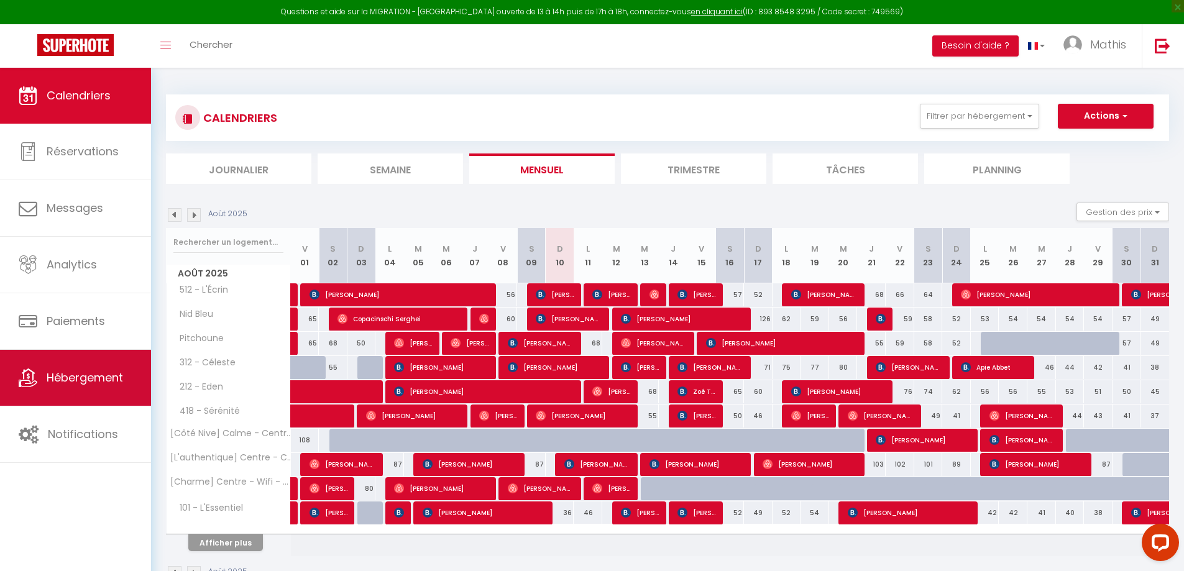
click at [78, 368] on link "Hébergement" at bounding box center [75, 378] width 151 height 56
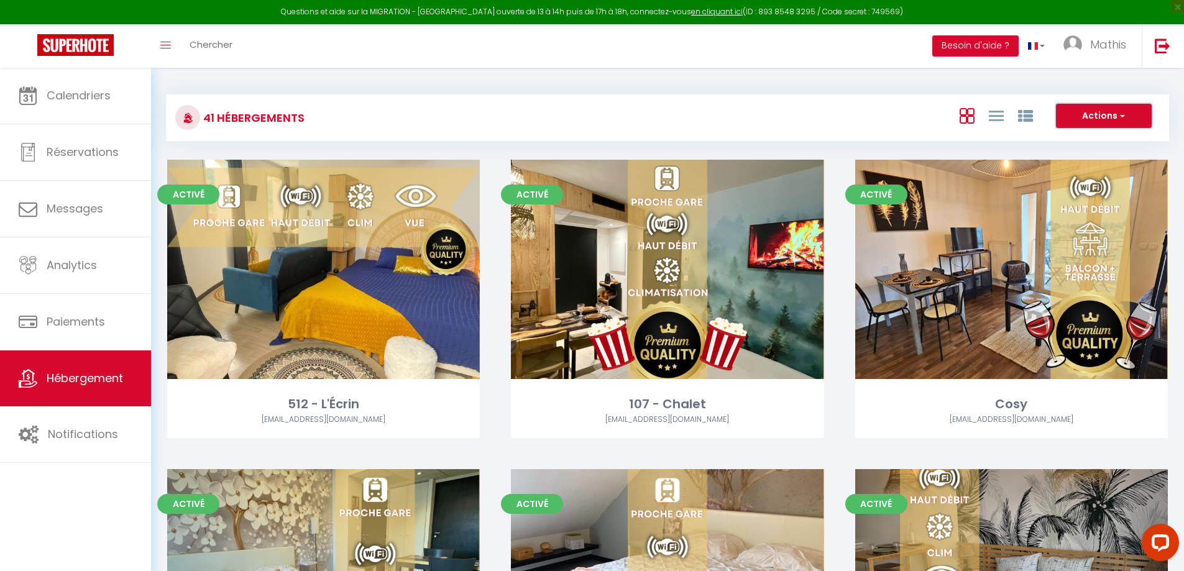
click at [1081, 115] on button "Actions" at bounding box center [1104, 116] width 96 height 25
click at [1077, 142] on li "Créer un Hébergement" at bounding box center [1095, 142] width 114 height 14
select select "3"
select select "2"
select select "1"
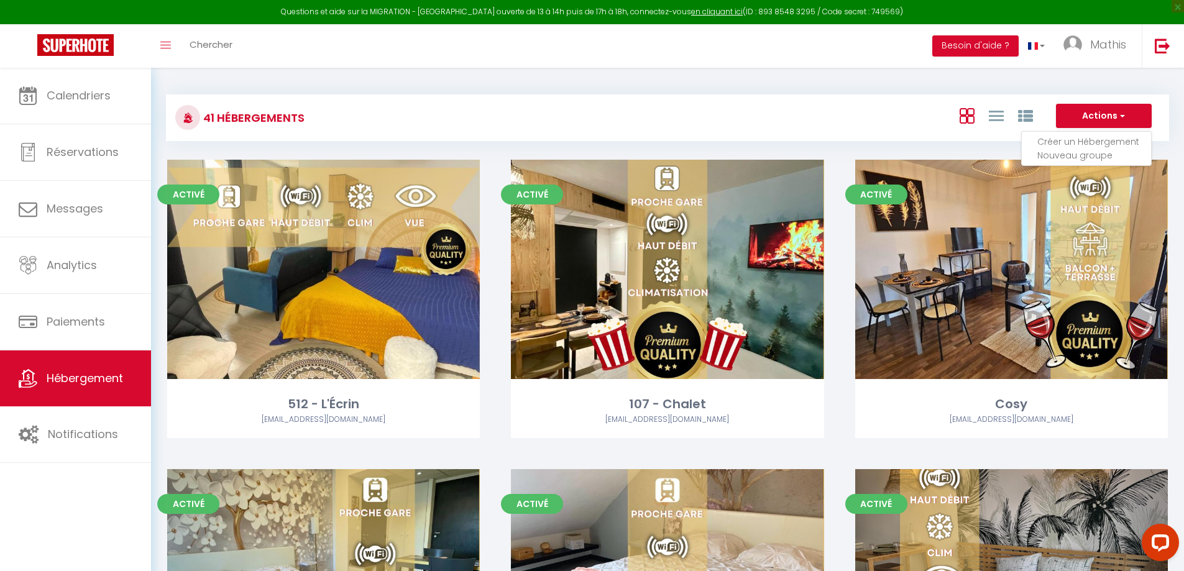
select select "1"
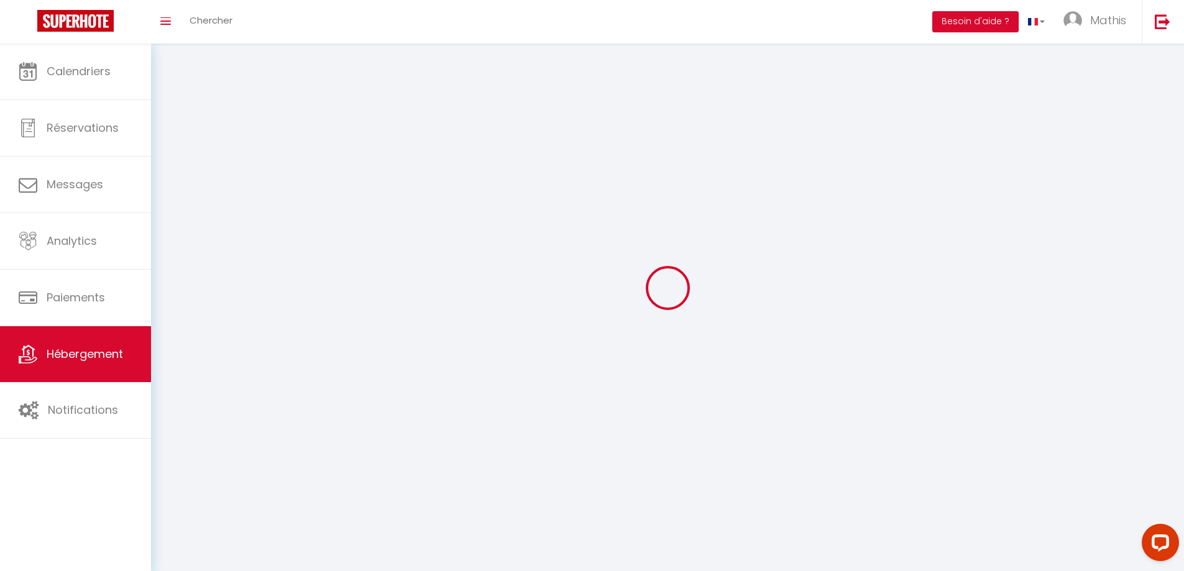
select select
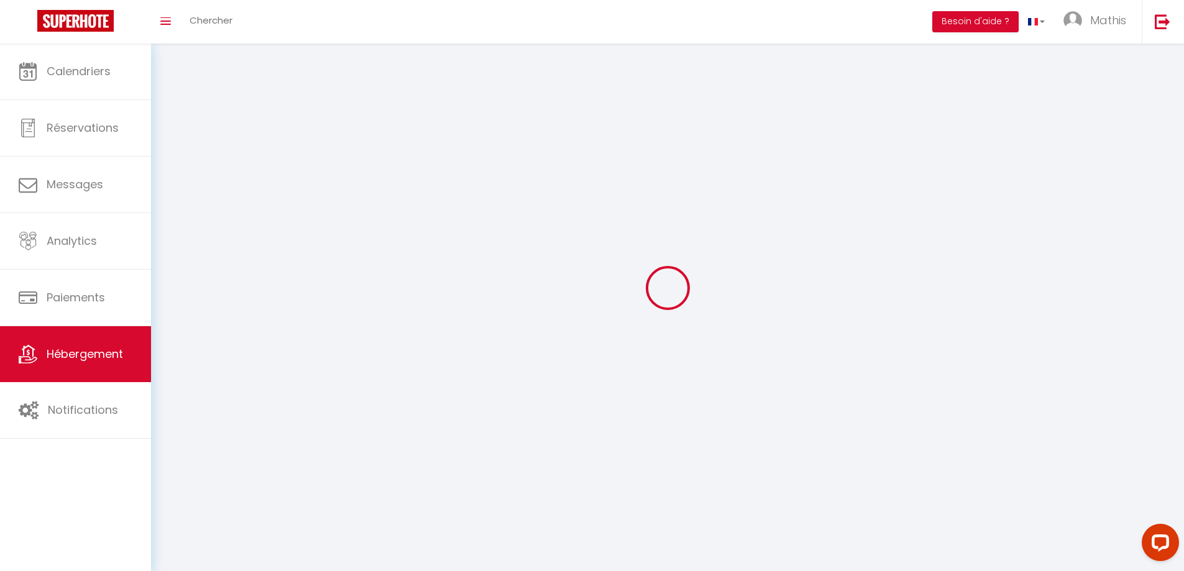
select select
checkbox input "false"
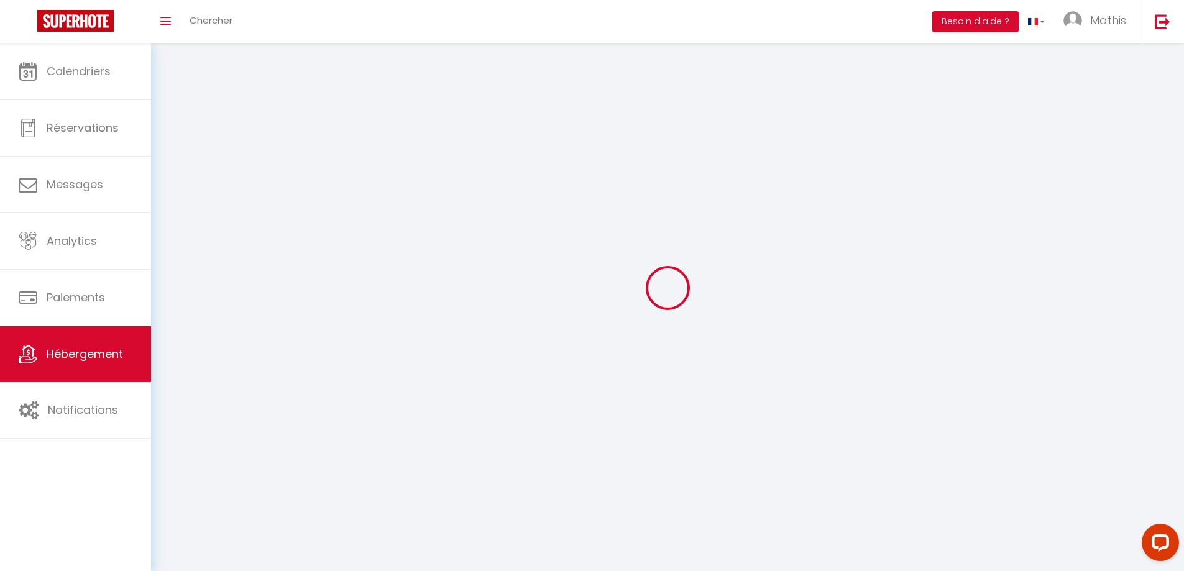
select select
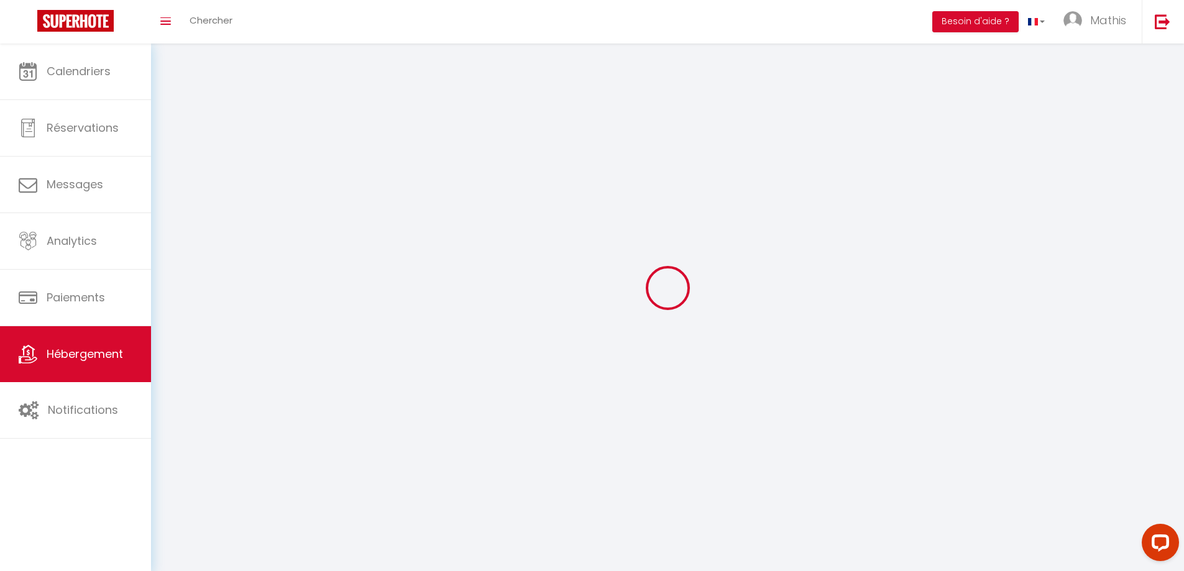
select select
checkbox input "false"
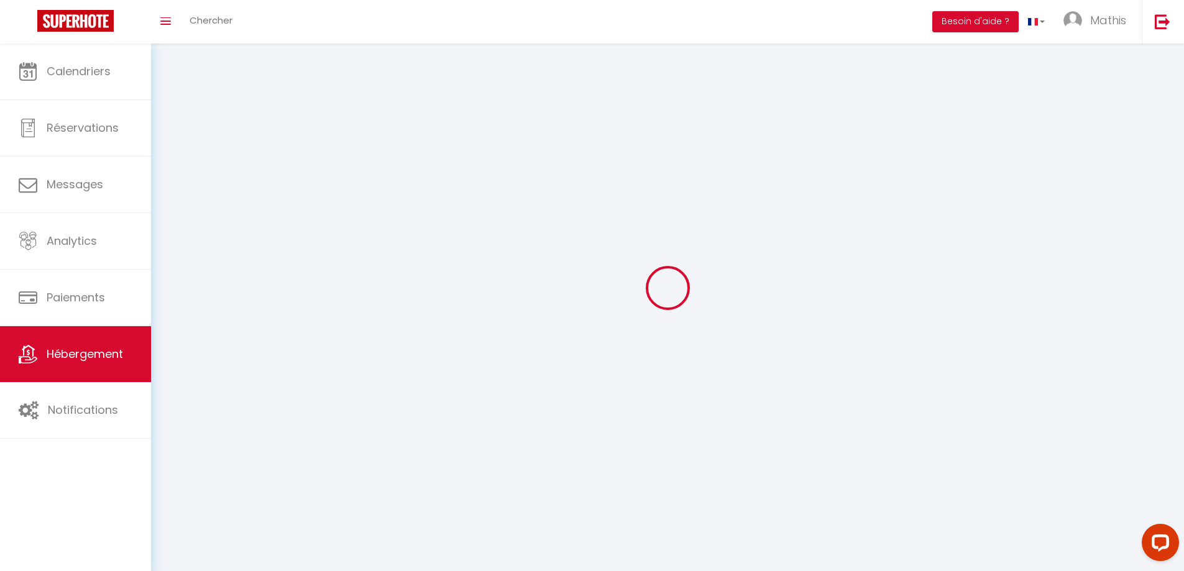
checkbox input "false"
select select
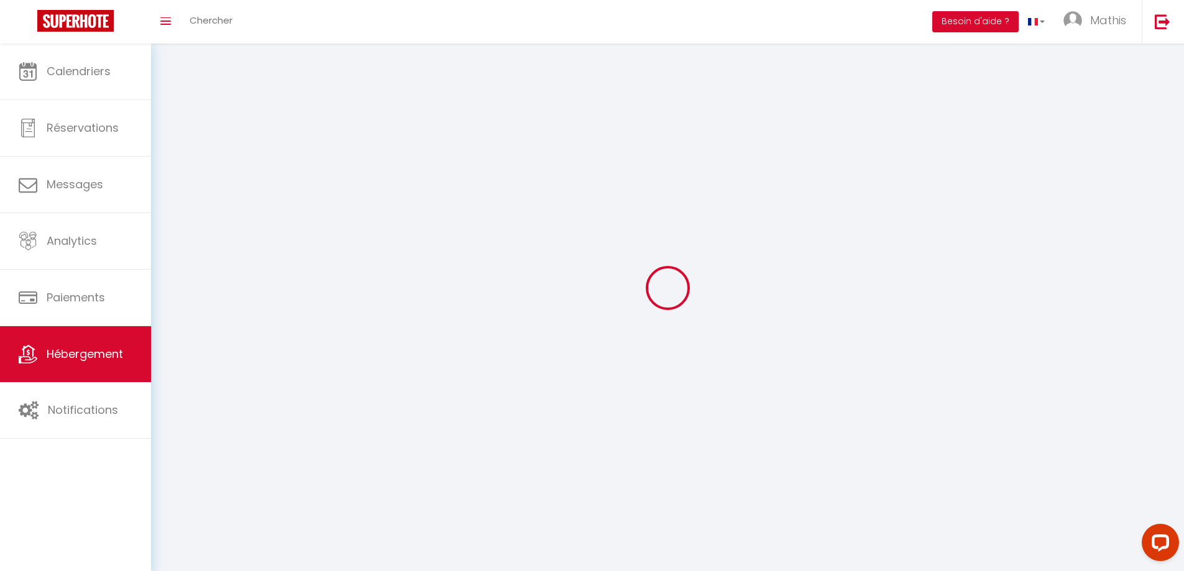
select select "28"
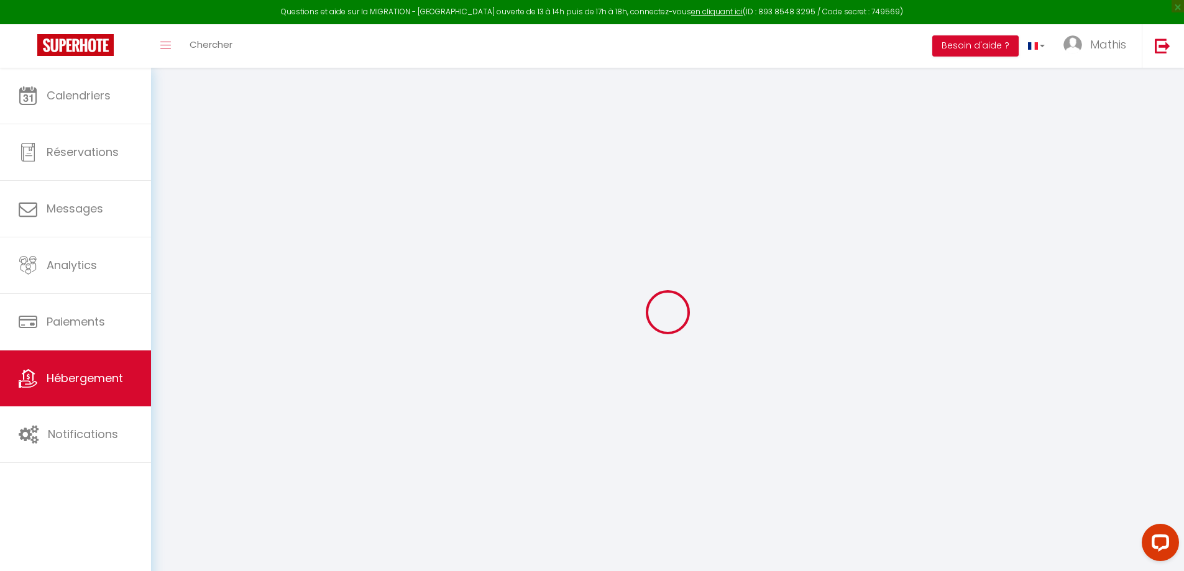
select select
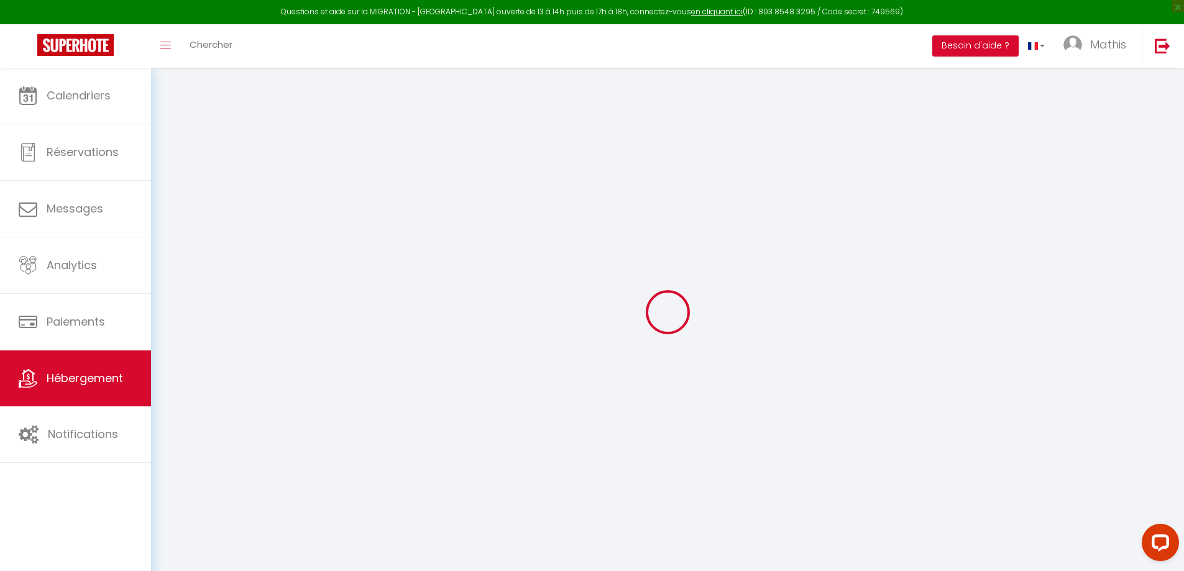
select select
checkbox input "false"
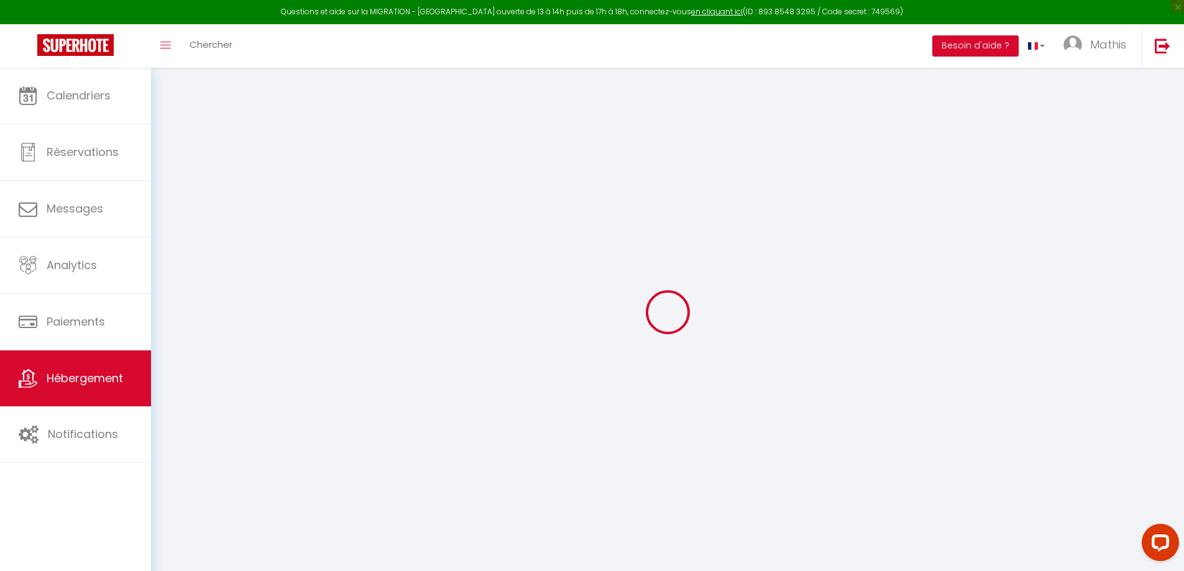
select select
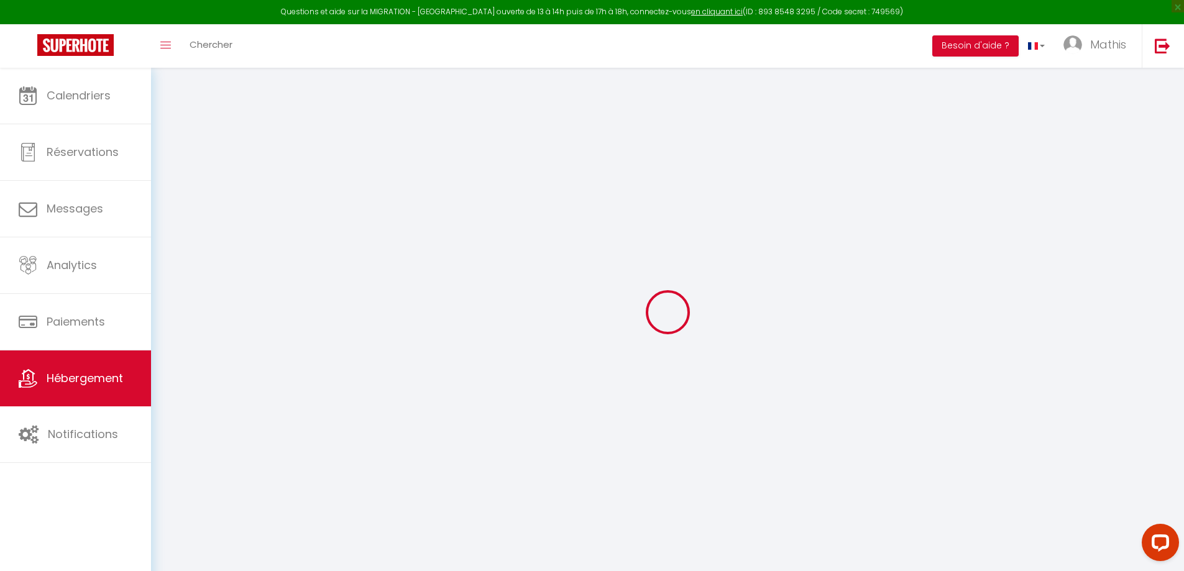
select select
checkbox input "false"
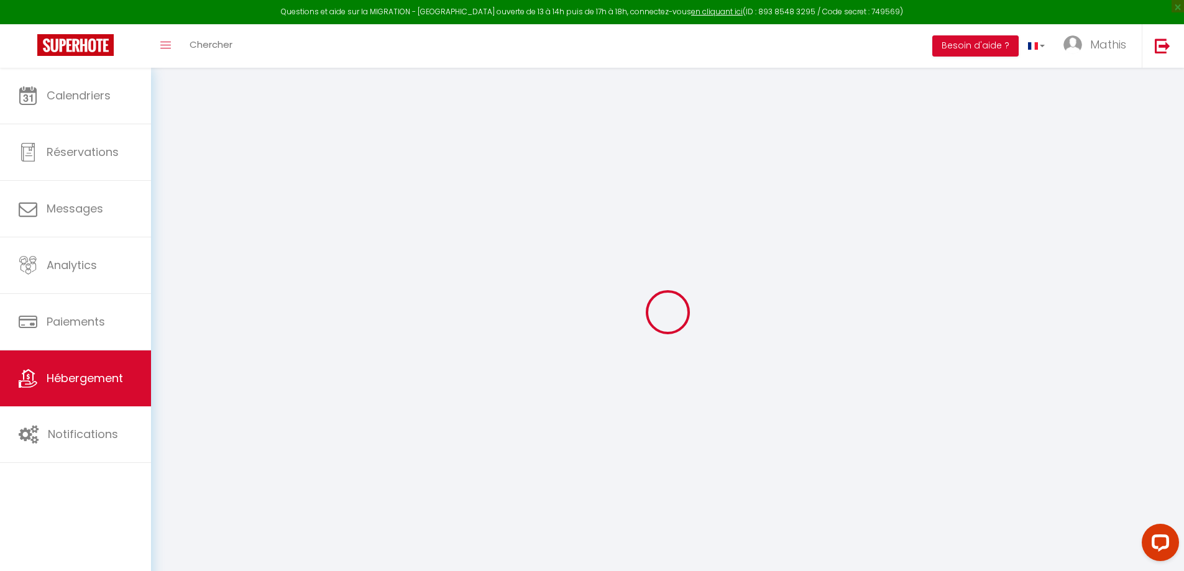
checkbox input "false"
select select
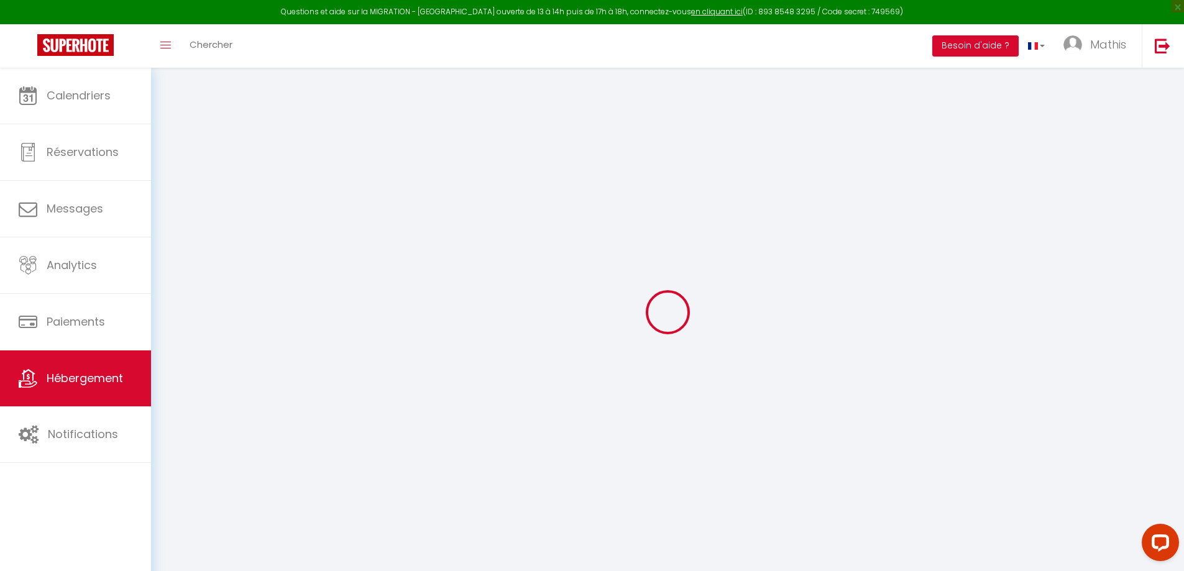
checkbox input "false"
select select
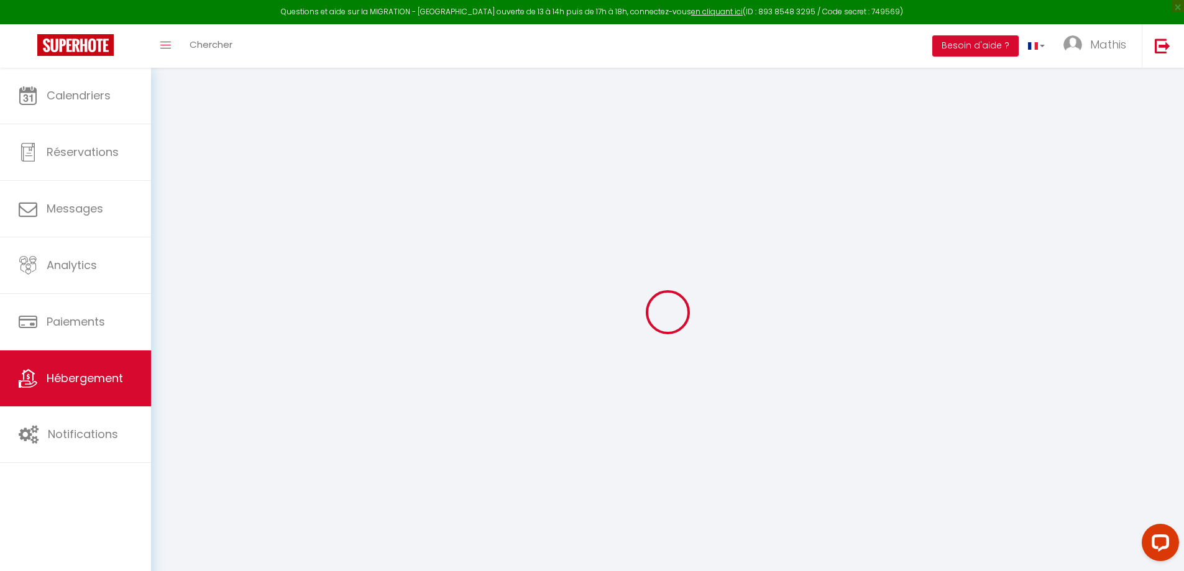
select select
select select "15:00"
select select "23:45"
select select "11:00"
select select "30"
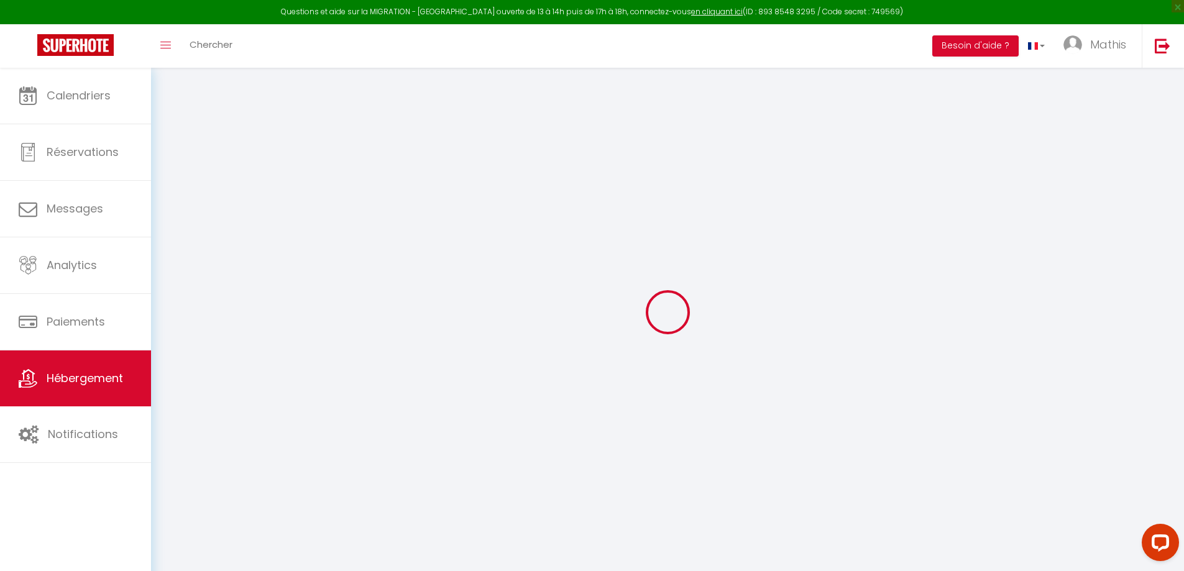
select select "120"
select select
checkbox input "false"
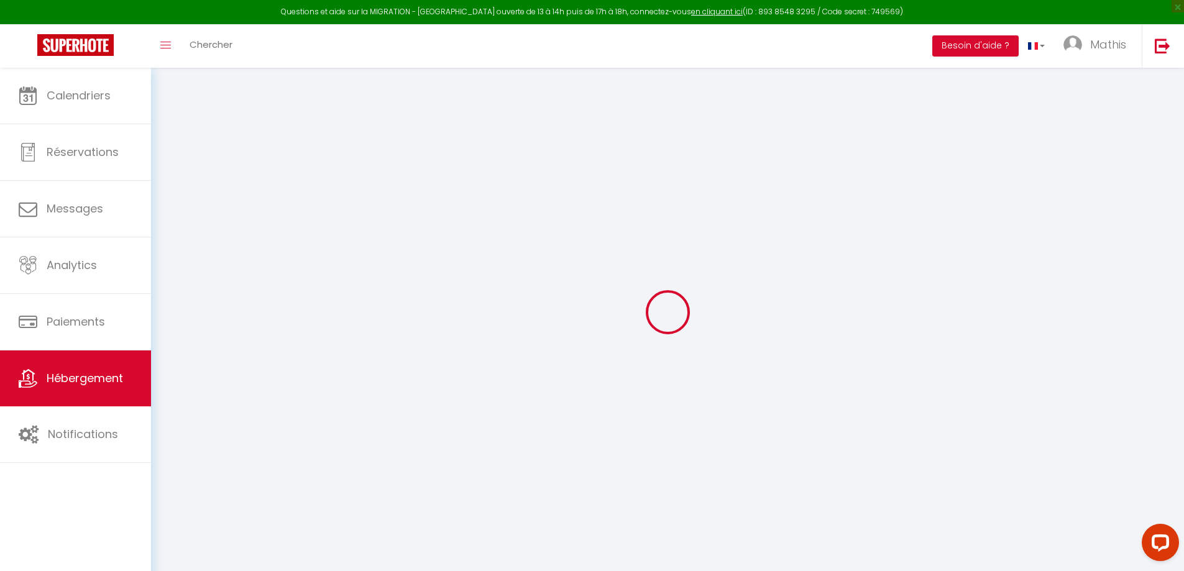
checkbox input "false"
select select
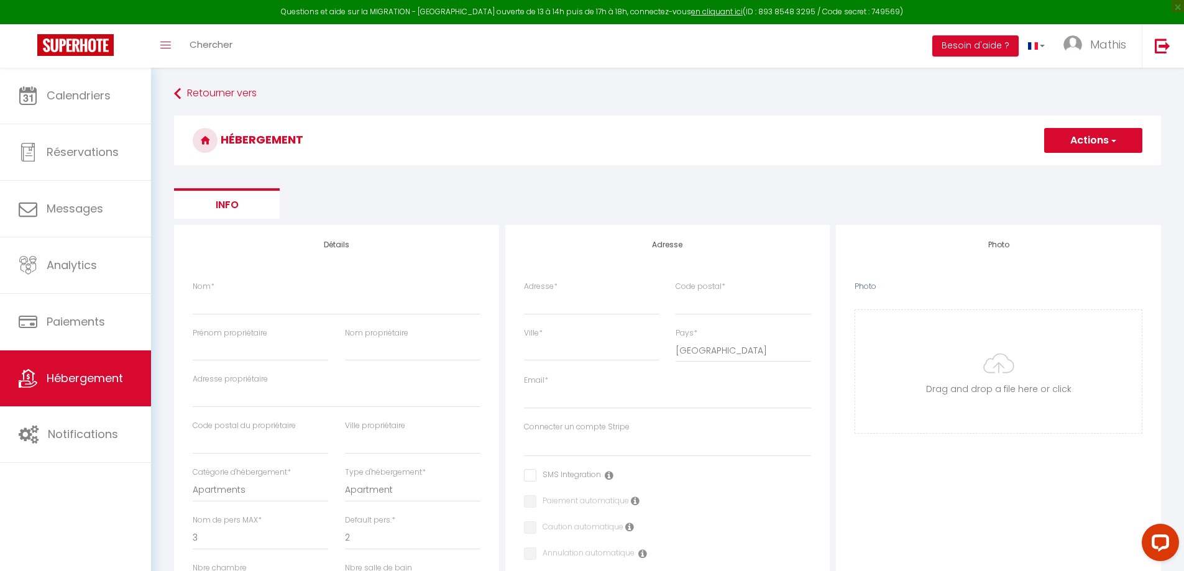
select select
checkbox input "false"
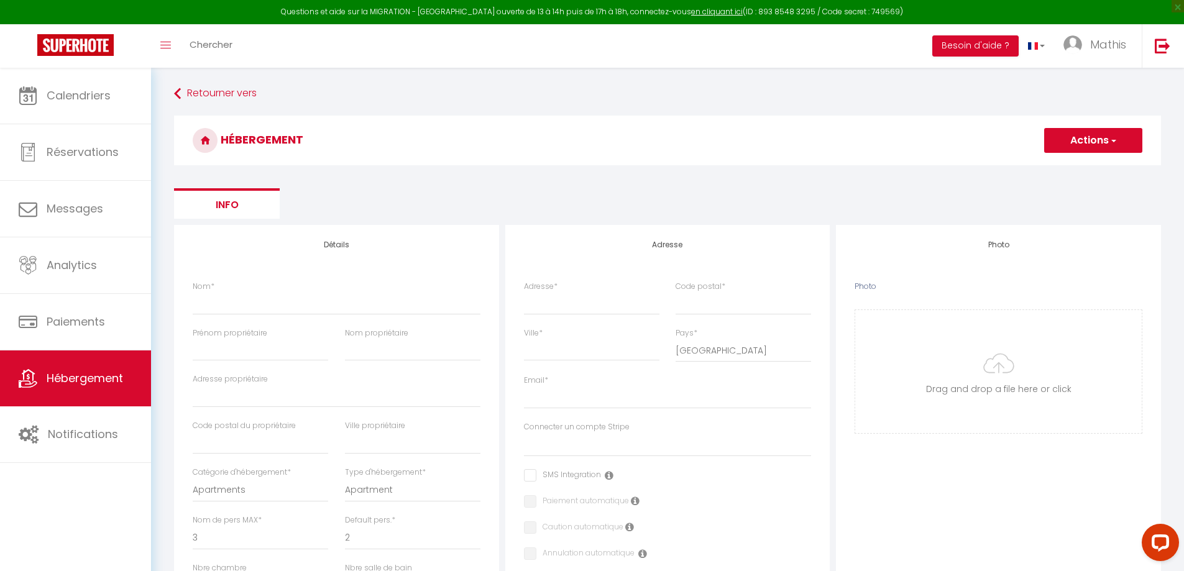
select select
click at [223, 294] on input "Nom *" at bounding box center [337, 303] width 288 height 22
type input "P"
select select
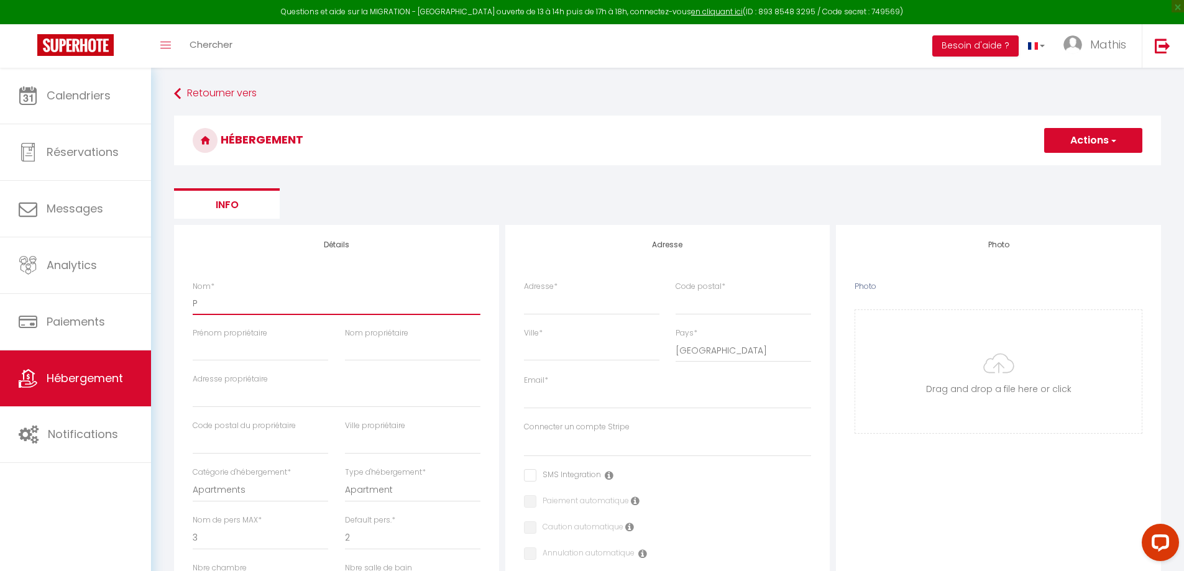
checkbox input "false"
select select
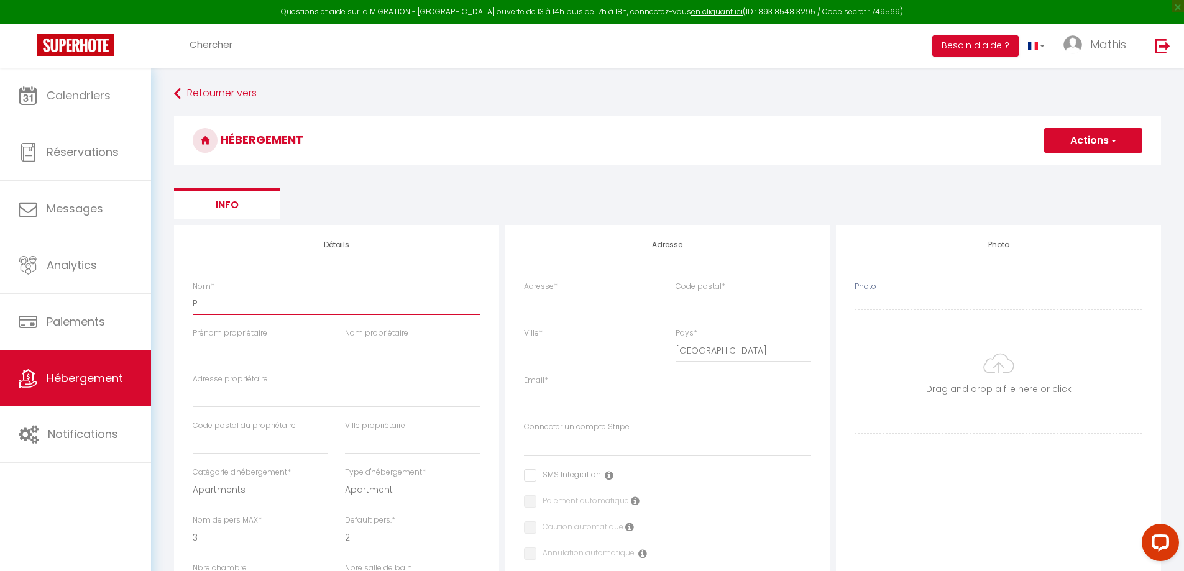
select select
type input "Pè"
select select
checkbox input "false"
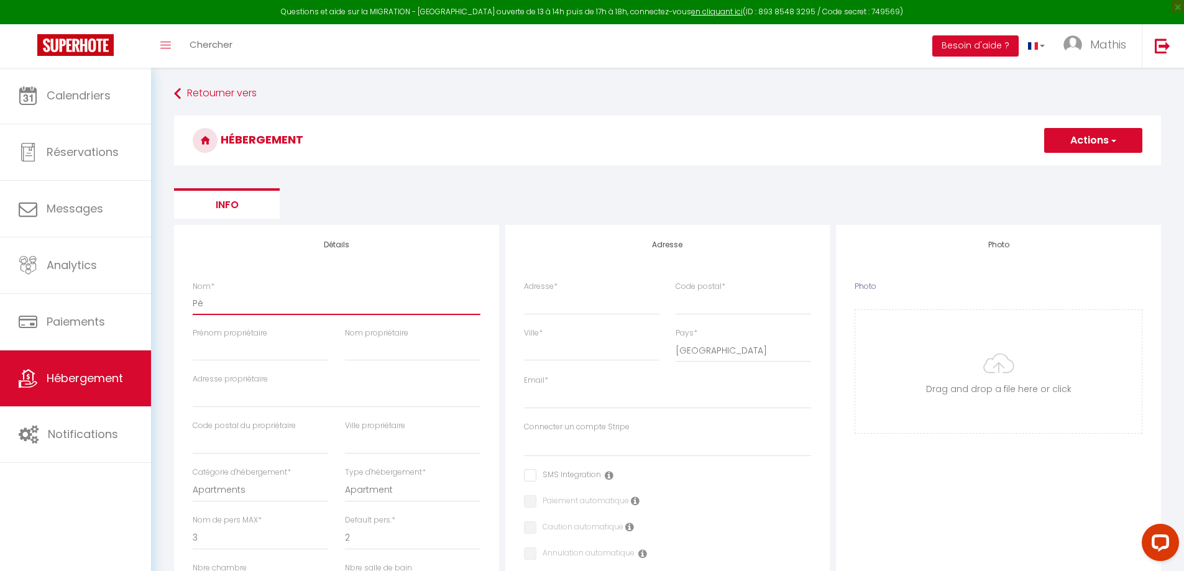
checkbox input "false"
select select
type input "Pèl"
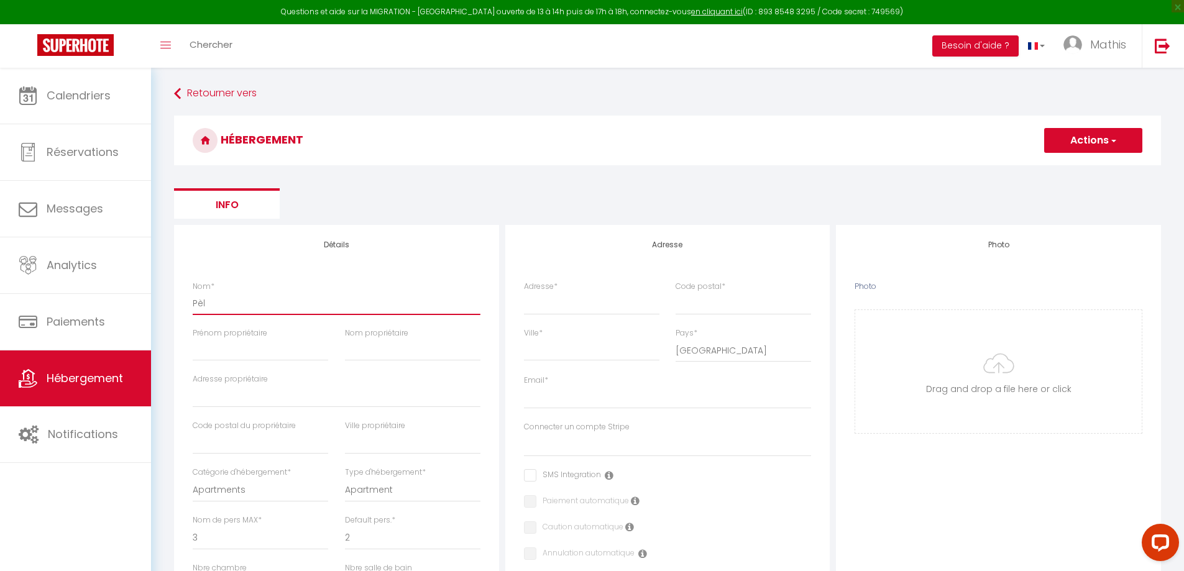
select select
checkbox input "false"
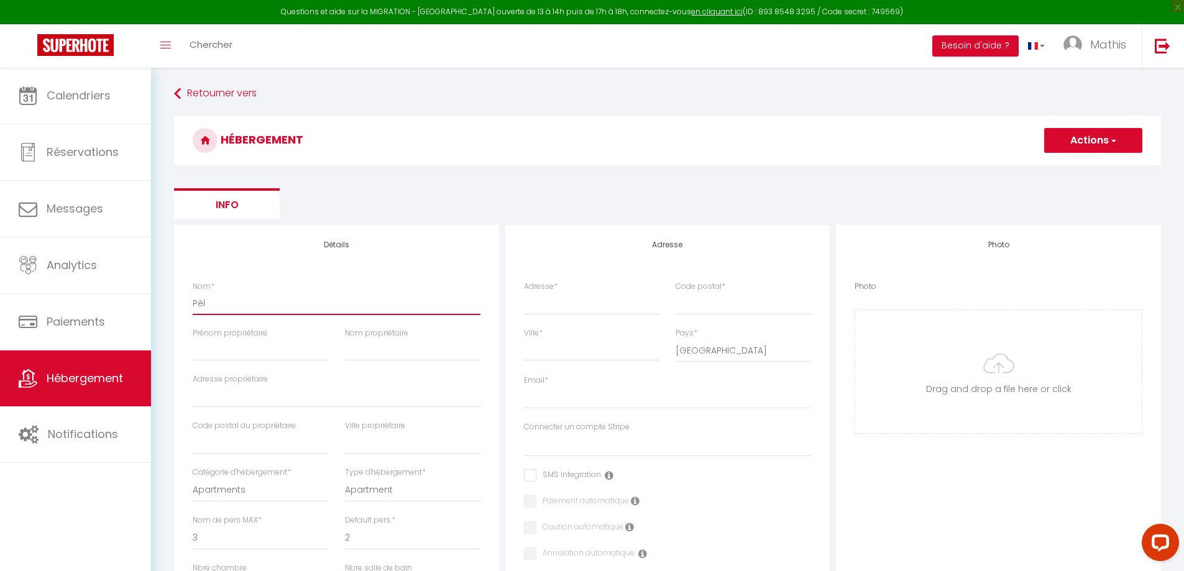
select select
type input "Pèle"
select select
checkbox input "false"
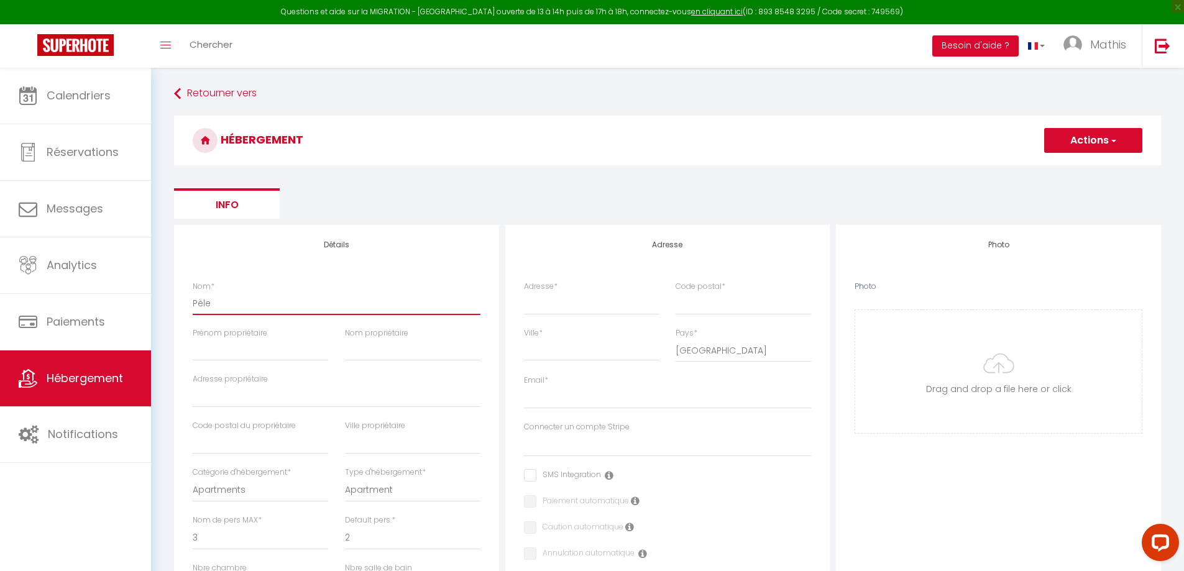
checkbox input "false"
select select
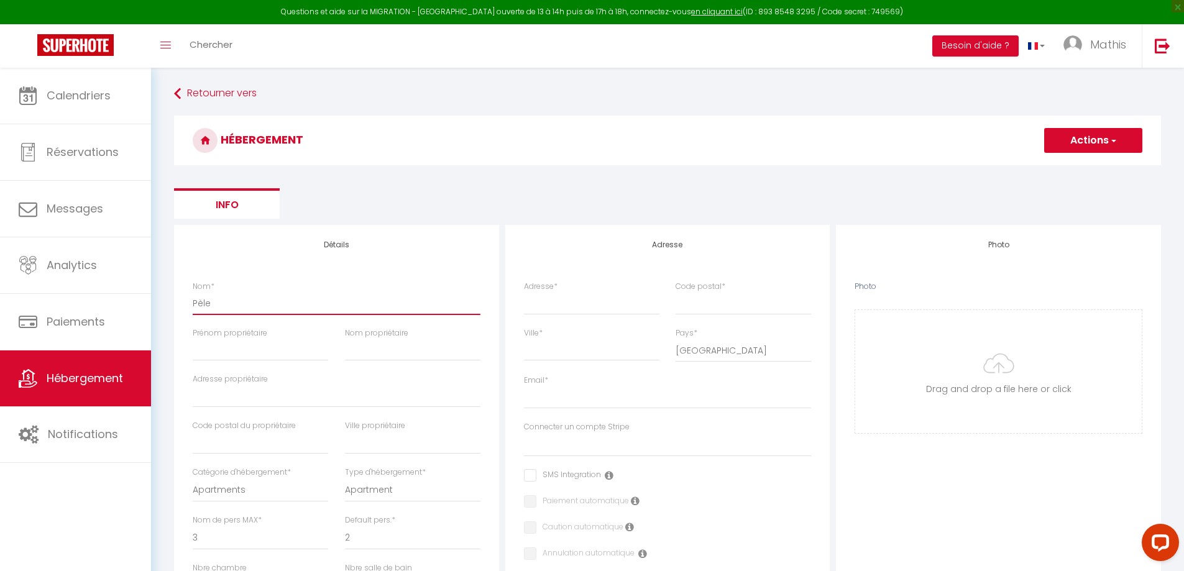
type input "Pèler"
select select
checkbox input "false"
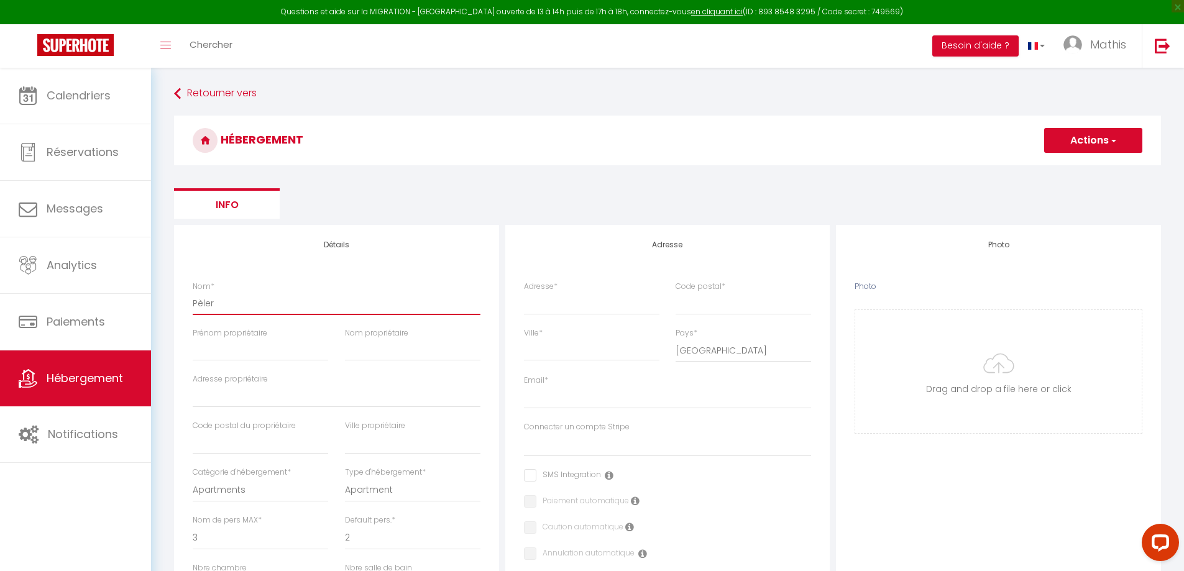
checkbox input "false"
select select
type input "Pèleri"
select select
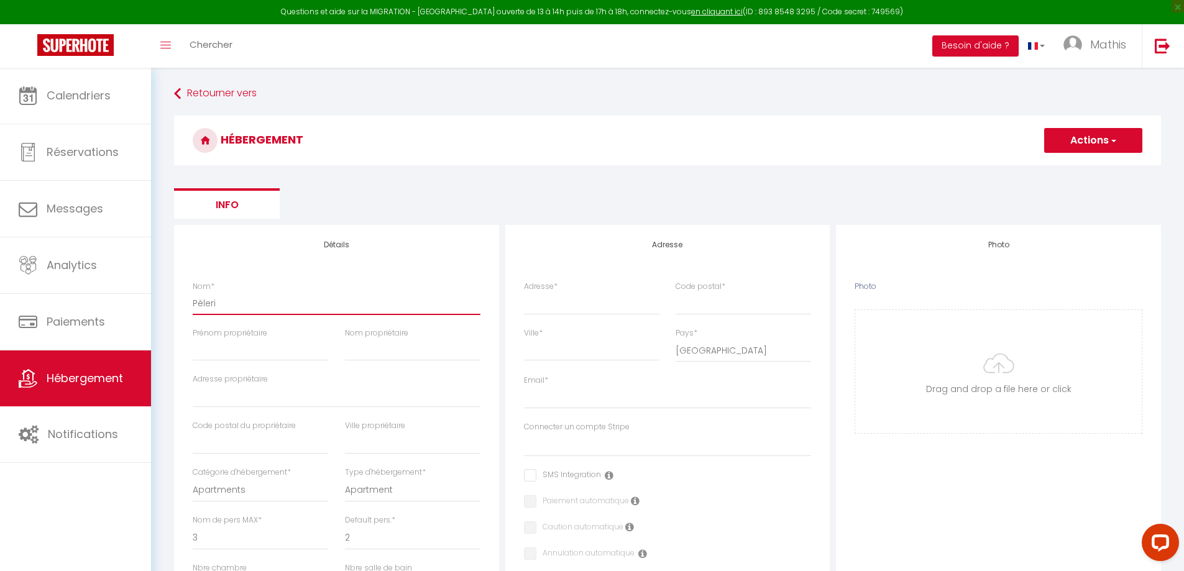
checkbox input "false"
select select
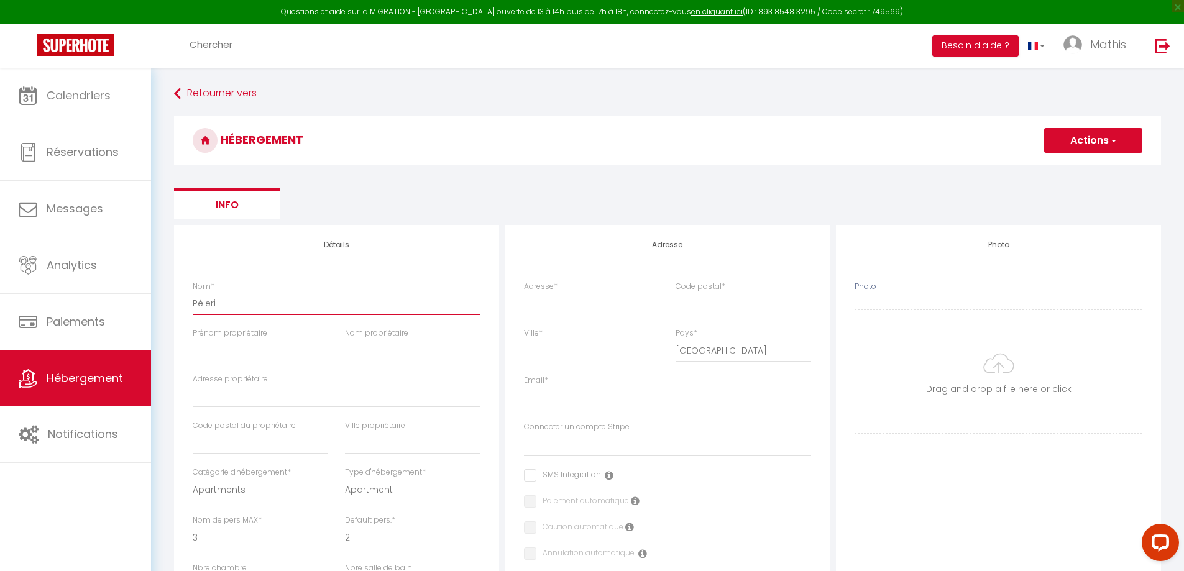
select select
type input "Pèlerin"
select select
checkbox input "false"
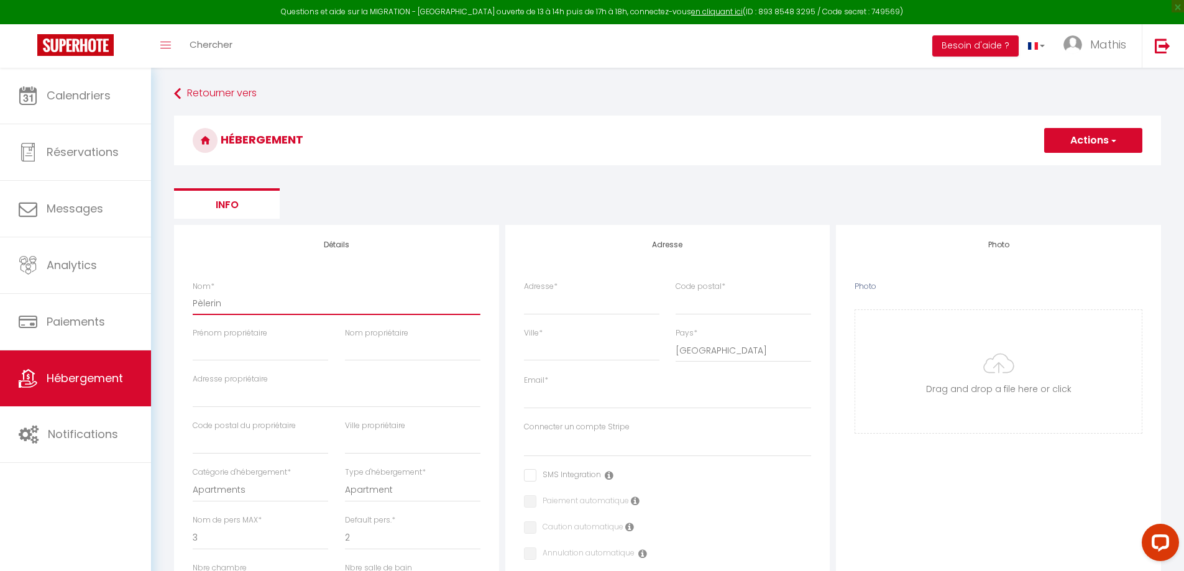
checkbox input "false"
select select
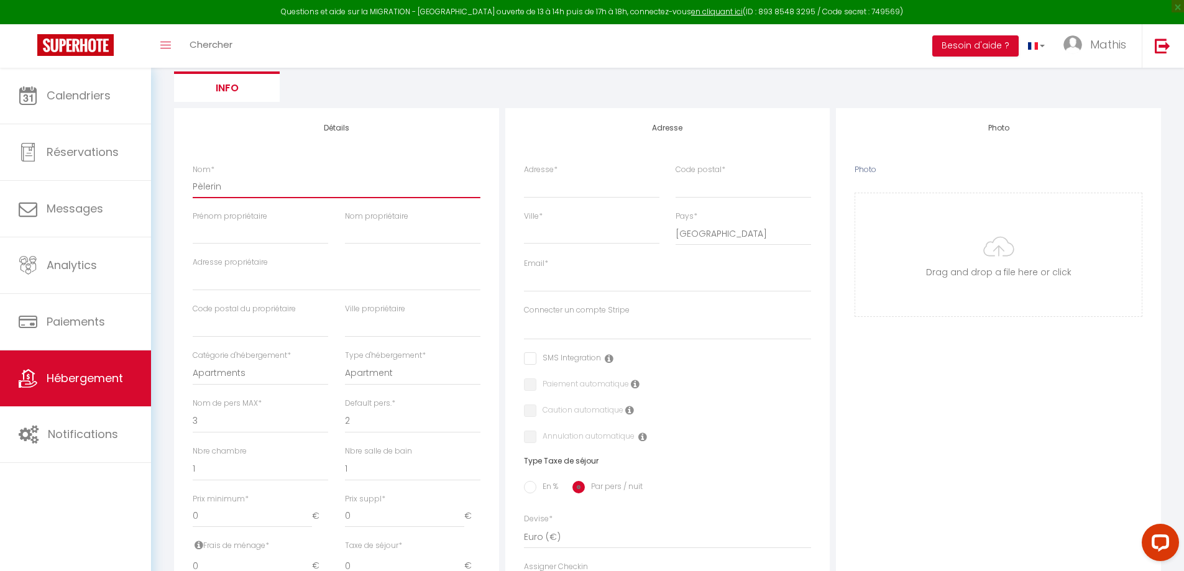
scroll to position [124, 0]
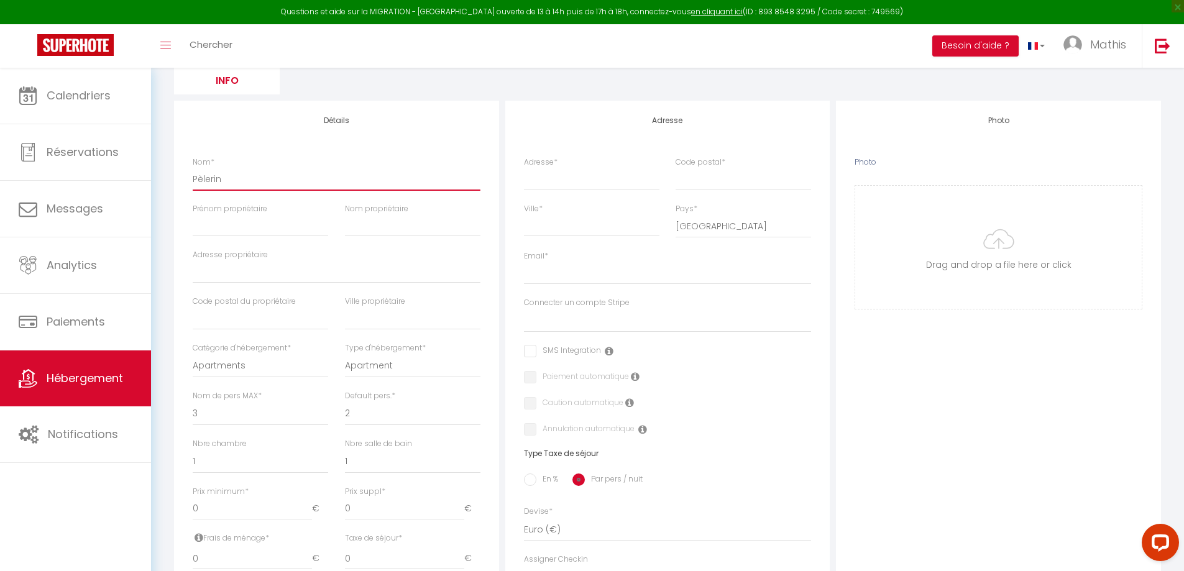
type input "Pèlerin"
click at [270, 422] on select "1 2 3 4 5 6 7 8 9 10 11 12 13 14" at bounding box center [261, 414] width 136 height 24
select select "2"
click at [193, 402] on select "1 2 3 4 5 6 7 8 9 10 11 12 13 14" at bounding box center [261, 414] width 136 height 24
select select
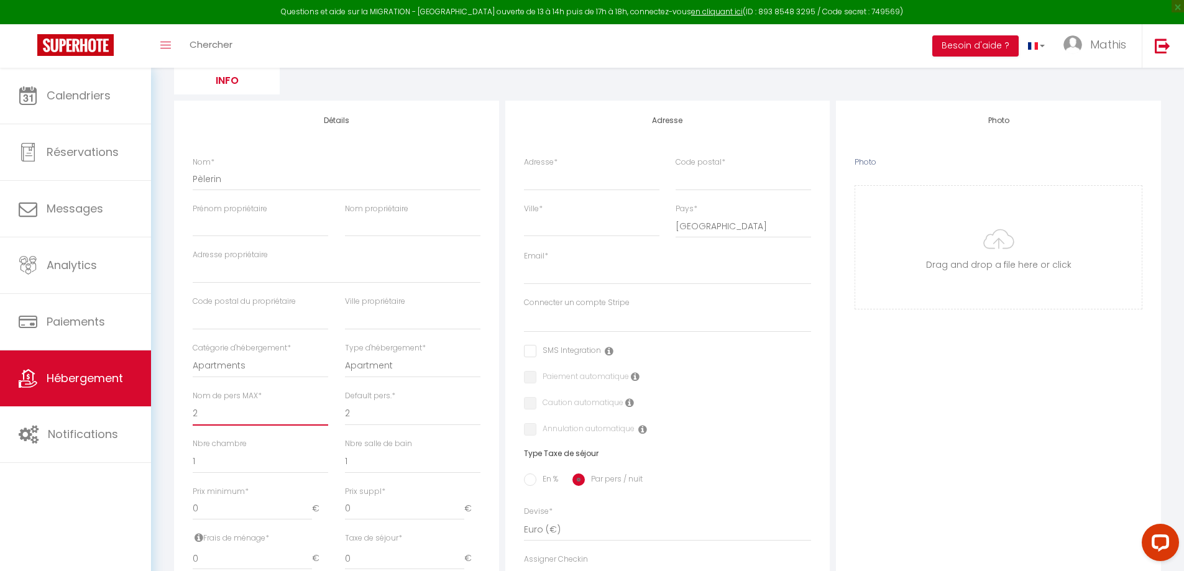
checkbox input "false"
select select
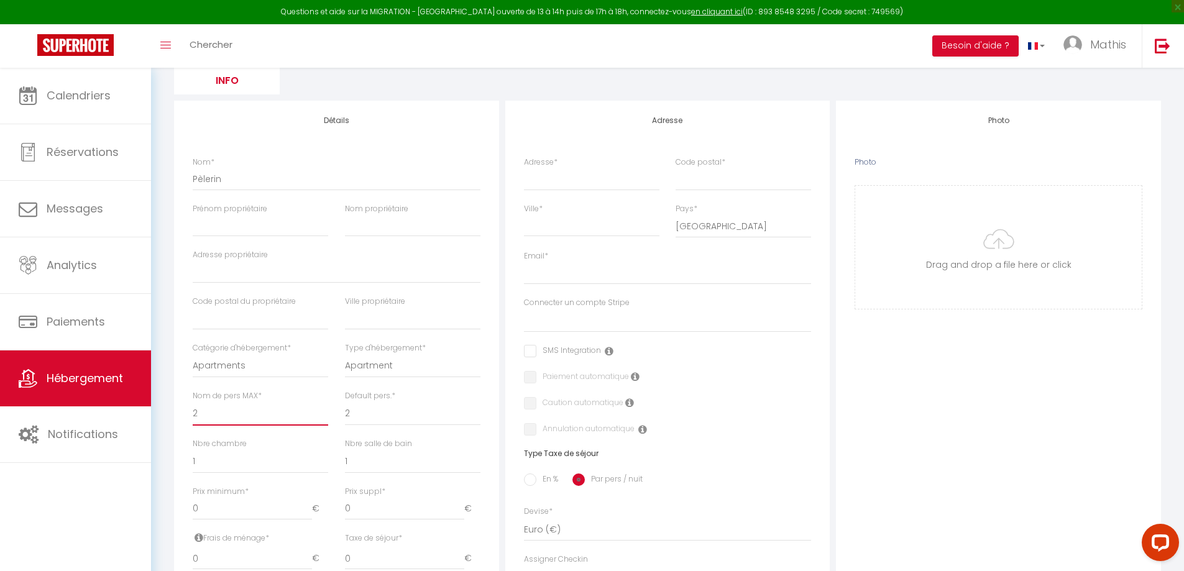
select select
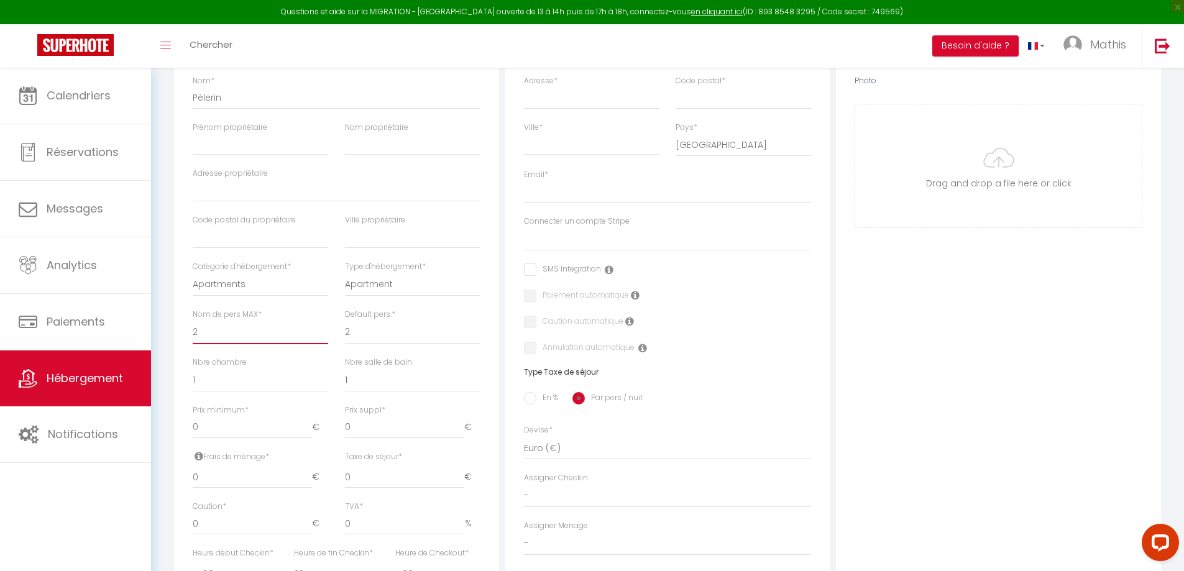
scroll to position [249, 0]
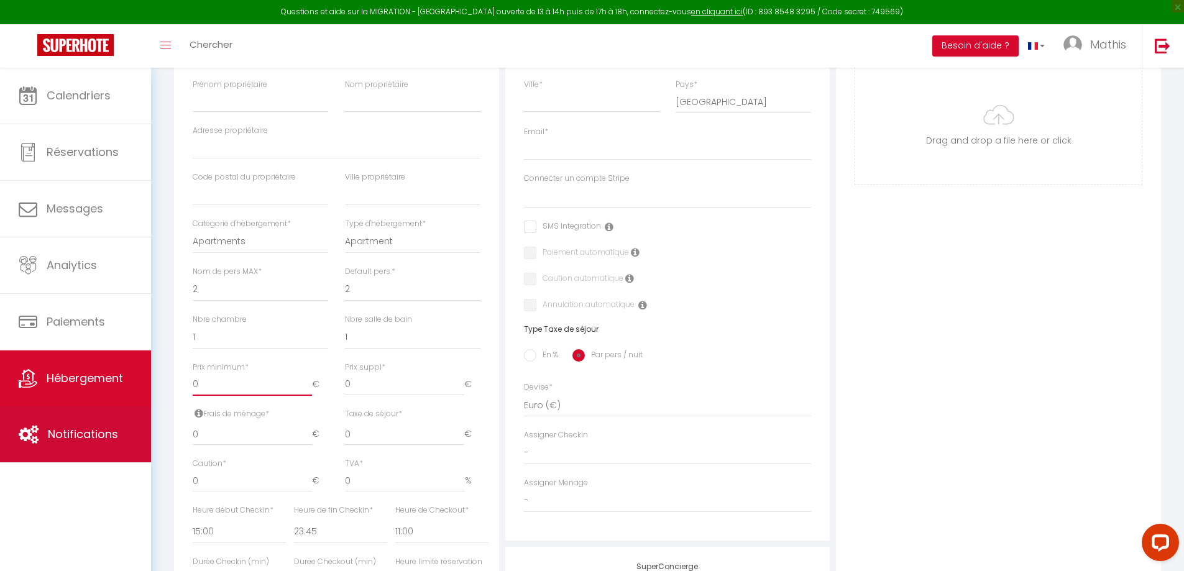
drag, startPoint x: 257, startPoint y: 382, endPoint x: 105, endPoint y: 407, distance: 153.7
click at [105, 407] on div "Questions et aide sur la MIGRATION - [GEOGRAPHIC_DATA] ouverte de 13 à 14h puis…" at bounding box center [592, 309] width 1184 height 981
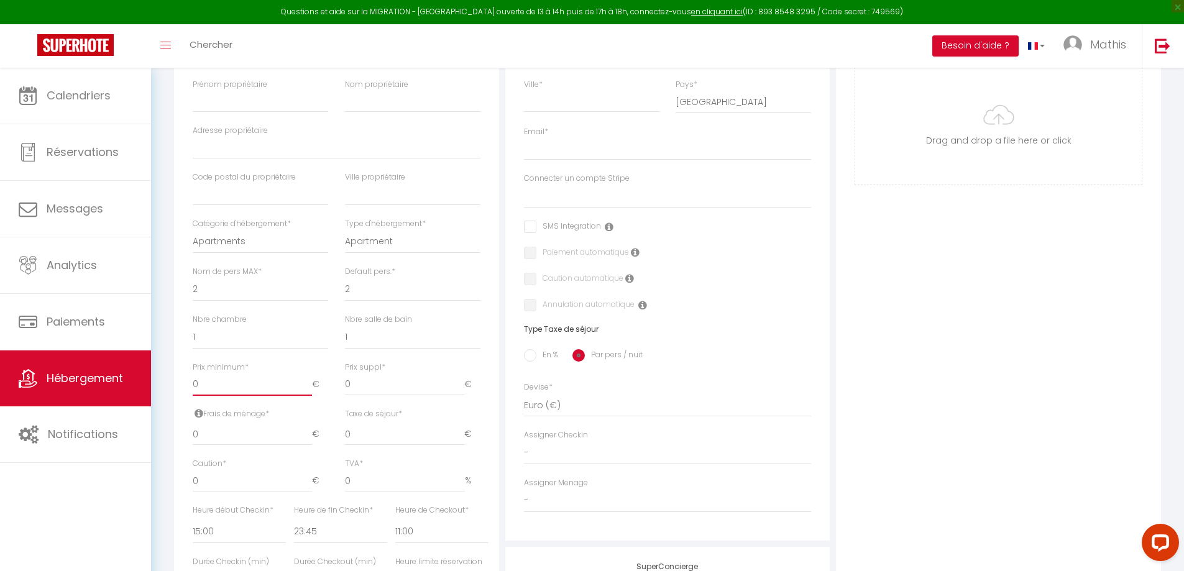
type input "3"
select select
checkbox input "false"
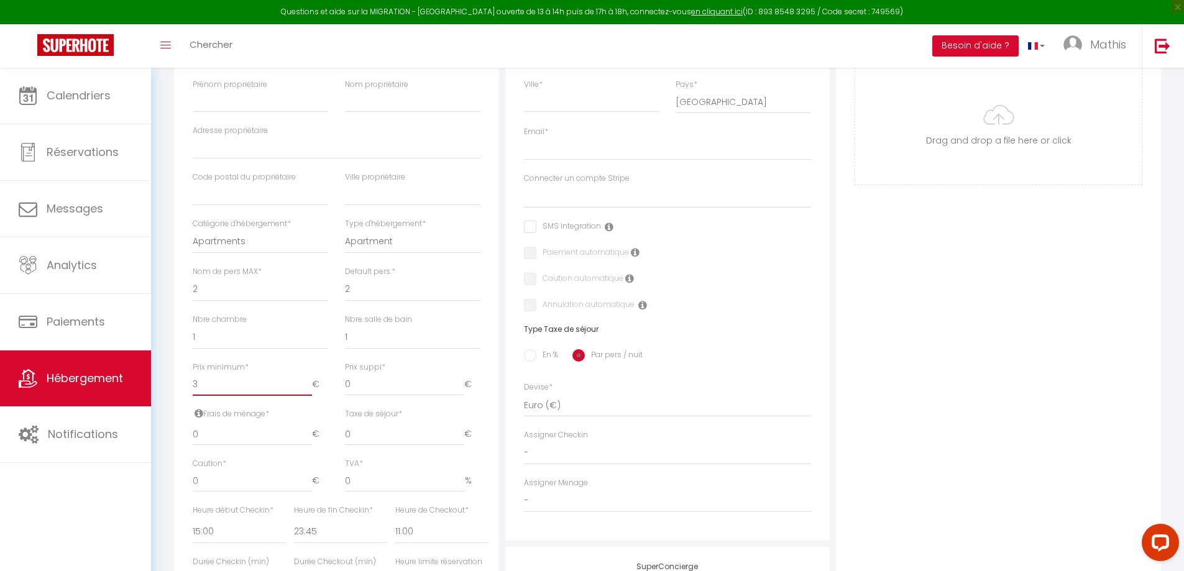
checkbox input "false"
select select
type input "35"
select select
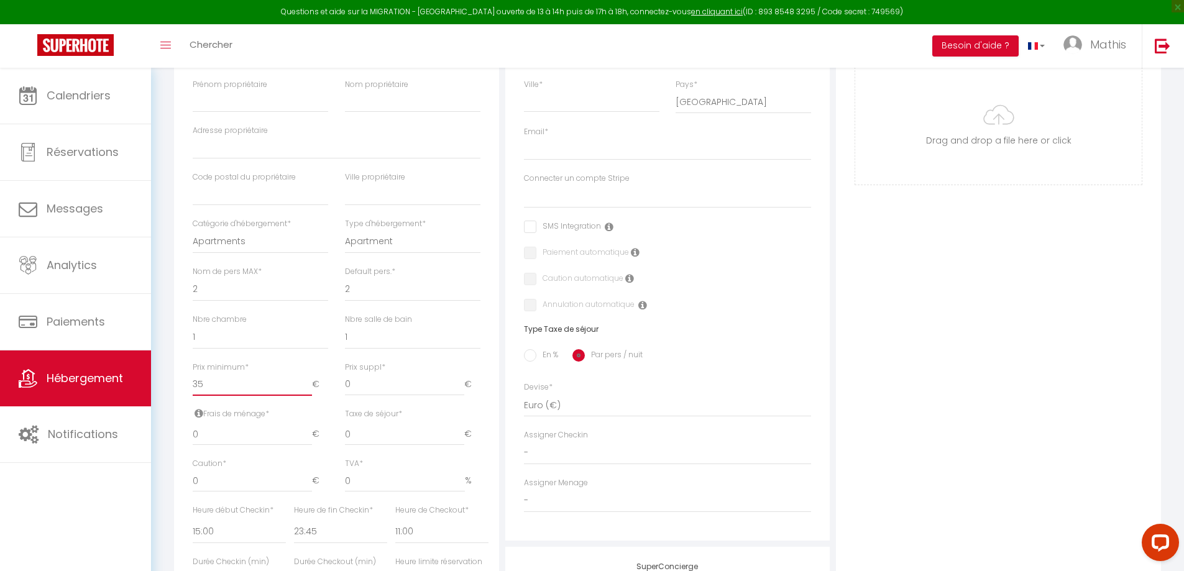
checkbox input "false"
select select
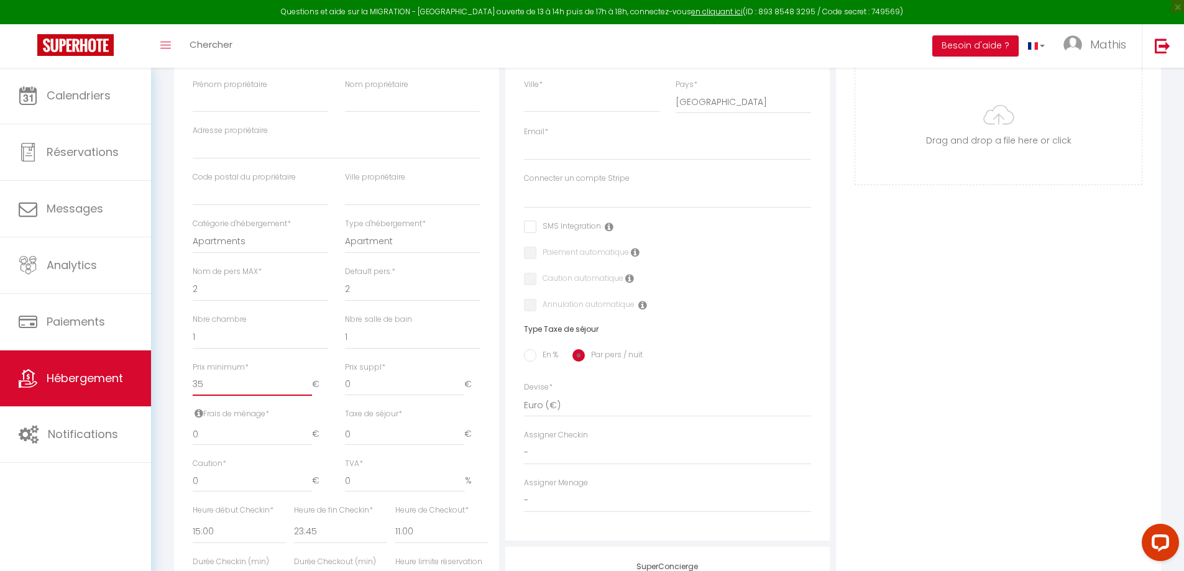
select select
type input "35"
drag, startPoint x: 266, startPoint y: 437, endPoint x: 178, endPoint y: 453, distance: 89.0
click at [178, 453] on div "Détails Nom * [PERSON_NAME] propriétaire Nom propriétaire Adresse propriétaire …" at bounding box center [336, 323] width 325 height 694
type input "2"
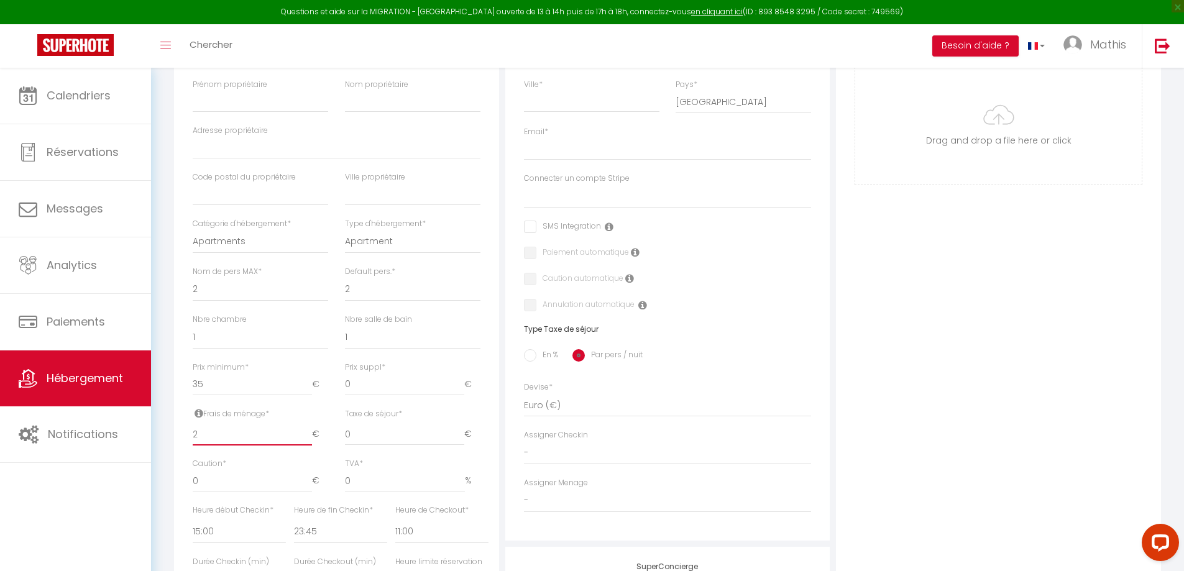
select select
checkbox input "false"
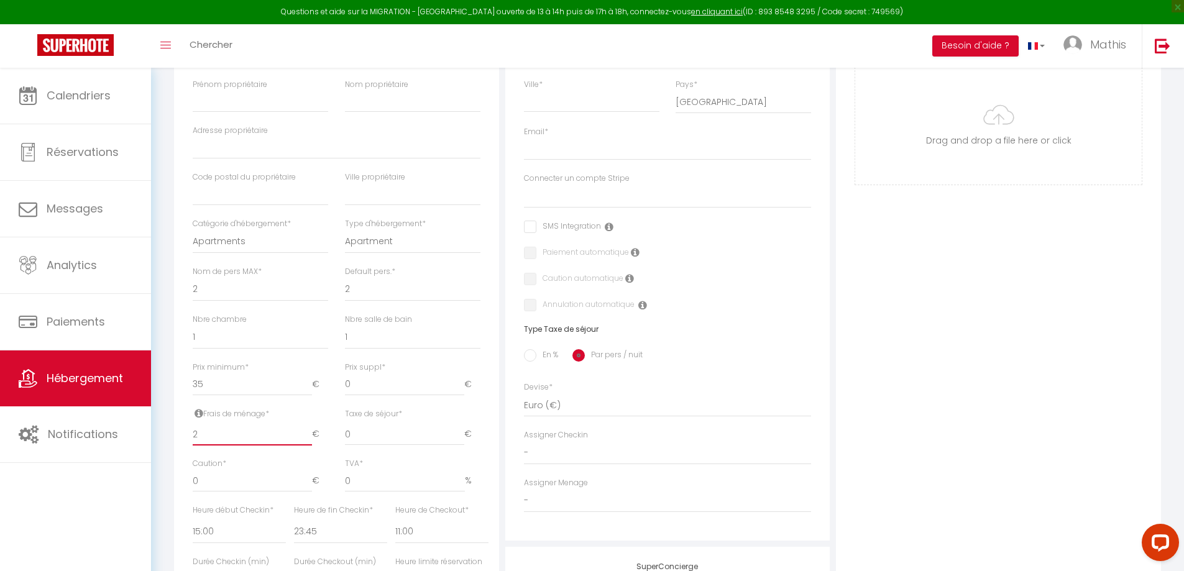
select select
type input "25"
select select
checkbox input "false"
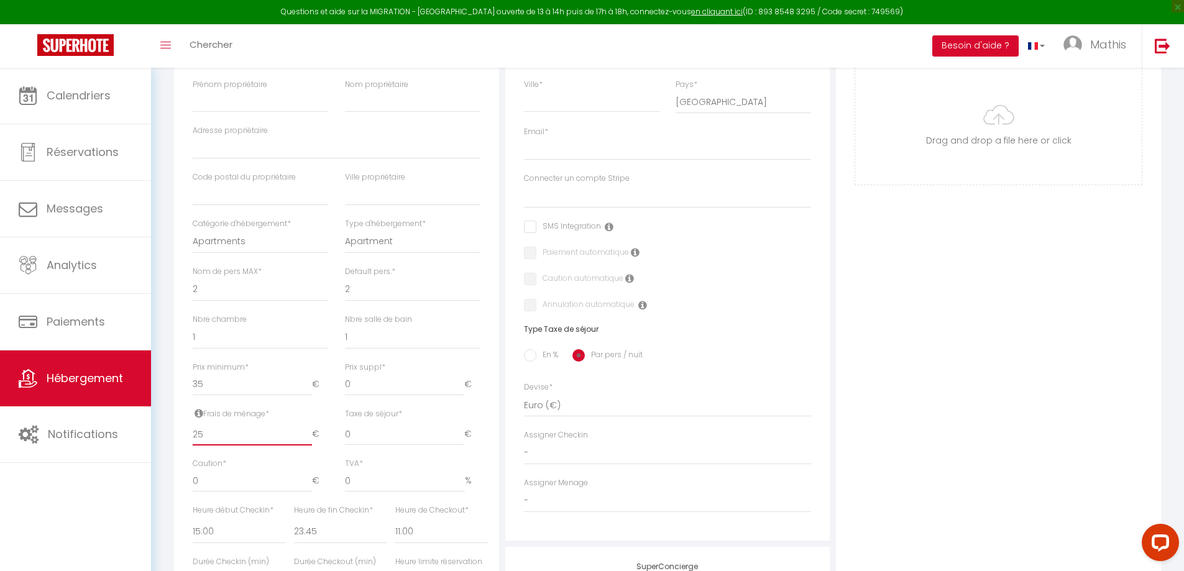
checkbox input "false"
select select
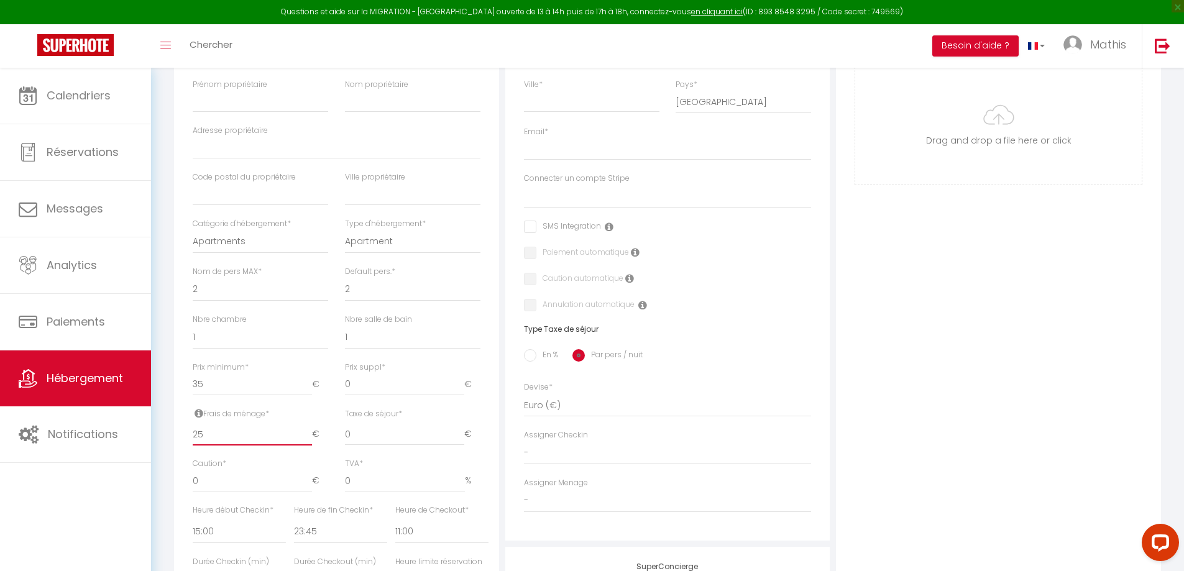
type input "25"
drag, startPoint x: 225, startPoint y: 482, endPoint x: 167, endPoint y: 486, distance: 58.6
click at [167, 489] on div "Retourner vers HÉBERGEMENT Actions Enregistrer Info Modèle personnalisé × Titre…" at bounding box center [668, 301] width 1004 height 935
type input "3"
select select
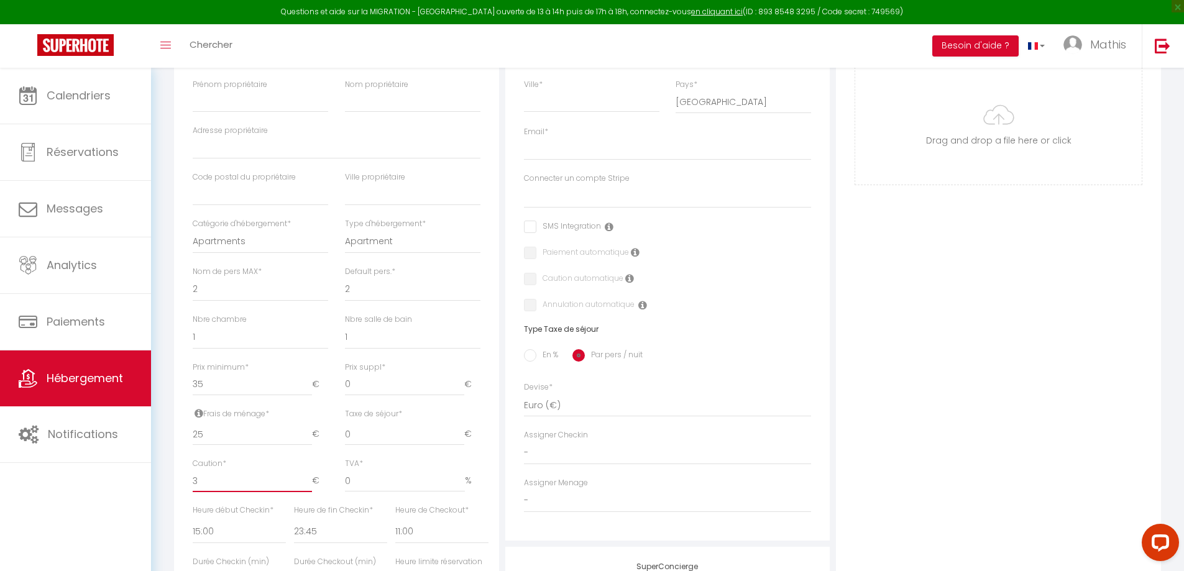
checkbox input "false"
select select
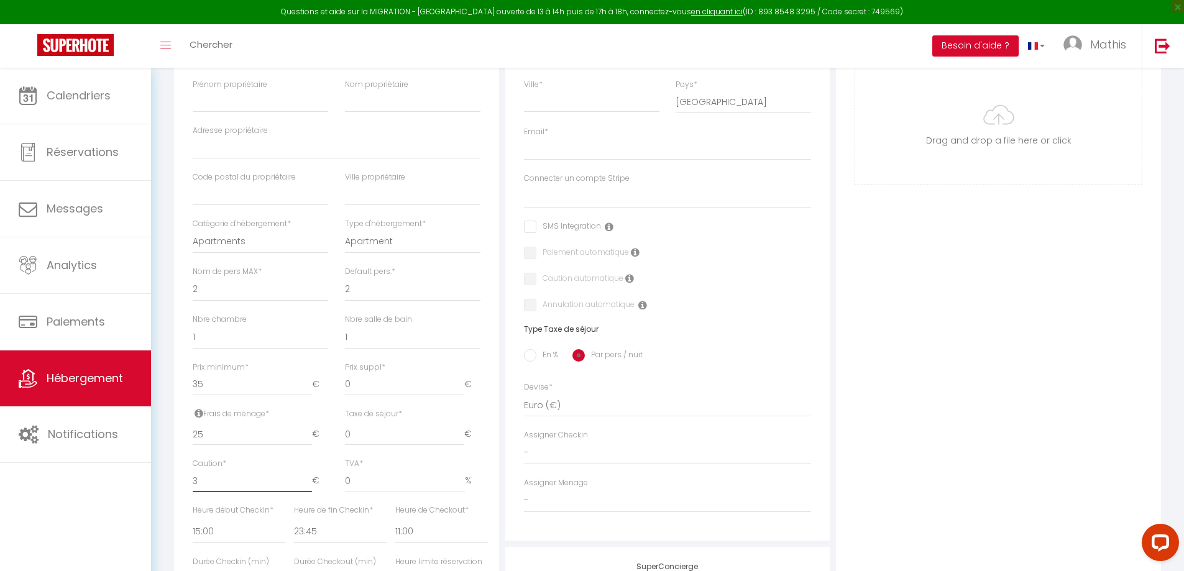
select select
type input "30"
select select
checkbox input "false"
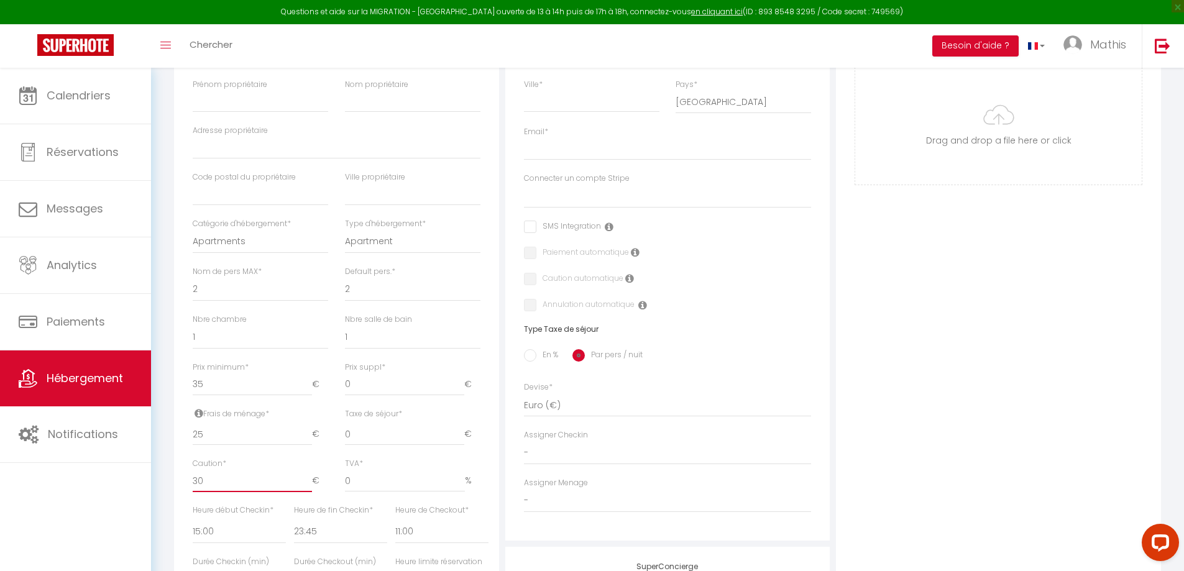
checkbox input "false"
select select
type input "300"
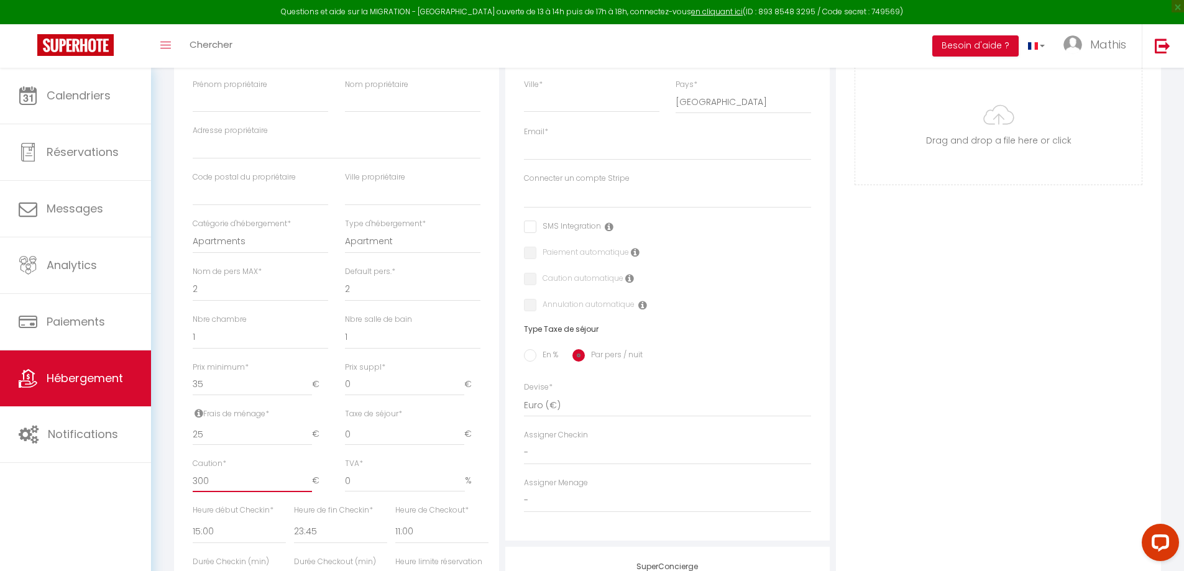
select select
checkbox input "false"
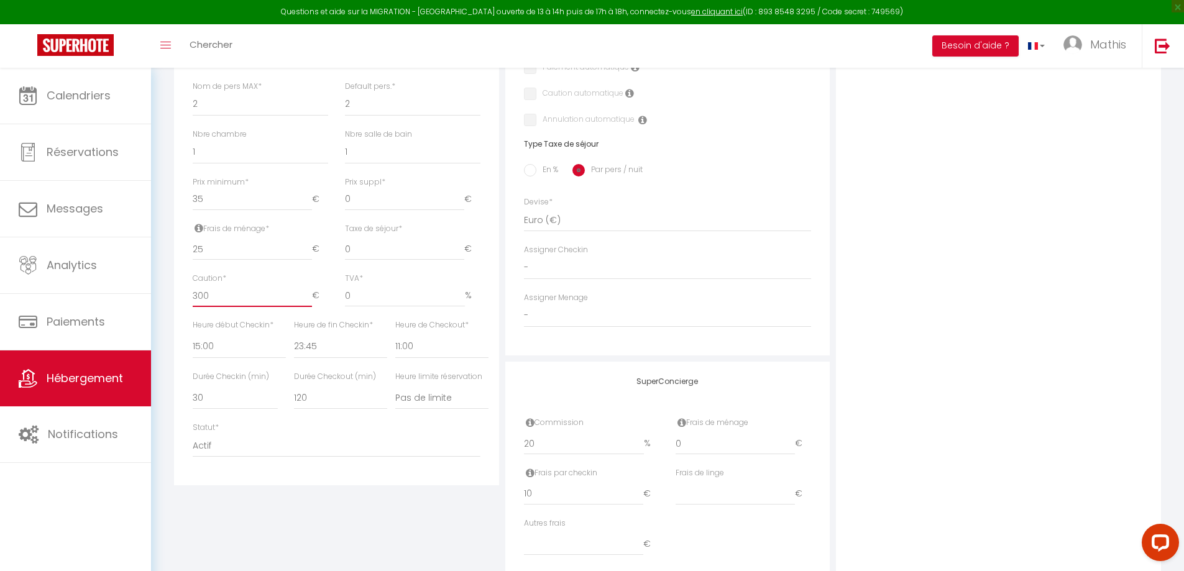
scroll to position [435, 0]
click at [229, 350] on select "00:00 00:15 00:30 00:45 01:00 01:15 01:30 01:45 02:00 02:15 02:30 02:45 03:00" at bounding box center [239, 346] width 93 height 24
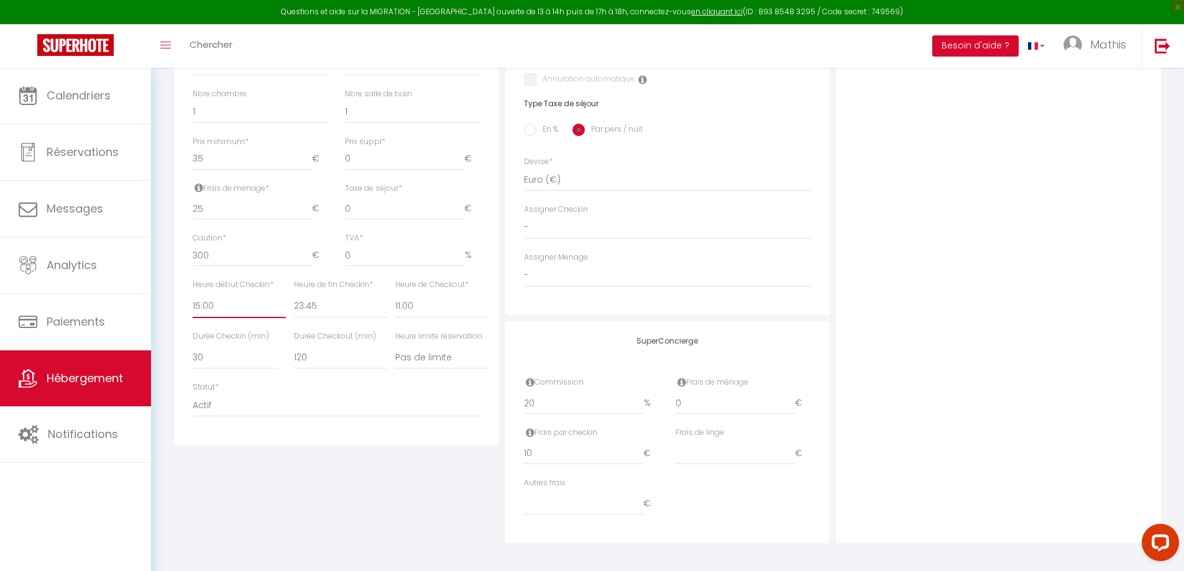
scroll to position [478, 0]
drag, startPoint x: 224, startPoint y: 302, endPoint x: 224, endPoint y: 292, distance: 9.9
click at [224, 302] on select "00:00 00:15 00:30 00:45 01:00 01:15 01:30 01:45 02:00 02:15 02:30 02:45 03:00" at bounding box center [239, 304] width 93 height 24
click at [193, 292] on select "00:00 00:15 00:30 00:45 01:00 01:15 01:30 01:45 02:00 02:15 02:30 02:45 03:00" at bounding box center [239, 304] width 93 height 24
click at [315, 305] on select "00:00 00:15 00:30 00:45 01:00 01:15 01:30 01:45 02:00 02:15 02:30 02:45 03:00" at bounding box center [340, 304] width 93 height 24
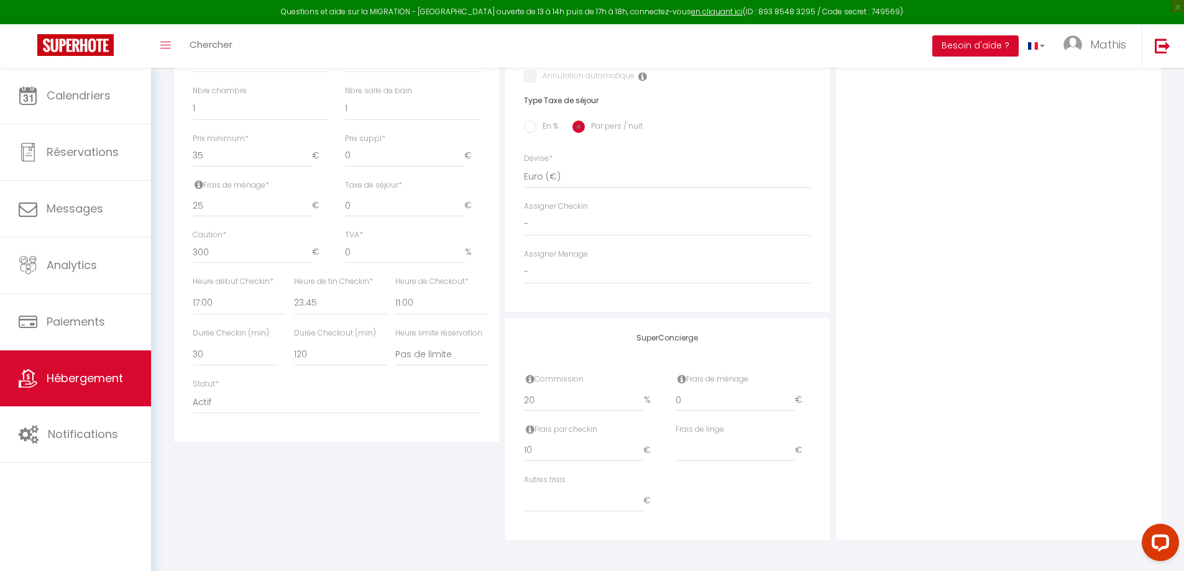
click at [367, 436] on div "Détails Nom * [PERSON_NAME] propriétaire Nom propriétaire Adresse propriétaire …" at bounding box center [336, 95] width 325 height 694
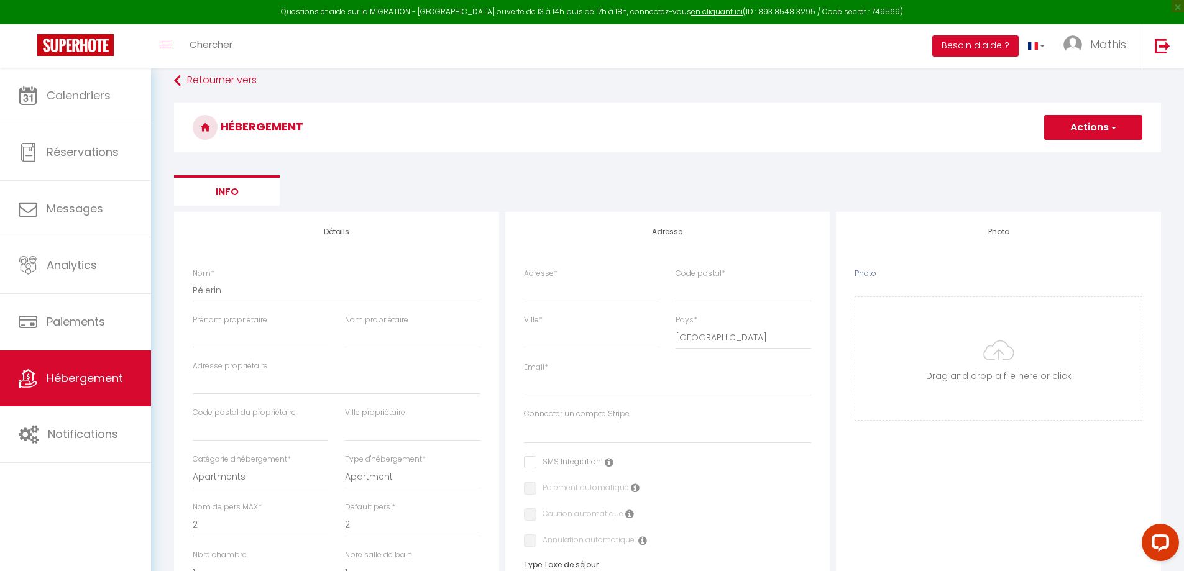
scroll to position [0, 0]
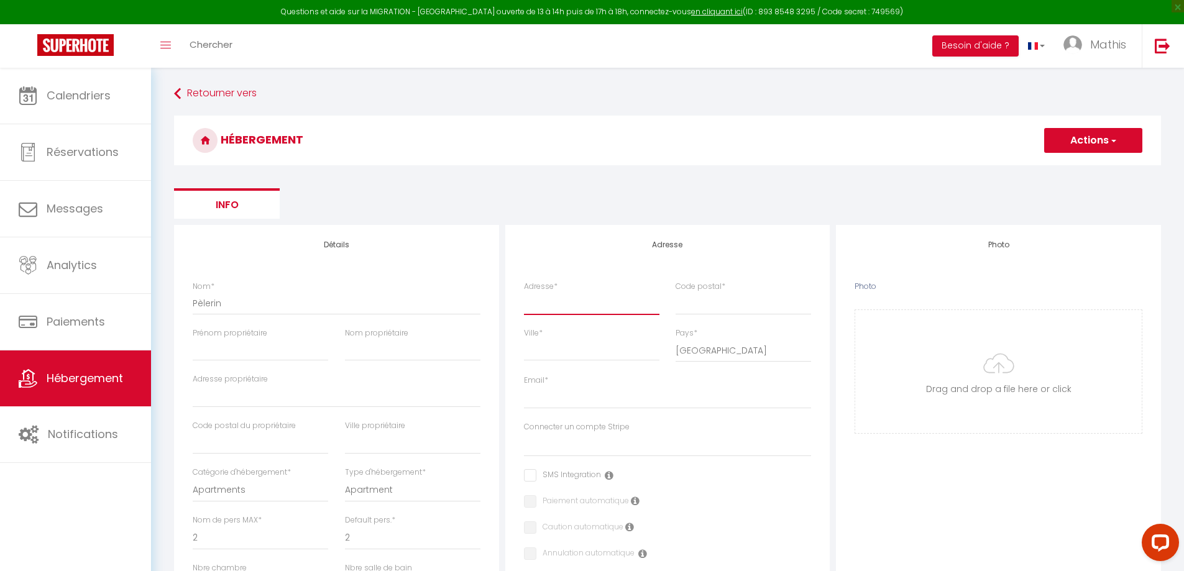
click at [567, 298] on input "Adresse *" at bounding box center [592, 303] width 136 height 22
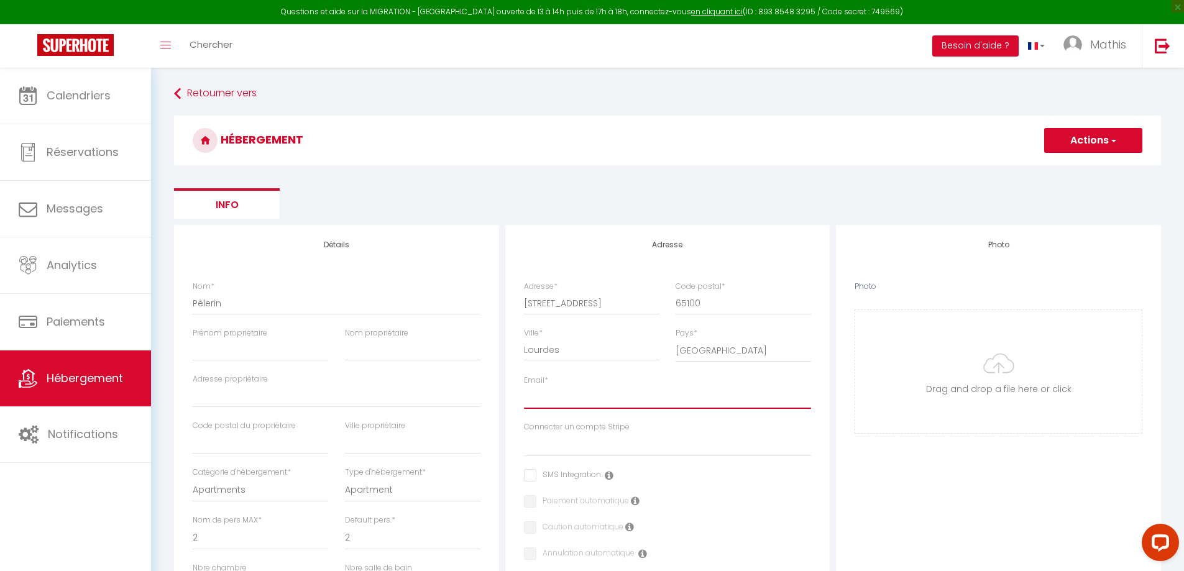
click at [616, 394] on input "Email *" at bounding box center [668, 398] width 288 height 22
click at [561, 400] on input "[EMAIL_ADDRESS][DOMAIN_NAME]" at bounding box center [668, 398] width 288 height 22
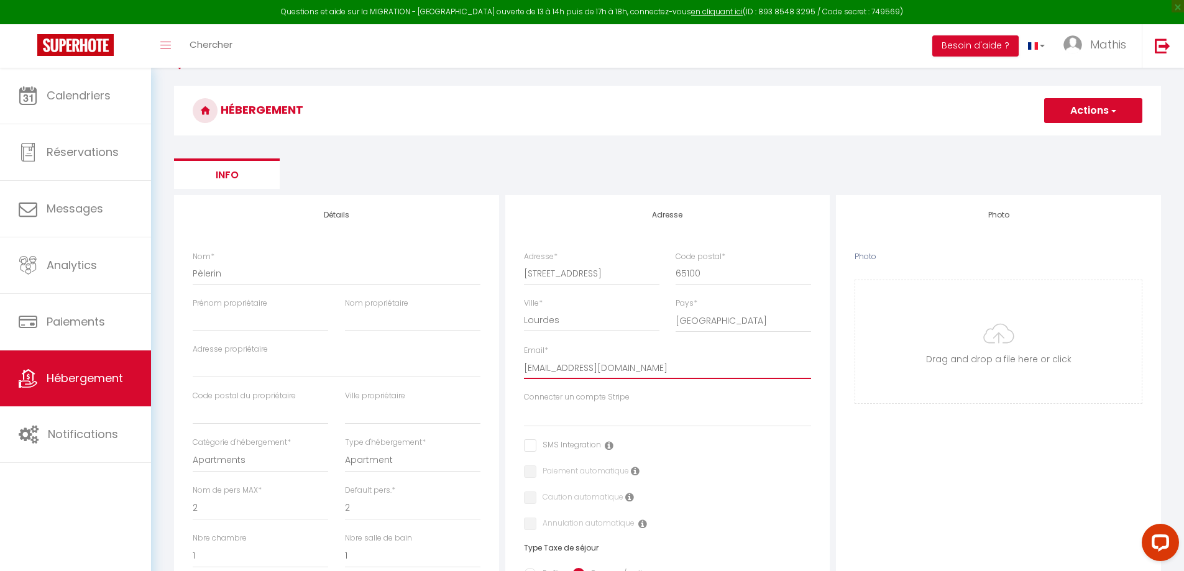
scroll to position [124, 0]
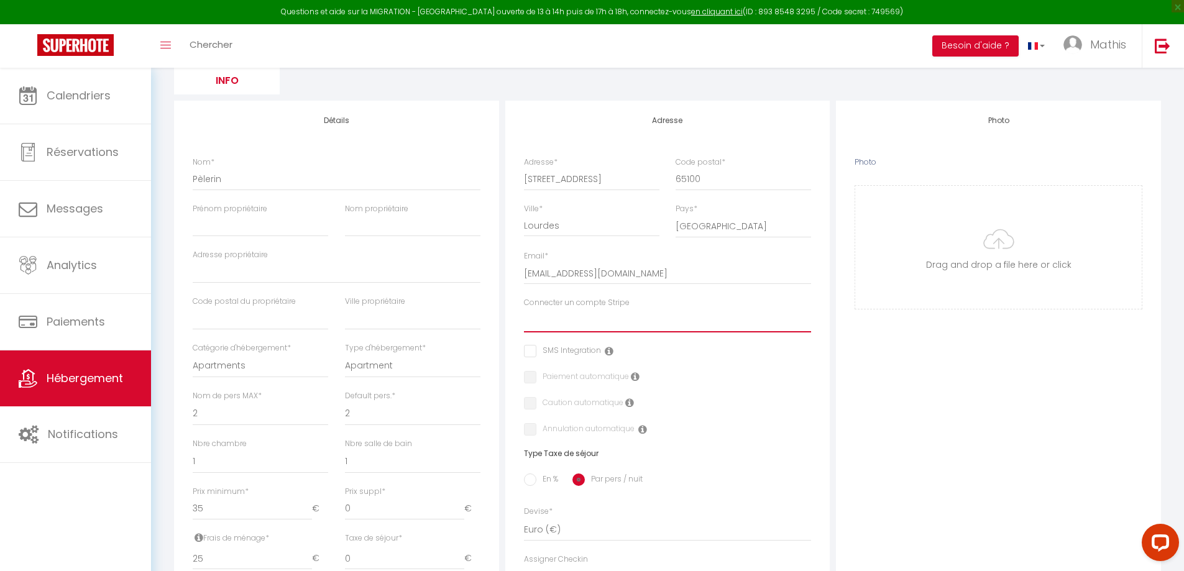
click at [621, 313] on select "[PERSON_NAME] Conciergerie Des Voyageurs [PERSON_NAME]" at bounding box center [668, 321] width 288 height 24
click at [631, 324] on select "[PERSON_NAME] Conciergerie Des Voyageurs [PERSON_NAME]" at bounding box center [668, 321] width 288 height 24
click at [524, 309] on select "[PERSON_NAME] Conciergerie Des Voyageurs [PERSON_NAME]" at bounding box center [668, 321] width 288 height 24
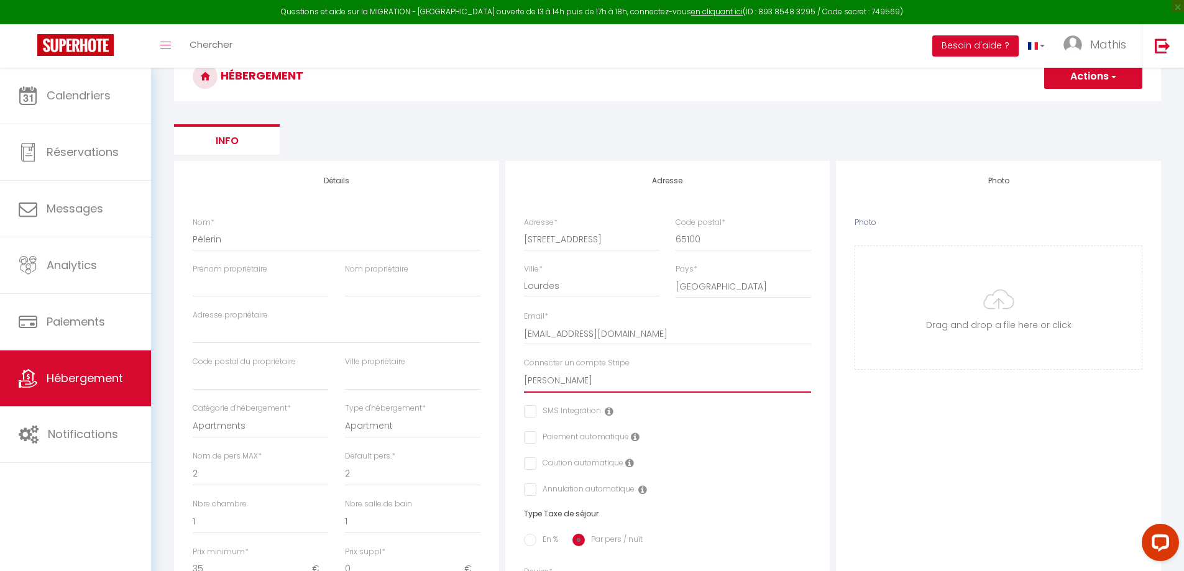
scroll to position [0, 0]
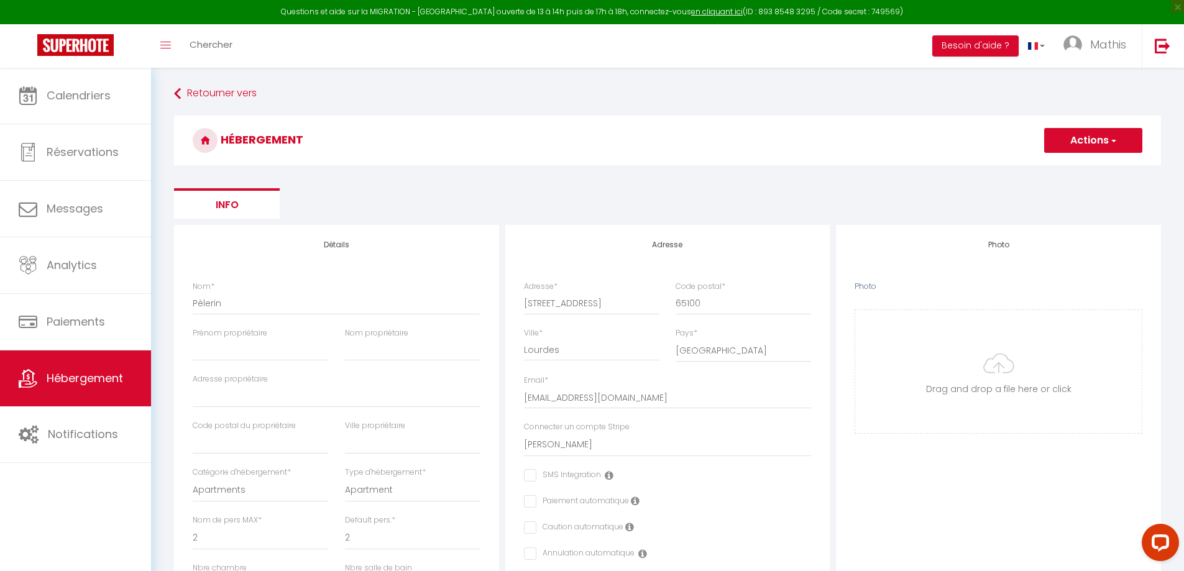
click at [1068, 154] on h3 "HÉBERGEMENT" at bounding box center [667, 141] width 987 height 50
click at [1076, 145] on button "Actions" at bounding box center [1094, 140] width 98 height 25
click at [1076, 164] on input "Enregistrer" at bounding box center [1079, 168] width 46 height 12
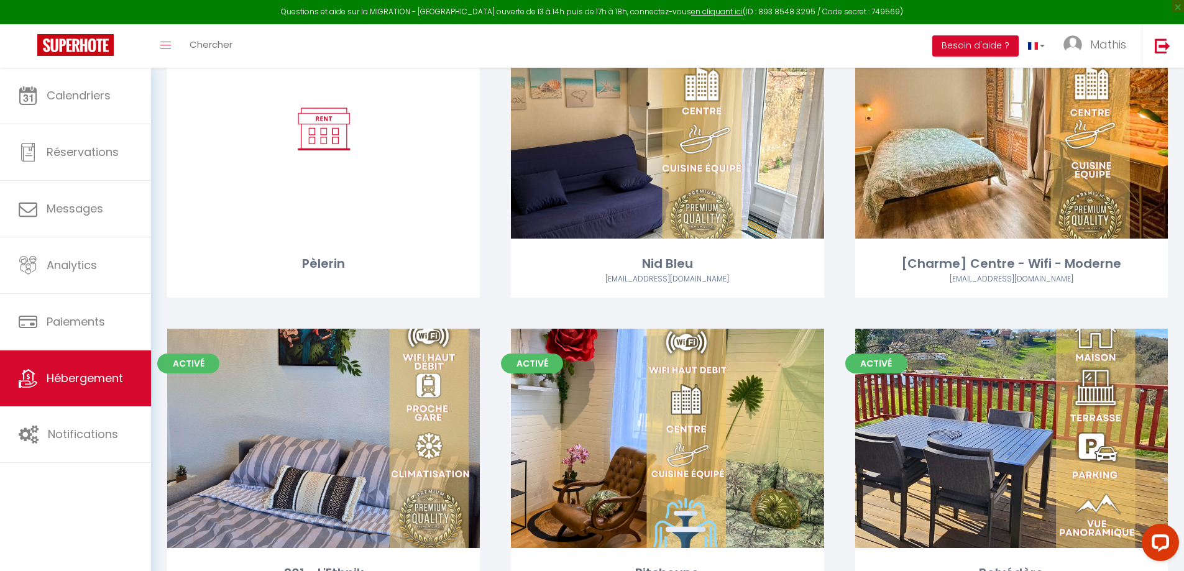
scroll to position [2796, 0]
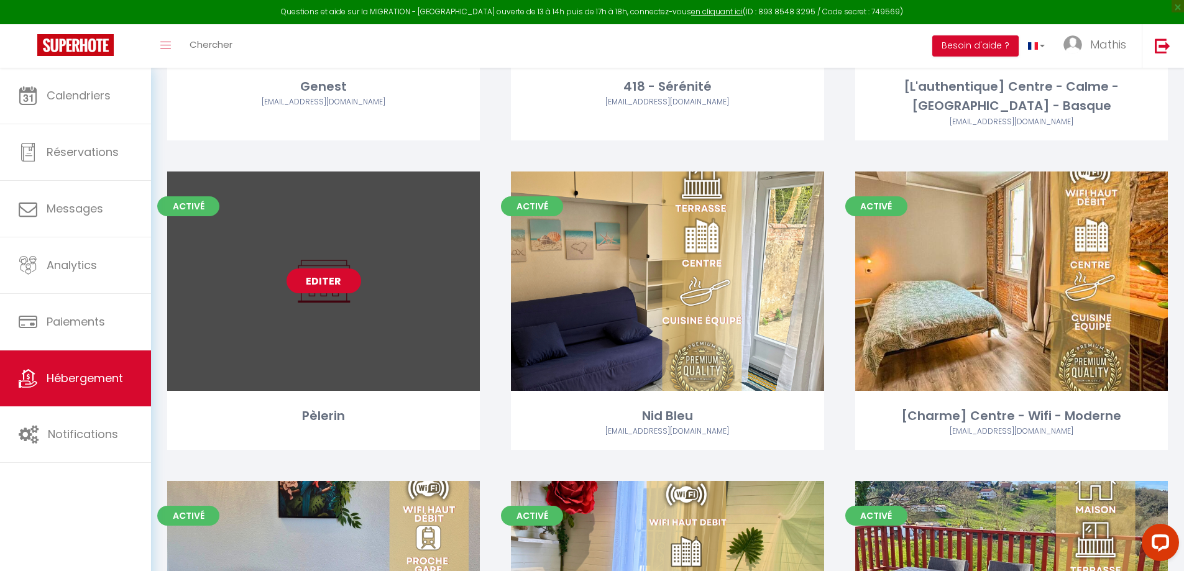
click at [330, 277] on link "Editer" at bounding box center [324, 281] width 75 height 25
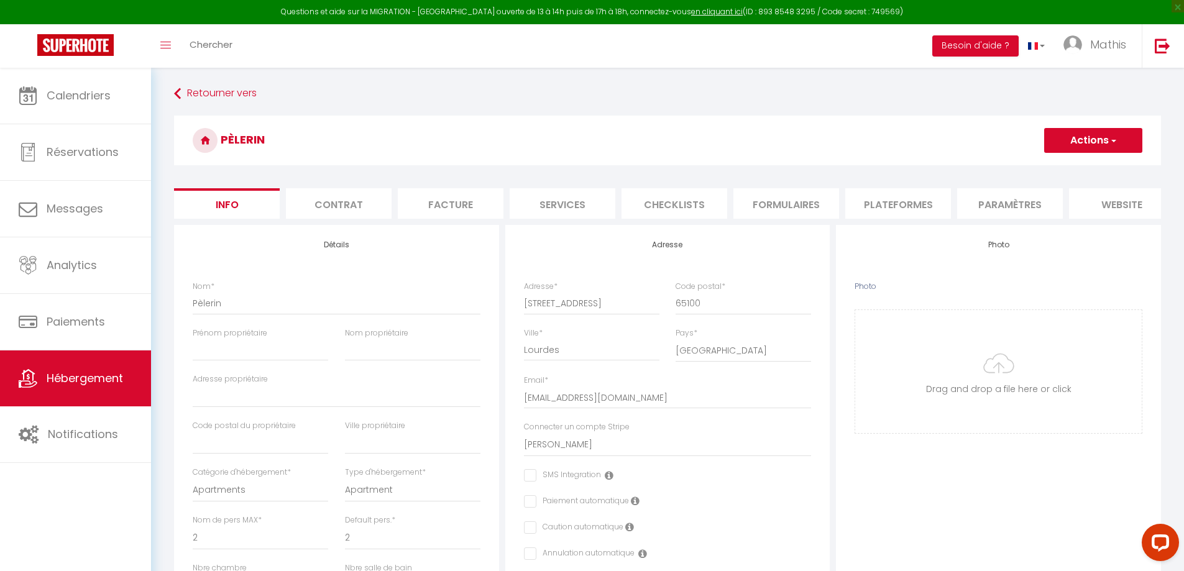
drag, startPoint x: 594, startPoint y: 193, endPoint x: 630, endPoint y: 201, distance: 37.0
click at [594, 193] on li "Services" at bounding box center [563, 203] width 106 height 30
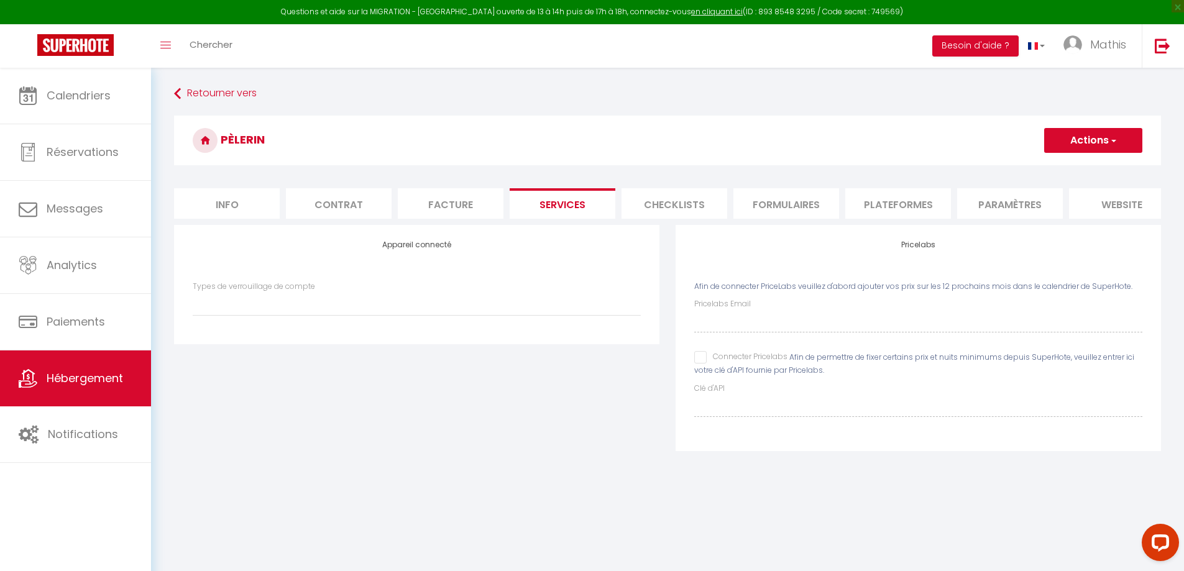
click at [1130, 210] on li "website" at bounding box center [1122, 203] width 106 height 30
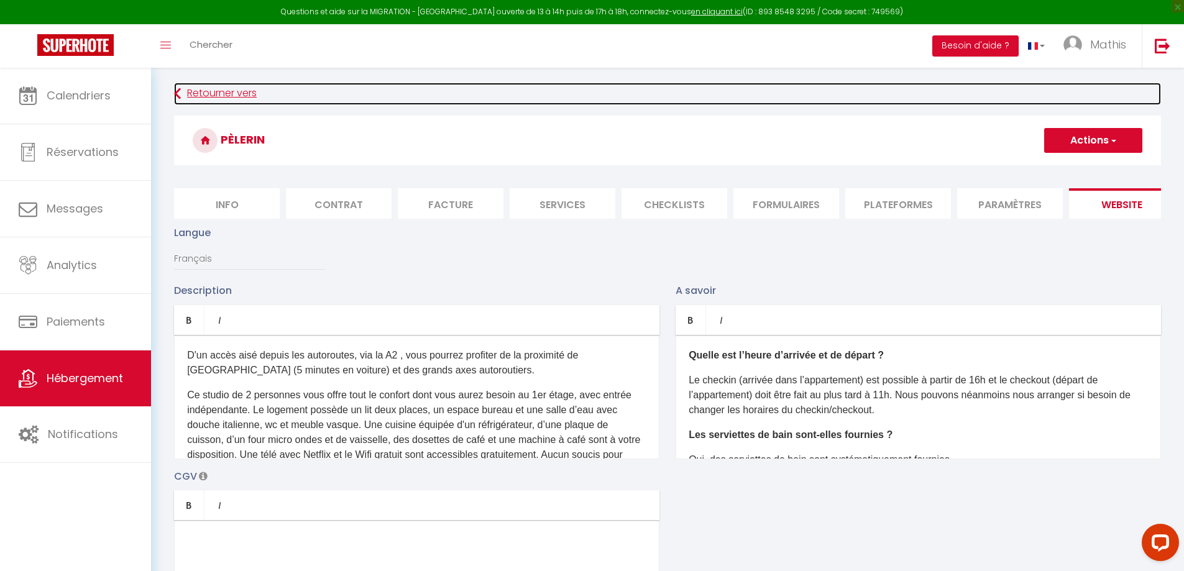
click at [208, 88] on link "Retourner vers" at bounding box center [667, 94] width 987 height 22
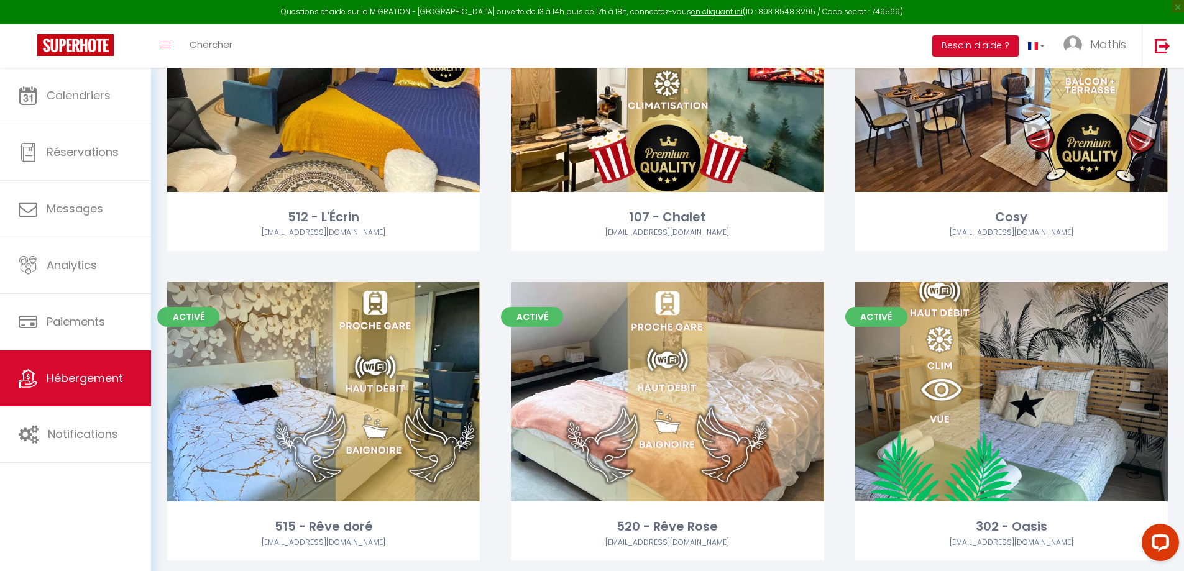
scroll to position [203, 0]
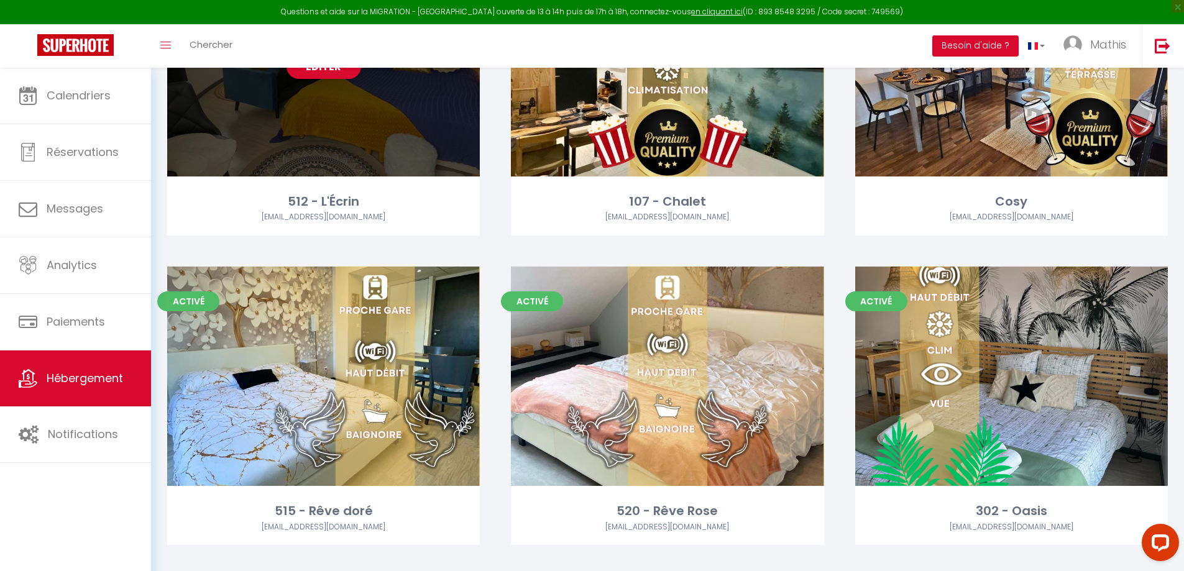
click at [446, 112] on div "Editer" at bounding box center [323, 66] width 313 height 219
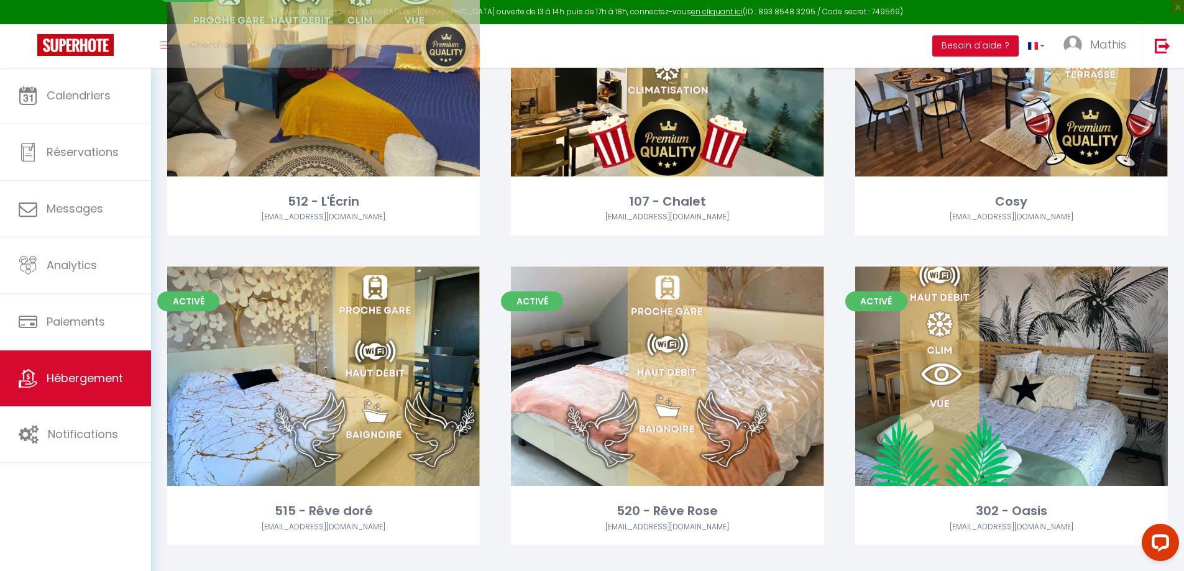
click at [348, 74] on link "Editer" at bounding box center [324, 66] width 75 height 25
click at [349, 74] on link "Editer" at bounding box center [324, 66] width 75 height 25
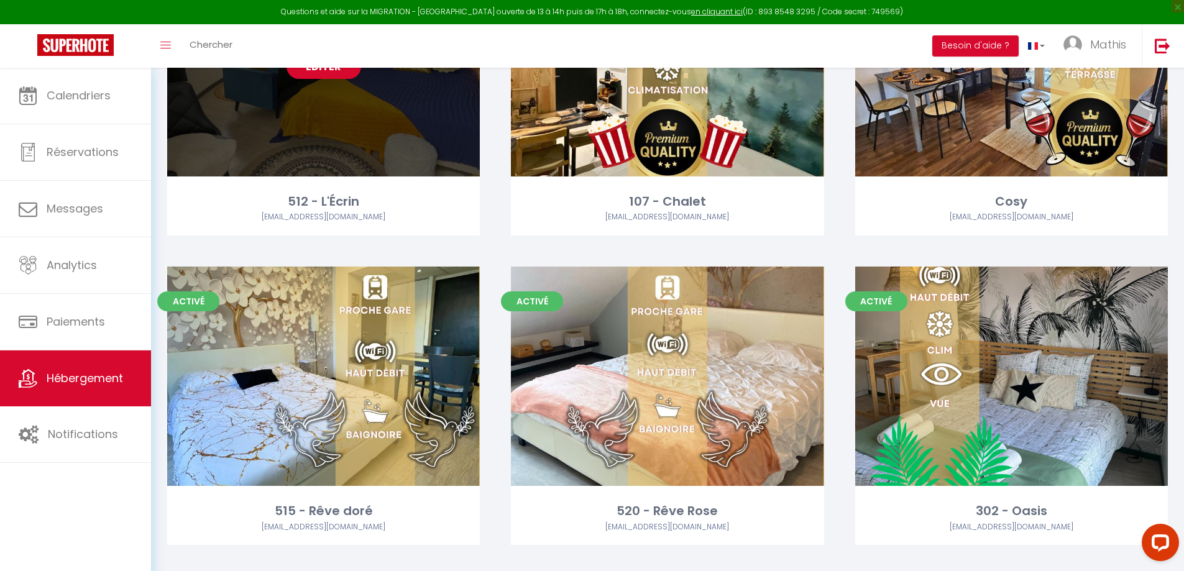
click at [349, 74] on link "Editer" at bounding box center [324, 66] width 75 height 25
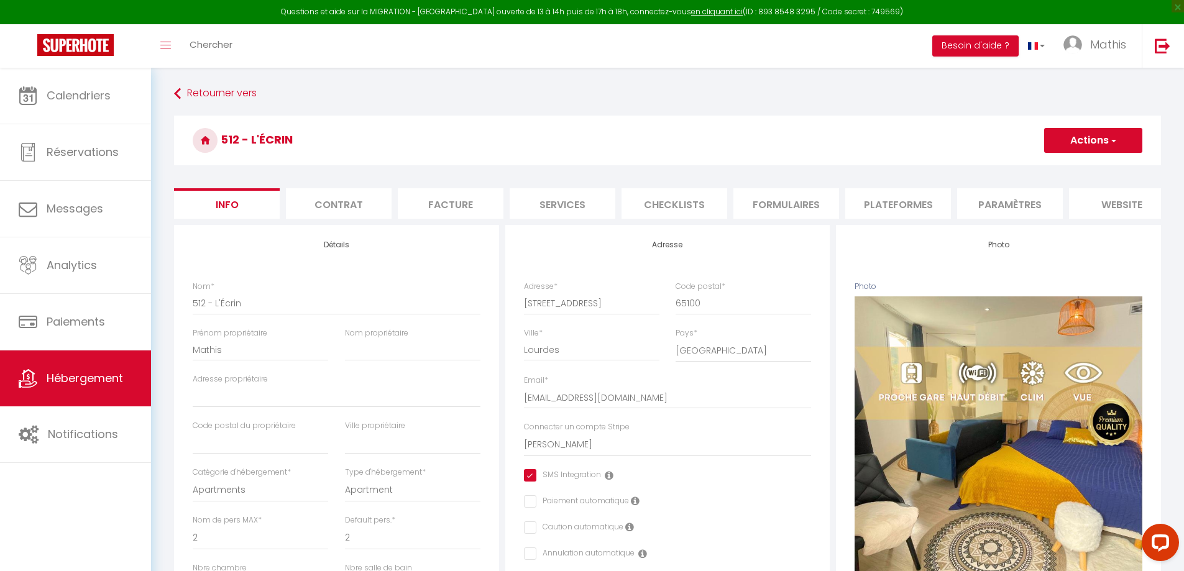
click at [1117, 203] on li "website" at bounding box center [1122, 203] width 106 height 30
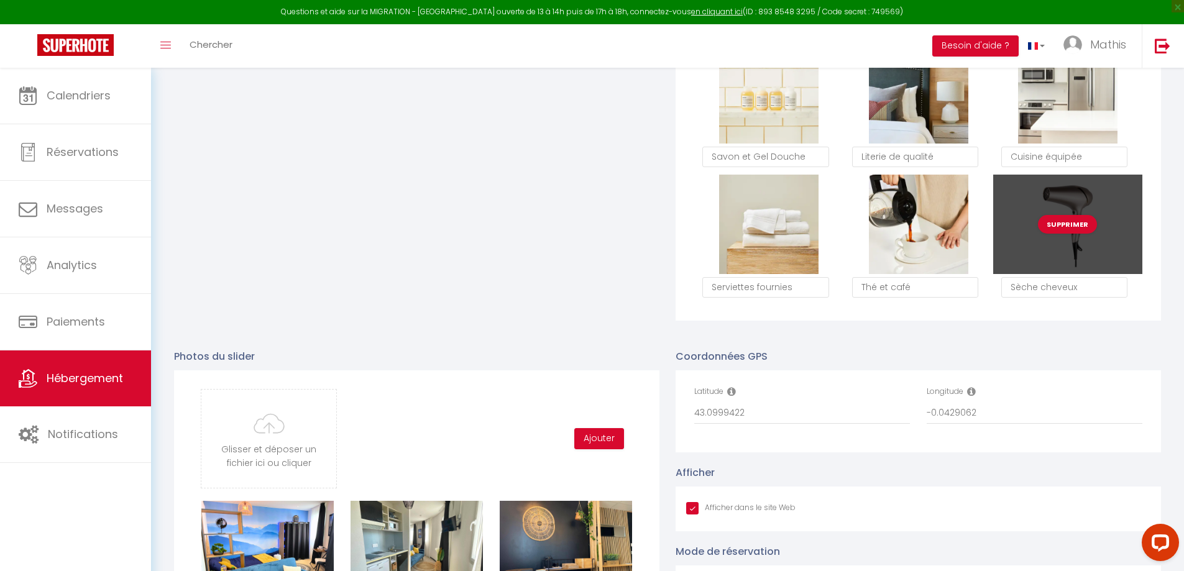
scroll to position [1181, 0]
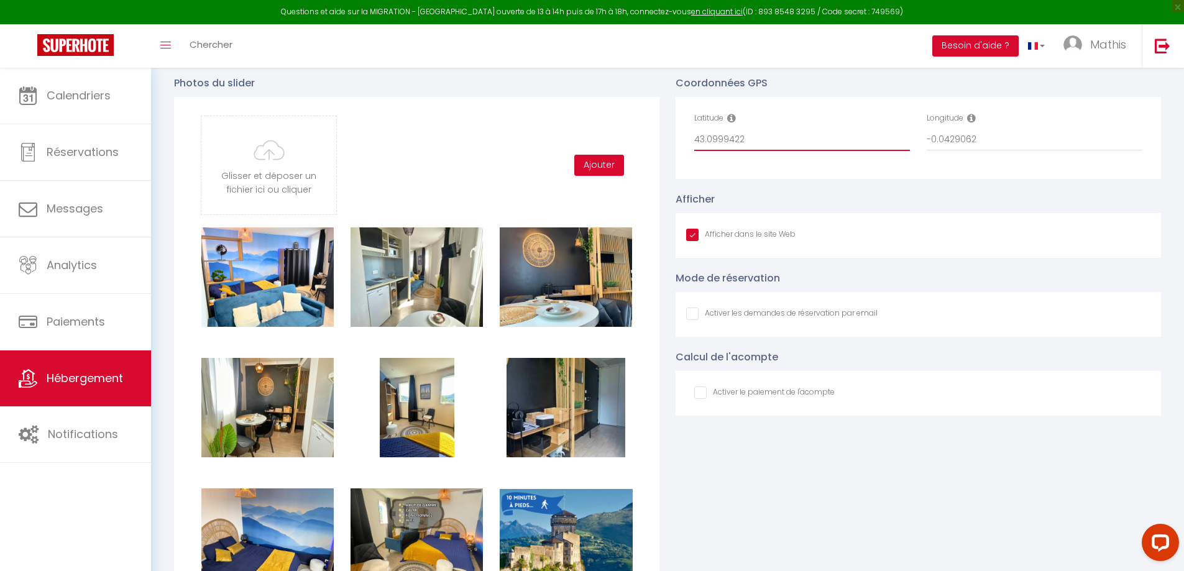
drag, startPoint x: 756, startPoint y: 139, endPoint x: 647, endPoint y: 150, distance: 110.0
click at [647, 150] on div "Photos du slider Glisser et déposer un fichier ici ou cliquer Ooops, something …" at bounding box center [668, 545] width 1004 height 964
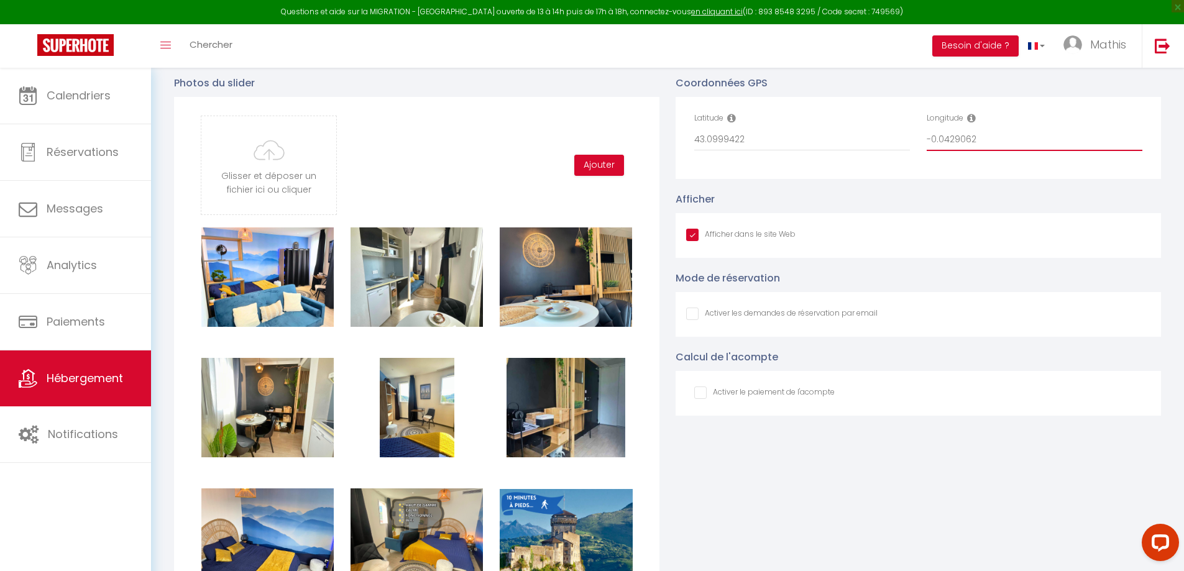
drag, startPoint x: 1028, startPoint y: 152, endPoint x: 787, endPoint y: 144, distance: 241.4
click at [787, 144] on div "Latitude 43.0999422 Longitude -0.0429062" at bounding box center [918, 138] width 464 height 51
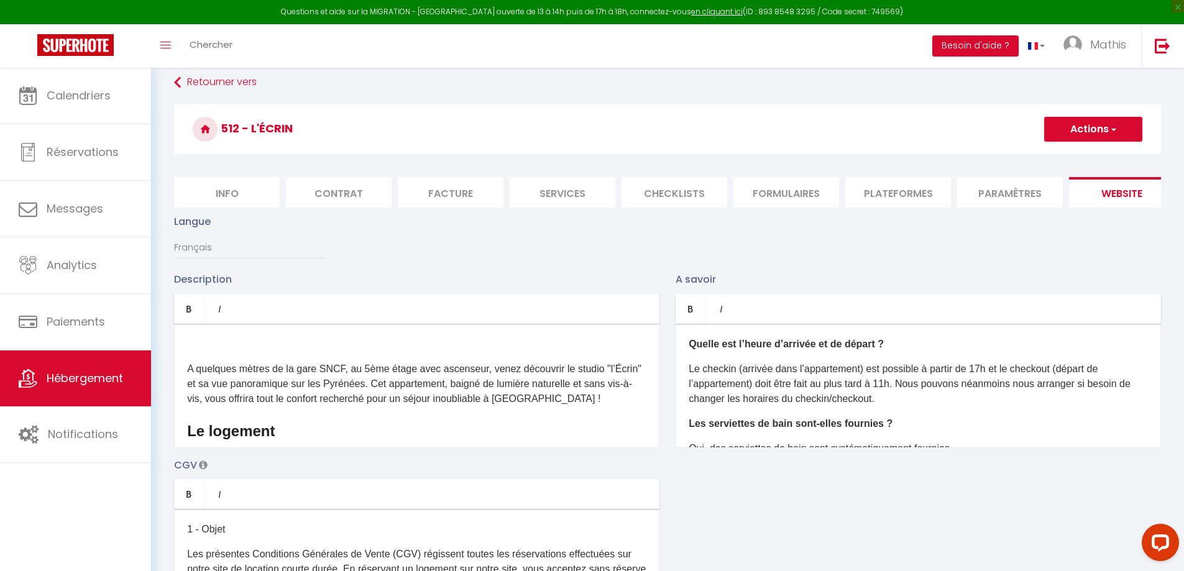
scroll to position [0, 0]
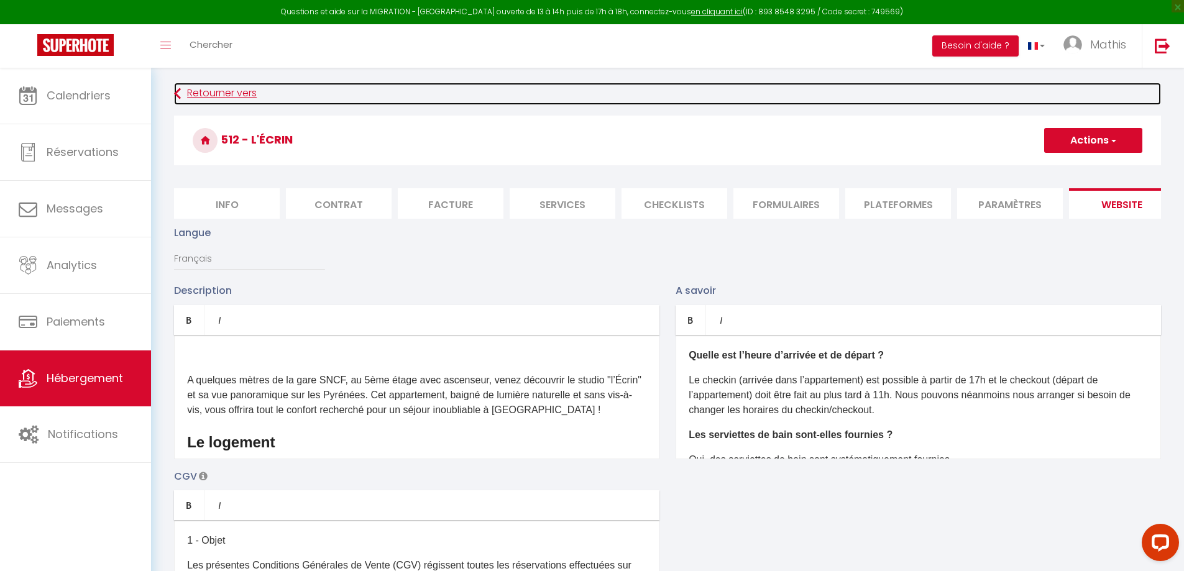
click at [211, 93] on link "Retourner vers" at bounding box center [667, 94] width 987 height 22
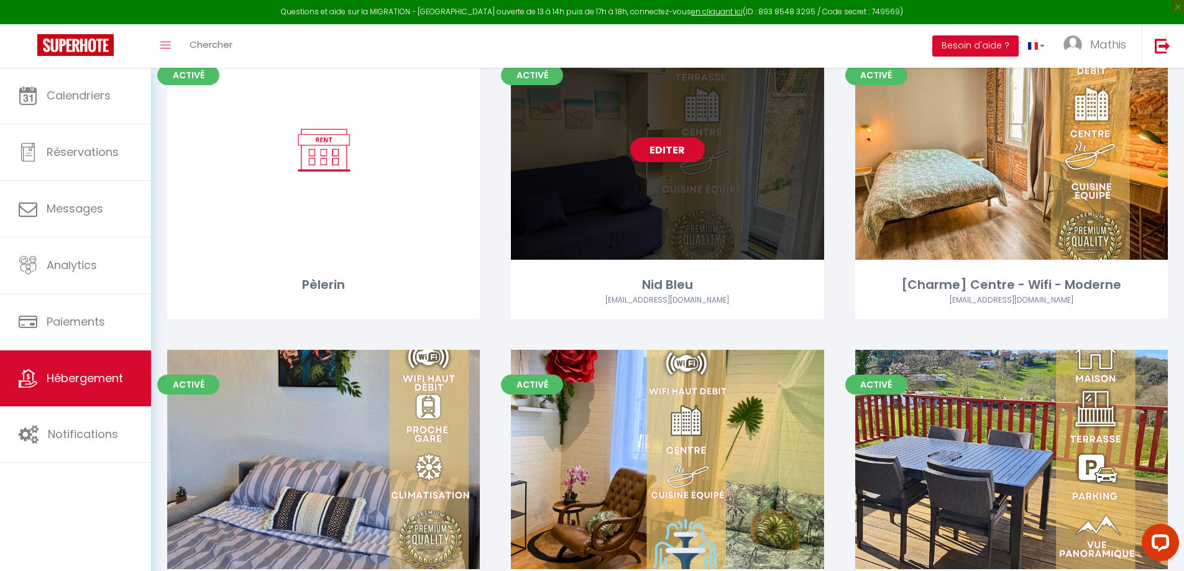
scroll to position [2984, 0]
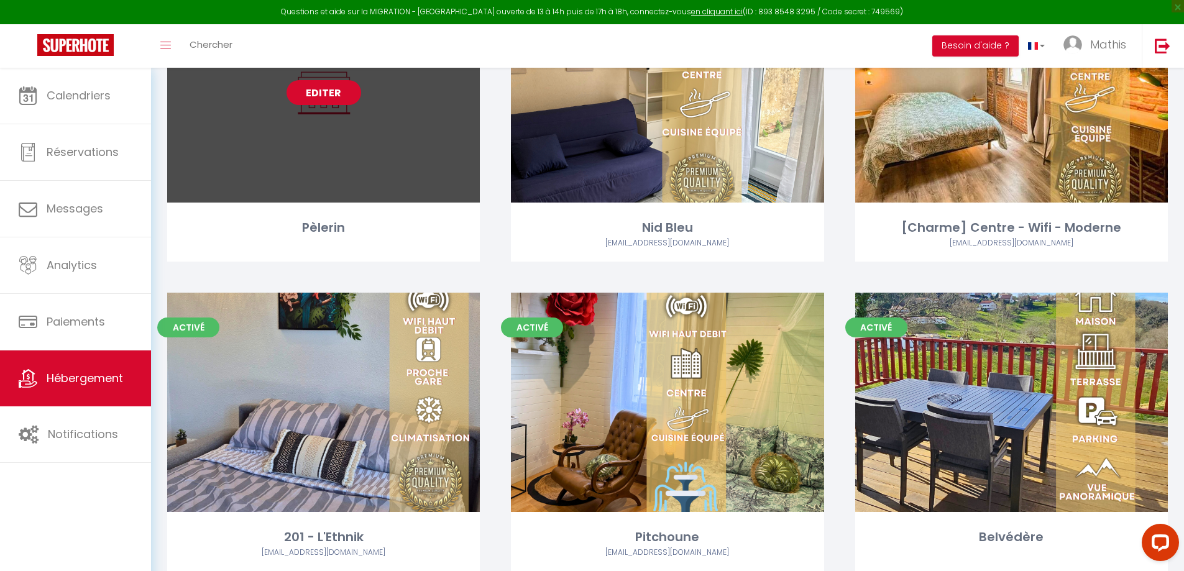
click at [328, 94] on link "Editer" at bounding box center [324, 92] width 75 height 25
click at [328, 95] on link "Editer" at bounding box center [324, 92] width 75 height 25
click at [330, 96] on link "Editer" at bounding box center [324, 92] width 75 height 25
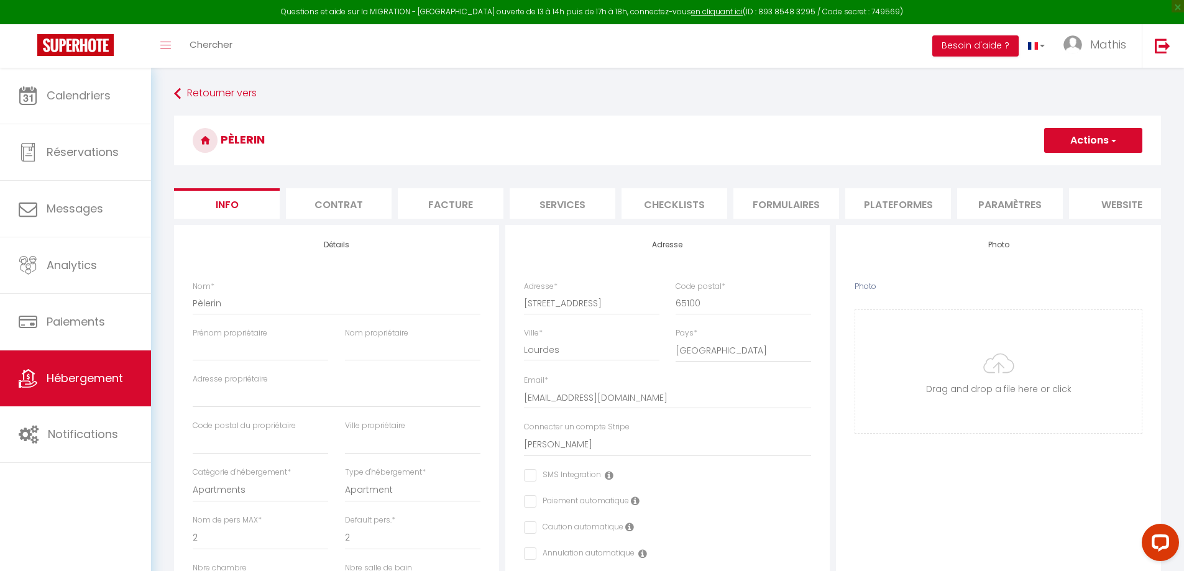
click at [191, 316] on div "Nom * Pèlerin" at bounding box center [337, 304] width 304 height 47
click at [195, 312] on input "Pèlerin" at bounding box center [337, 303] width 288 height 22
click at [1010, 364] on input "Photo" at bounding box center [999, 371] width 287 height 123
drag, startPoint x: 1093, startPoint y: 129, endPoint x: 1093, endPoint y: 136, distance: 6.8
click at [1093, 129] on button "Actions" at bounding box center [1094, 140] width 98 height 25
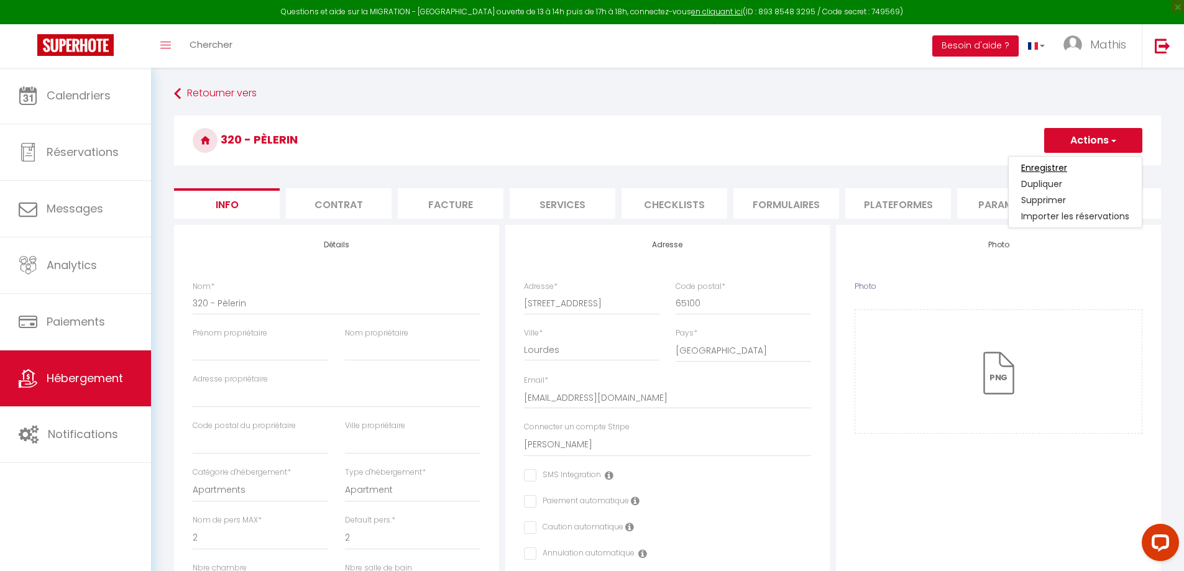
click at [1041, 172] on input "Enregistrer" at bounding box center [1045, 168] width 46 height 12
click at [1053, 166] on input "Enregistrer" at bounding box center [1045, 168] width 46 height 12
click at [923, 137] on h3 "320 - Pèlerin" at bounding box center [667, 141] width 987 height 50
click at [1108, 212] on li "website" at bounding box center [1122, 203] width 106 height 30
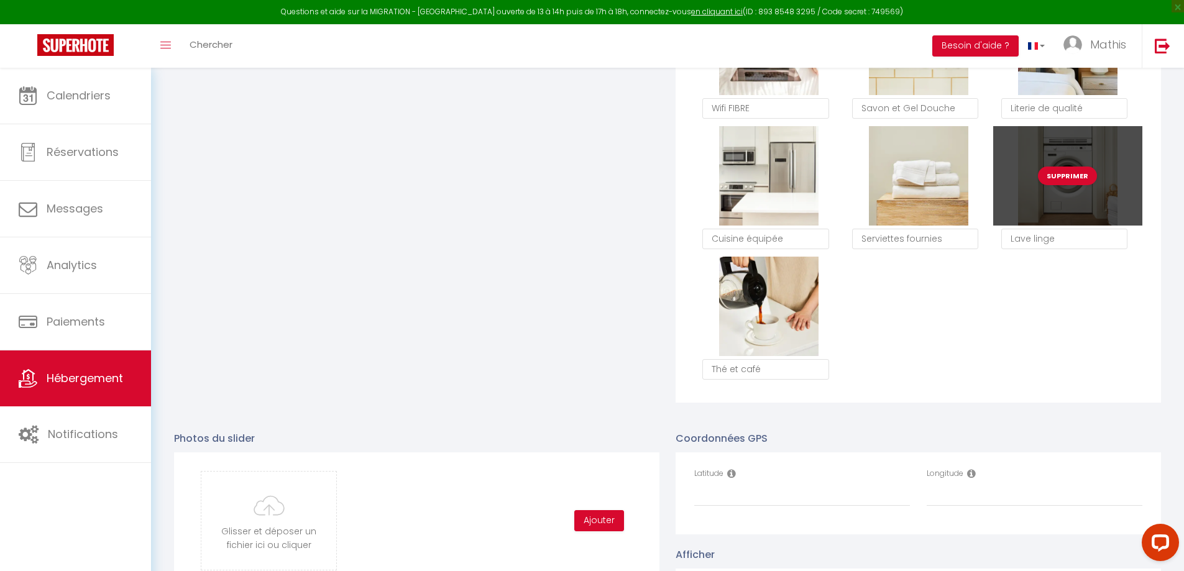
scroll to position [1119, 0]
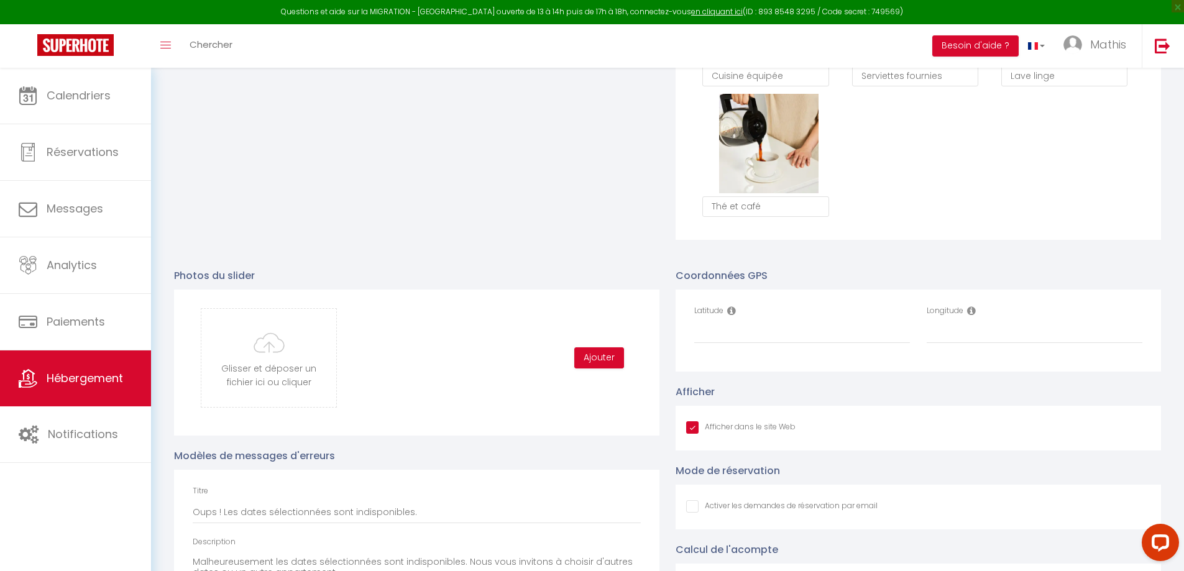
click at [1028, 329] on div "Longitude" at bounding box center [1035, 324] width 216 height 39
click at [1026, 336] on input "Longitude" at bounding box center [1035, 332] width 216 height 22
paste input "-0.0429062"
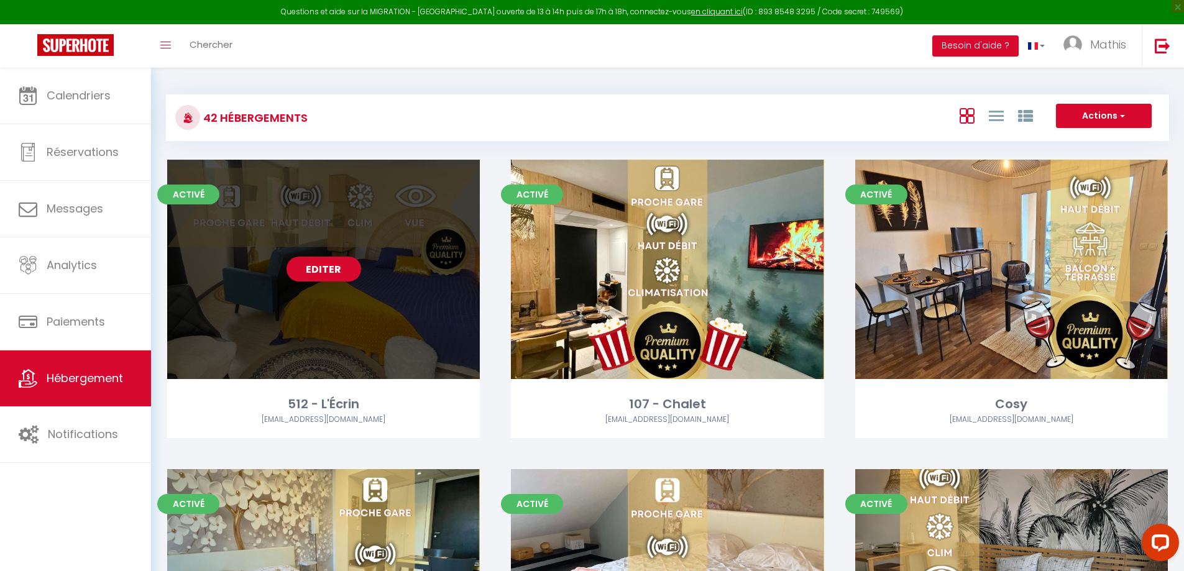
click at [339, 267] on link "Editer" at bounding box center [324, 269] width 75 height 25
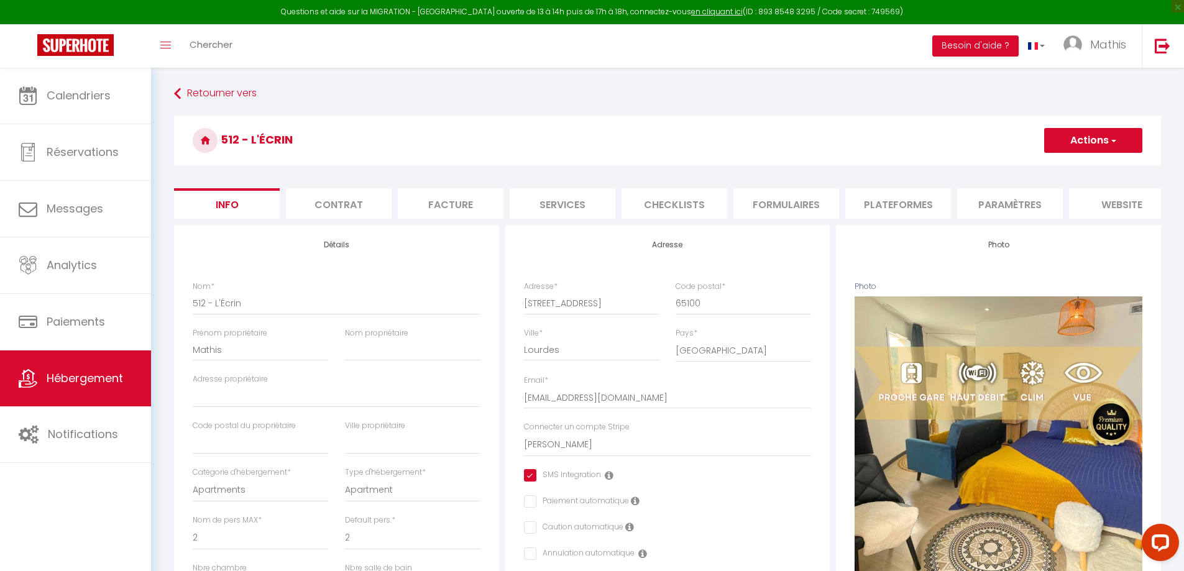
click at [1115, 208] on li "website" at bounding box center [1122, 203] width 106 height 30
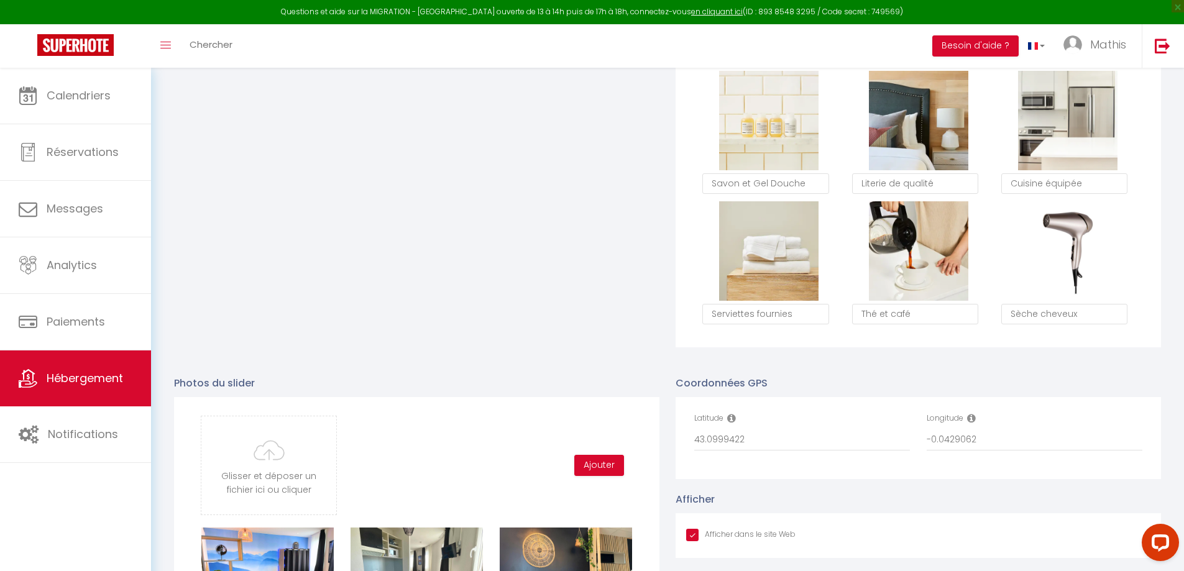
scroll to position [1057, 0]
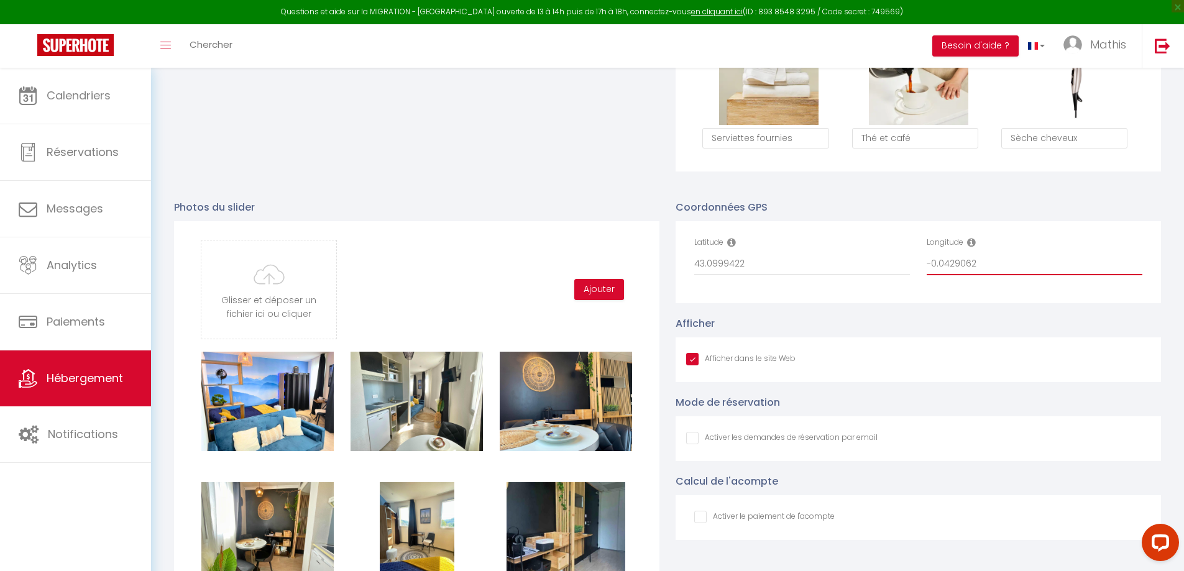
drag, startPoint x: 1010, startPoint y: 272, endPoint x: 897, endPoint y: 281, distance: 113.5
click at [897, 281] on div "Latitude 43.0999422 Longitude -0.0429062" at bounding box center [918, 262] width 464 height 51
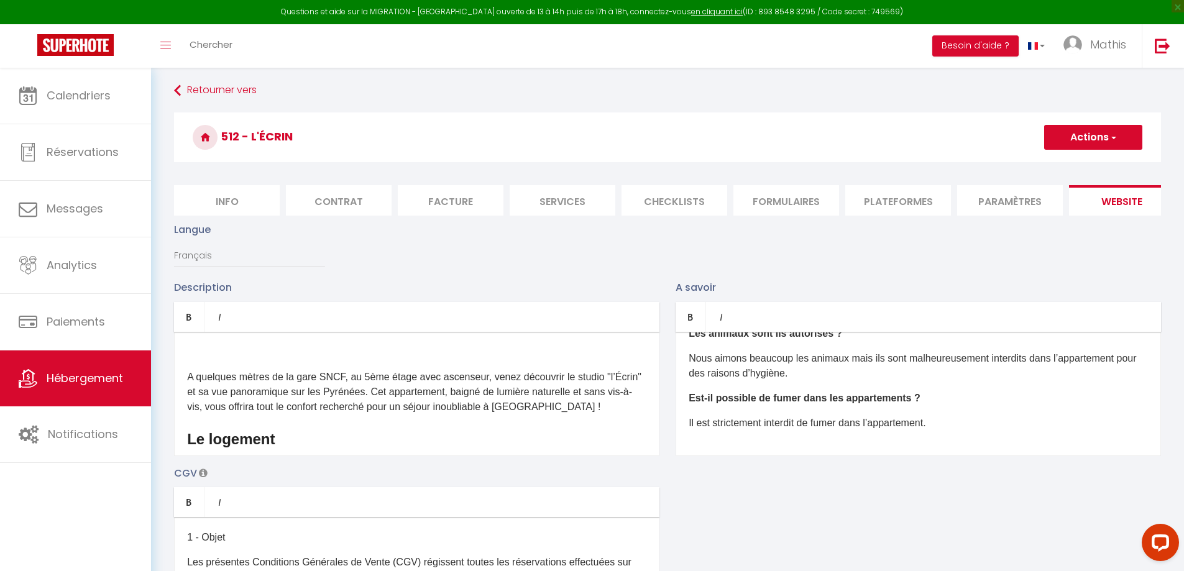
scroll to position [0, 0]
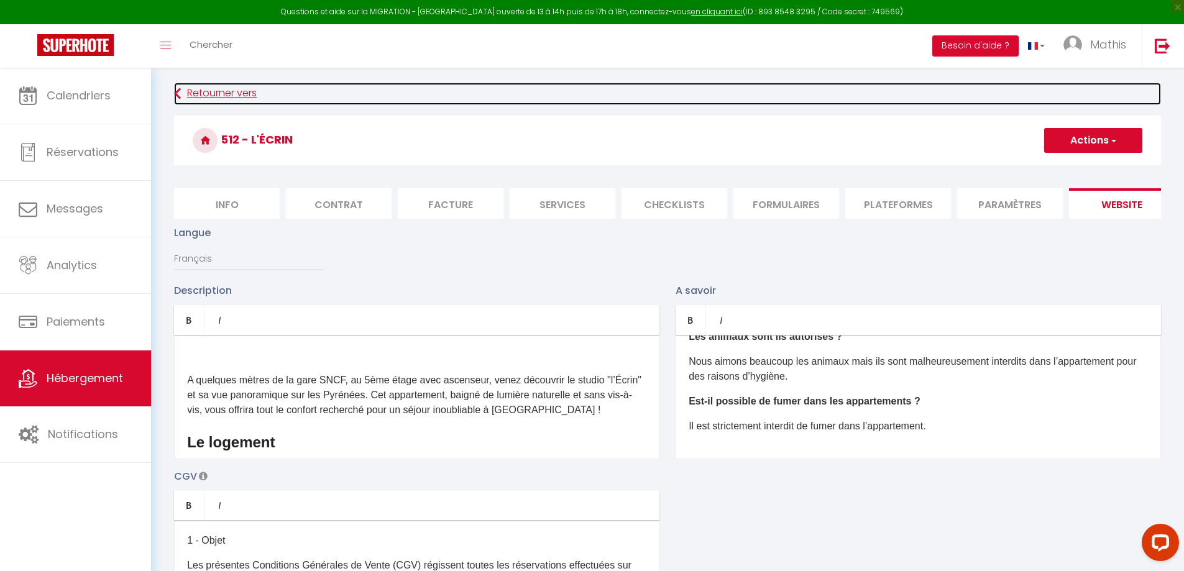
click at [223, 86] on link "Retourner vers" at bounding box center [667, 94] width 987 height 22
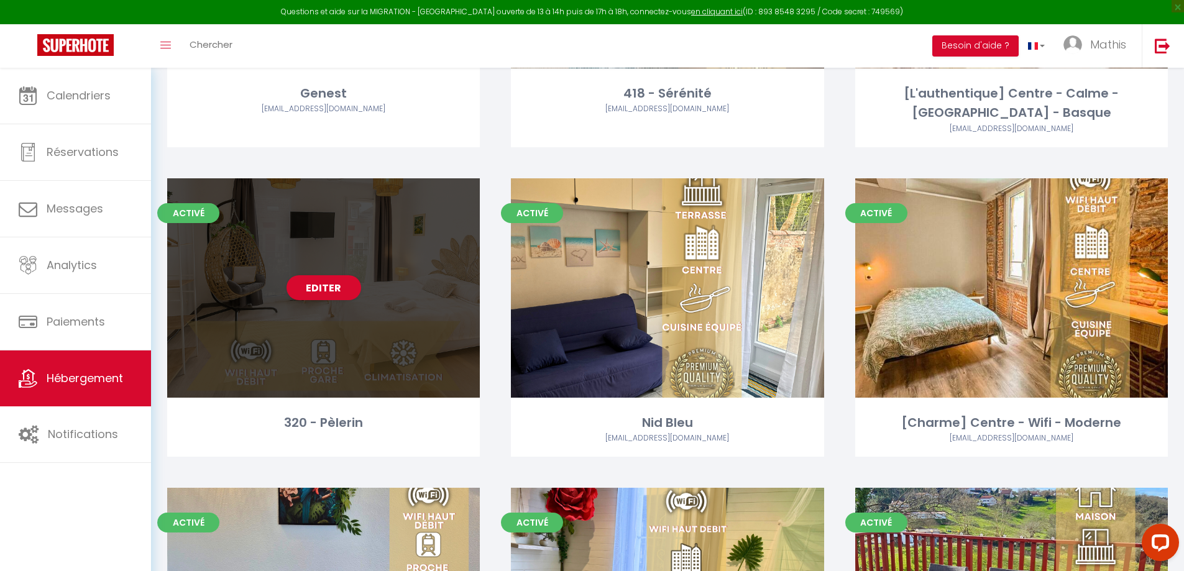
scroll to position [2736, 0]
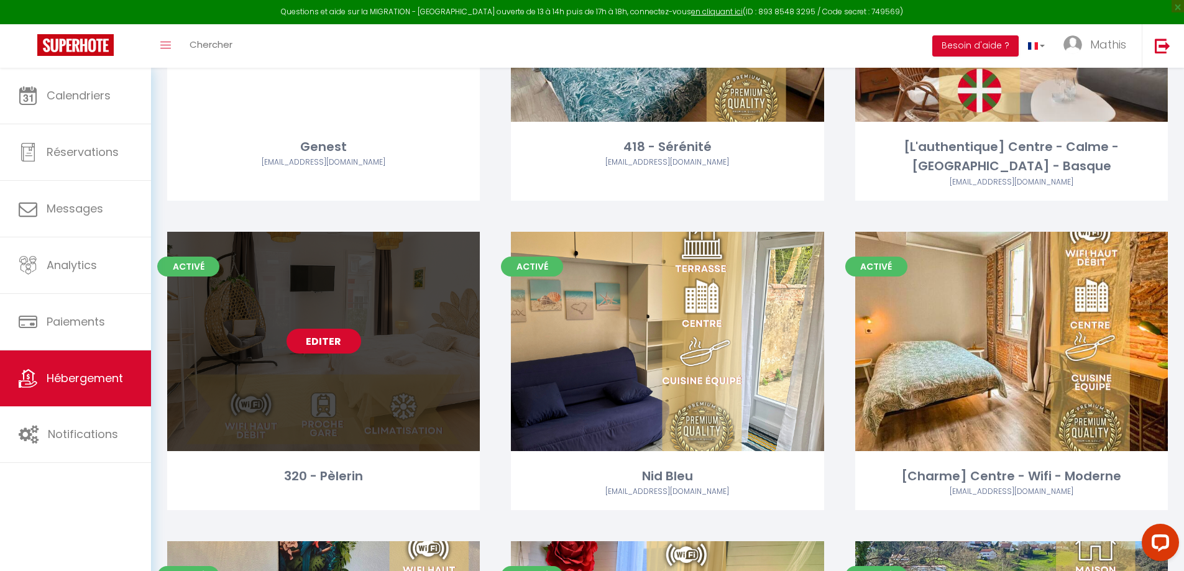
click at [315, 331] on link "Editer" at bounding box center [324, 341] width 75 height 25
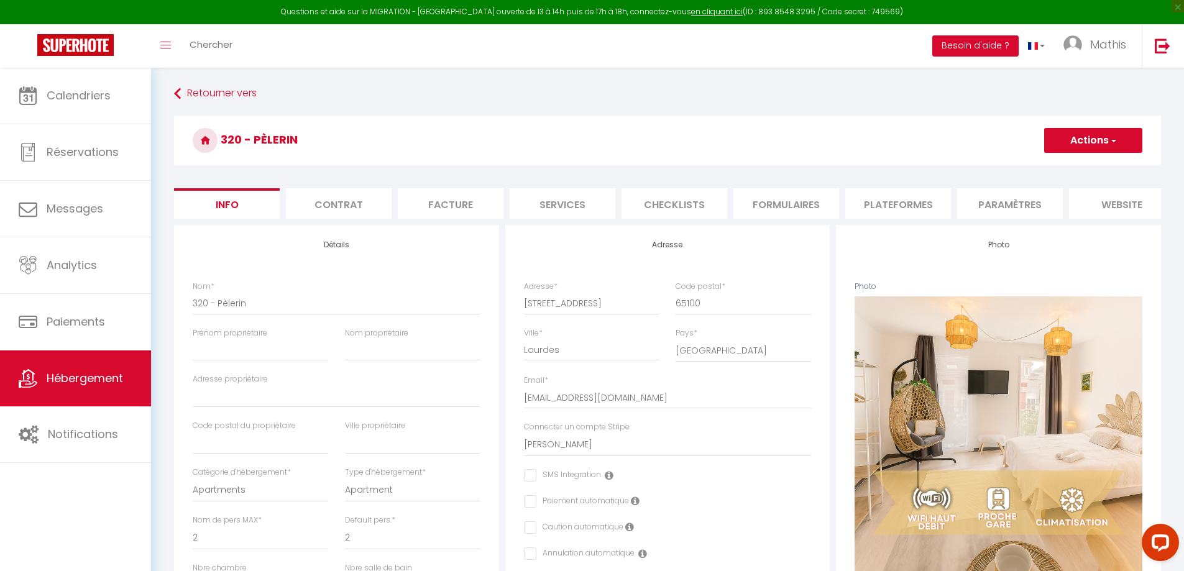
click at [1002, 195] on li "Paramètres" at bounding box center [1010, 203] width 106 height 30
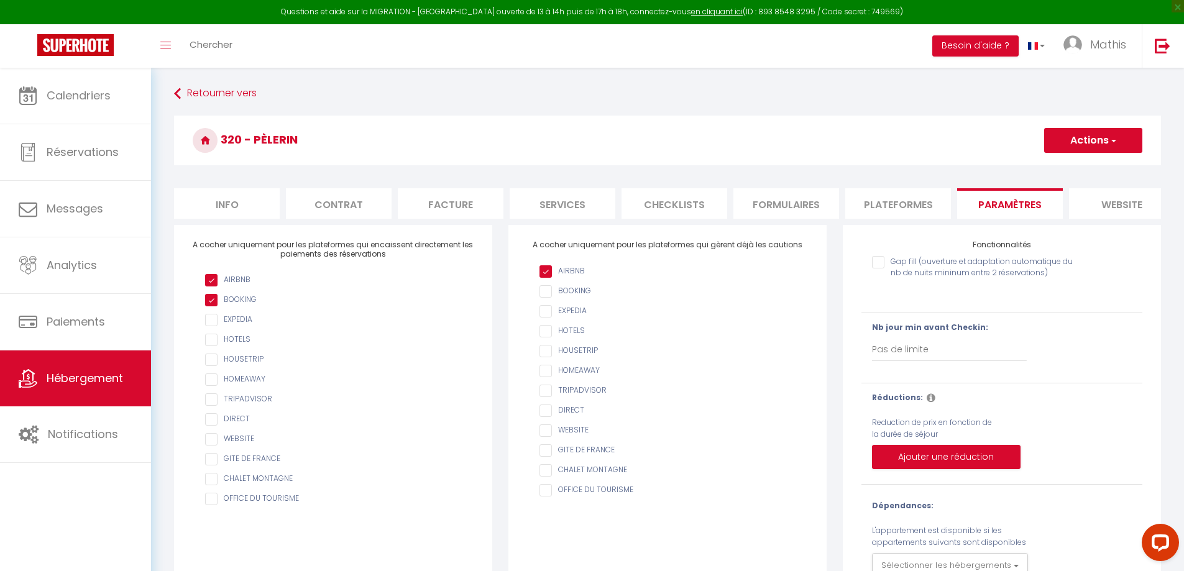
drag, startPoint x: 1100, startPoint y: 197, endPoint x: 1091, endPoint y: 204, distance: 12.1
click at [1100, 198] on li "website" at bounding box center [1122, 203] width 106 height 30
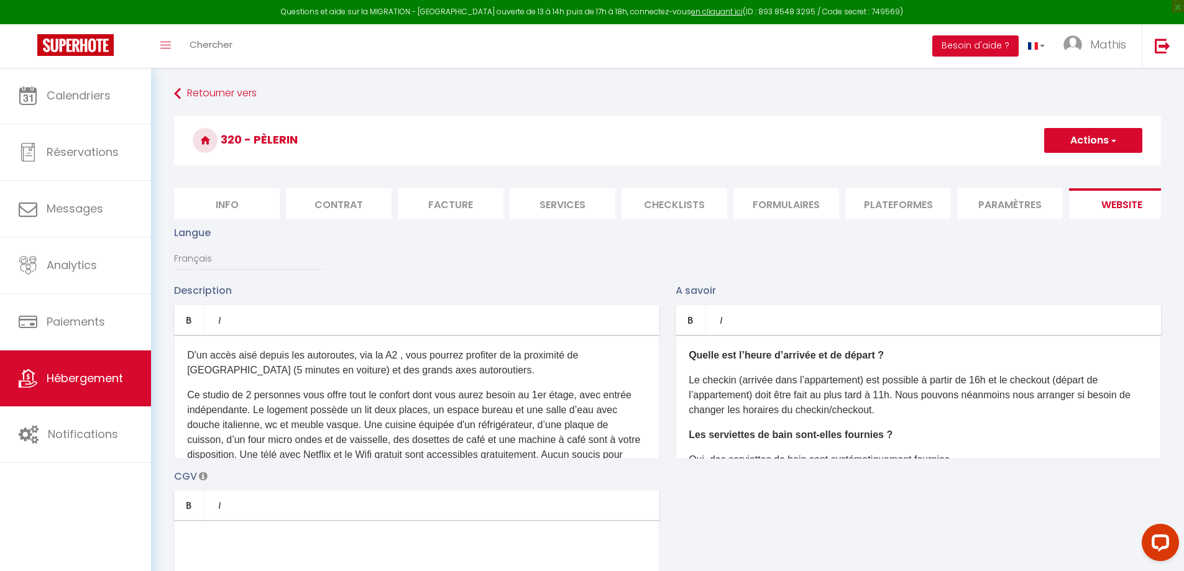
click at [1005, 196] on li "Paramètres" at bounding box center [1010, 203] width 106 height 30
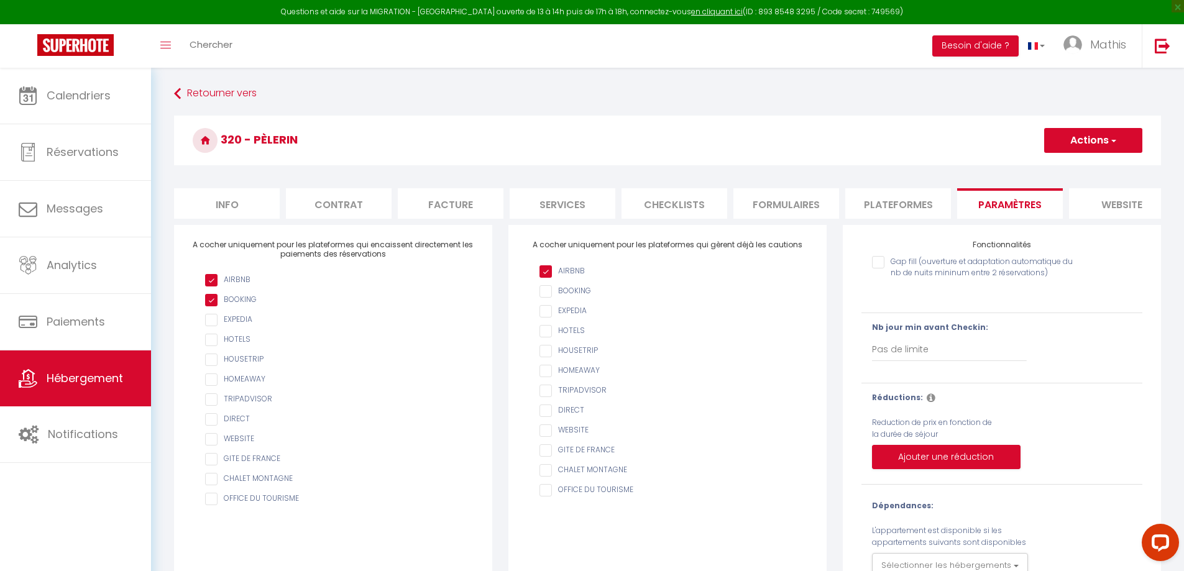
drag, startPoint x: 1094, startPoint y: 201, endPoint x: 1081, endPoint y: 215, distance: 19.0
click at [1093, 202] on li "website" at bounding box center [1122, 203] width 106 height 30
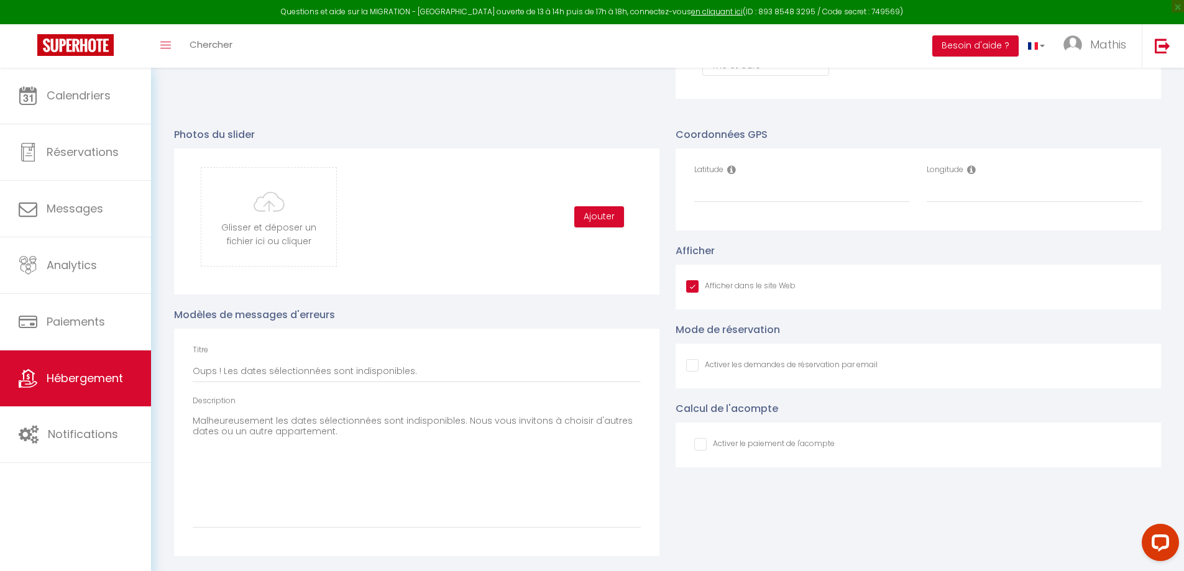
scroll to position [1270, 0]
click at [999, 191] on input "Longitude" at bounding box center [1035, 191] width 216 height 22
paste input "-0.0429062"
click at [724, 198] on input "Latitude" at bounding box center [802, 191] width 216 height 22
paste input "43.0999422"
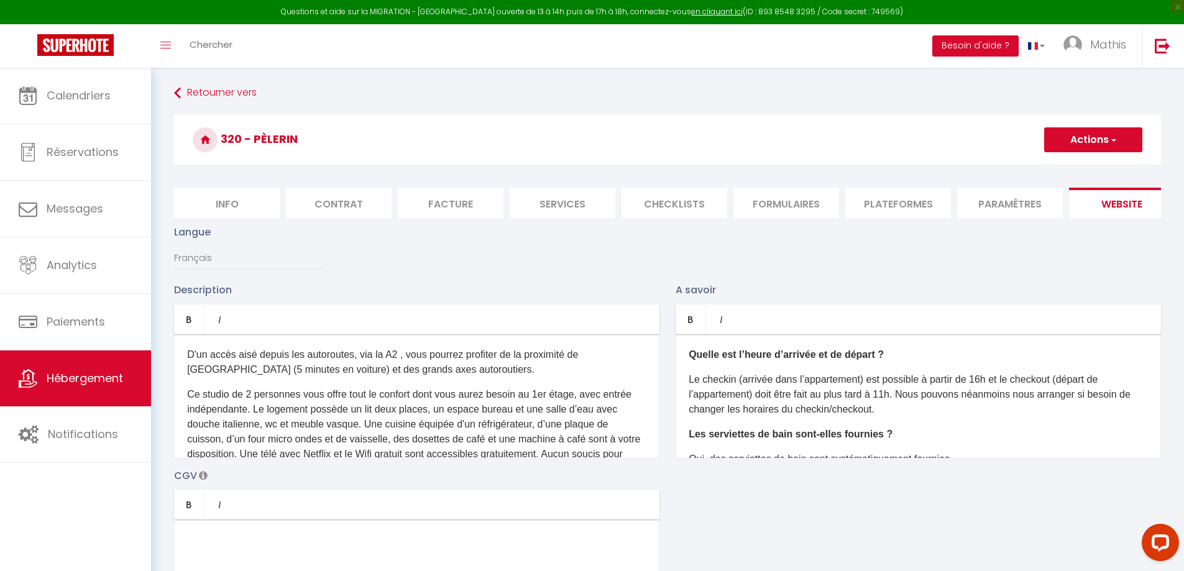
scroll to position [0, 0]
click at [1066, 132] on button "Actions" at bounding box center [1094, 140] width 98 height 25
click at [1067, 168] on input "Enregistrer" at bounding box center [1079, 168] width 46 height 12
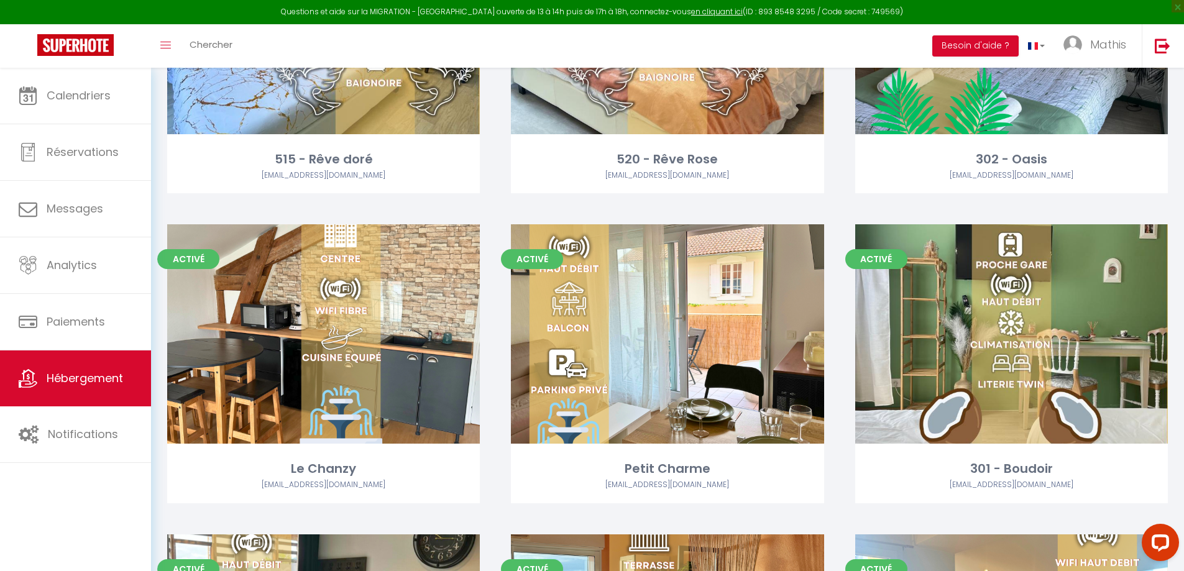
scroll to position [560, 0]
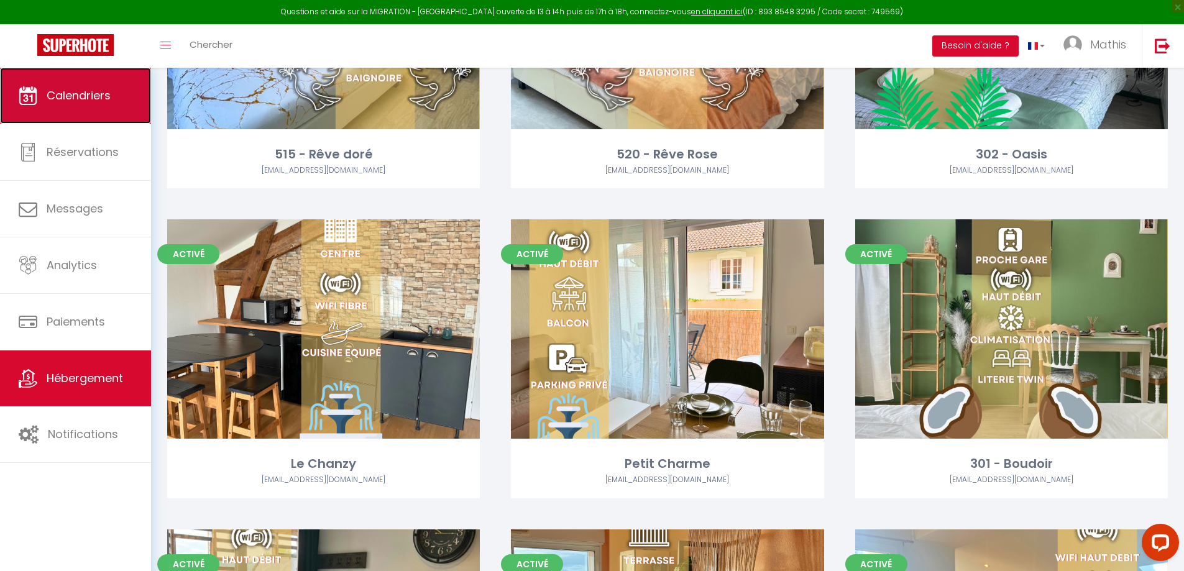
click at [91, 91] on span "Calendriers" at bounding box center [79, 96] width 64 height 16
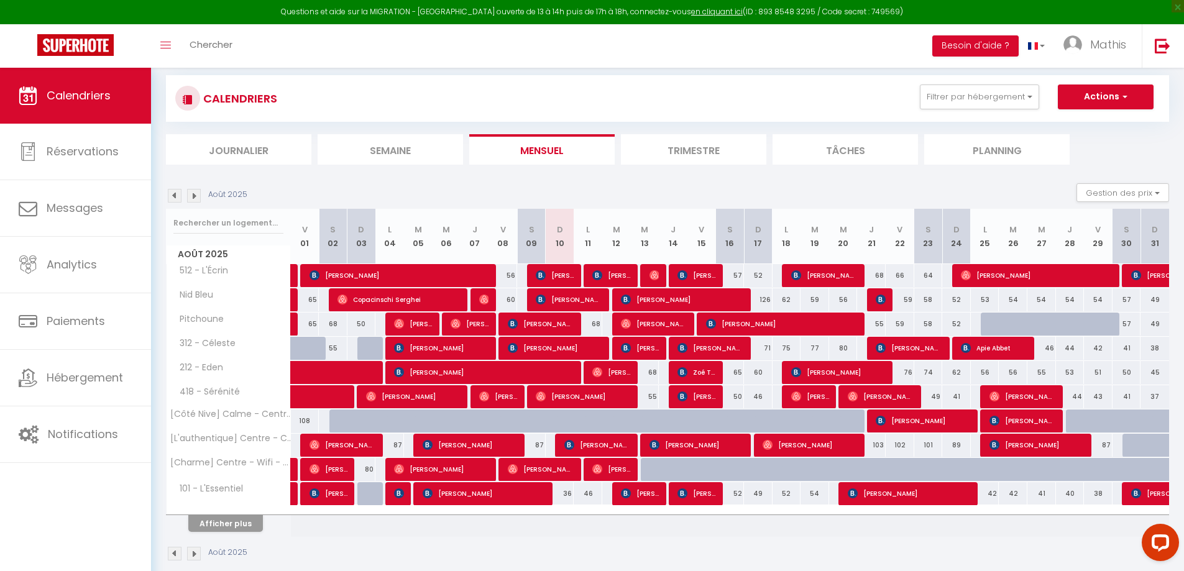
scroll to position [68, 0]
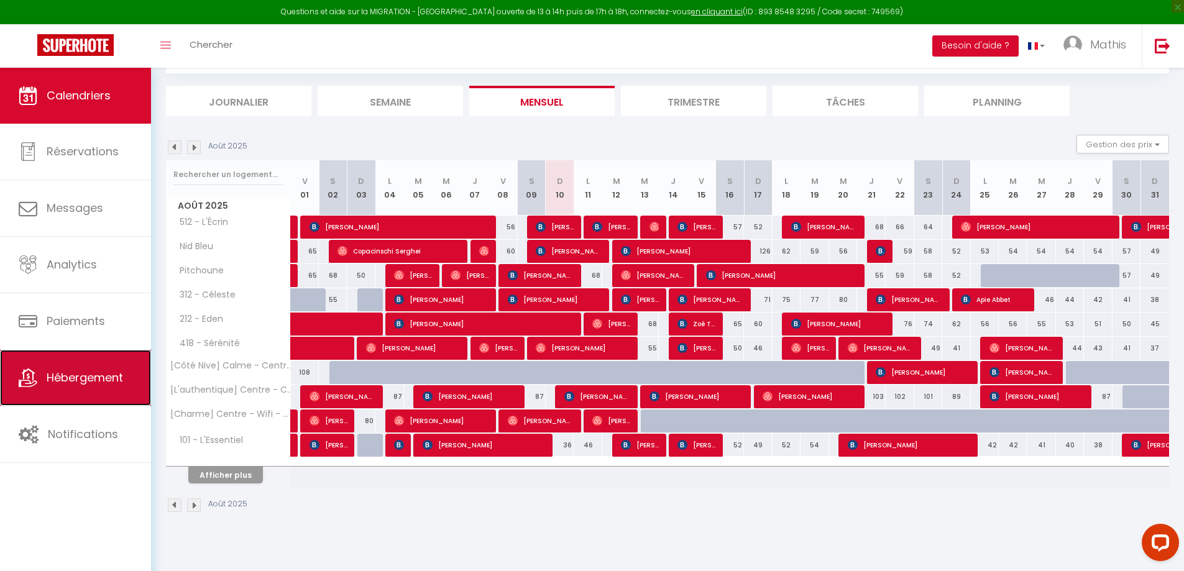
click at [80, 392] on link "Hébergement" at bounding box center [75, 378] width 151 height 56
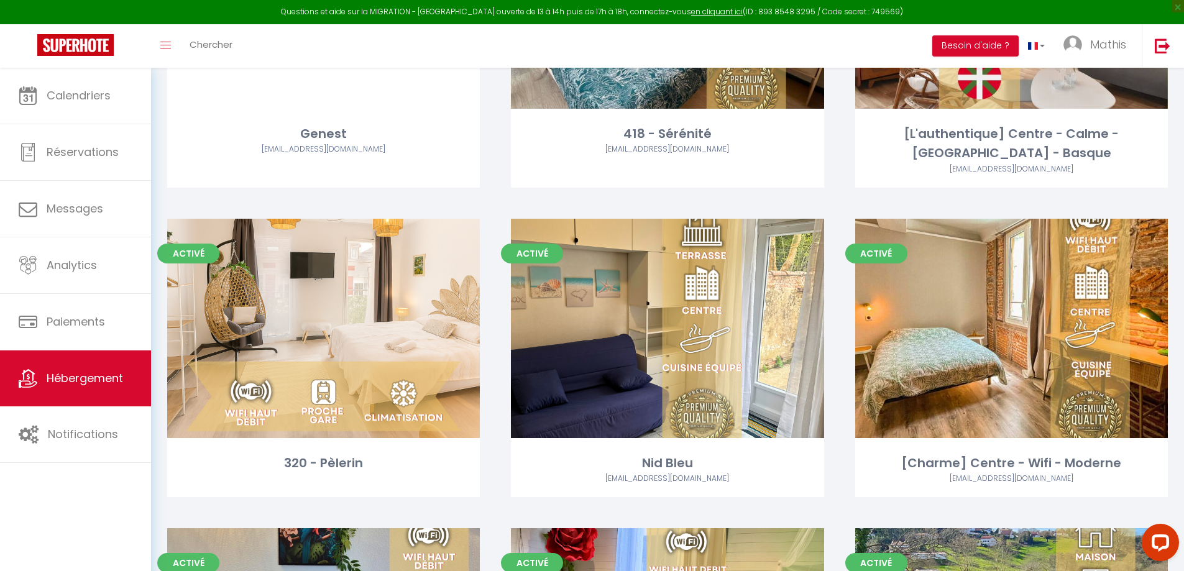
scroll to position [2798, 0]
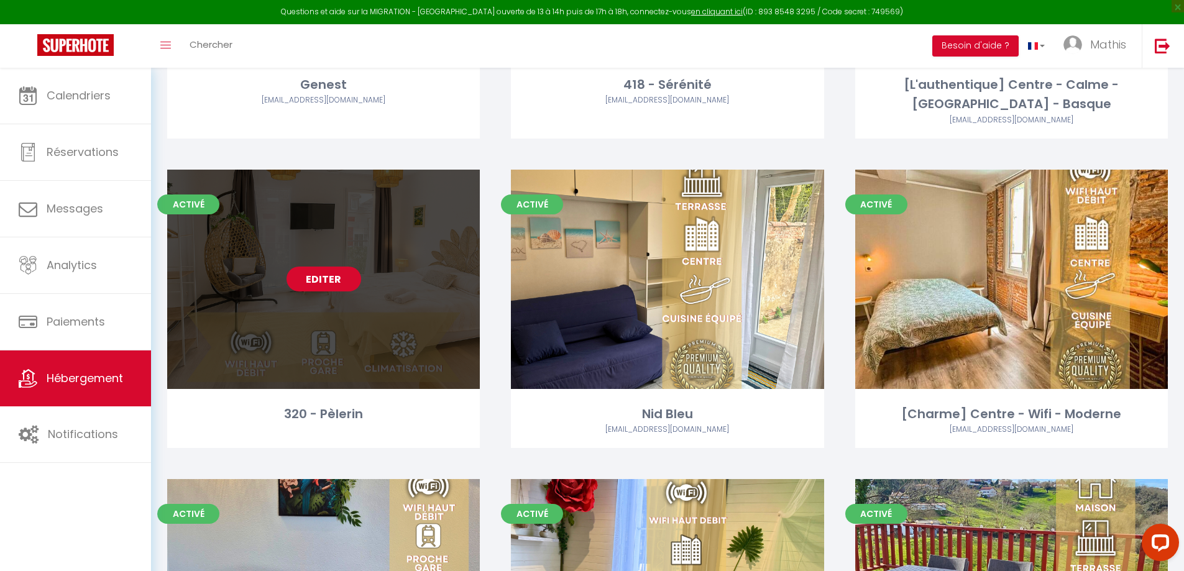
click at [331, 278] on link "Editer" at bounding box center [324, 279] width 75 height 25
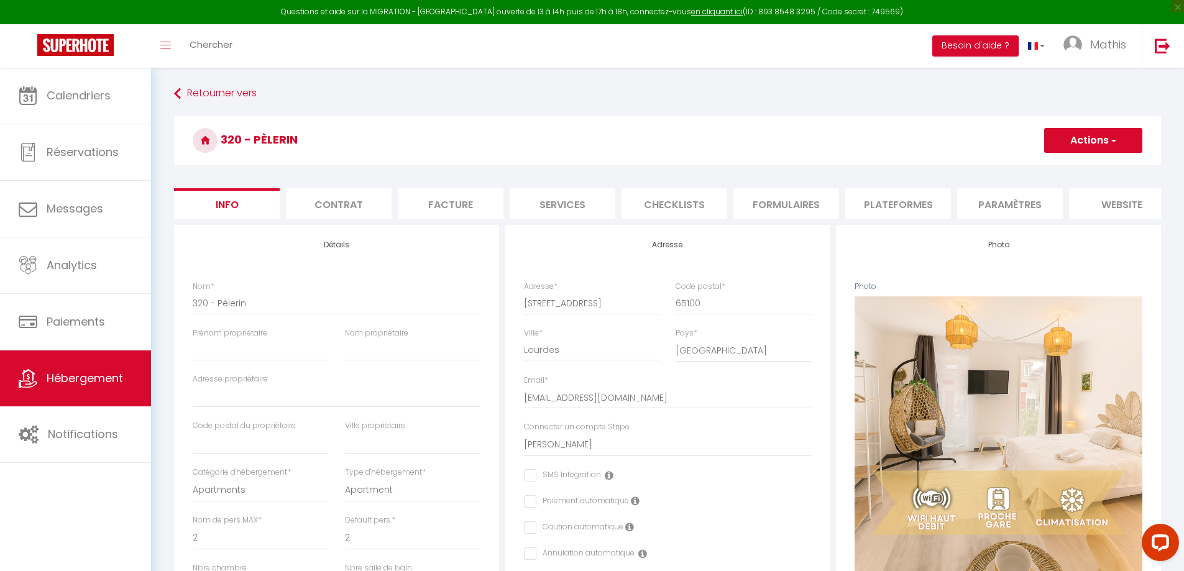
click at [920, 205] on li "Plateformes" at bounding box center [899, 203] width 106 height 30
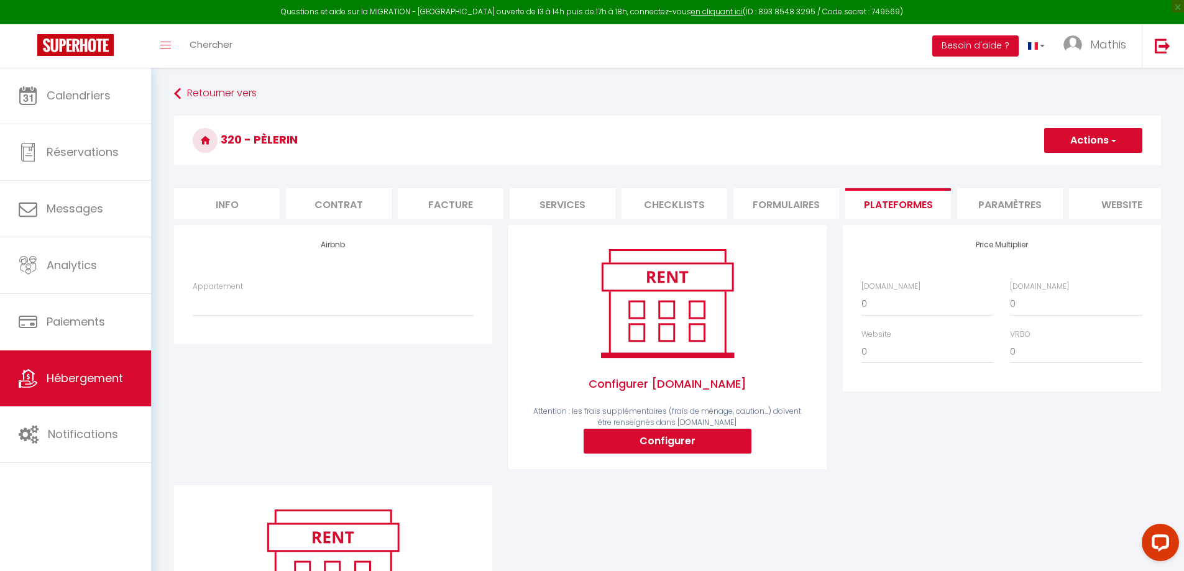
drag, startPoint x: 363, startPoint y: 340, endPoint x: 354, endPoint y: 329, distance: 14.2
click at [358, 332] on div "Airbnb Appartement Pèlerin - CLIM - VUE - GARE - [EMAIL_ADDRESS][DOMAIN_NAME]" at bounding box center [333, 284] width 318 height 119
click at [351, 327] on div "Appartement Pèlerin - CLIM - VUE - GARE - [EMAIL_ADDRESS][DOMAIN_NAME]" at bounding box center [333, 305] width 297 height 48
click at [335, 315] on select "Pèlerin - CLIM - VUE - GARE - [EMAIL_ADDRESS][DOMAIN_NAME]" at bounding box center [333, 304] width 281 height 24
click at [193, 302] on select "Pèlerin - CLIM - VUE - GARE - [EMAIL_ADDRESS][DOMAIN_NAME]" at bounding box center [333, 304] width 281 height 24
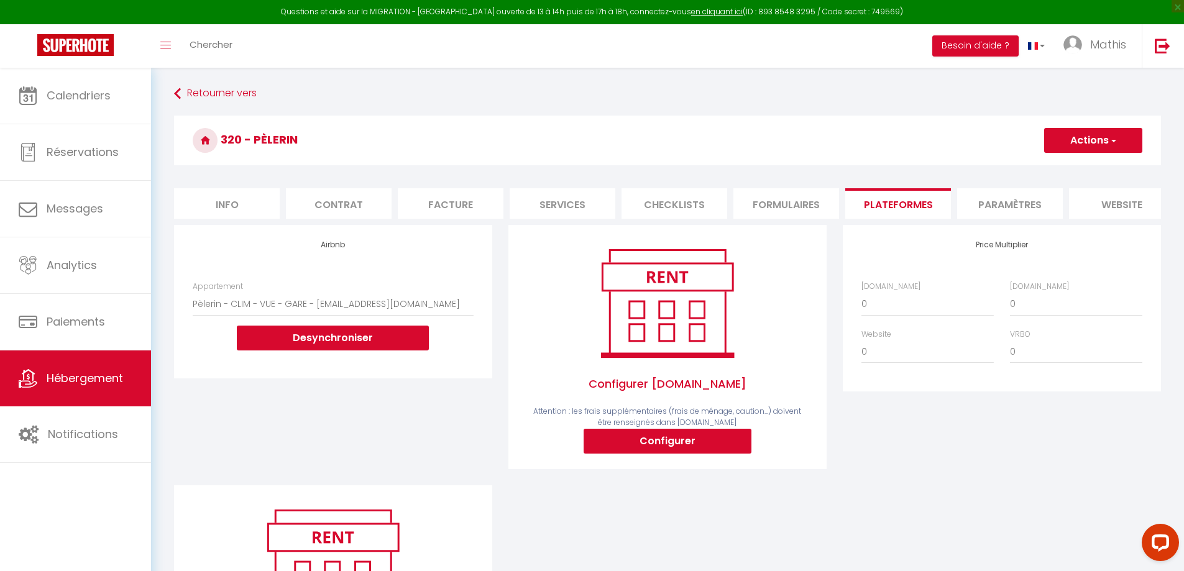
click at [1063, 143] on button "Actions" at bounding box center [1094, 140] width 98 height 25
click at [1058, 166] on link "Enregistrer" at bounding box center [1093, 168] width 98 height 16
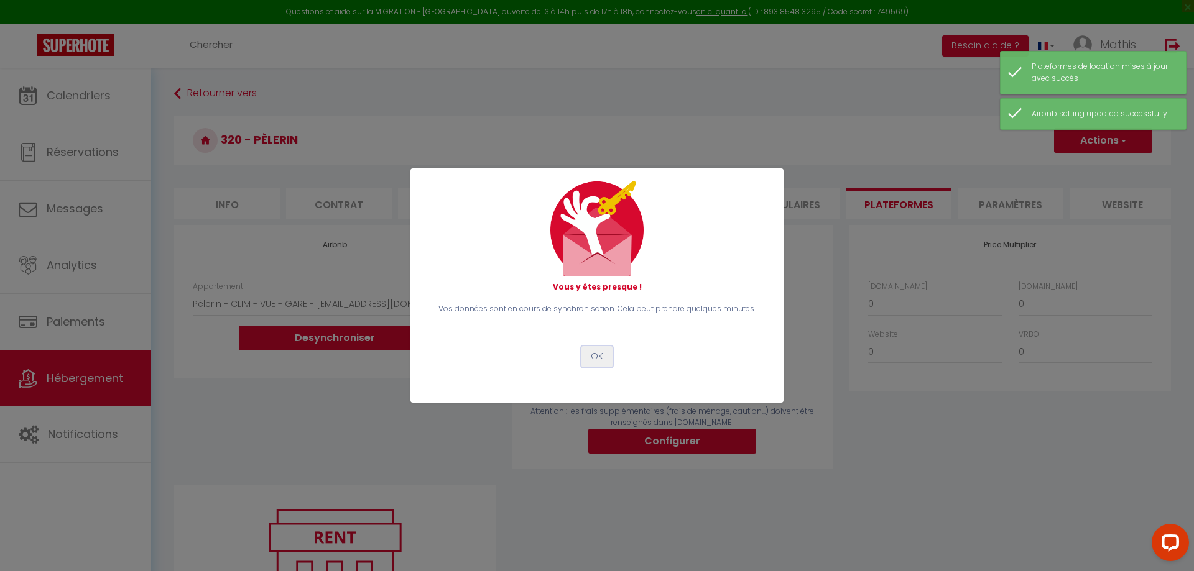
click at [598, 353] on button "OK" at bounding box center [596, 356] width 31 height 21
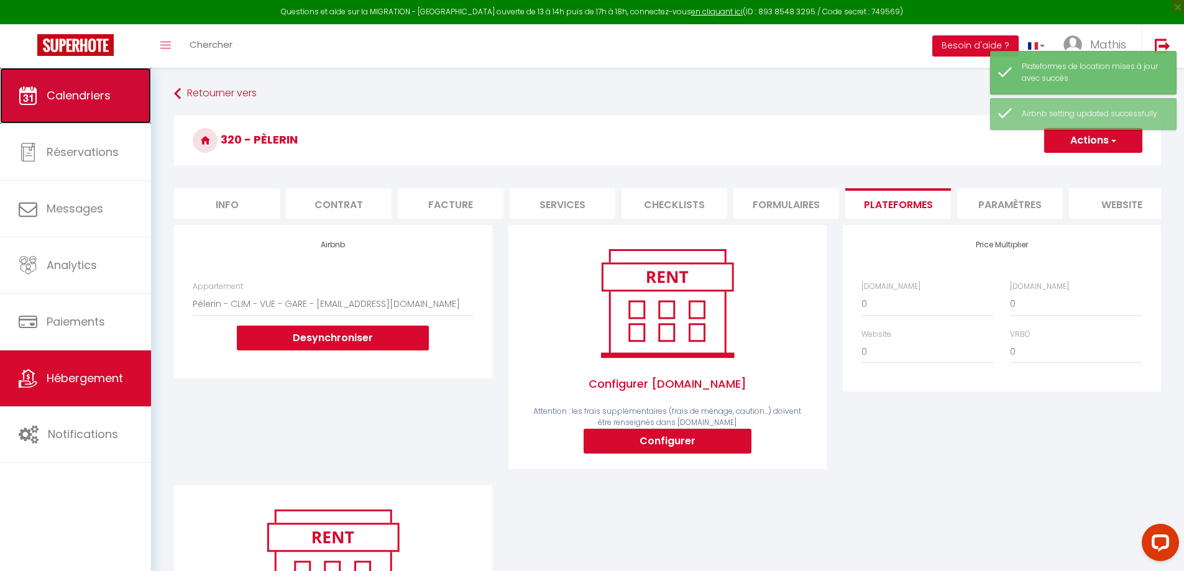
click at [108, 108] on link "Calendriers" at bounding box center [75, 96] width 151 height 56
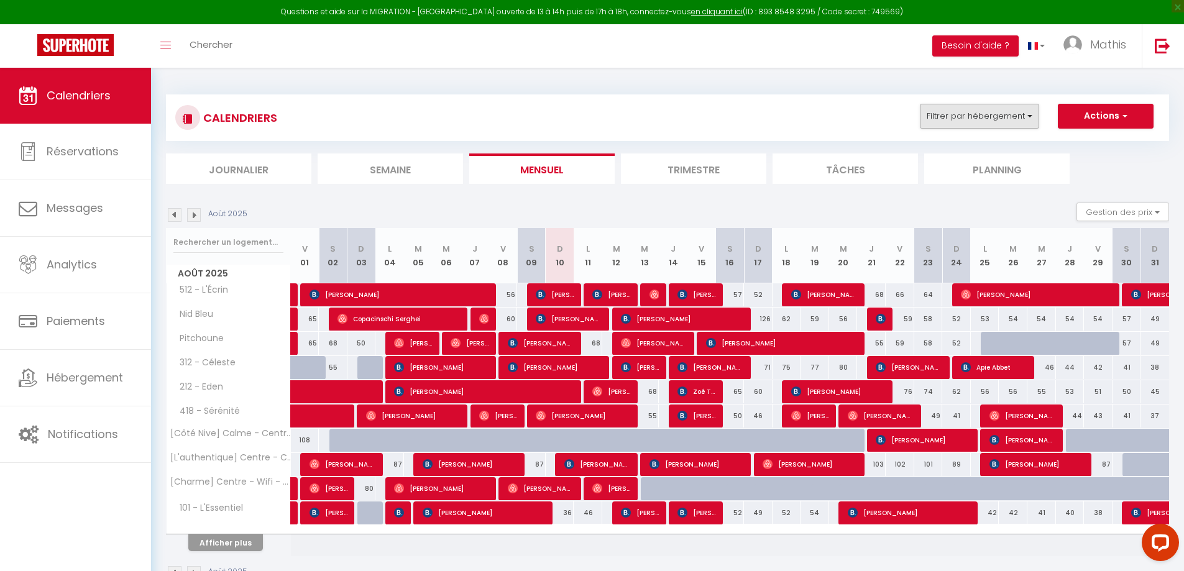
drag, startPoint x: 1027, startPoint y: 132, endPoint x: 1019, endPoint y: 125, distance: 11.0
click at [1025, 132] on div "CALENDRIERS Filtrer par hébergement Lourdes 312 - Céleste 418 - Sérénité 212 - …" at bounding box center [668, 118] width 1004 height 47
click at [1018, 124] on button "Filtrer par hébergement" at bounding box center [979, 116] width 119 height 25
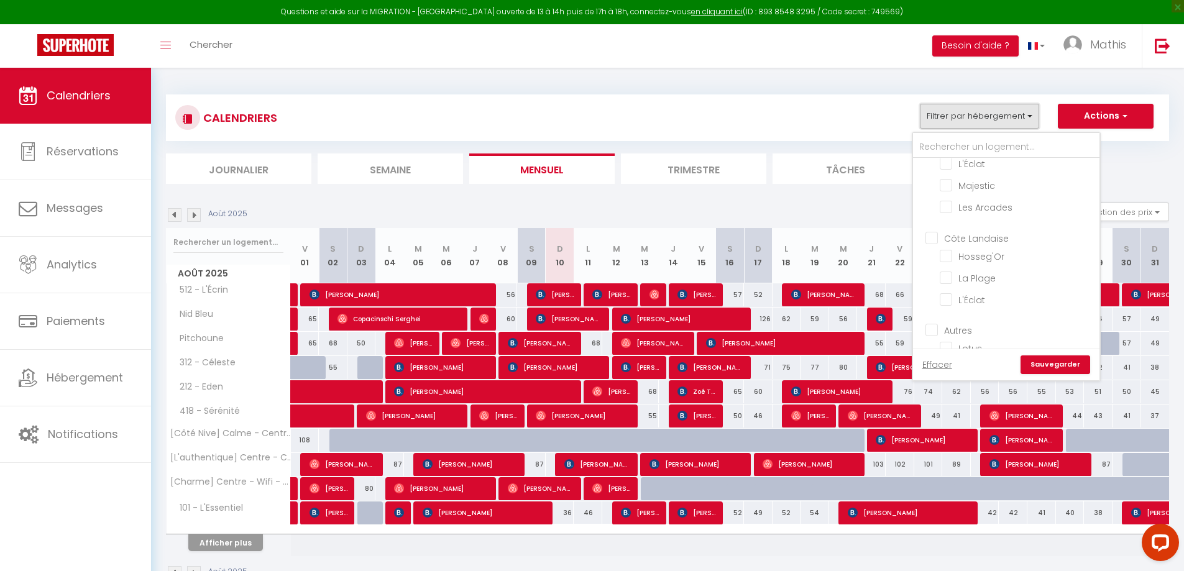
scroll to position [941, 0]
click at [105, 88] on span "Calendriers" at bounding box center [79, 96] width 64 height 16
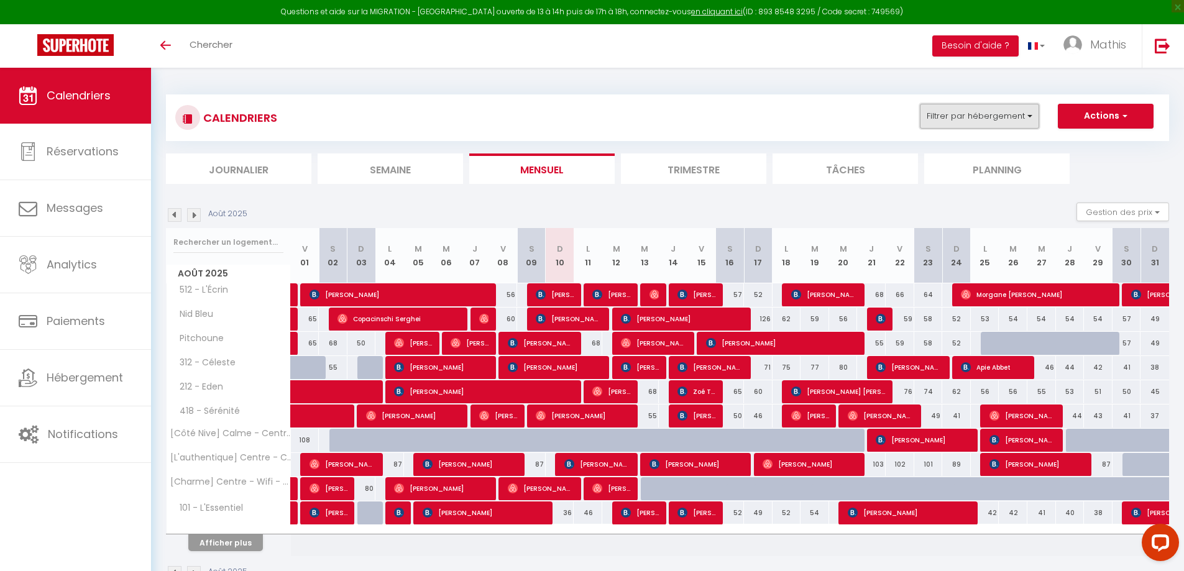
click at [959, 111] on button "Filtrer par hébergement" at bounding box center [979, 116] width 119 height 25
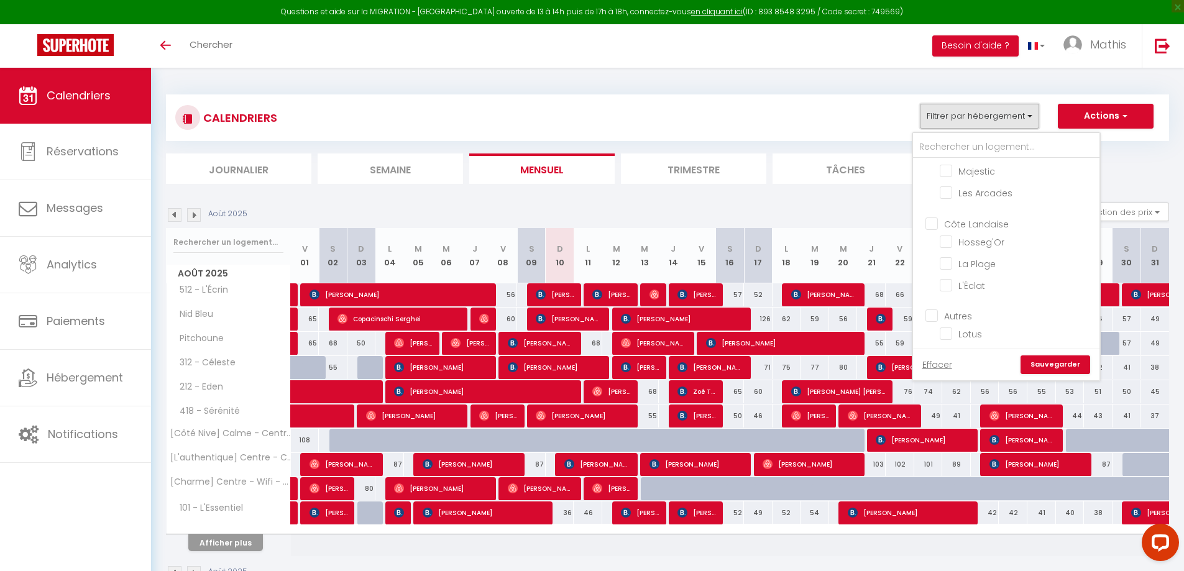
scroll to position [963, 0]
click at [951, 338] on input "320 - Pèlerin" at bounding box center [1017, 344] width 155 height 12
checkbox input "true"
checkbox input "false"
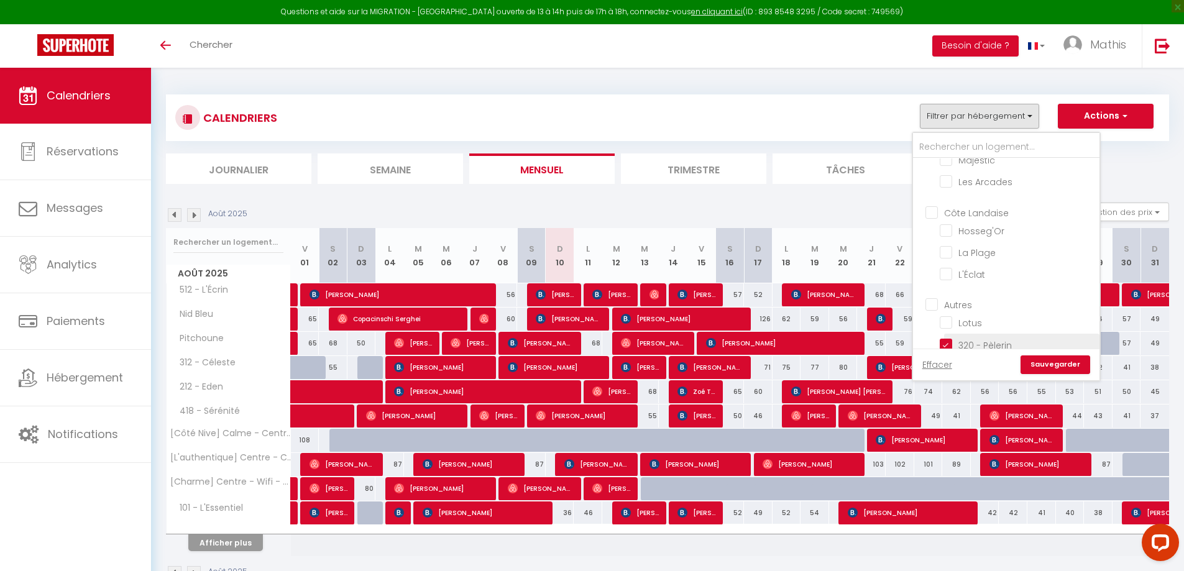
checkbox input "false"
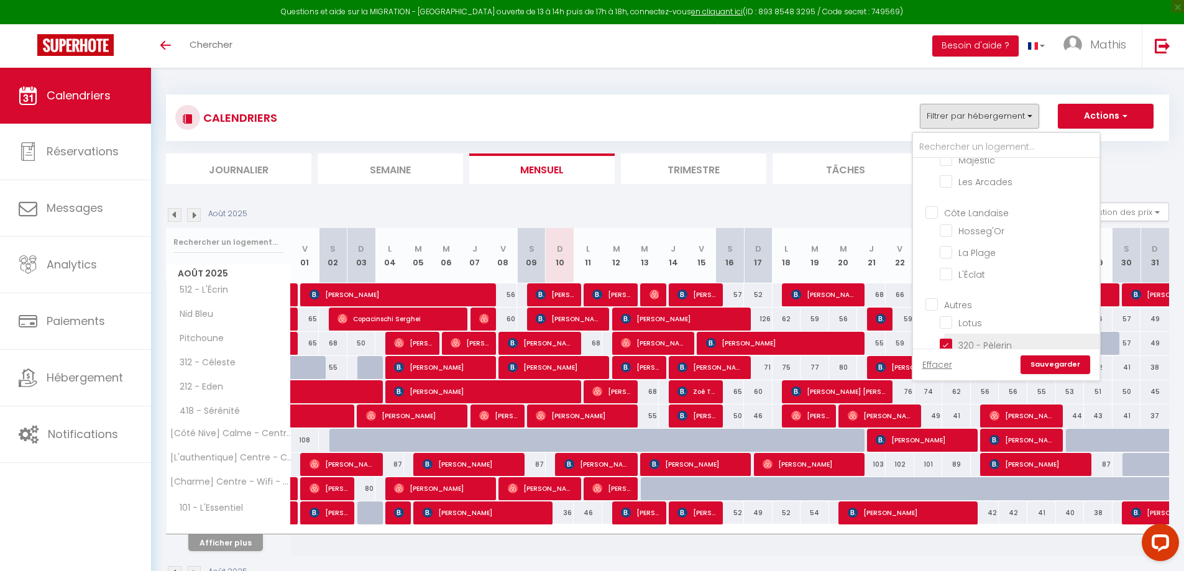
checkbox input "false"
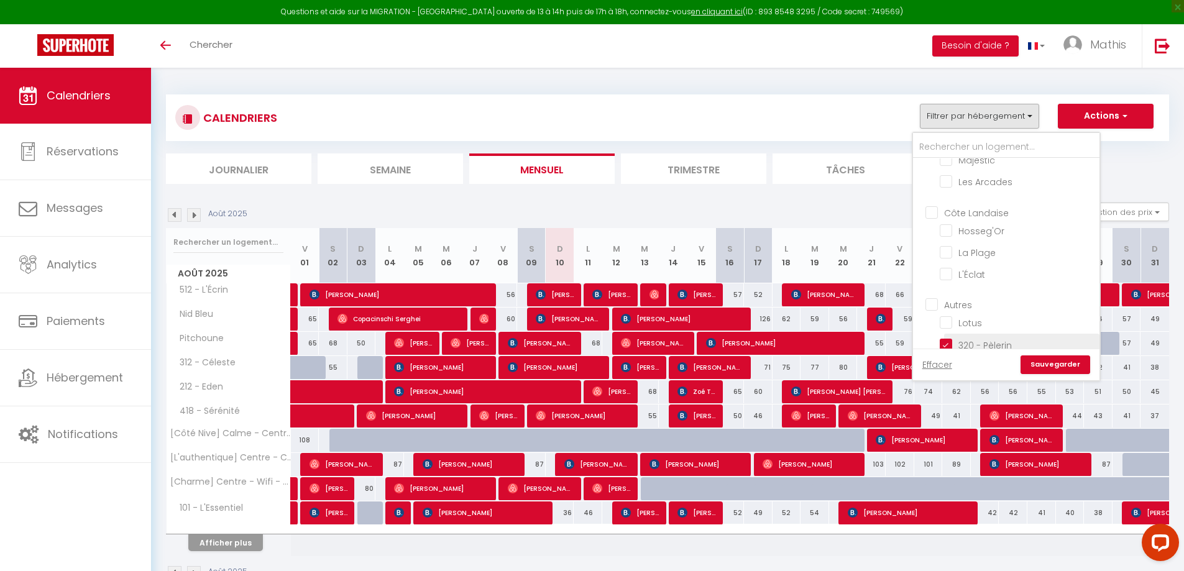
checkbox input "false"
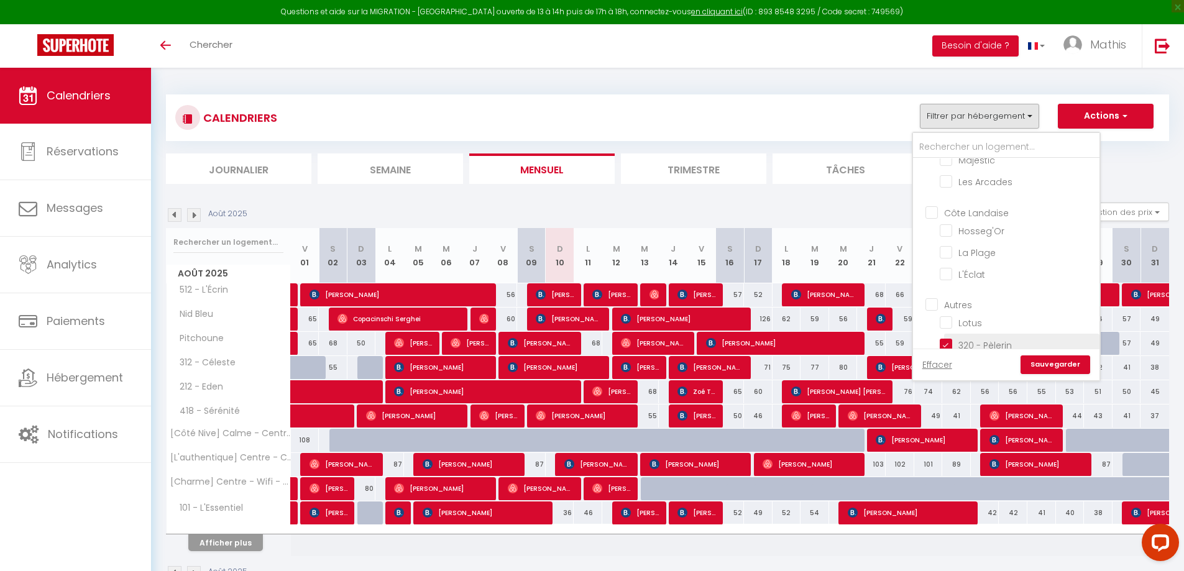
checkbox input "false"
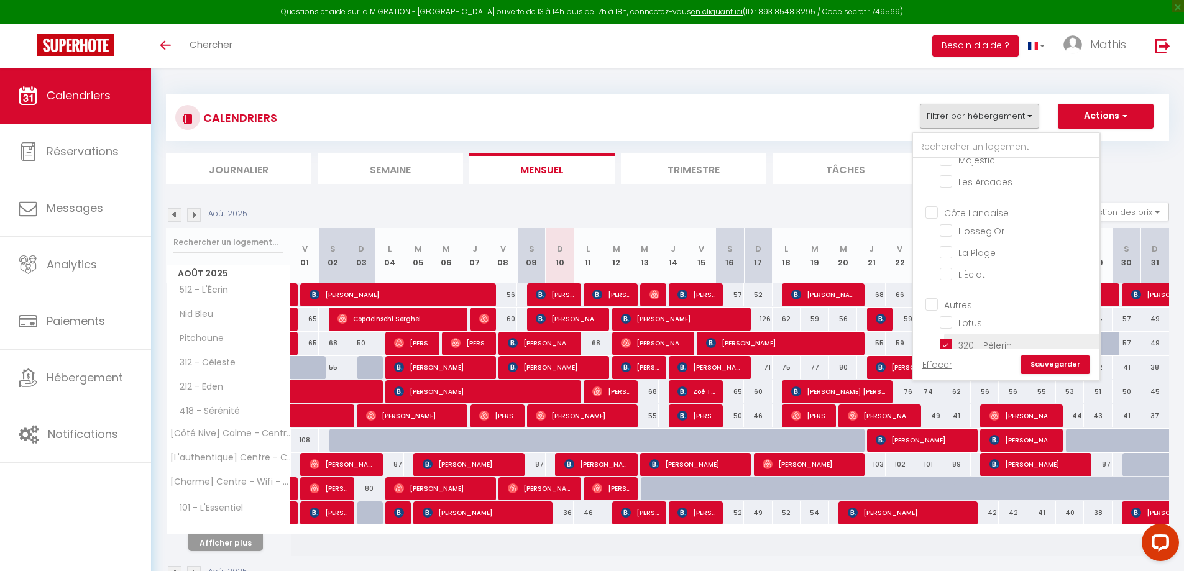
checkbox input "false"
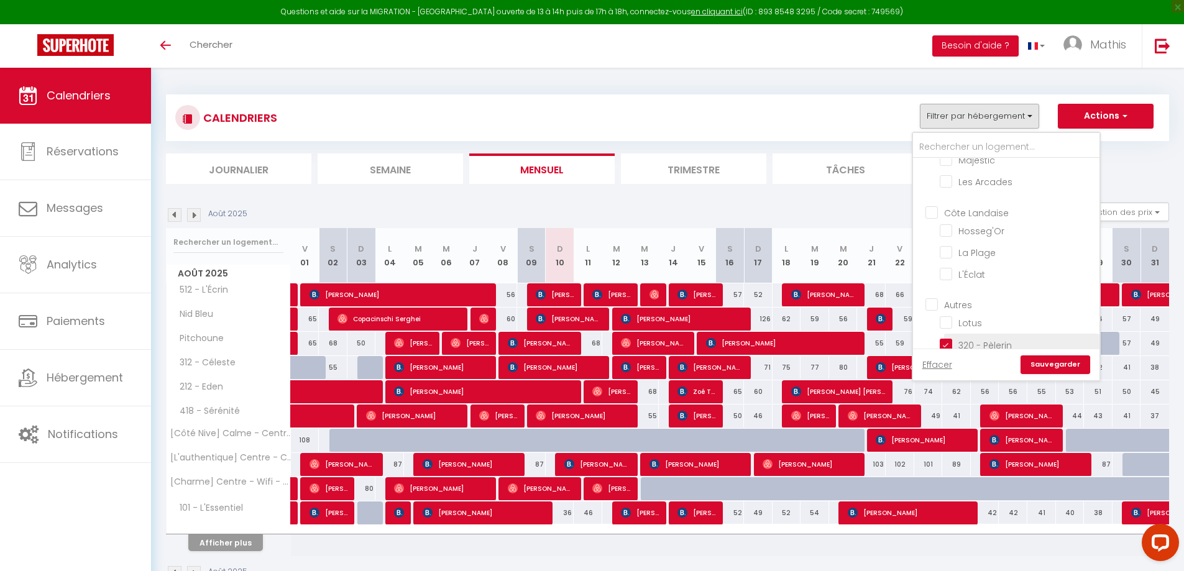
checkbox input "false"
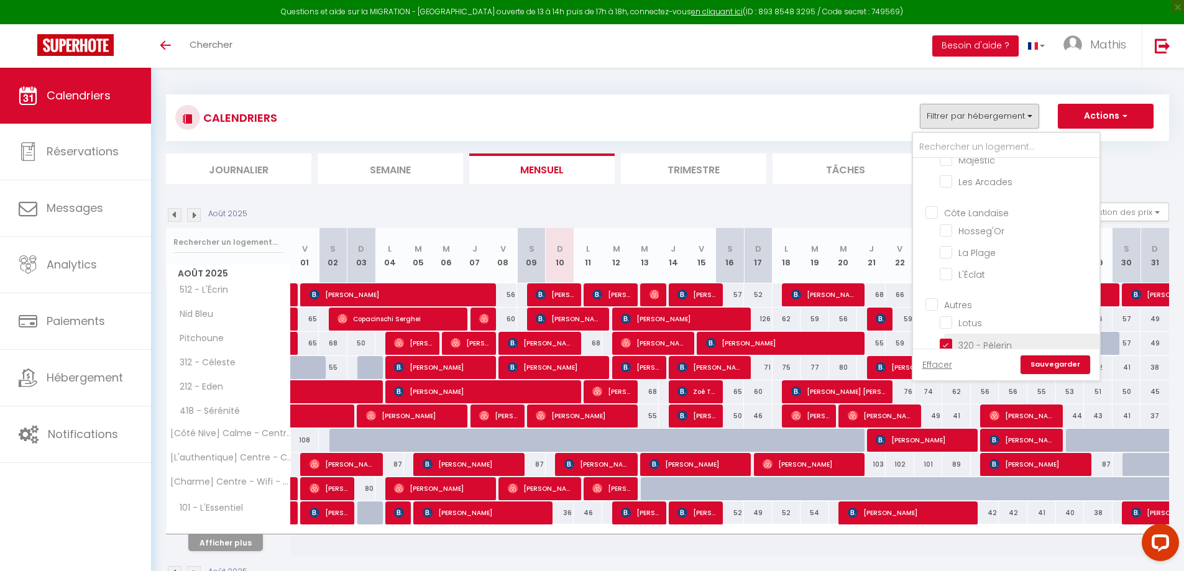
checkbox input "false"
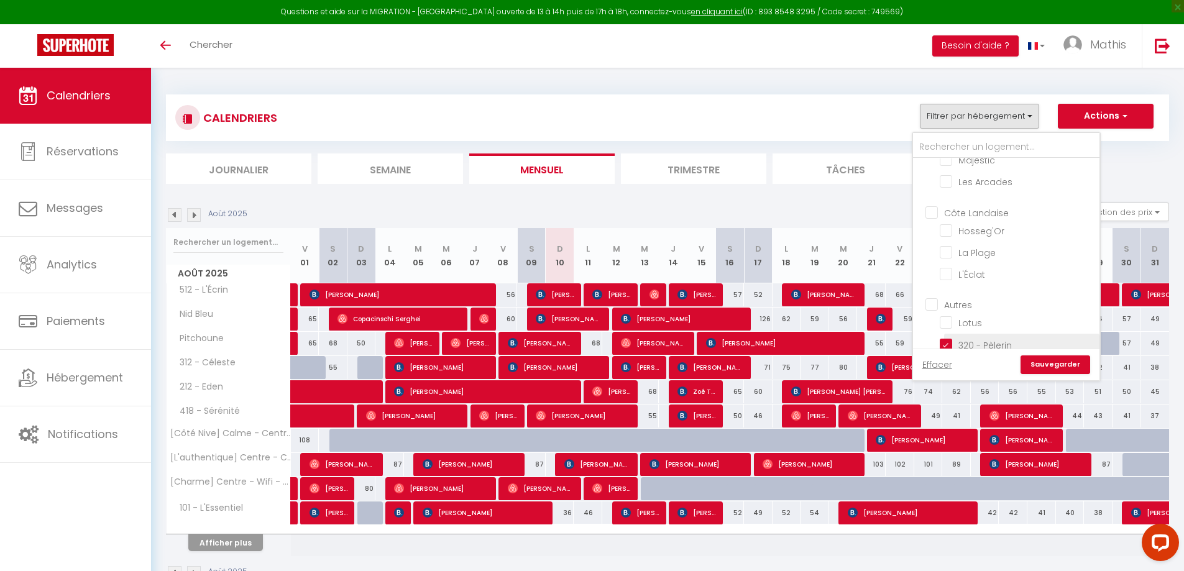
checkbox input "false"
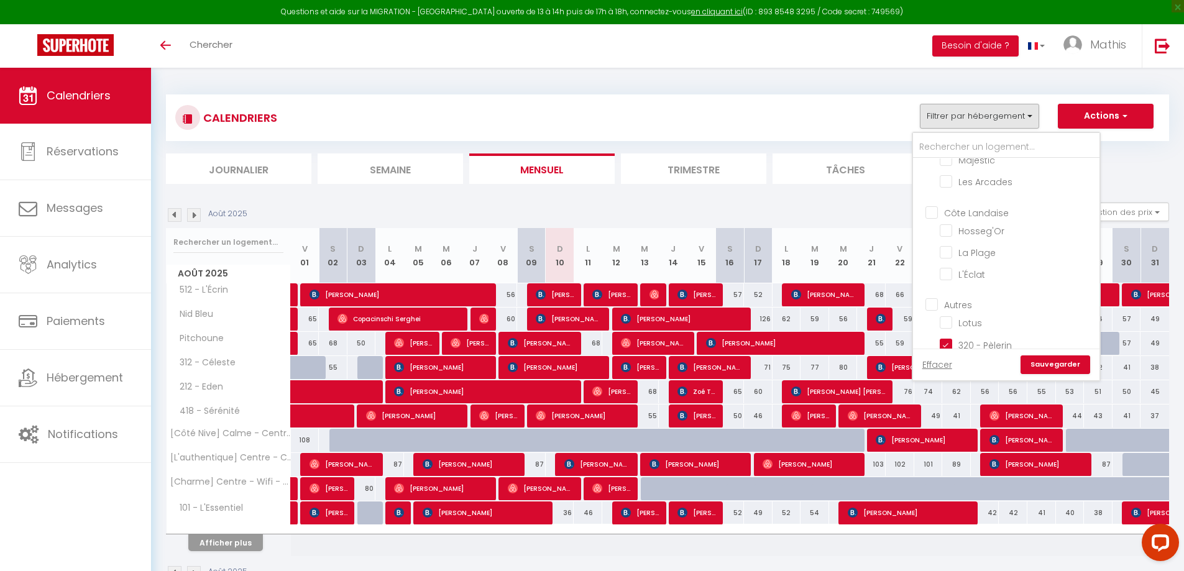
click at [1066, 358] on link "Sauvegarder" at bounding box center [1056, 365] width 70 height 19
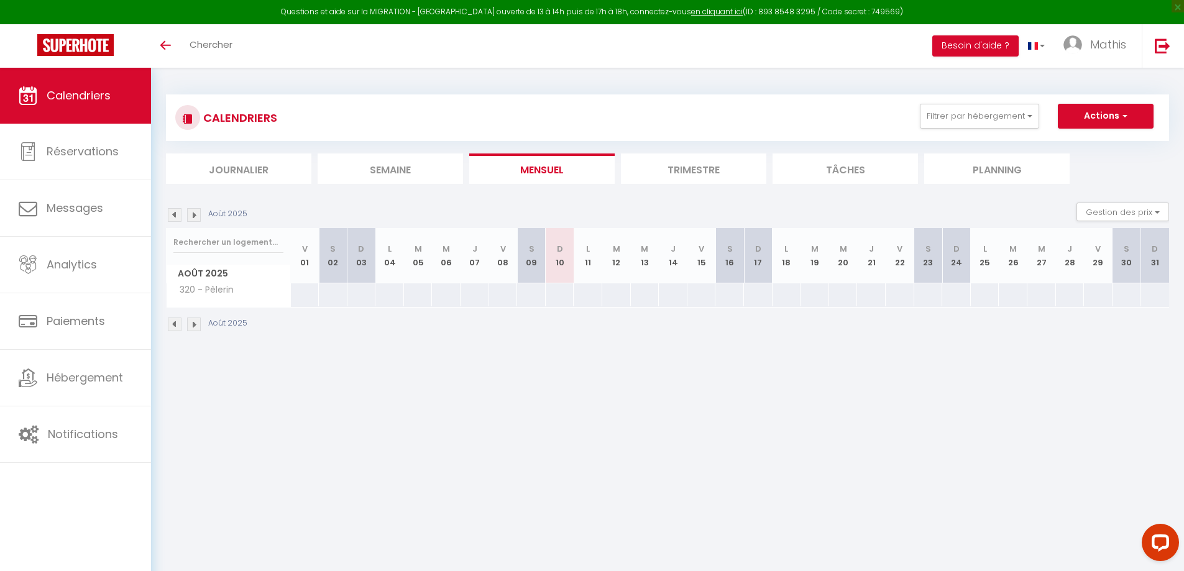
click at [563, 298] on div at bounding box center [559, 295] width 29 height 23
type input "Dim 10 Août 2025"
type input "Lun 11 Août 2025"
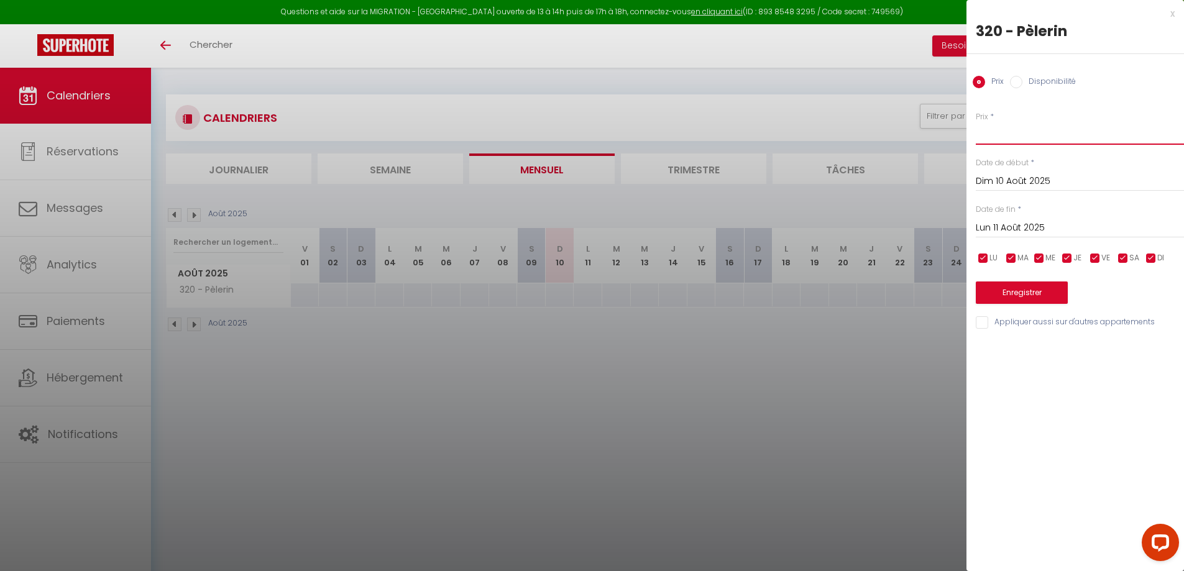
click at [1020, 132] on input "Prix" at bounding box center [1080, 133] width 208 height 22
type input "100"
click at [1028, 178] on input "Dim 10 Août 2025" at bounding box center [1080, 181] width 208 height 16
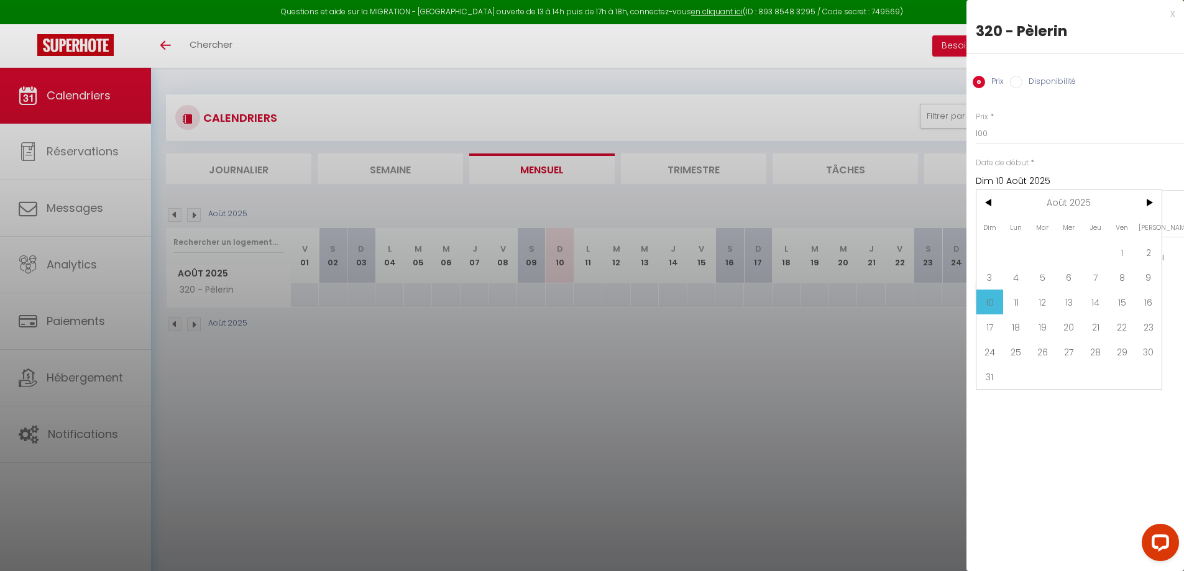
click at [1028, 178] on input "Dim 10 Août 2025" at bounding box center [1080, 181] width 208 height 16
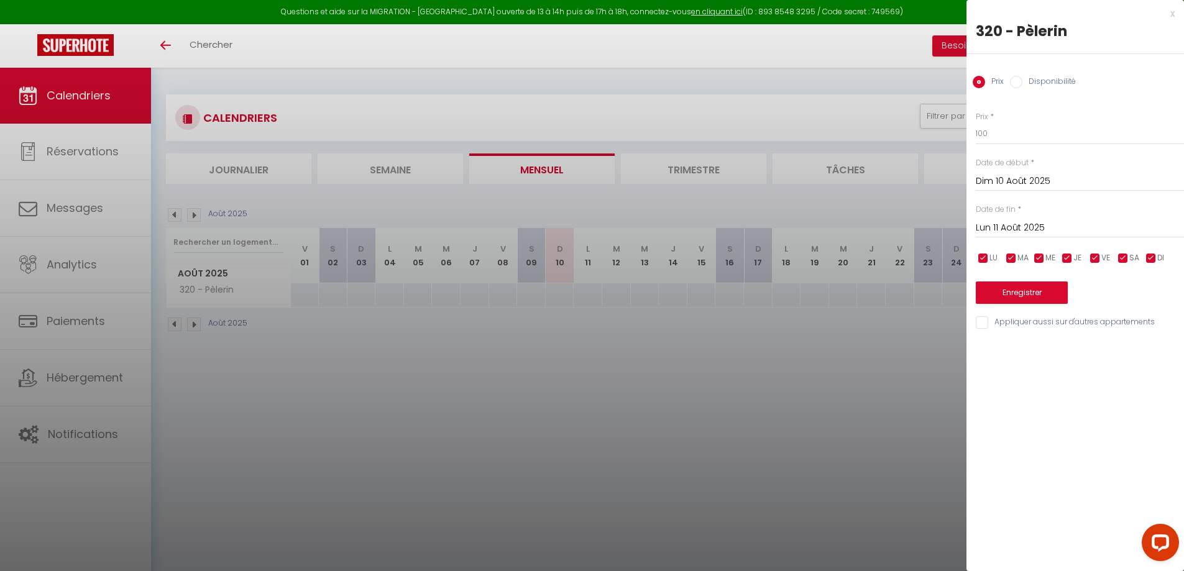
click at [1035, 229] on input "Lun 11 Août 2025" at bounding box center [1080, 228] width 208 height 16
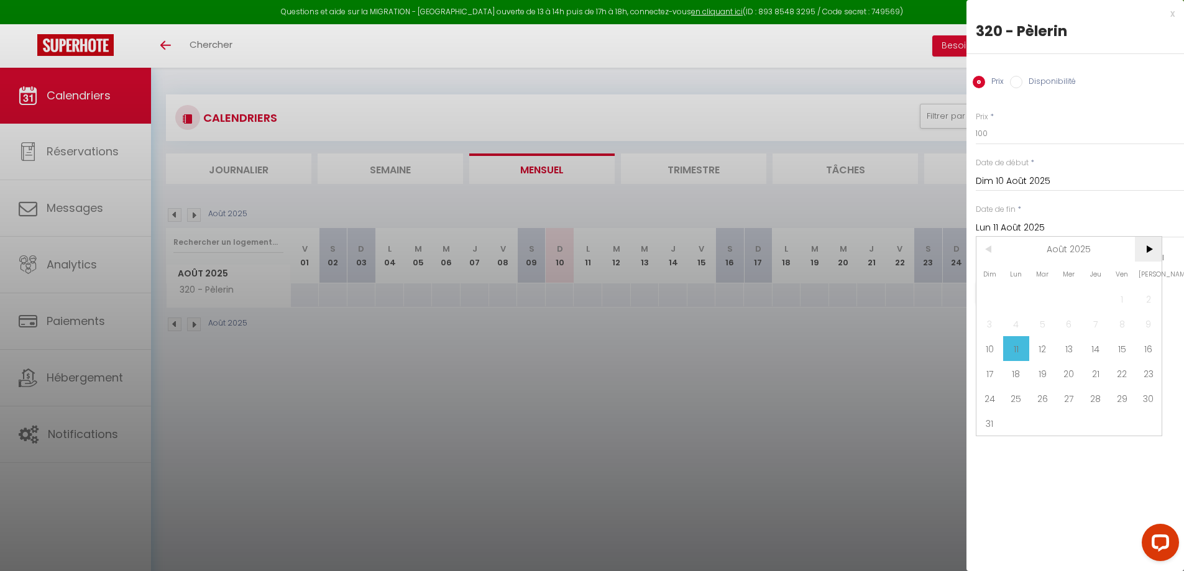
click at [1151, 251] on span ">" at bounding box center [1148, 249] width 27 height 25
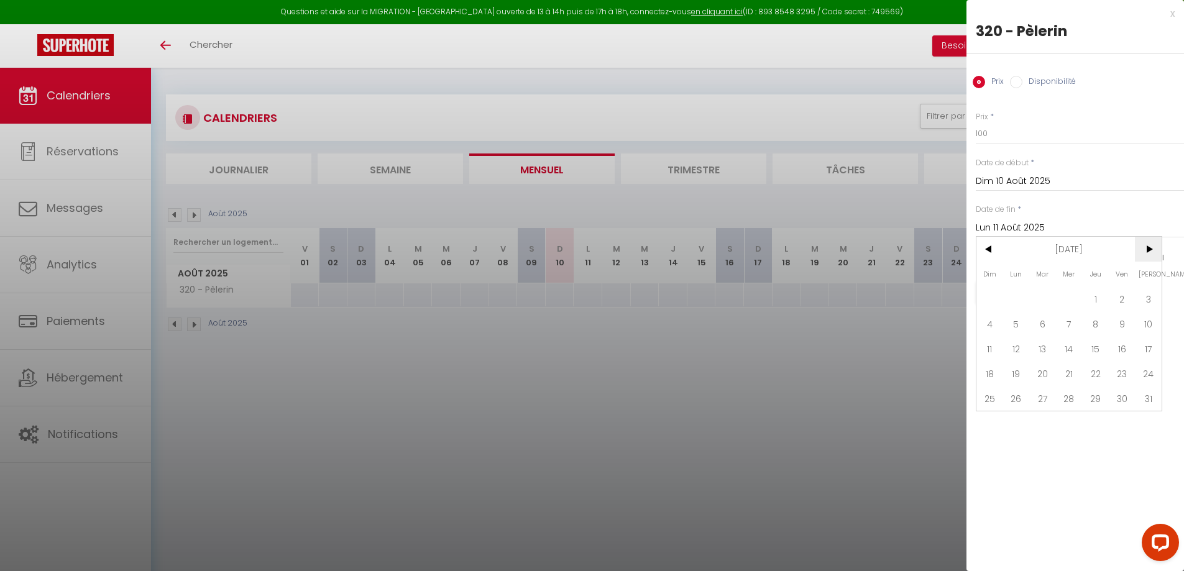
click at [1151, 251] on span ">" at bounding box center [1148, 249] width 27 height 25
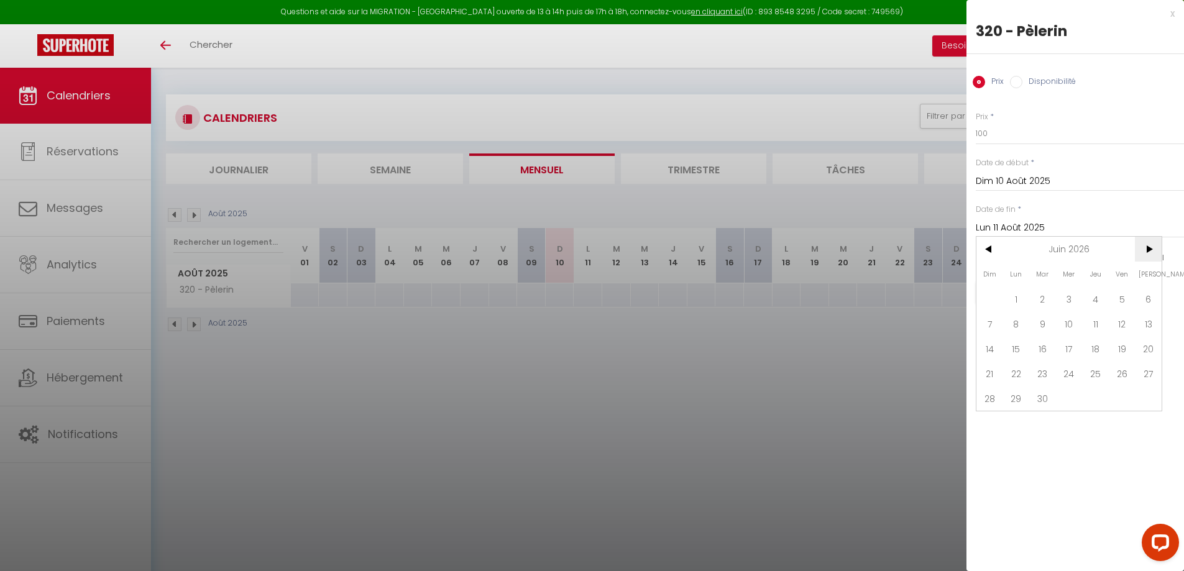
click at [1151, 251] on span ">" at bounding box center [1148, 249] width 27 height 25
click at [1046, 288] on span "1" at bounding box center [1043, 299] width 27 height 25
type input "Mar 01 Septembre 2026"
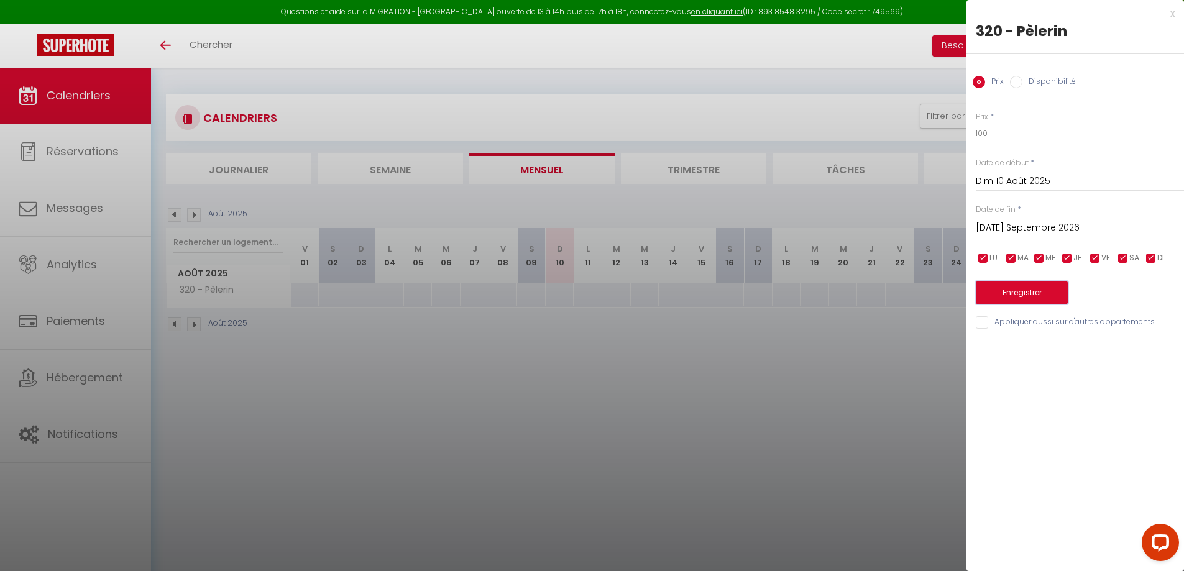
click at [1023, 295] on button "Enregistrer" at bounding box center [1022, 293] width 92 height 22
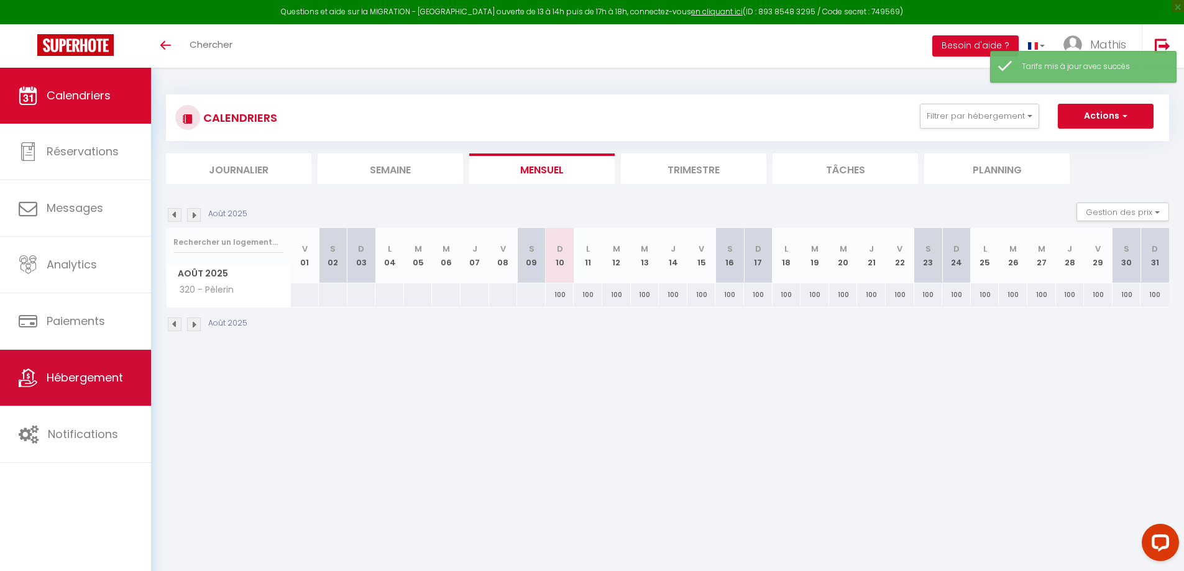
click at [68, 382] on span "Hébergement" at bounding box center [85, 378] width 76 height 16
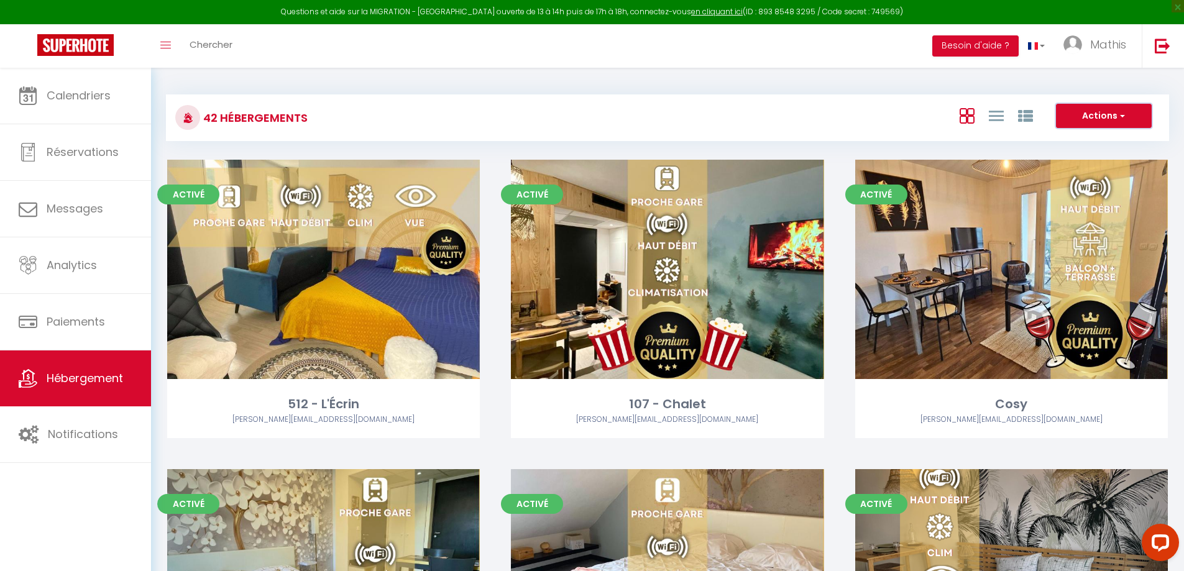
click at [1115, 114] on button "Actions" at bounding box center [1104, 116] width 96 height 25
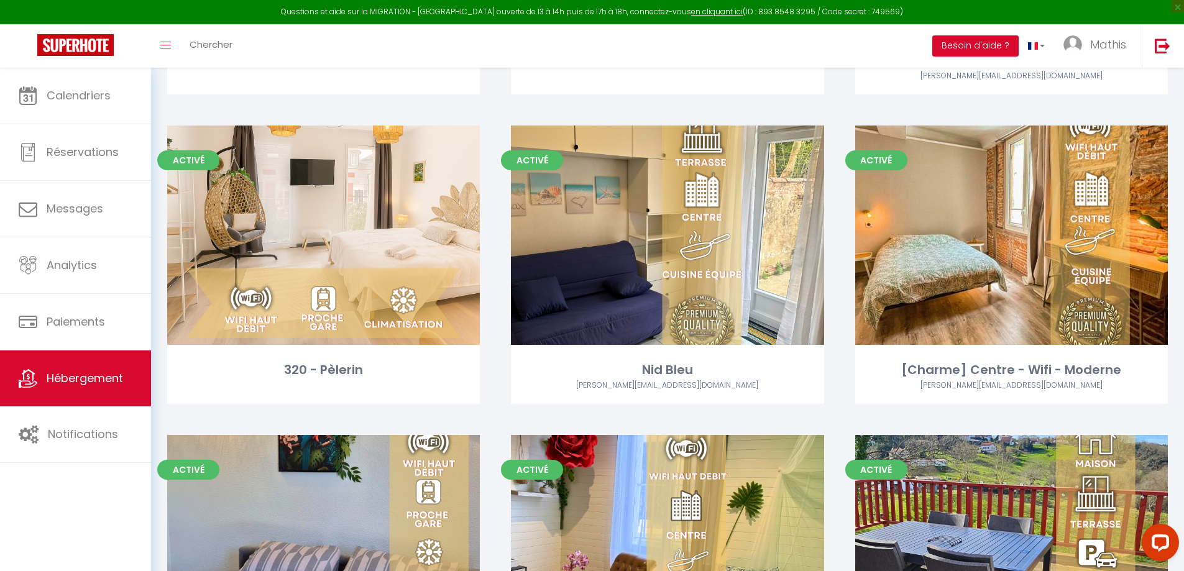
scroll to position [2860, 0]
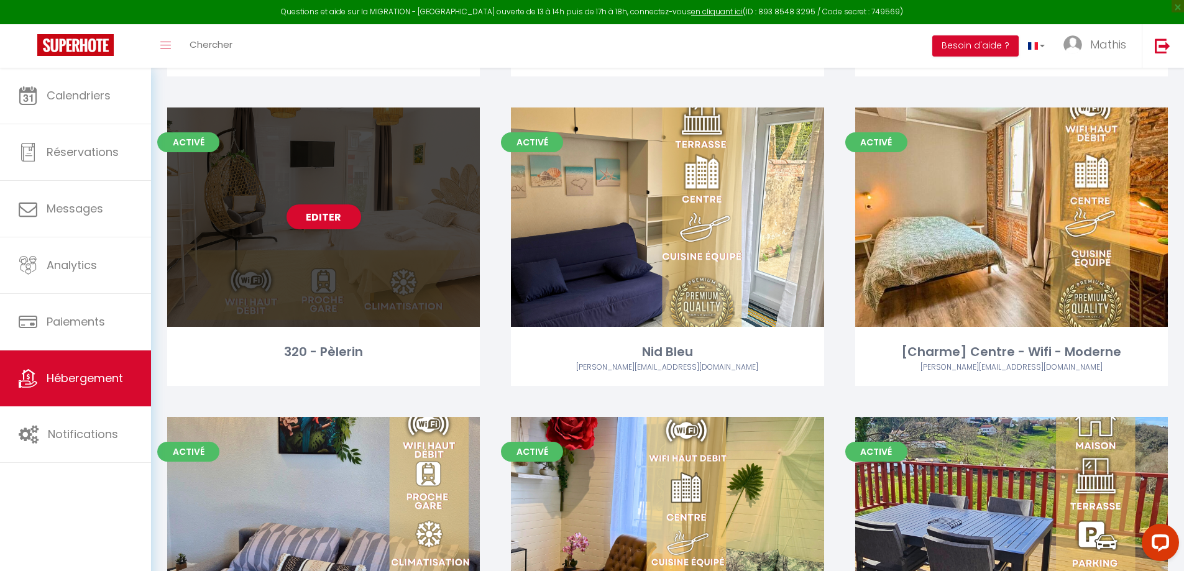
click at [455, 211] on div "Editer" at bounding box center [323, 217] width 313 height 219
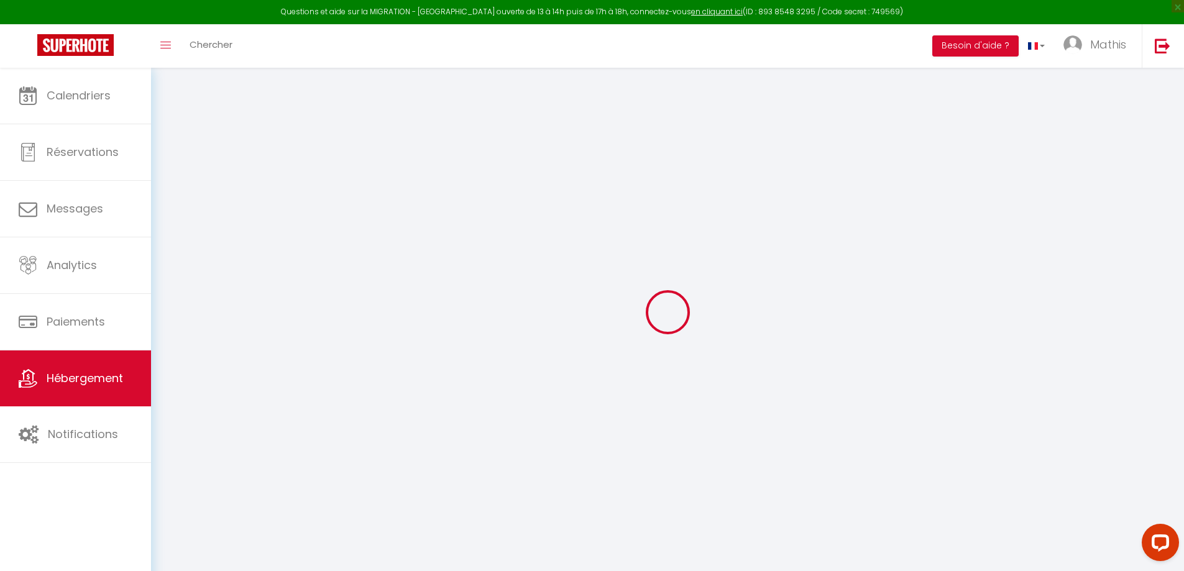
select select
checkbox input "false"
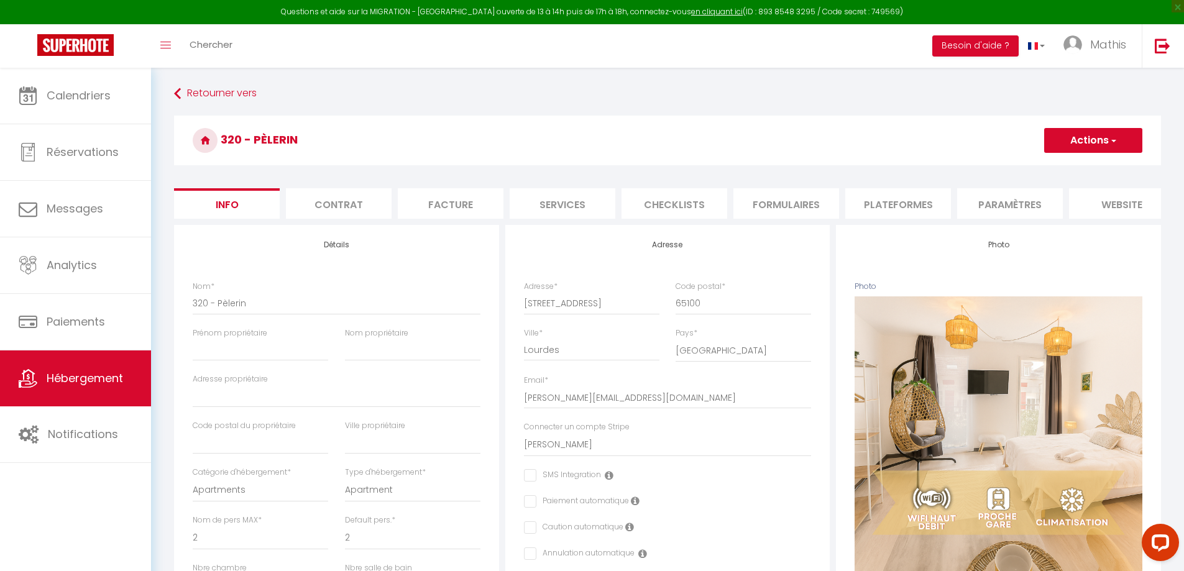
checkbox input "false"
click at [1001, 191] on li "Paramètres" at bounding box center [1010, 203] width 106 height 30
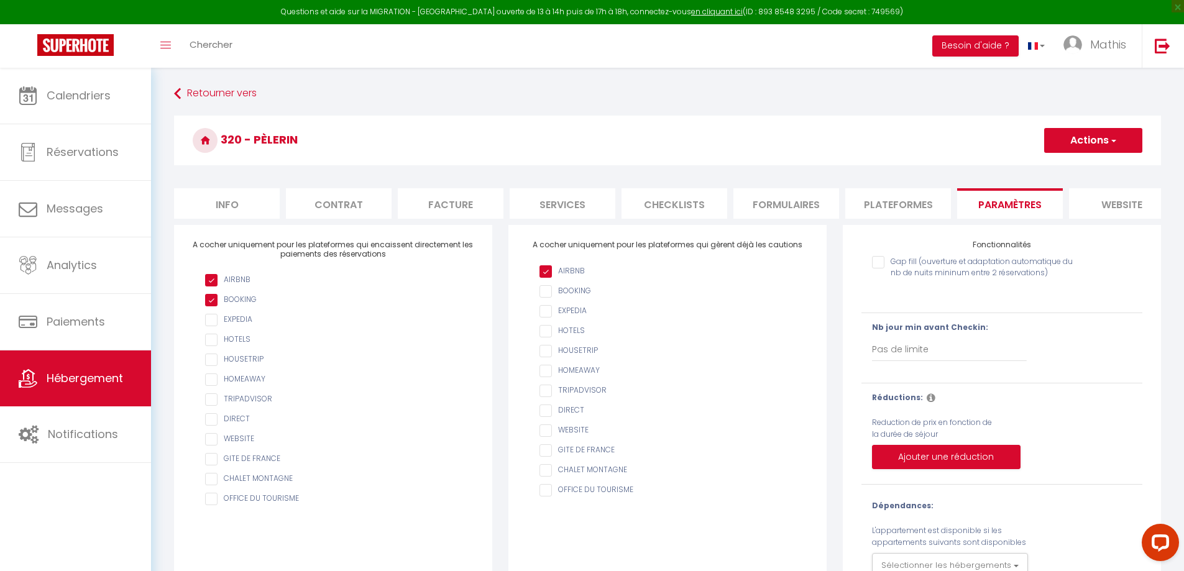
click at [1115, 205] on li "website" at bounding box center [1122, 203] width 106 height 30
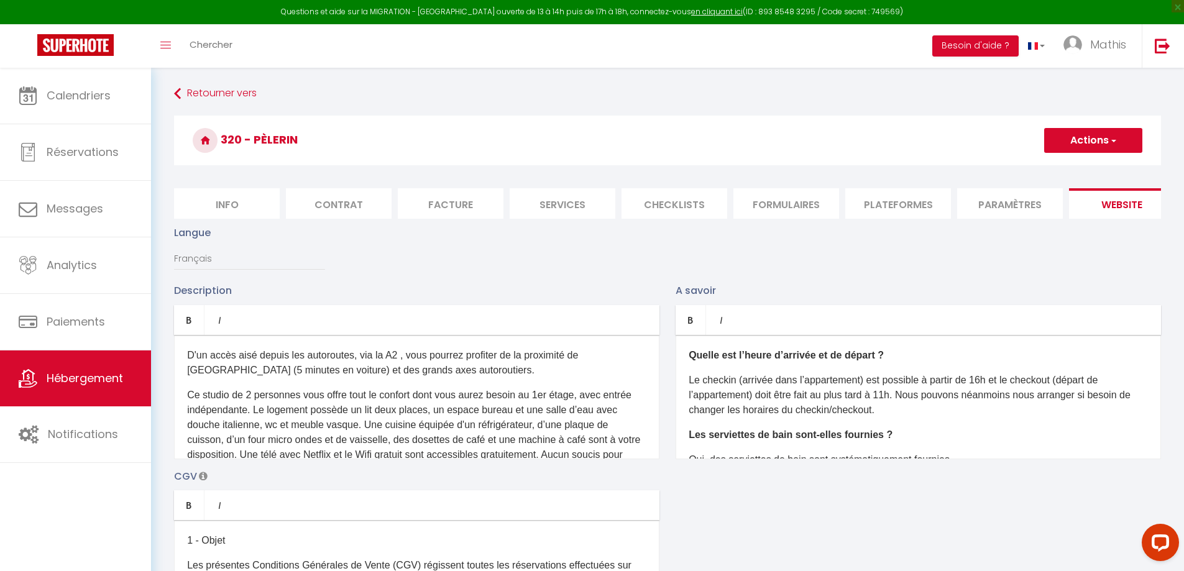
click at [768, 196] on li "Formulaires" at bounding box center [787, 203] width 106 height 30
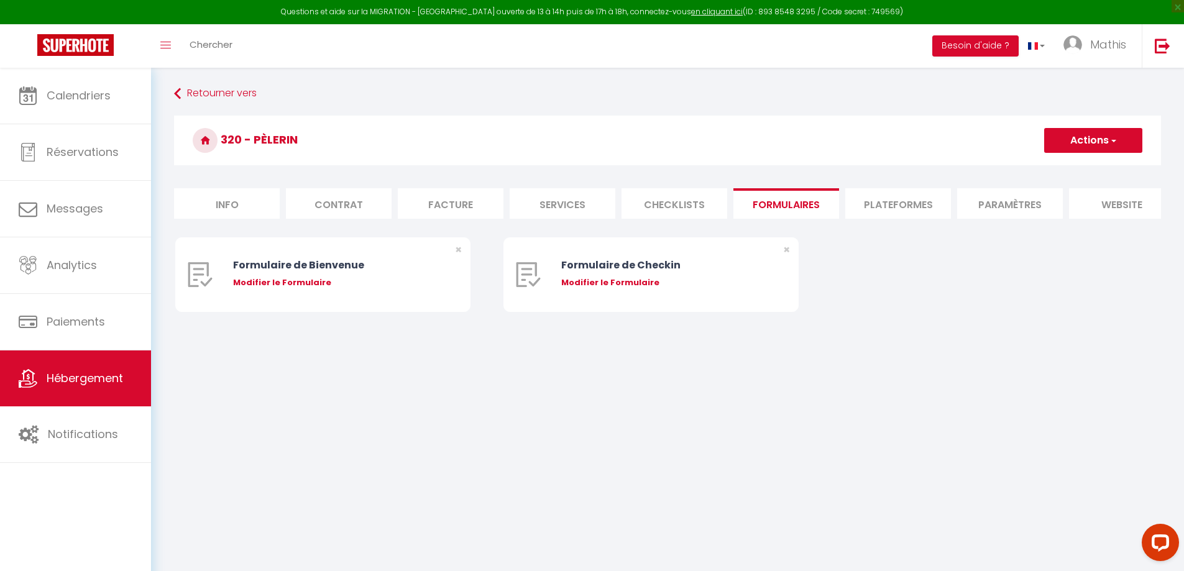
click at [897, 196] on li "Plateformes" at bounding box center [899, 203] width 106 height 30
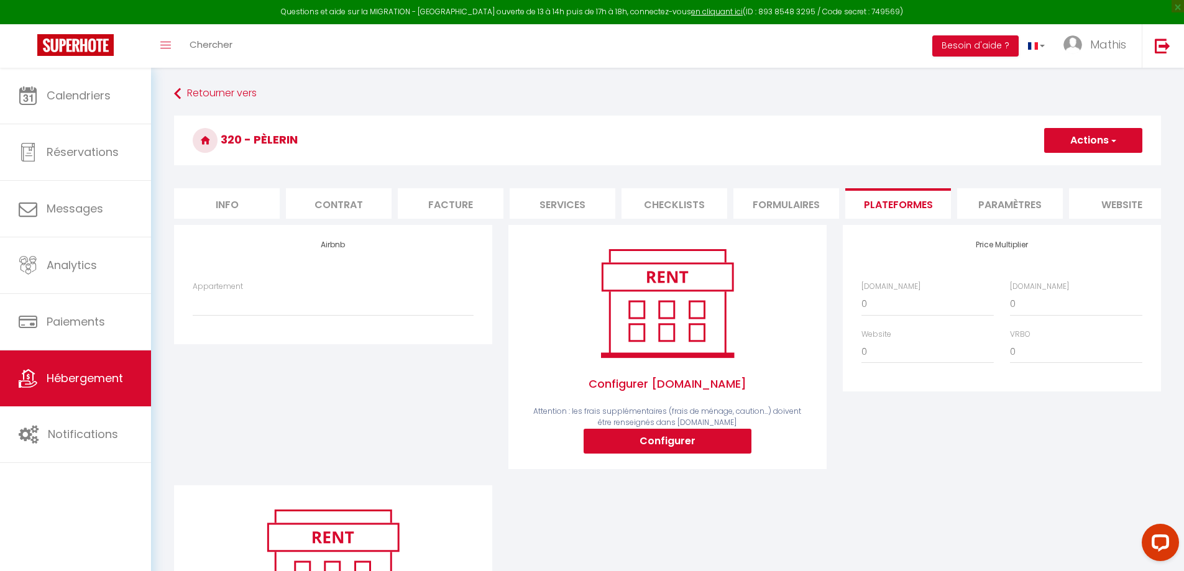
click at [814, 211] on li "Formulaires" at bounding box center [787, 203] width 106 height 30
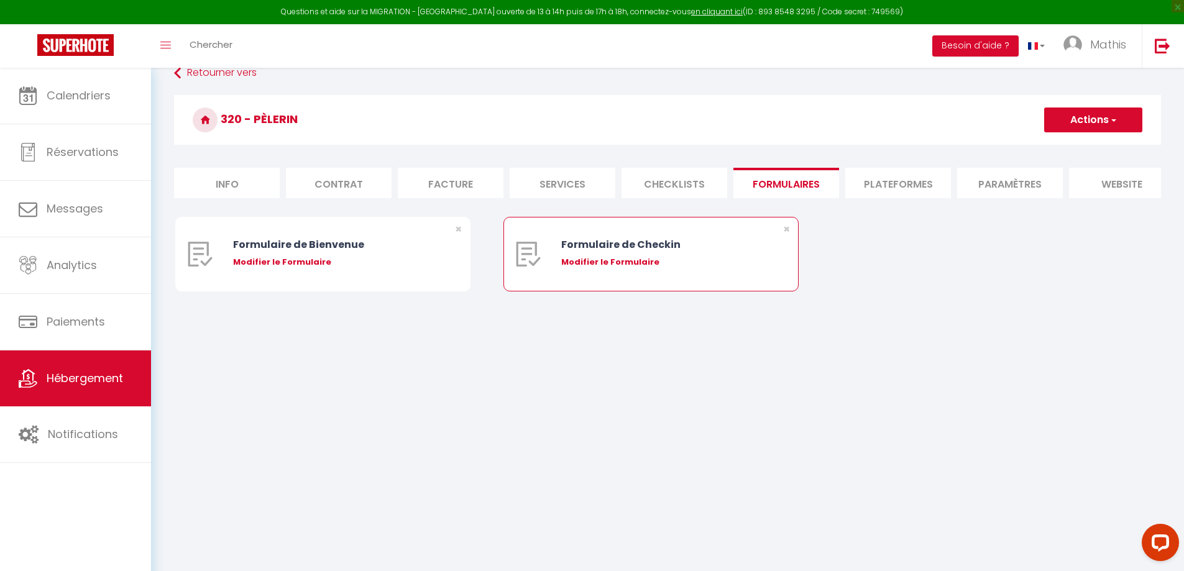
scroll to position [68, 0]
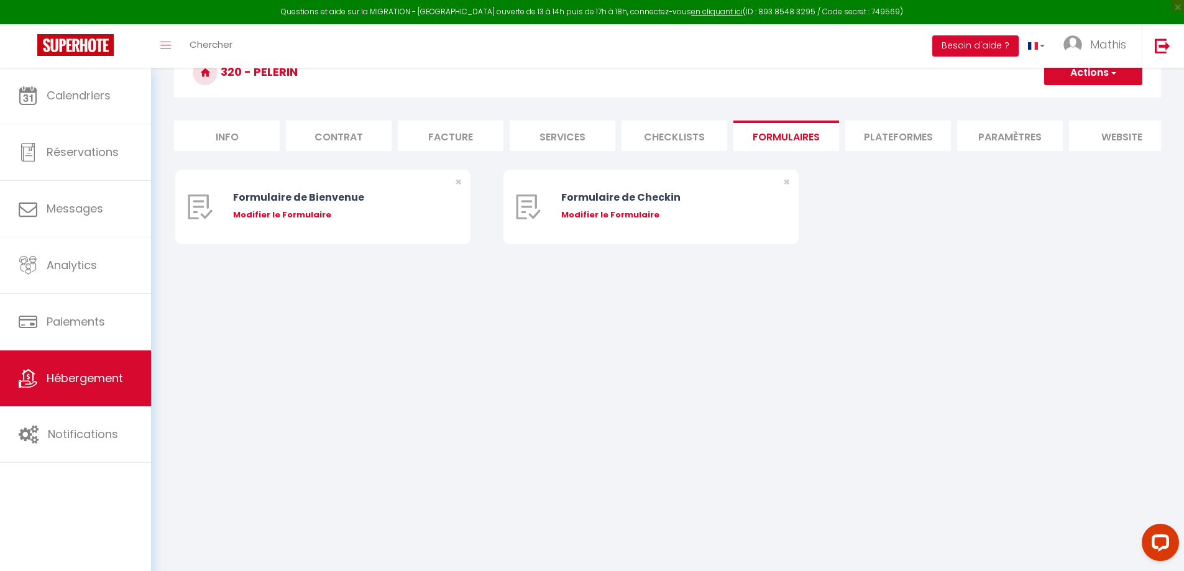
click at [692, 130] on li "Checklists" at bounding box center [675, 136] width 106 height 30
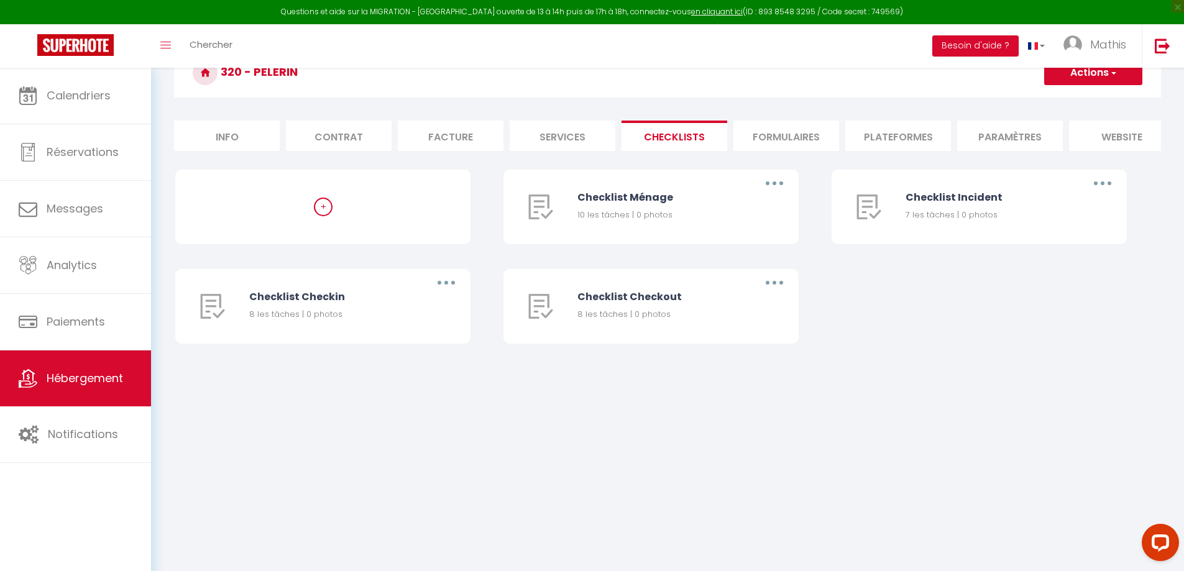
click at [579, 142] on li "Services" at bounding box center [563, 136] width 106 height 30
select select
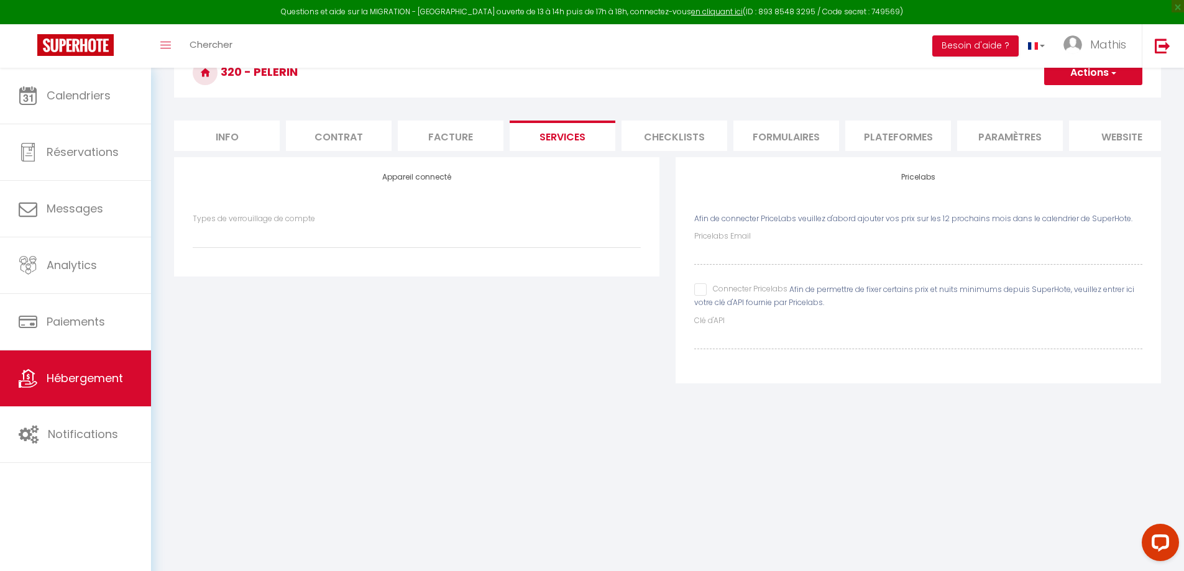
click at [698, 296] on input "Connecter Pricelabs" at bounding box center [740, 290] width 93 height 12
checkbox input "true"
select select
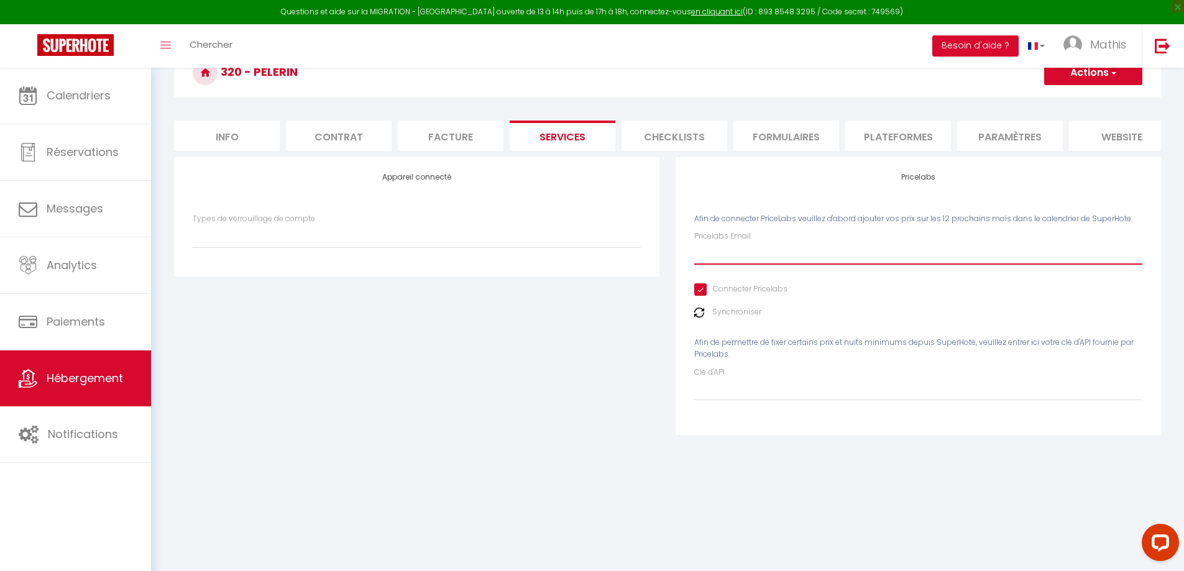
click at [722, 260] on input "Pricelabs Email" at bounding box center [918, 253] width 448 height 22
type input "c"
select select
type input "co"
select select
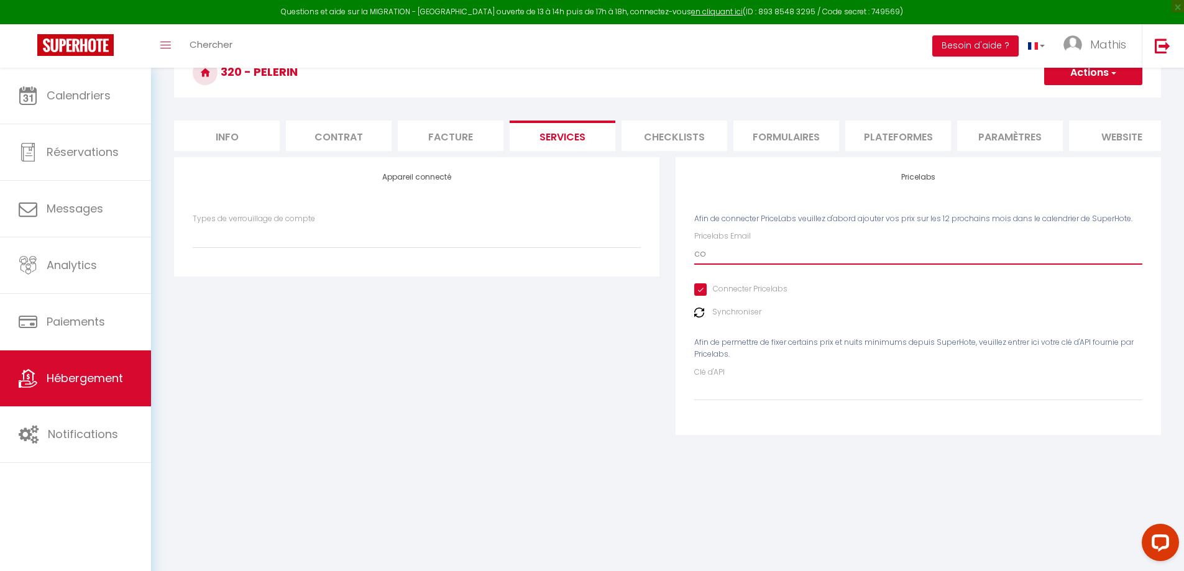
type input "con"
select select
type input "conc"
select select
type input "conci"
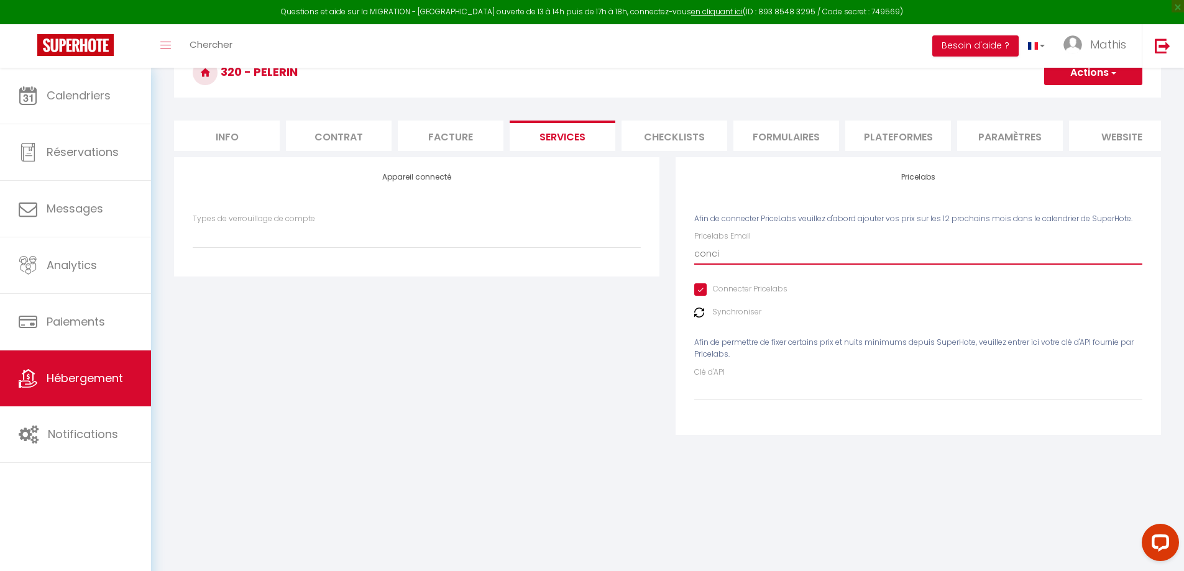
select select
type input "concie"
select select
type input "concier"
select select
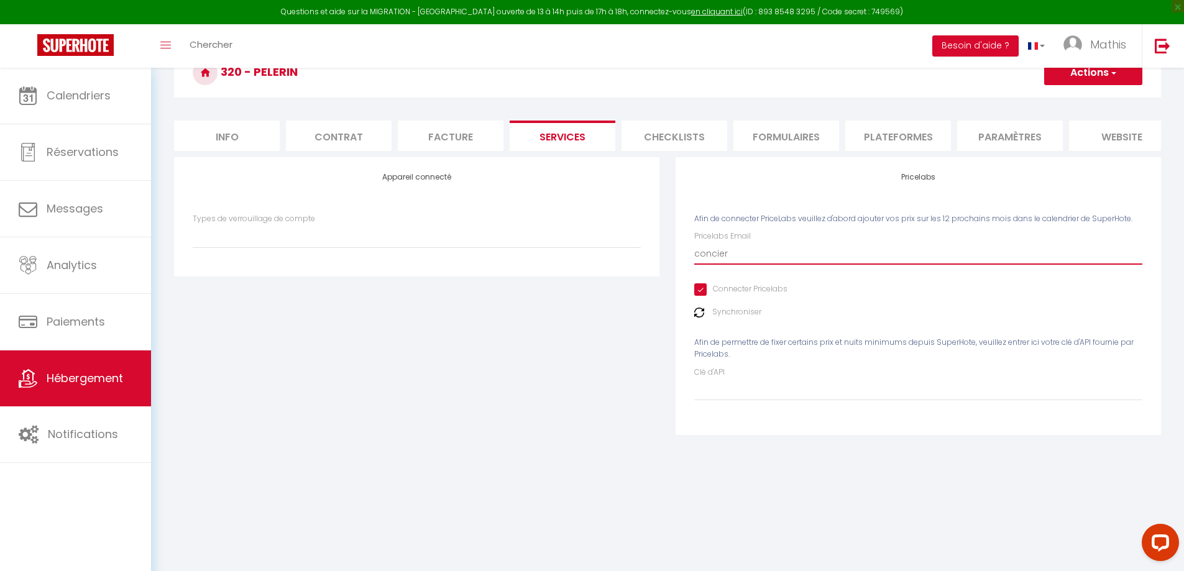
type input "concierg"
select select
type input "concierge"
select select
type input "concierger"
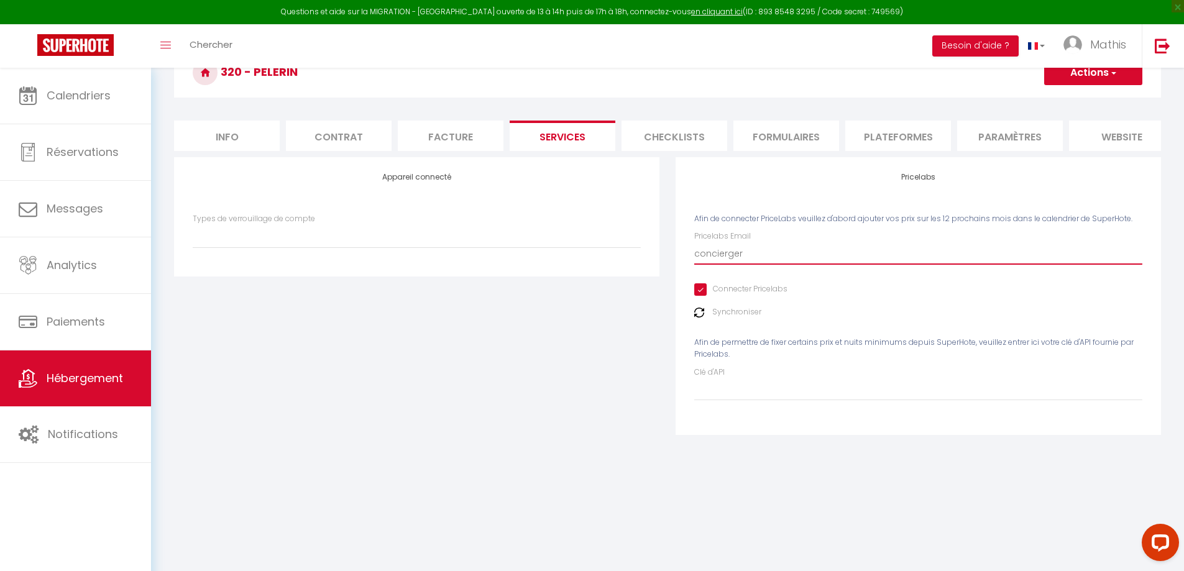
select select
type input "conciergeri"
select select
type input "conciergerie"
select select
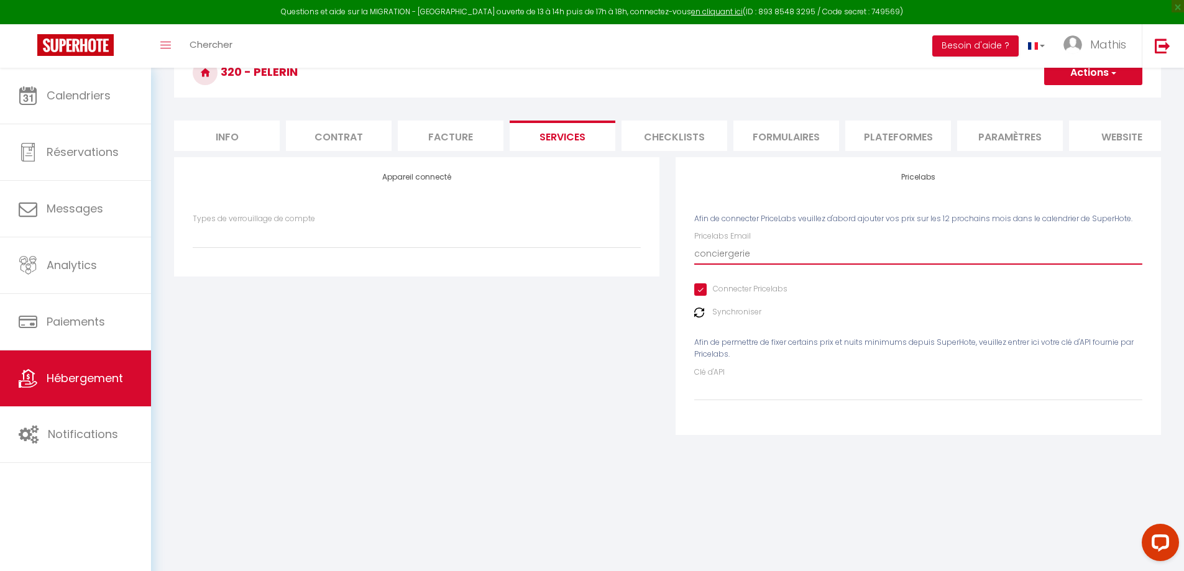
type input "conciergerie."
select select
type input "conciergerie.d"
select select
type input "conciergerie.de"
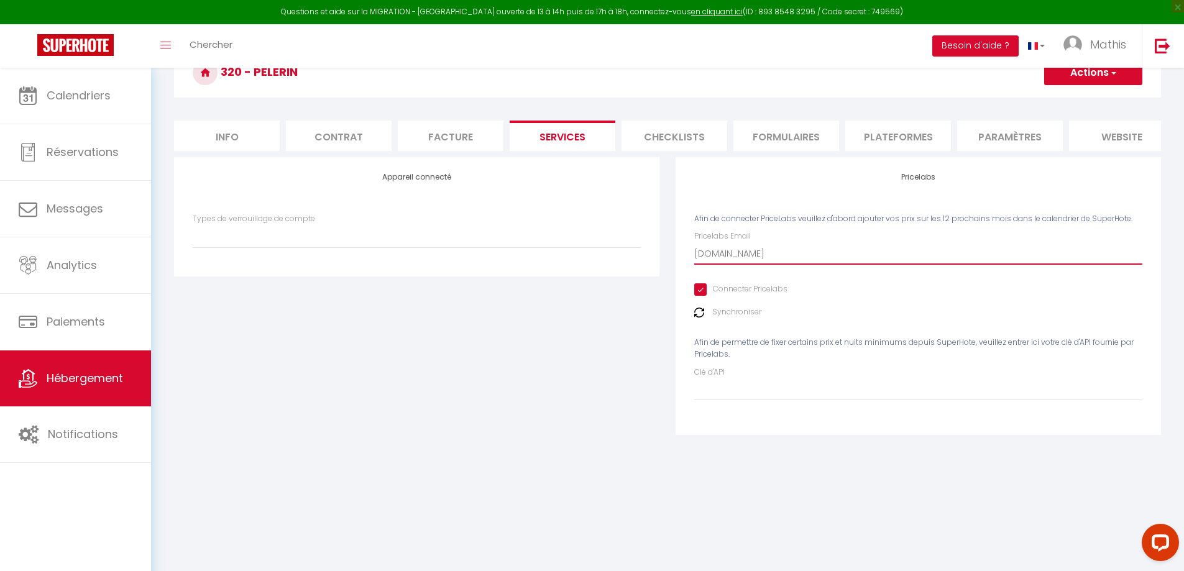
select select
type input "conciergerie.des"
select select
type input "conciergerie.des."
select select
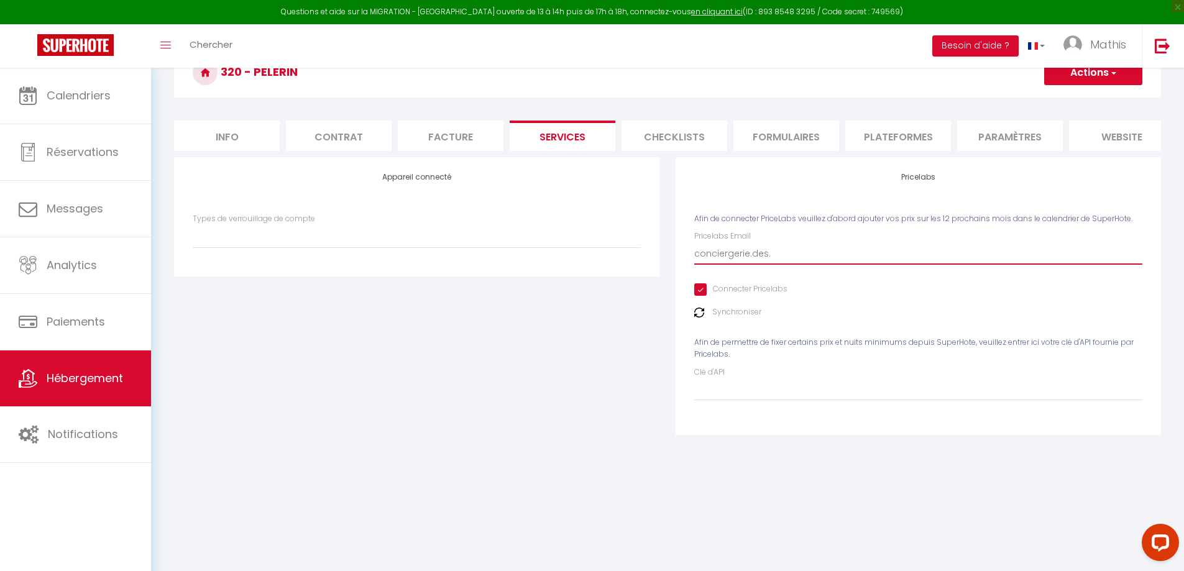
type input "conciergerie.des.v"
select select
type input "conciergerie.des.vo"
select select
type input "conciergerie.des.vop"
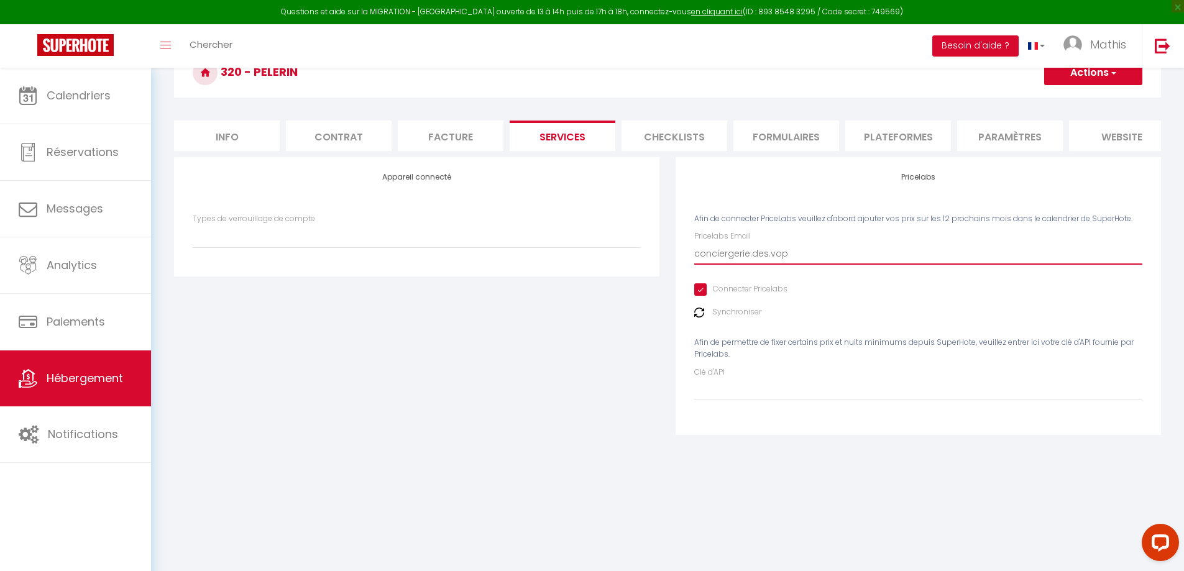
select select
type input "conciergerie.des.vopy"
select select
type input "conciergerie.des.vopya"
select select
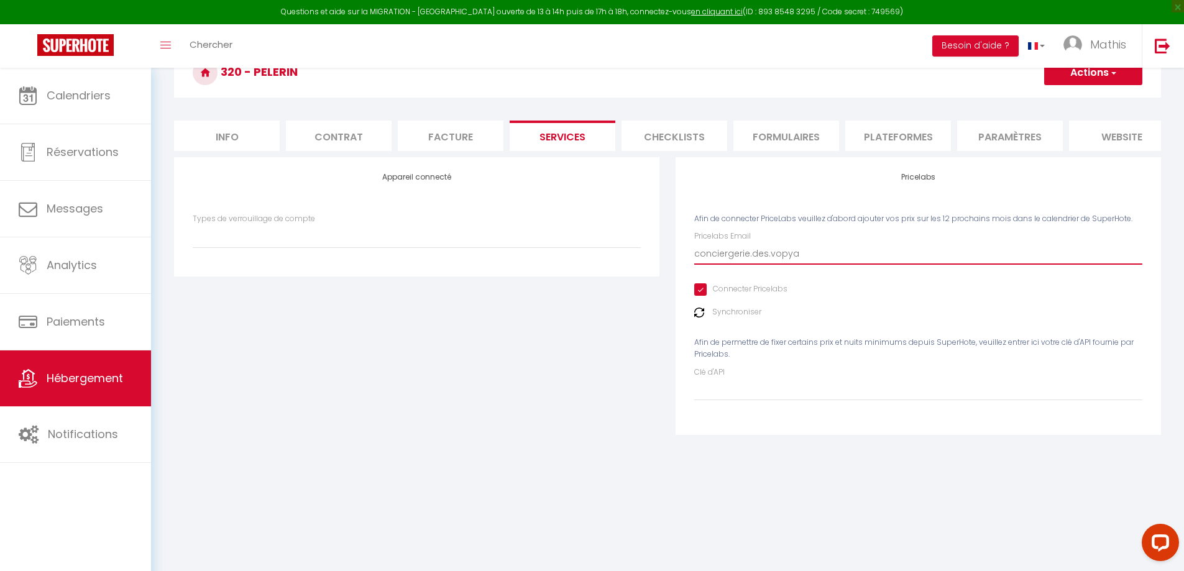
type input "conciergerie.des.vopyag"
select select
type input "conciergerie.des.vopyage"
select select
type input "conciergerie.des.vopyageu"
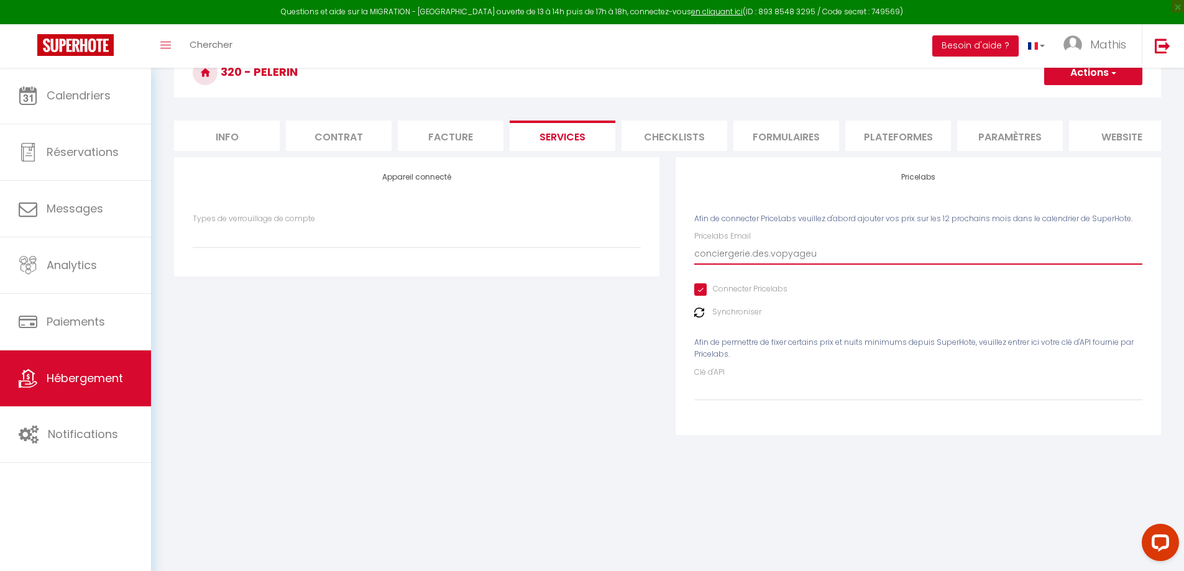
select select
type input "conciergerie.des.vopyageur"
select select
type input "conciergerie.des.vopyageurs"
select select
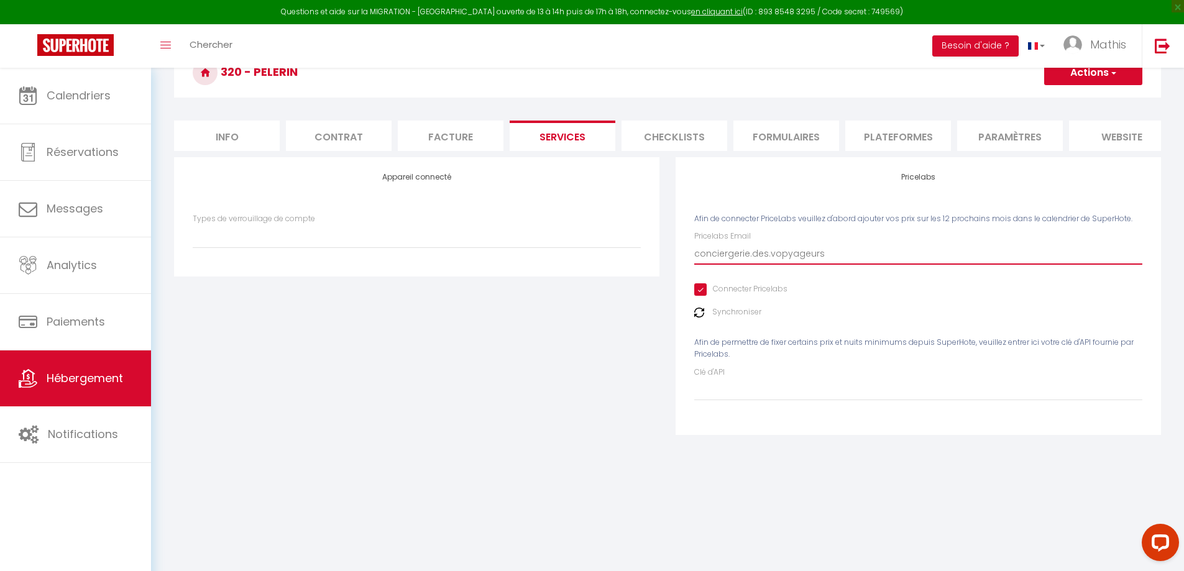
type input "conciergerie.des.vopyageurs@"
select select
type input "conciergerie.des.vopyageurs@g"
select select
type input "conciergerie.des.vopyageurs@gm"
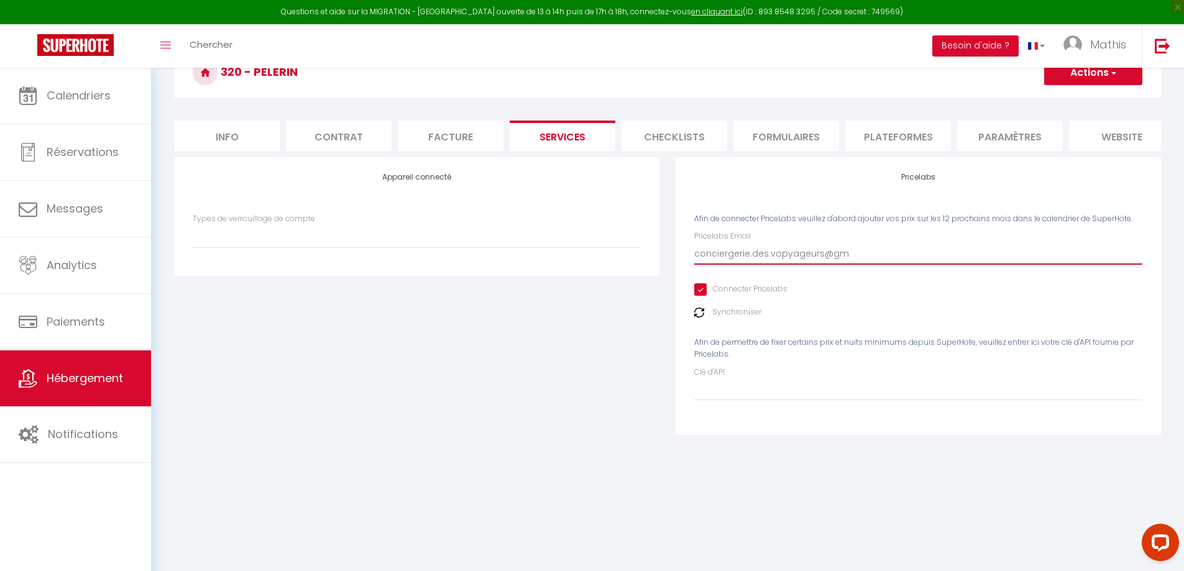
select select
type input "conciergerie.des.vopyageurs@gma"
select select
type input "conciergerie.des.vopyageurs@gmai"
select select
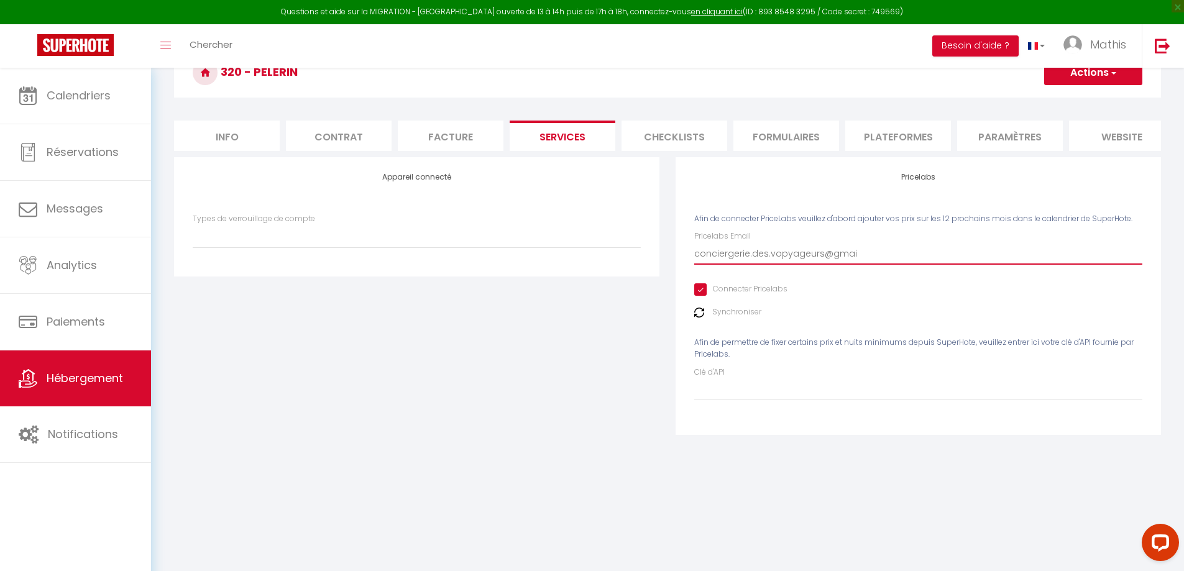
type input "conciergerie.des.vopyageurs@gmail"
select select
type input "conciergerie.des.vopyageurs@gmail."
select select
type input "conciergerie.des.vopyageurs@gmail.c"
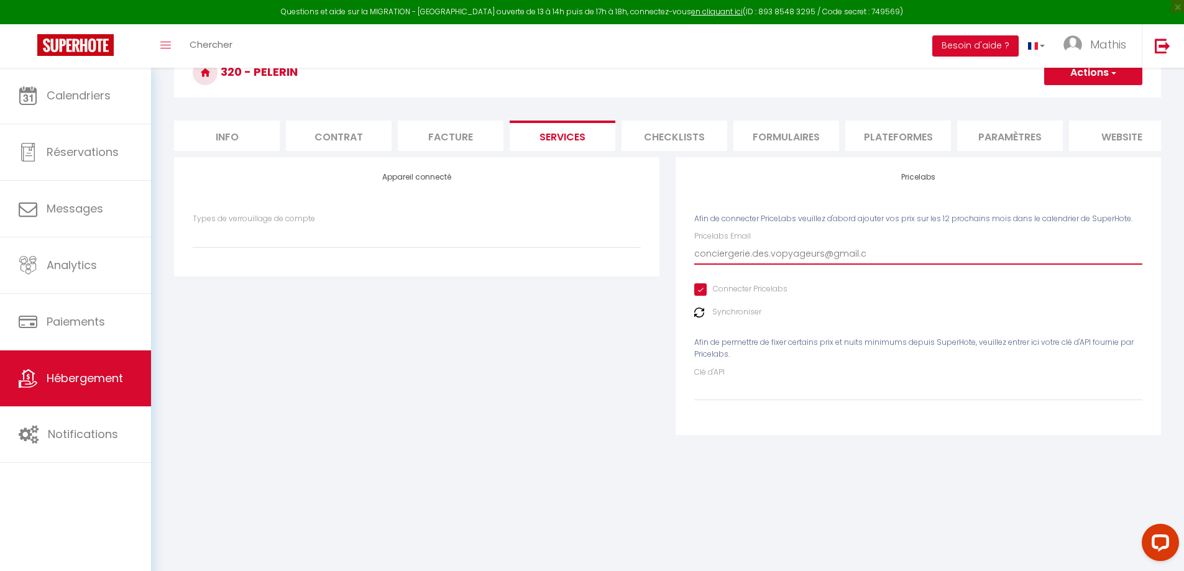
select select
type input "conciergerie.des.vopyageurs@gmail.co"
select select
type input "conciergerie.des.vopyageurs@gmail.com"
select select
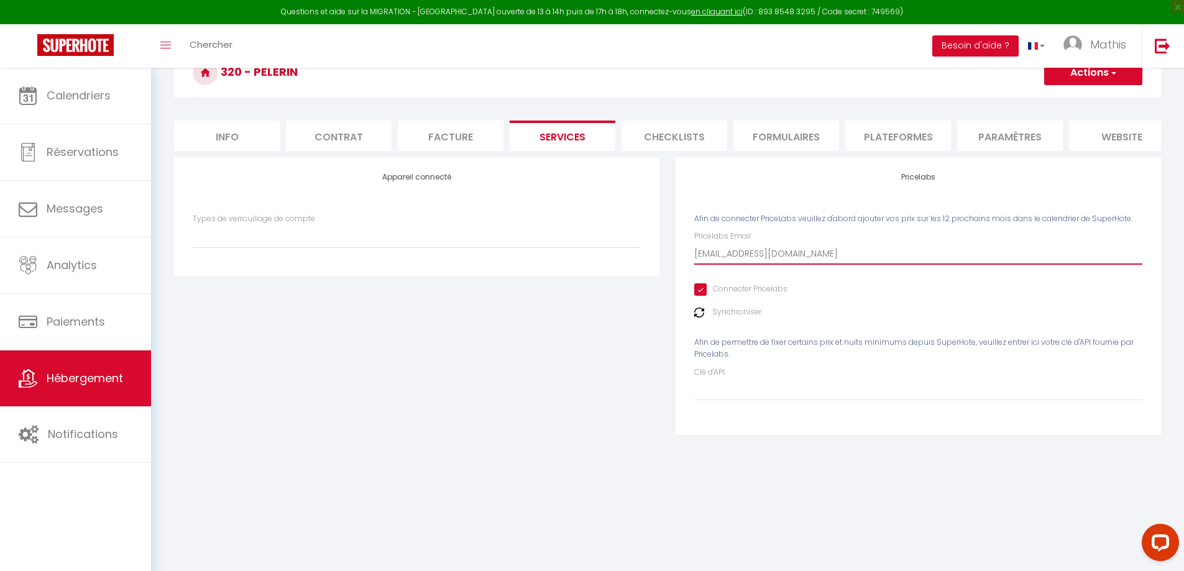
click at [784, 264] on input "conciergerie.des.vopyageurs@gmail.com" at bounding box center [918, 253] width 448 height 22
type input "[EMAIL_ADDRESS][DOMAIN_NAME]"
select select
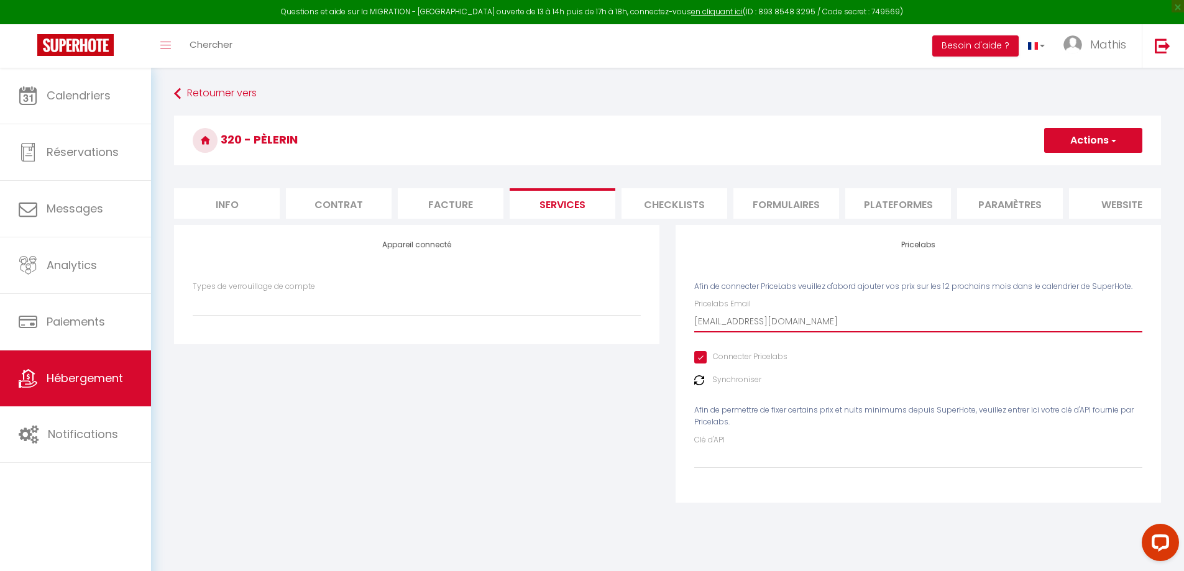
type input "[EMAIL_ADDRESS][DOMAIN_NAME]"
click at [1121, 124] on h3 "320 - Pèlerin" at bounding box center [667, 141] width 987 height 50
click at [1111, 140] on span "button" at bounding box center [1113, 140] width 8 height 12
click at [1079, 166] on link "Enregistrer" at bounding box center [1093, 168] width 98 height 16
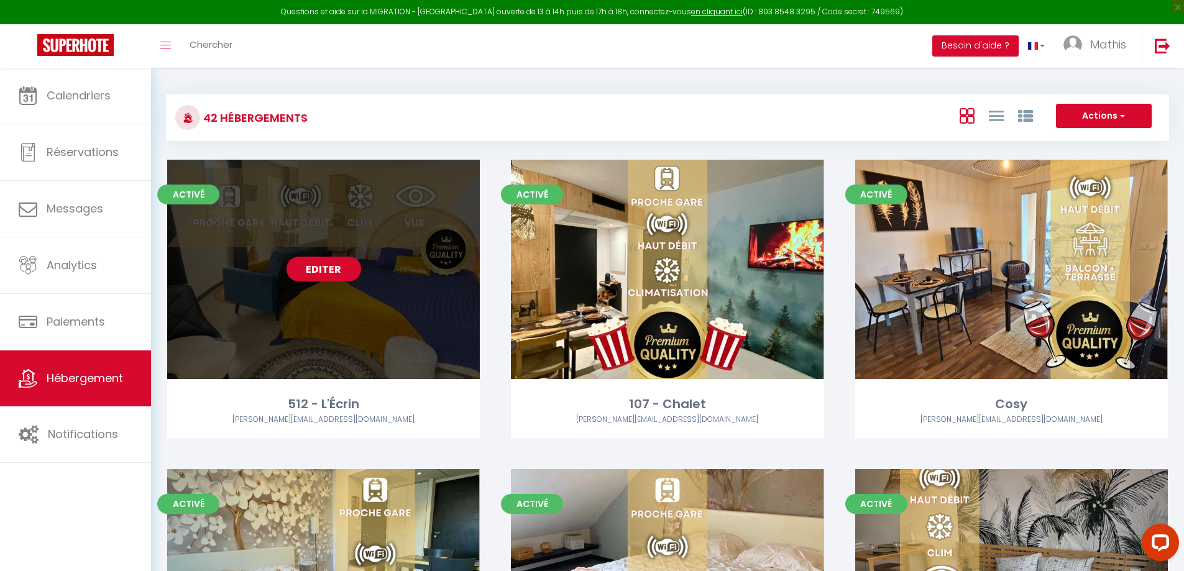
click at [350, 275] on link "Editer" at bounding box center [324, 269] width 75 height 25
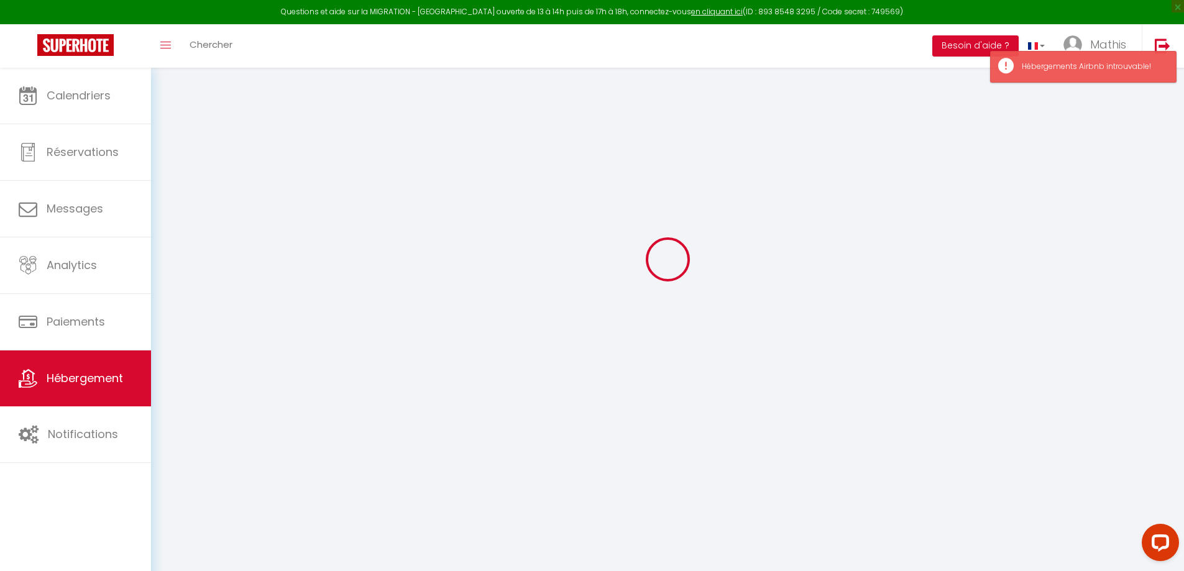
scroll to position [68, 0]
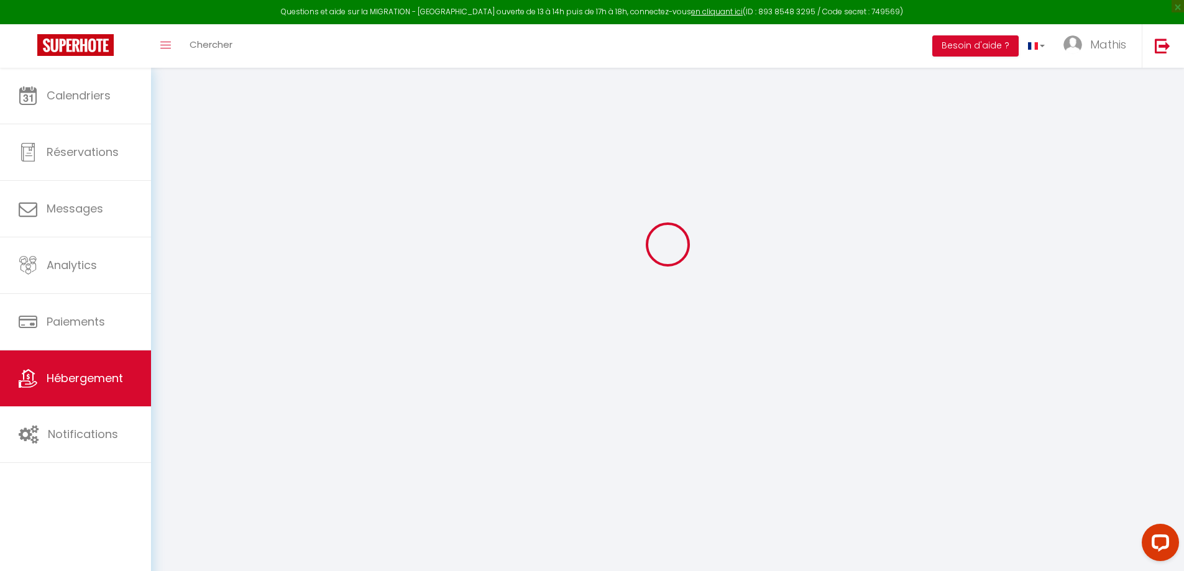
checkbox input "false"
select select
checkbox input "true"
checkbox input "false"
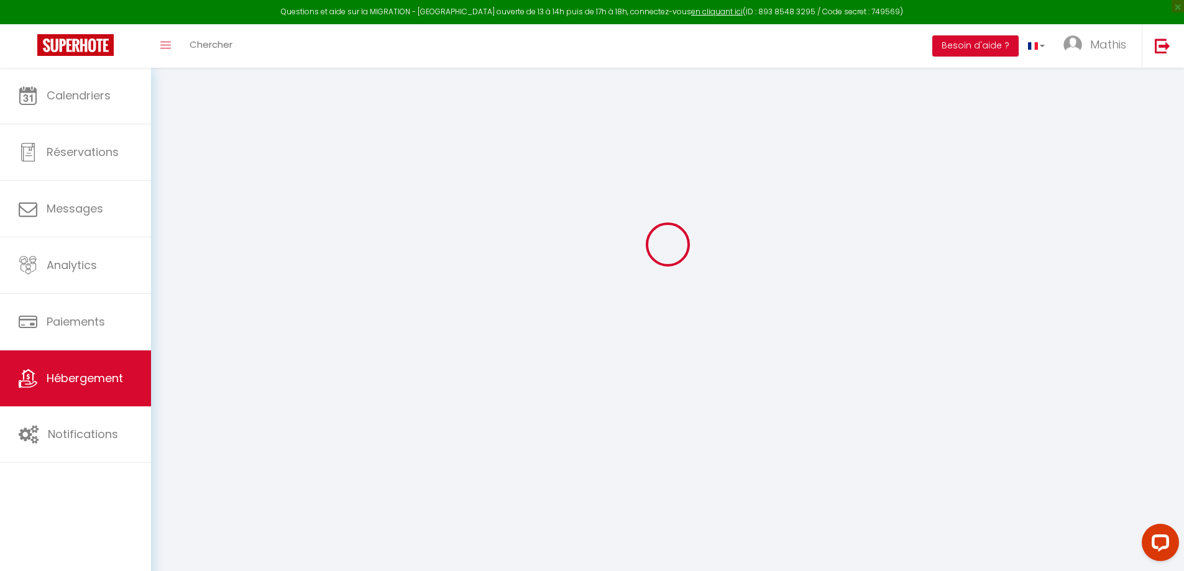
checkbox input "false"
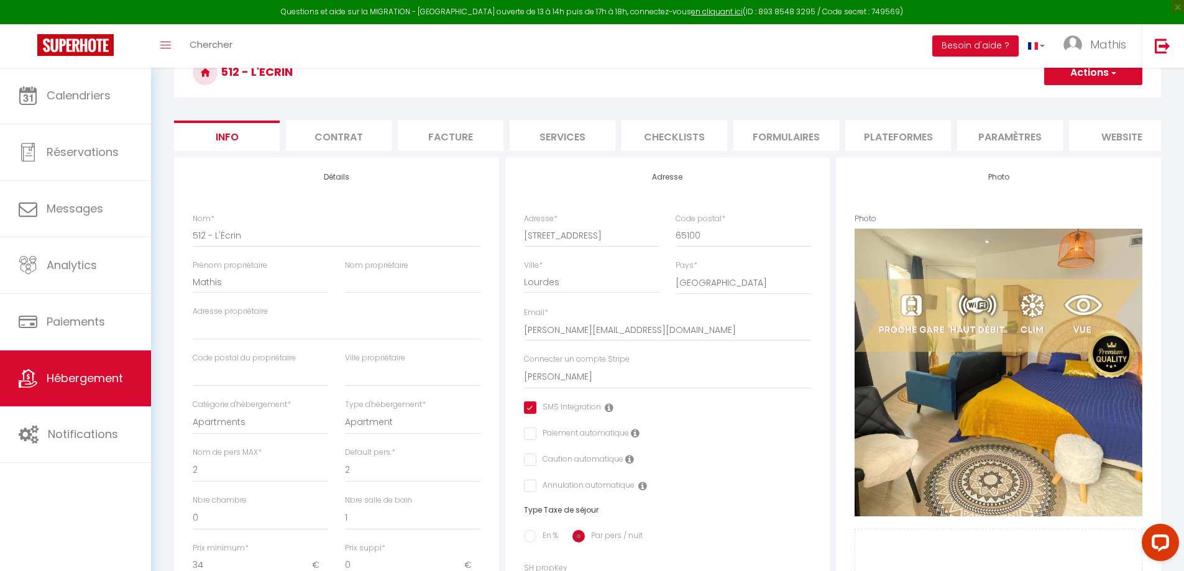
select select
checkbox input "true"
checkbox input "false"
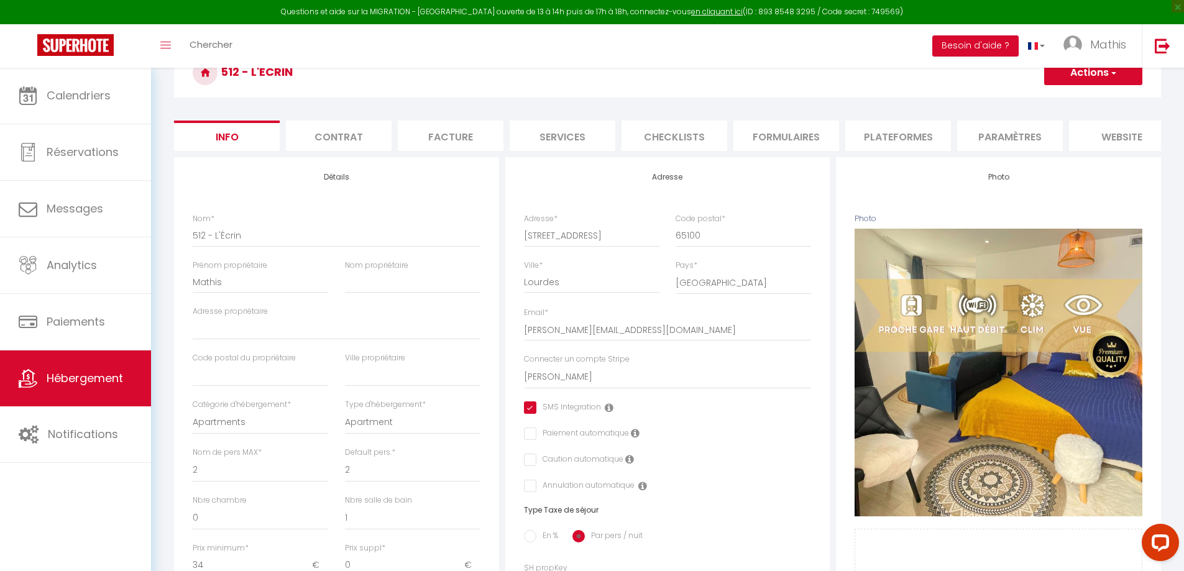
checkbox input "false"
click at [944, 131] on li "Plateformes" at bounding box center [899, 136] width 106 height 30
select select
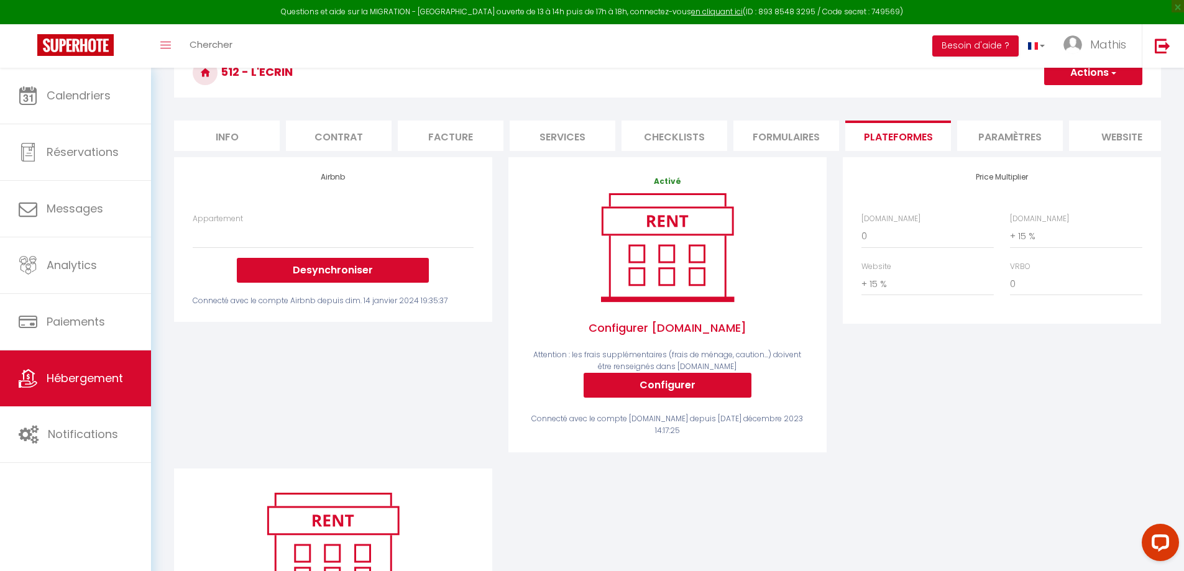
click at [933, 136] on li "Plateformes" at bounding box center [899, 136] width 106 height 30
click at [219, 248] on select "Appartement" at bounding box center [333, 236] width 281 height 24
click at [251, 245] on select "Appartement" at bounding box center [333, 236] width 281 height 24
drag, startPoint x: 1030, startPoint y: 139, endPoint x: 1062, endPoint y: 144, distance: 32.8
click at [1030, 139] on li "Paramètres" at bounding box center [1010, 136] width 106 height 30
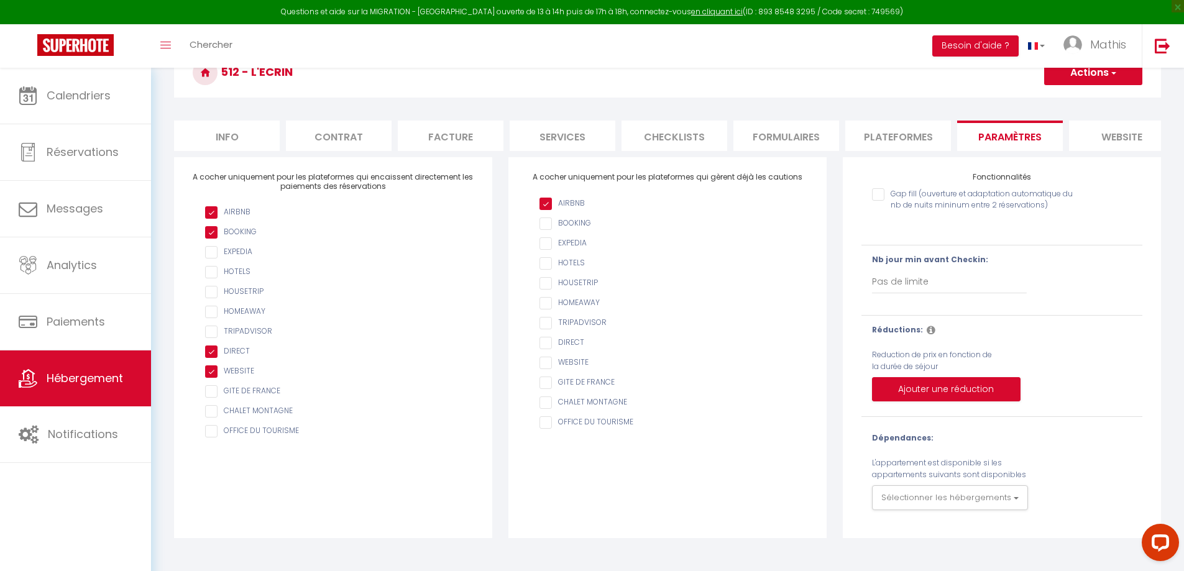
click at [261, 138] on li "Info" at bounding box center [227, 136] width 106 height 30
select select
checkbox input "true"
checkbox input "false"
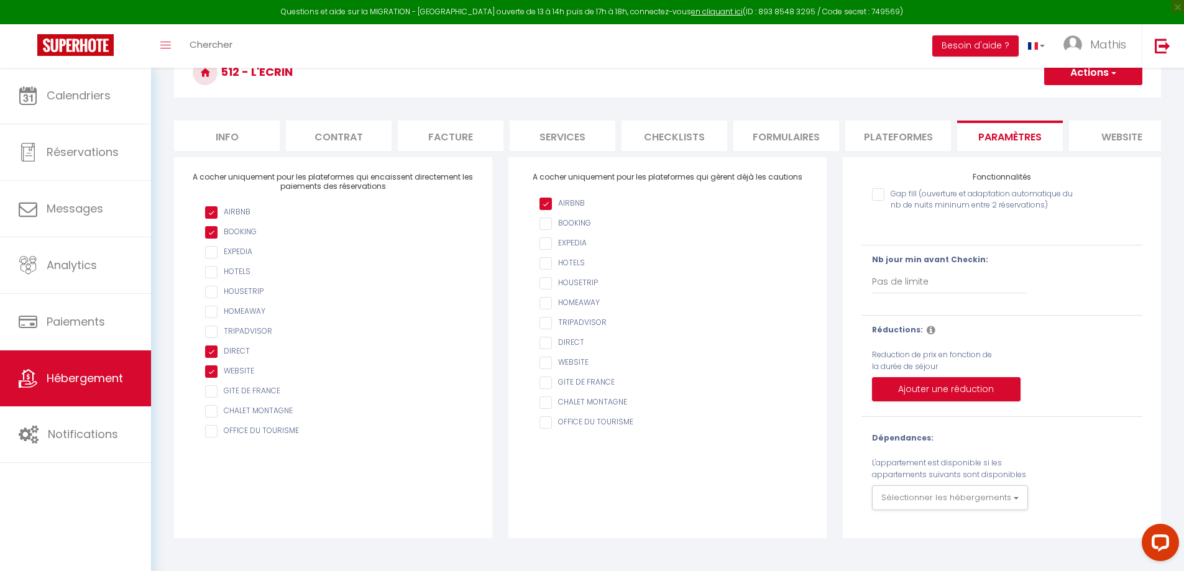
checkbox input "false"
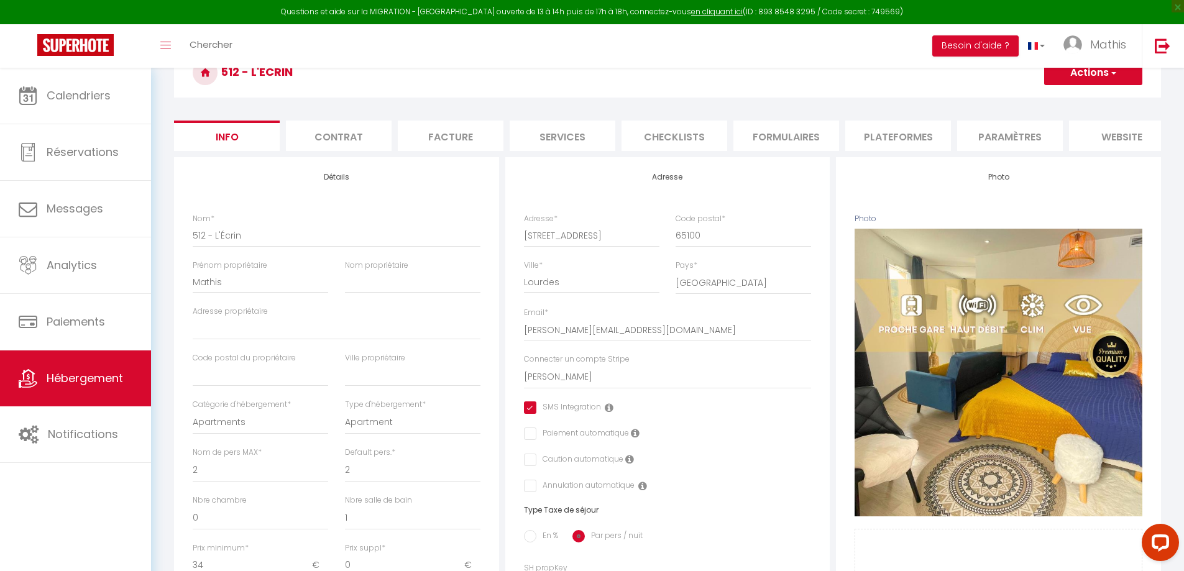
click at [341, 131] on li "Contrat" at bounding box center [339, 136] width 106 height 30
select select
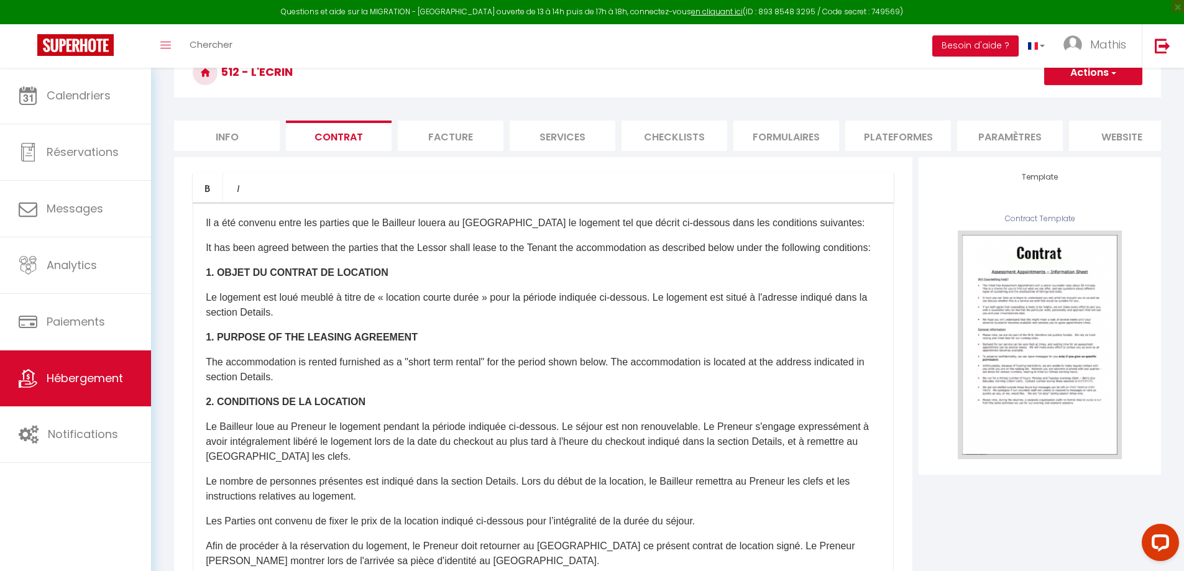
click at [451, 134] on li "Facture" at bounding box center [451, 136] width 106 height 30
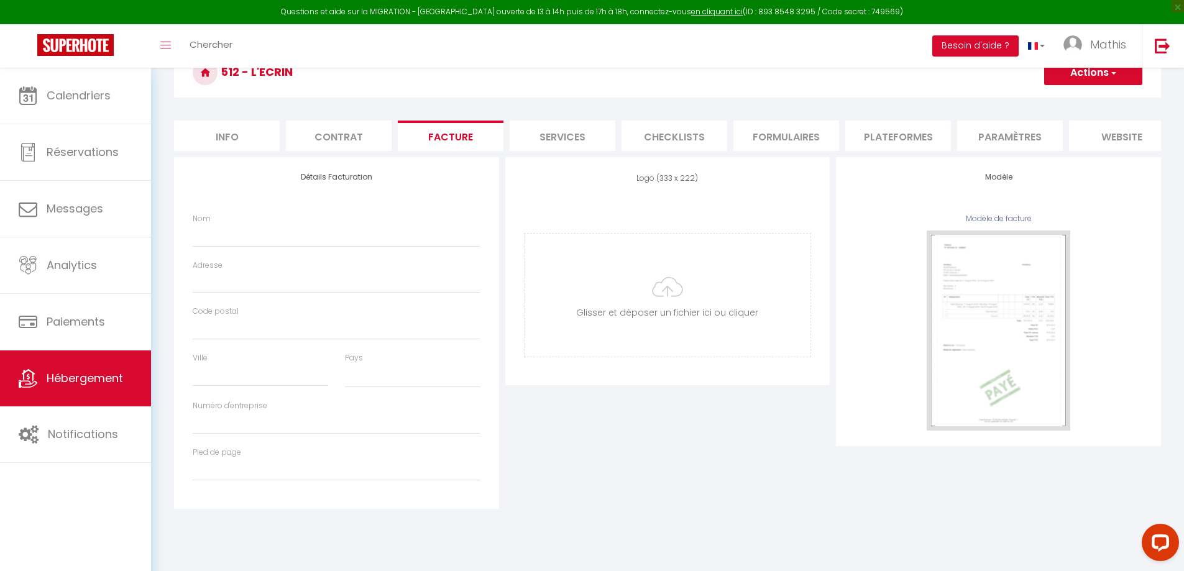
select select
click at [583, 133] on li "Services" at bounding box center [563, 136] width 106 height 30
select select
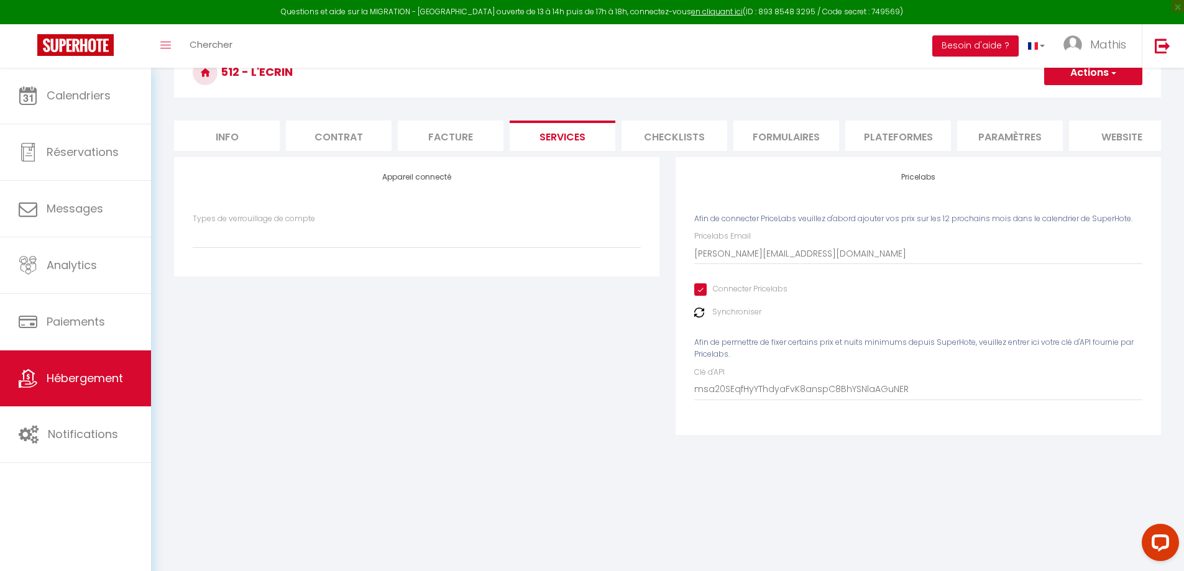
select select
click at [655, 130] on li "Checklists" at bounding box center [675, 136] width 106 height 30
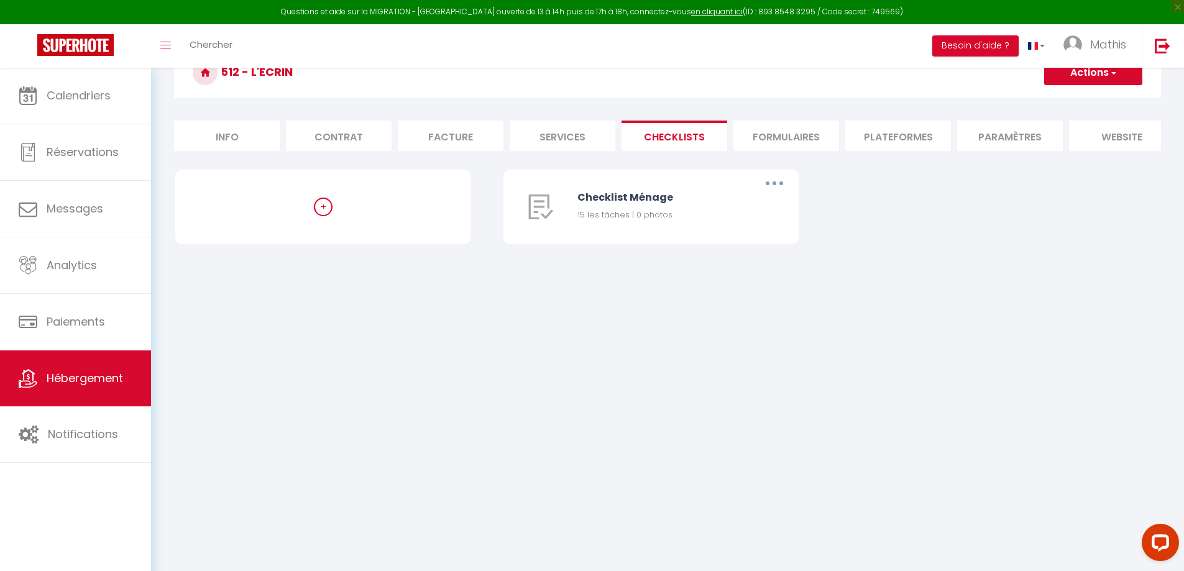
click at [772, 132] on li "Formulaires" at bounding box center [787, 136] width 106 height 30
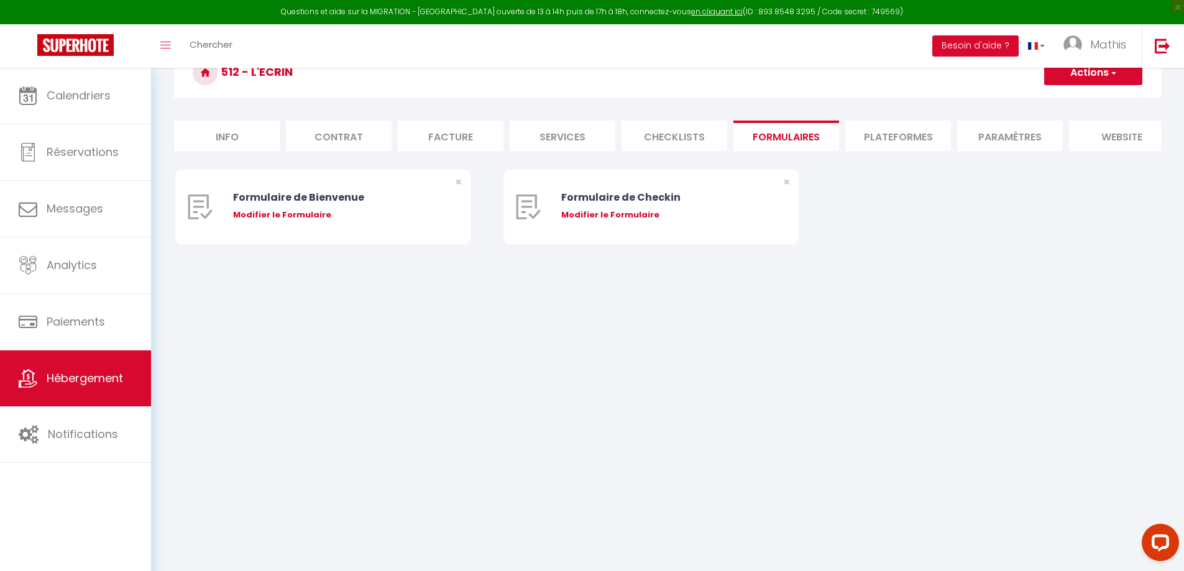
drag, startPoint x: 921, startPoint y: 136, endPoint x: 930, endPoint y: 139, distance: 9.2
click at [921, 137] on li "Plateformes" at bounding box center [899, 136] width 106 height 30
select select
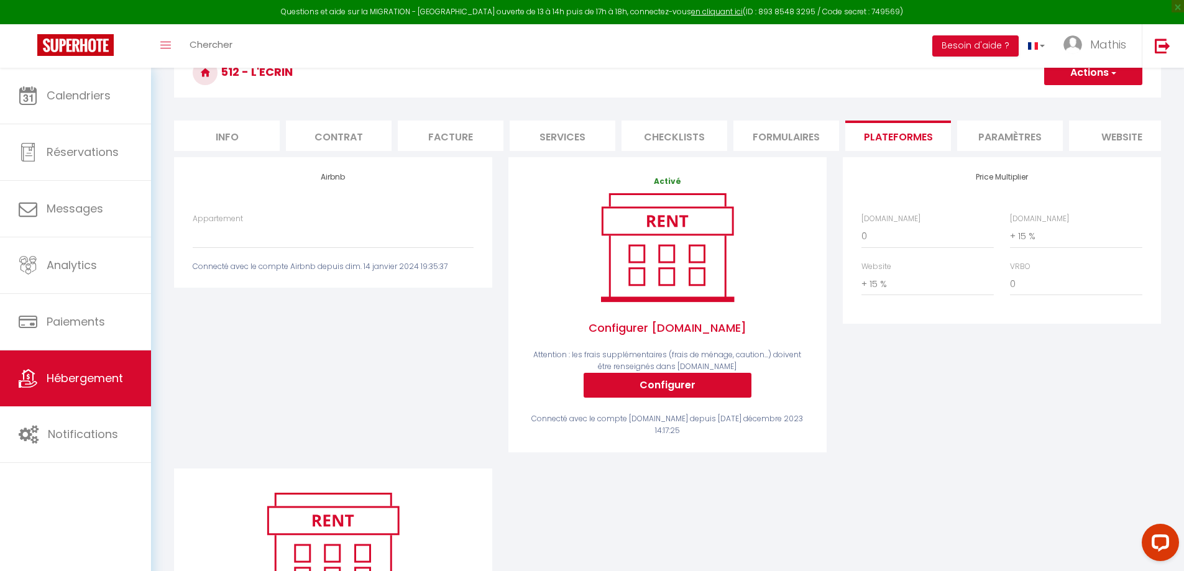
click at [1117, 125] on li "website" at bounding box center [1122, 136] width 106 height 30
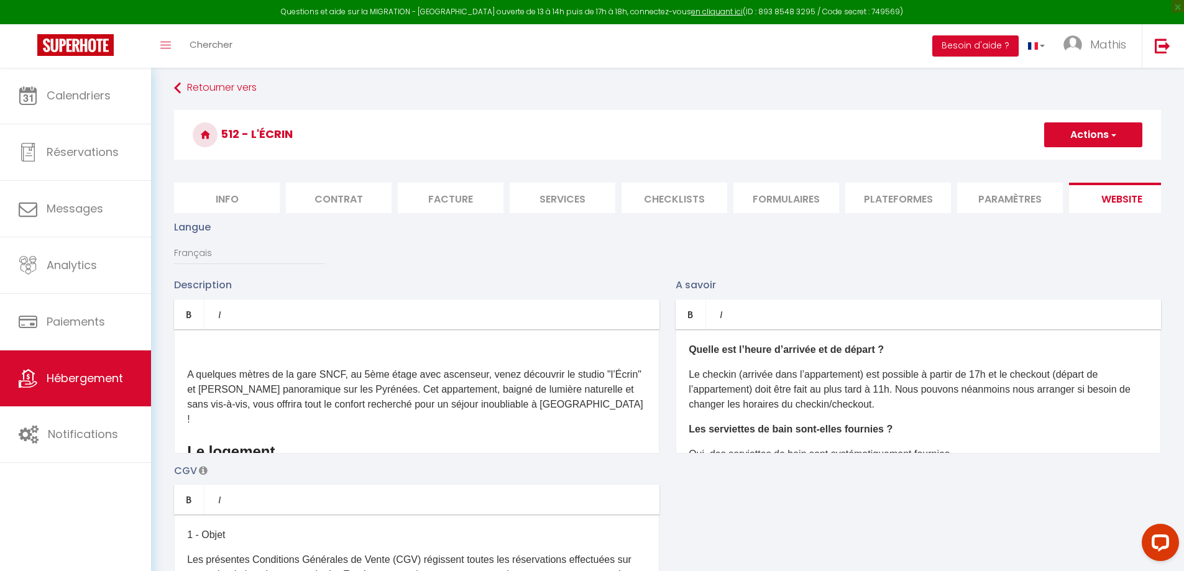
click at [1025, 200] on li "Paramètres" at bounding box center [1010, 198] width 106 height 30
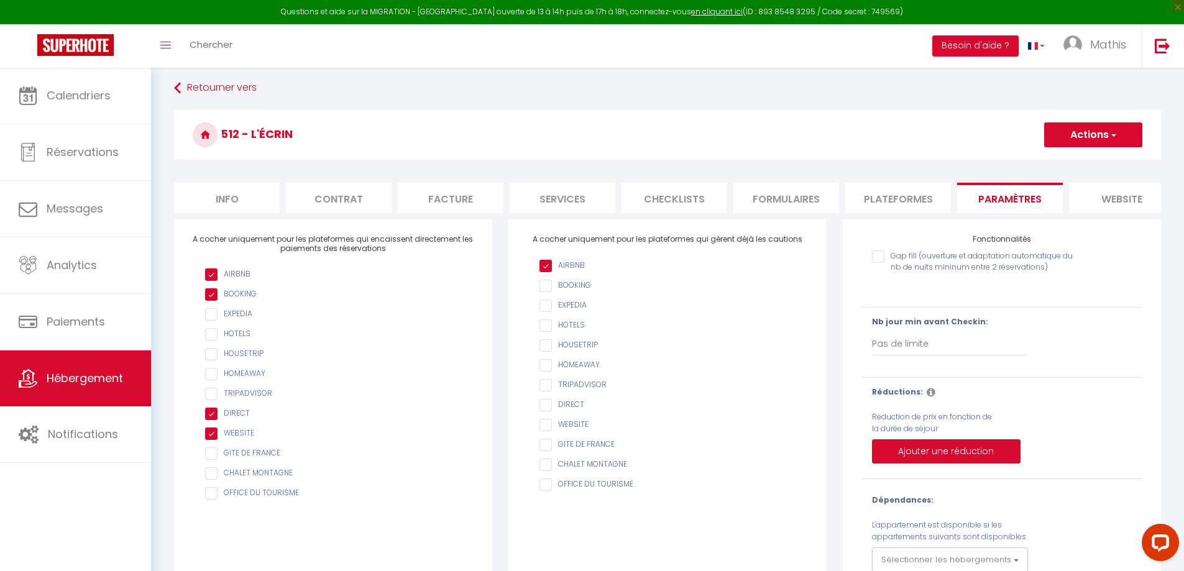
click at [921, 195] on li "Plateformes" at bounding box center [899, 198] width 106 height 30
select select
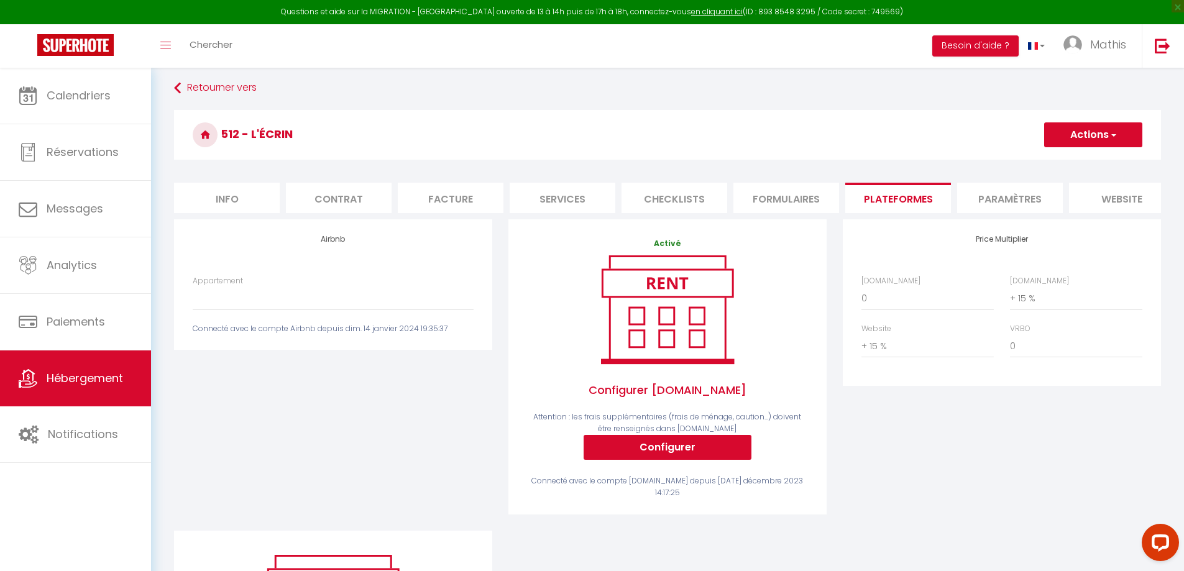
click at [525, 202] on li "Services" at bounding box center [563, 198] width 106 height 30
select select
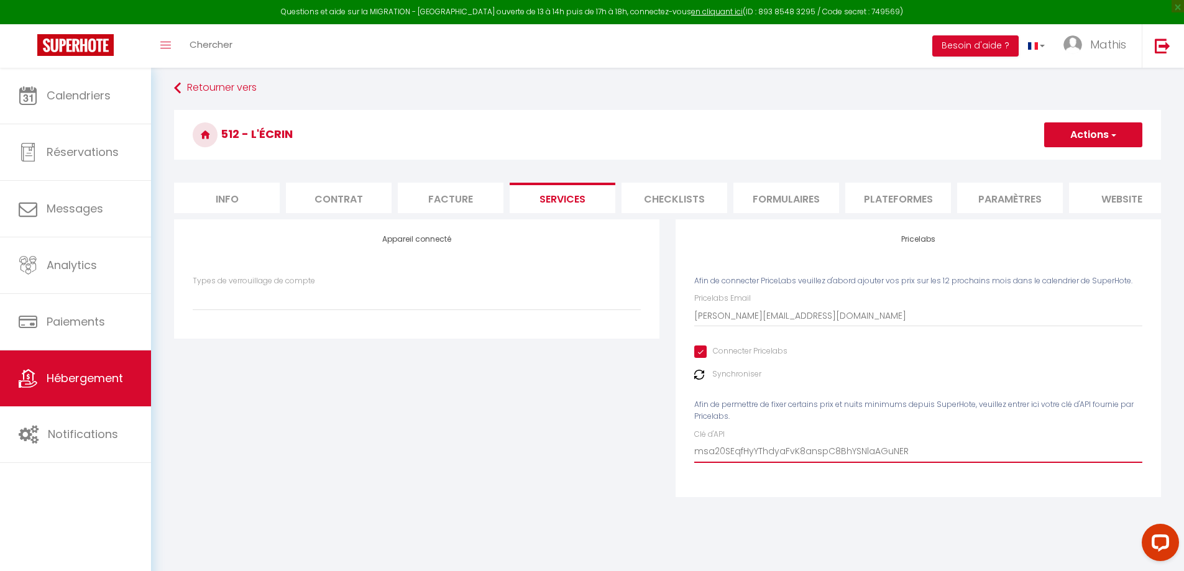
click at [755, 456] on input "msa20SEqfHyYThdyaFvK8anspC8BhYSNlaAGuNER" at bounding box center [918, 452] width 448 height 22
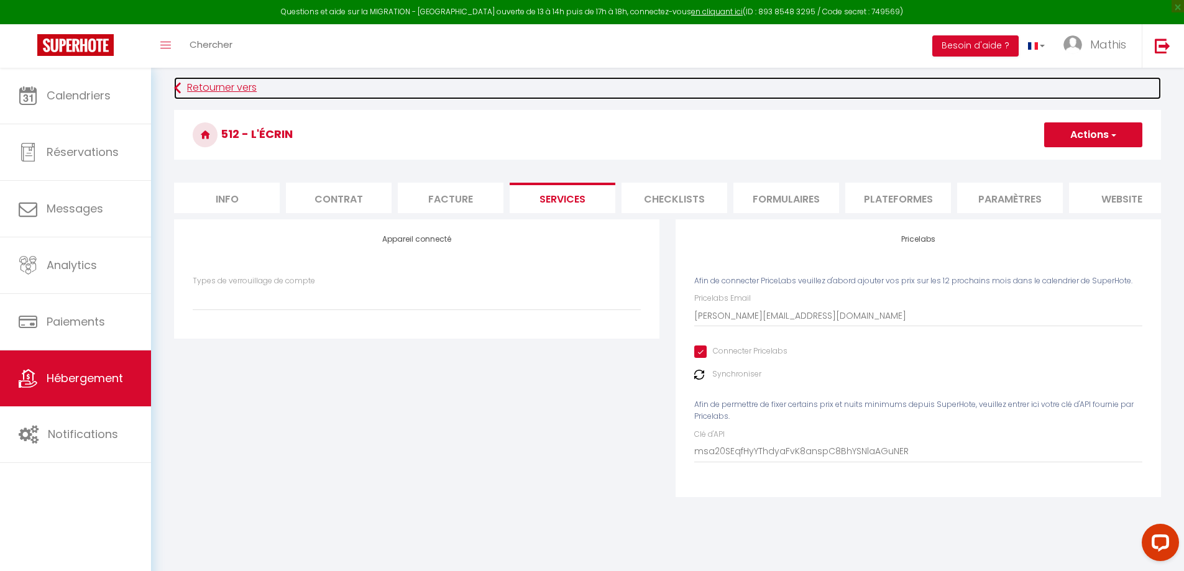
click at [236, 79] on link "Retourner vers" at bounding box center [667, 88] width 987 height 22
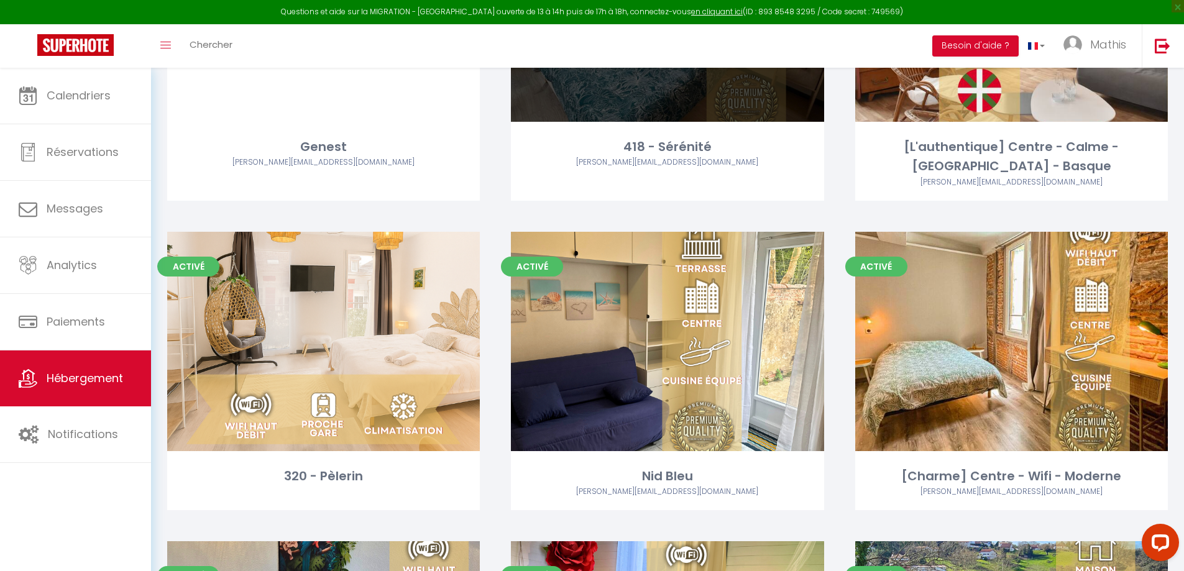
scroll to position [2798, 0]
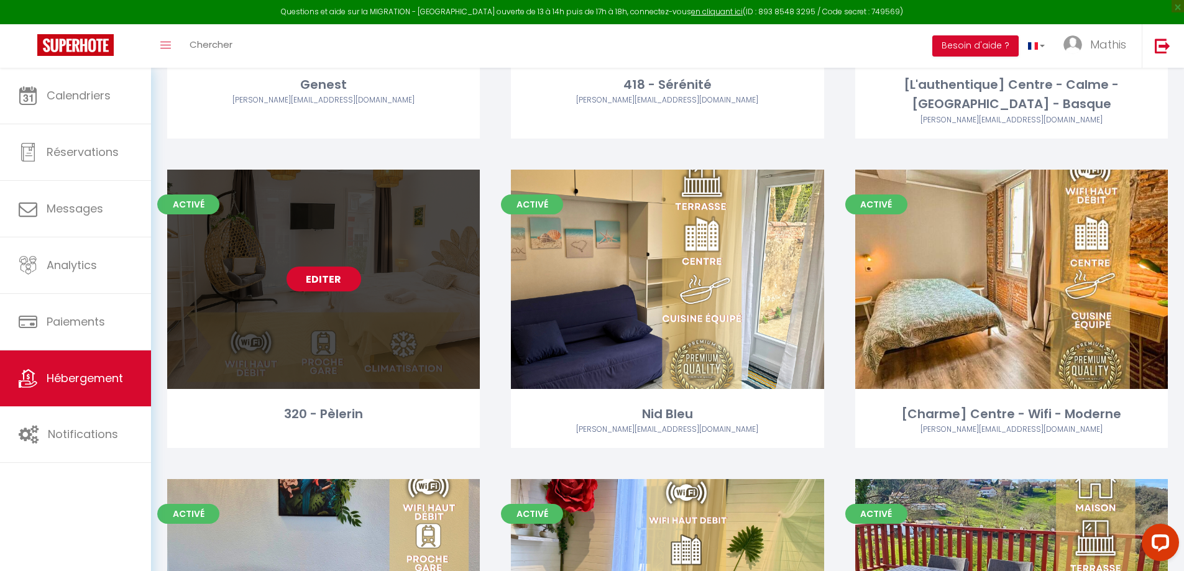
click at [326, 271] on link "Editer" at bounding box center [324, 279] width 75 height 25
click at [331, 284] on link "Editer" at bounding box center [324, 279] width 75 height 25
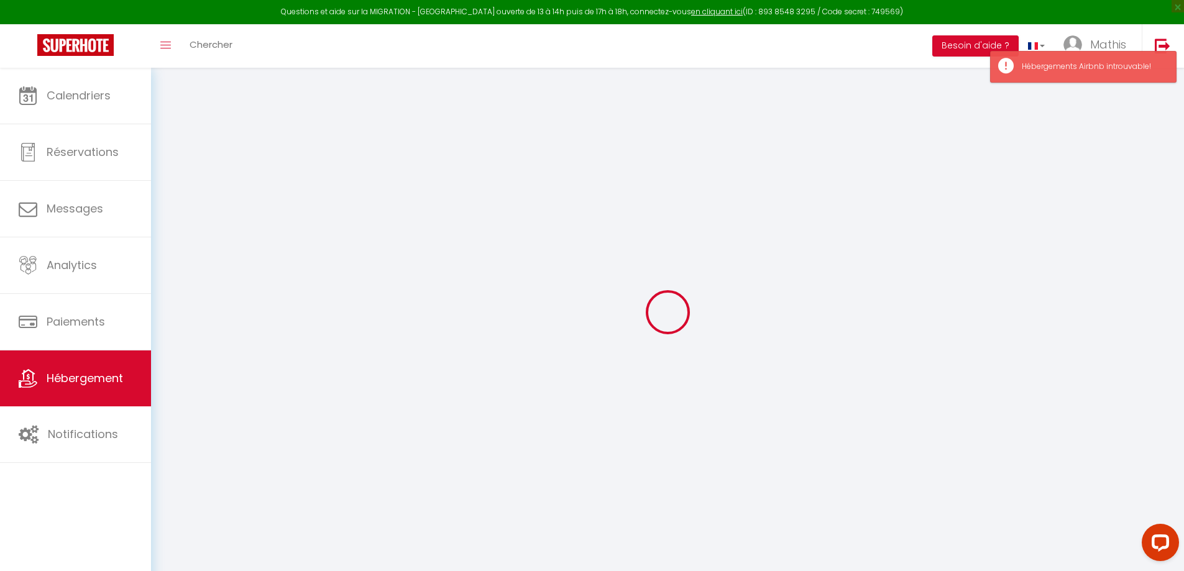
type input "Oups ! Les dates sélectionnées sont indisponibles."
type textarea "Malheureusement les dates sélectionnées sont indisponibles. Nous vous invitons …"
type input "43.0999422"
type input "-0.0429062"
checkbox input "true"
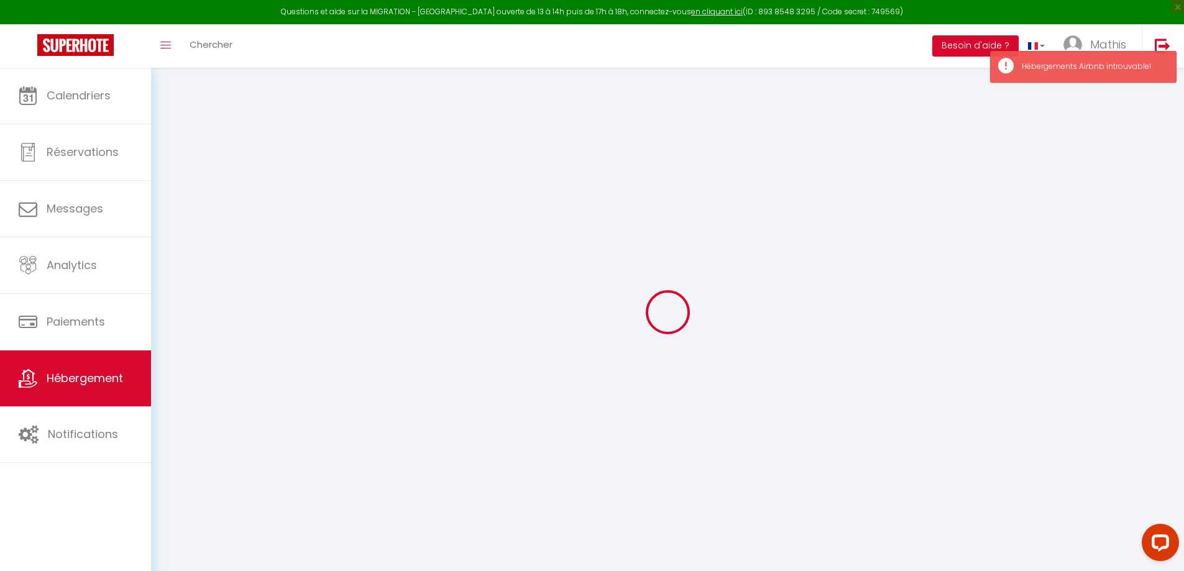
checkbox input "false"
select select
checkbox input "false"
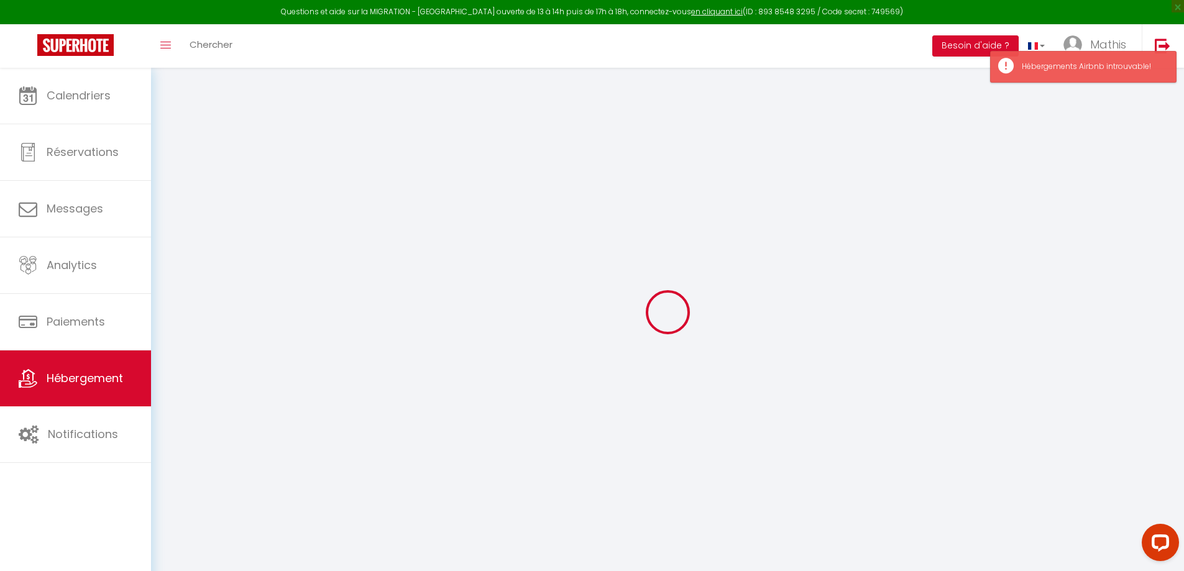
checkbox input "false"
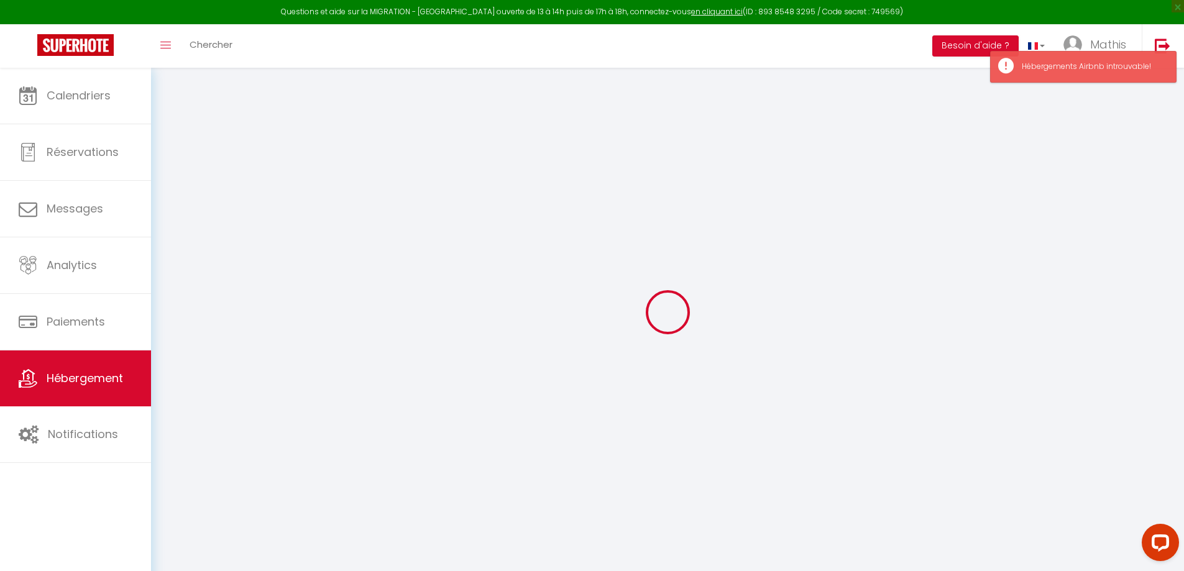
checkbox input "false"
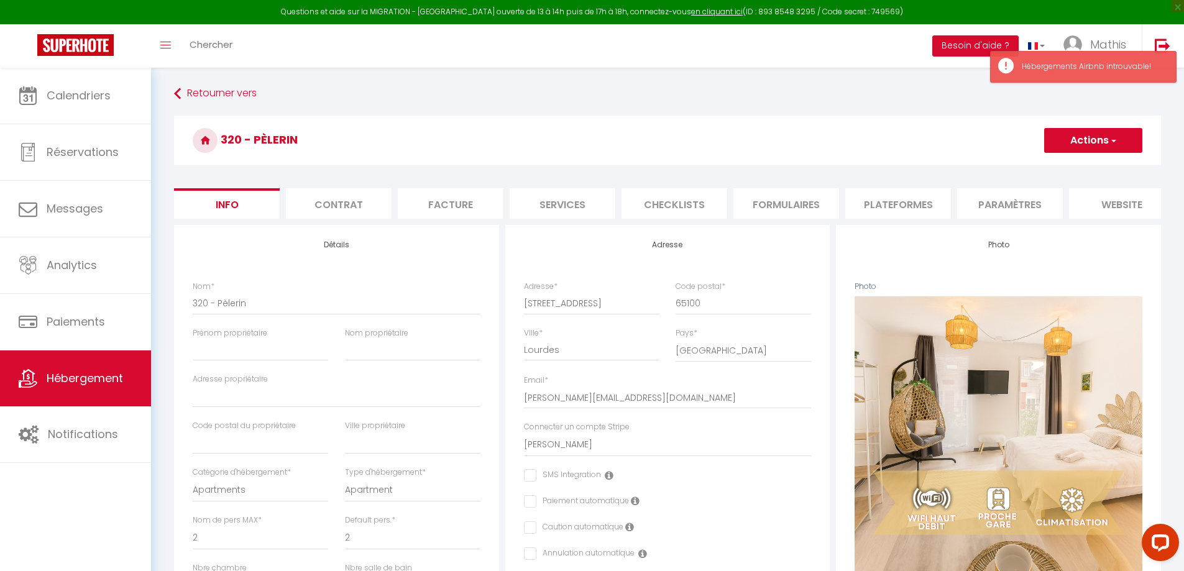
click at [1038, 198] on li "Paramètres" at bounding box center [1010, 203] width 106 height 30
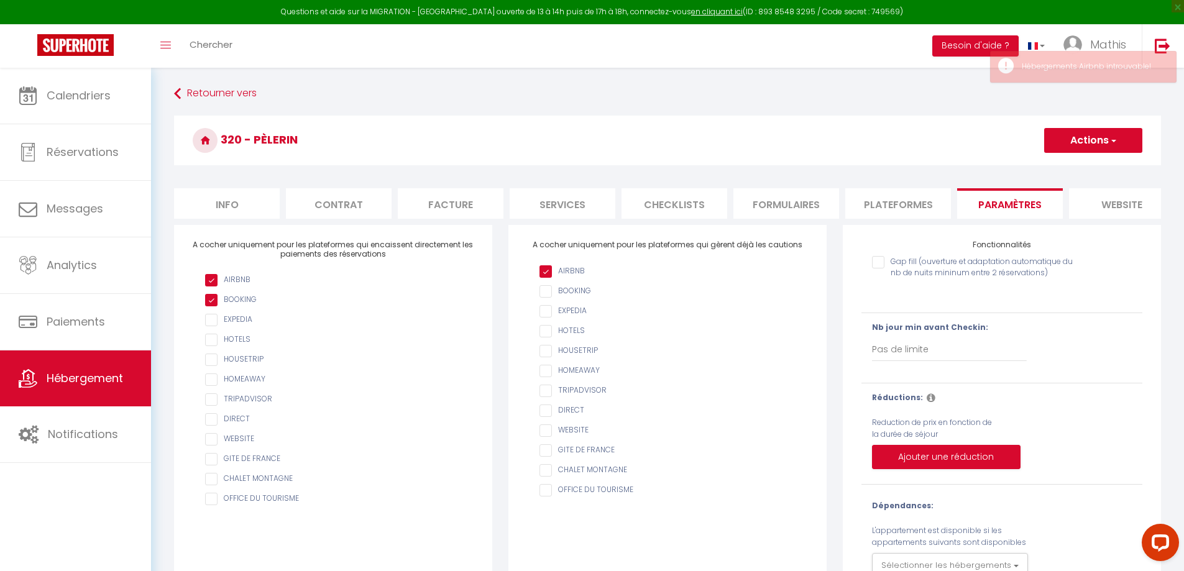
click at [1112, 211] on li "website" at bounding box center [1122, 203] width 106 height 30
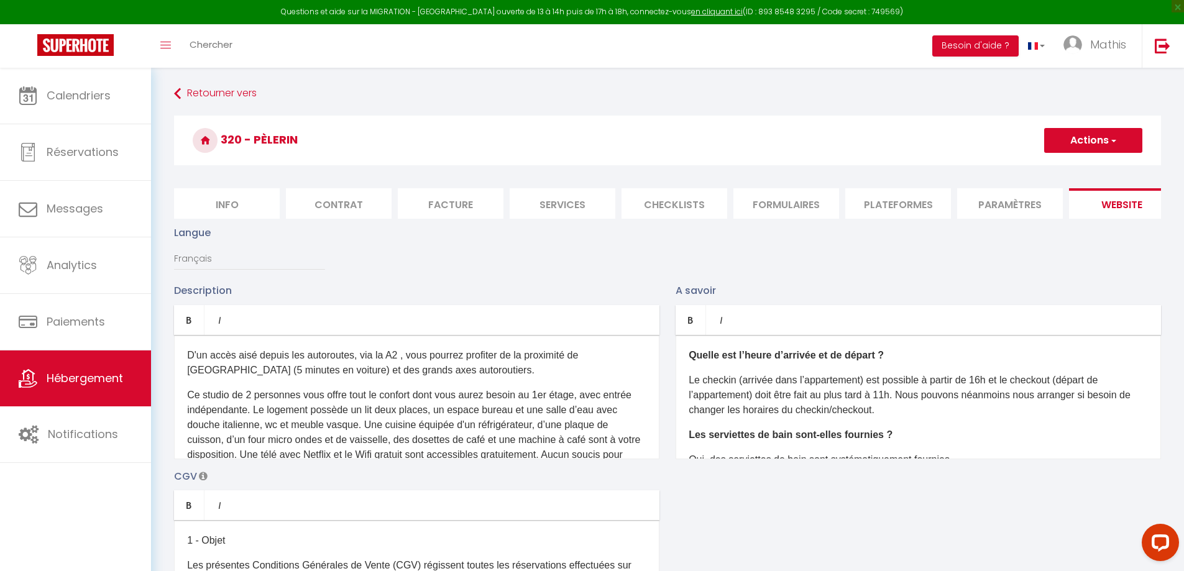
click at [598, 214] on li "Services" at bounding box center [563, 203] width 106 height 30
select select
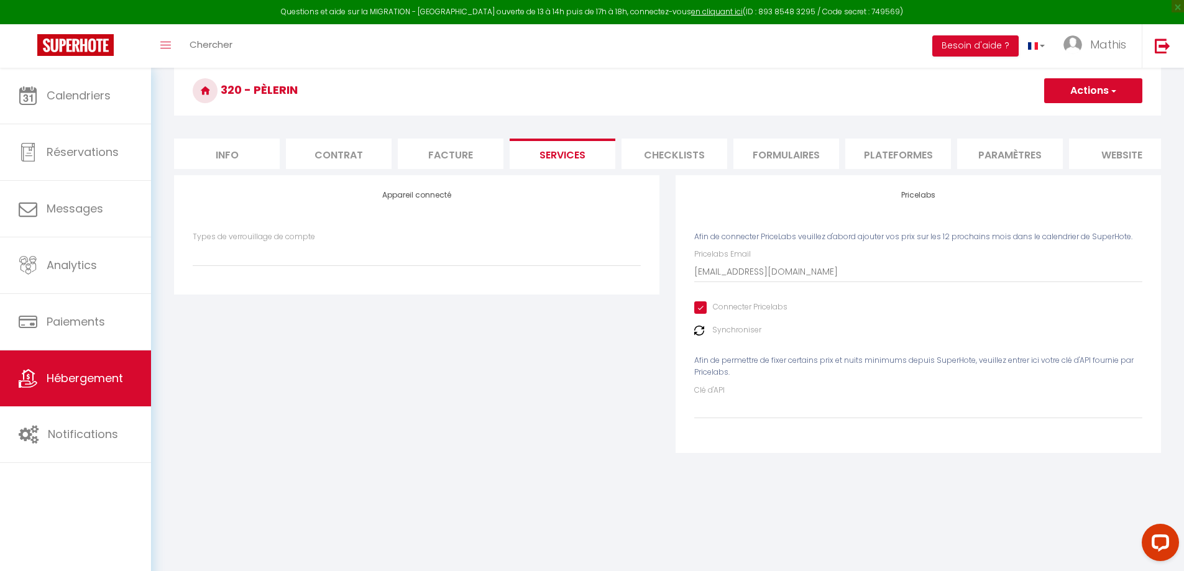
scroll to position [68, 0]
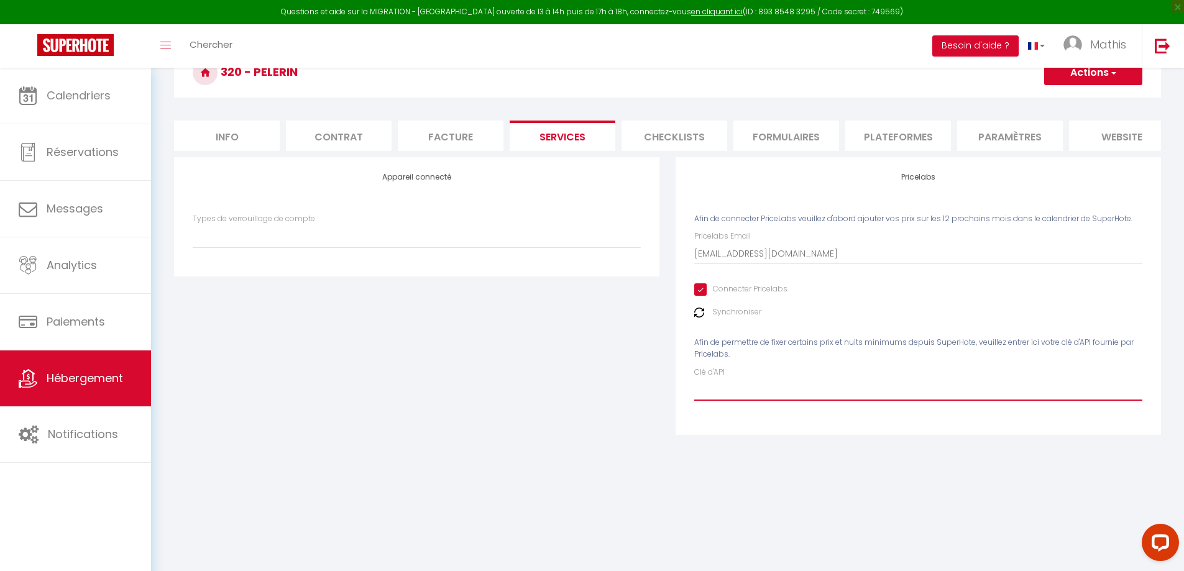
click at [740, 401] on input "Clé d'API" at bounding box center [918, 390] width 448 height 22
paste input "msa20SEqfHyYThdyaFvK8anspC8BhYSNlaAGuNER"
type input "msa20SEqfHyYThdyaFvK8anspC8BhYSNlaAGuNER"
select select
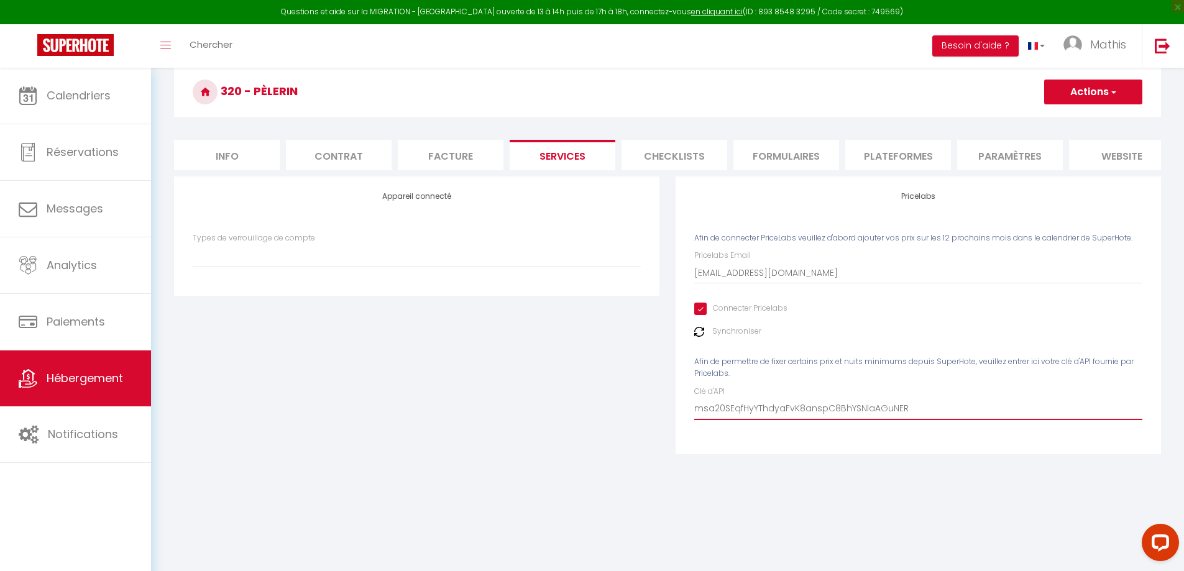
scroll to position [0, 0]
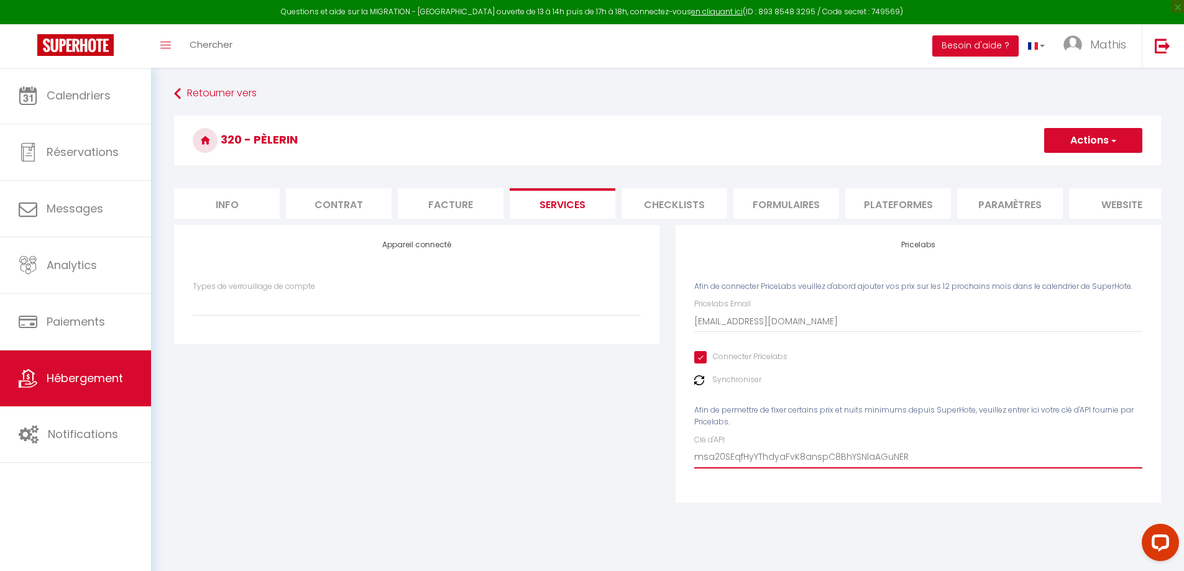
type input "msa20SEqfHyYThdyaFvK8anspC8BhYSNlaAGuNER"
click at [1086, 145] on button "Actions" at bounding box center [1094, 140] width 98 height 25
click at [1074, 168] on link "Enregistrer" at bounding box center [1093, 168] width 98 height 16
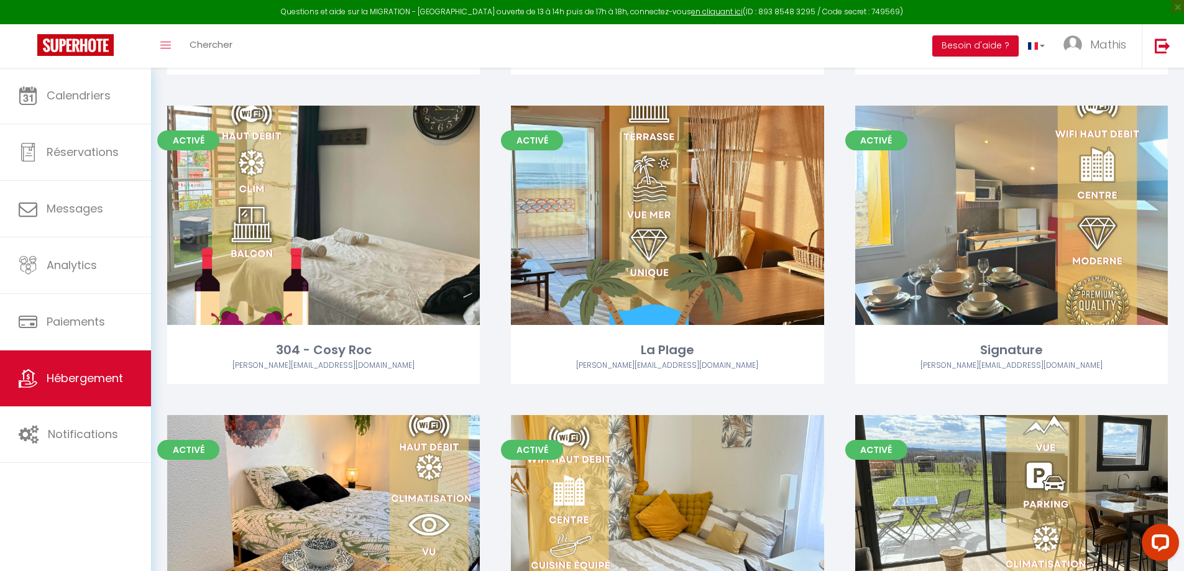
scroll to position [995, 0]
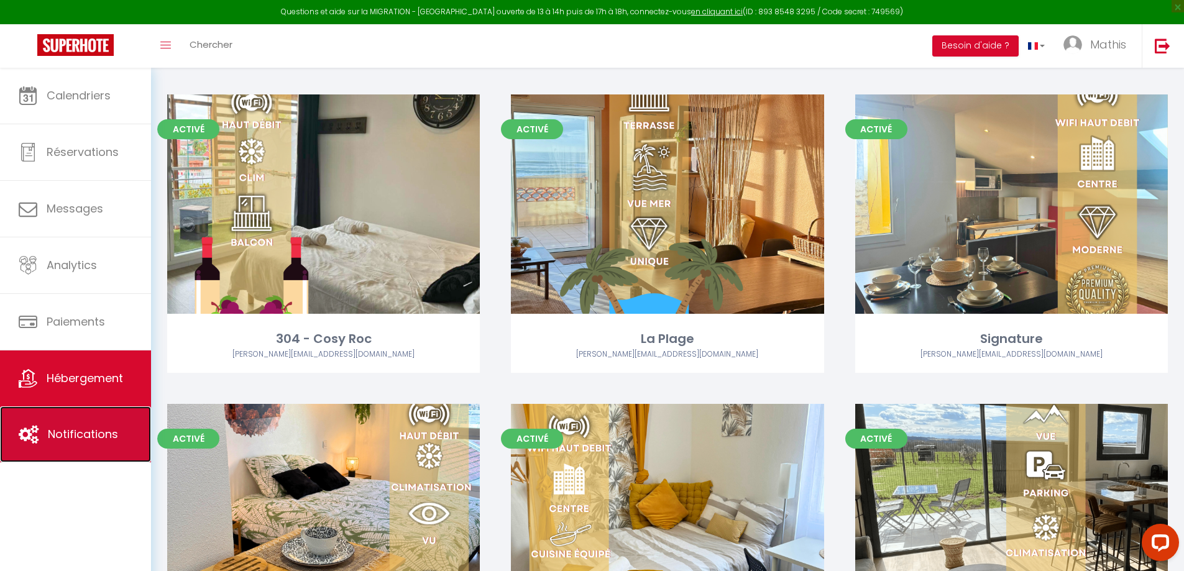
click at [91, 440] on span "Notifications" at bounding box center [83, 435] width 70 height 16
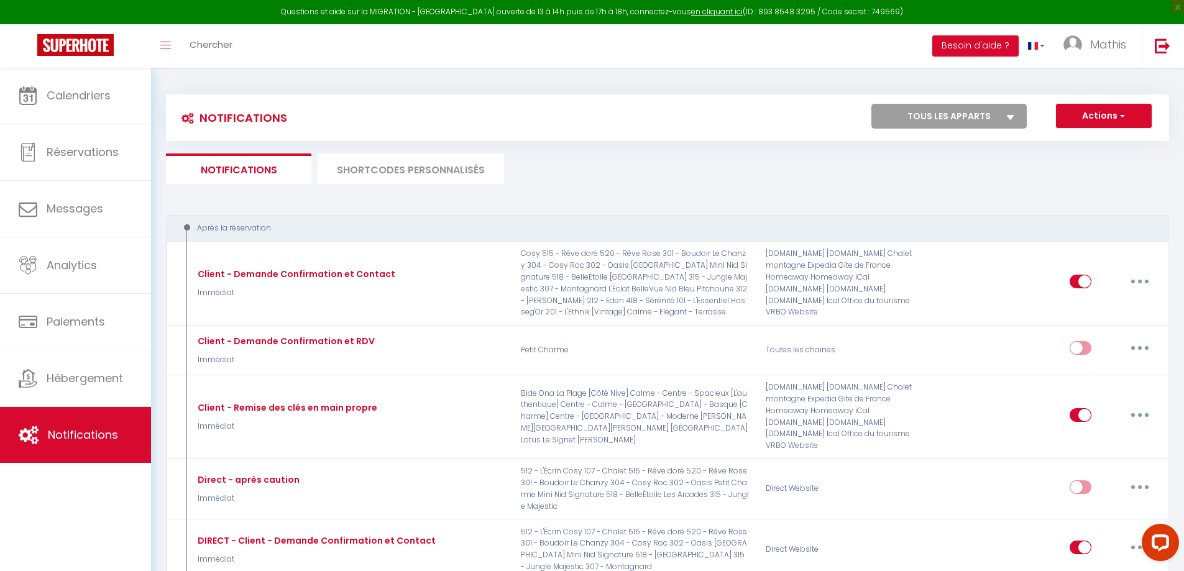
click at [408, 172] on li "SHORTCODES PERSONNALISÉS" at bounding box center [411, 169] width 187 height 30
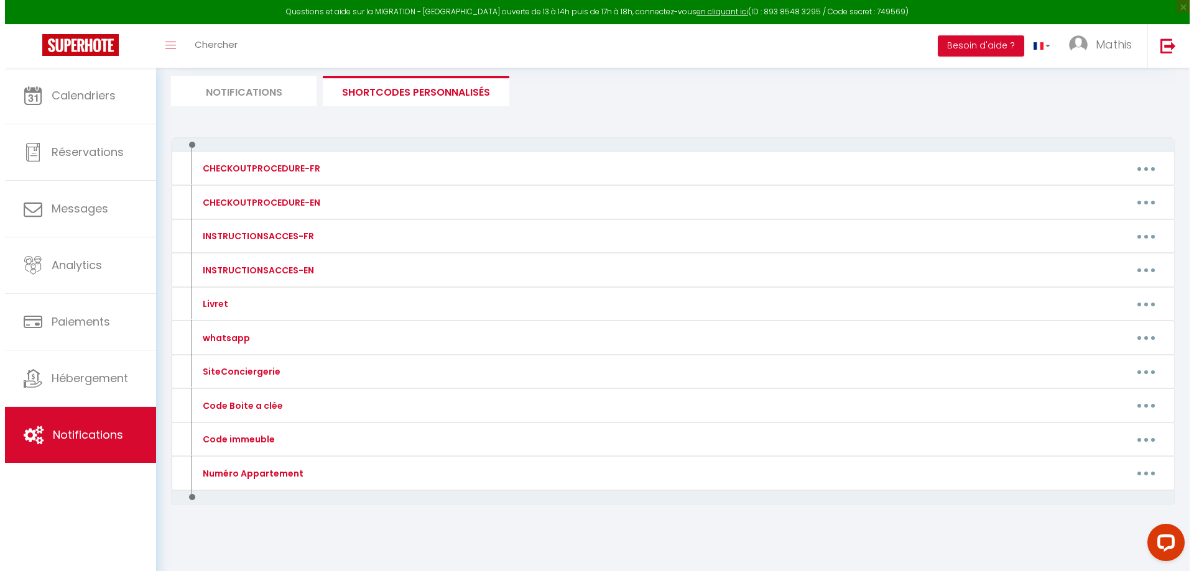
scroll to position [78, 0]
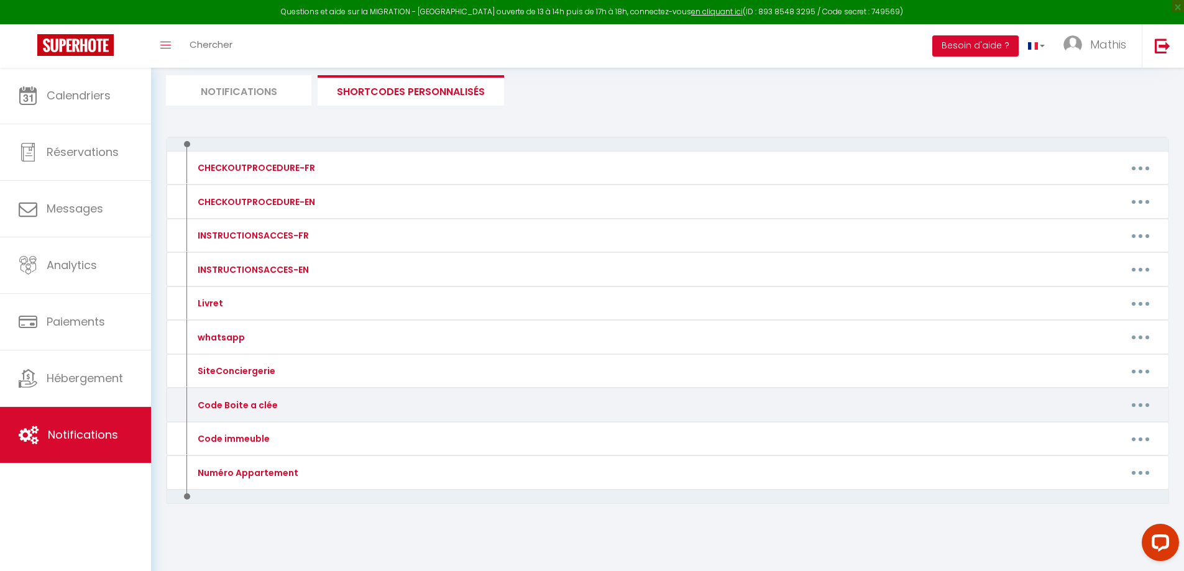
click at [1127, 404] on button "button" at bounding box center [1141, 405] width 35 height 20
click at [1084, 431] on link "Editer" at bounding box center [1109, 433] width 92 height 21
type input "Code Boite a clée"
type textarea ":"
type textarea "sas : 1979🔑 Porte : 0208🔑"
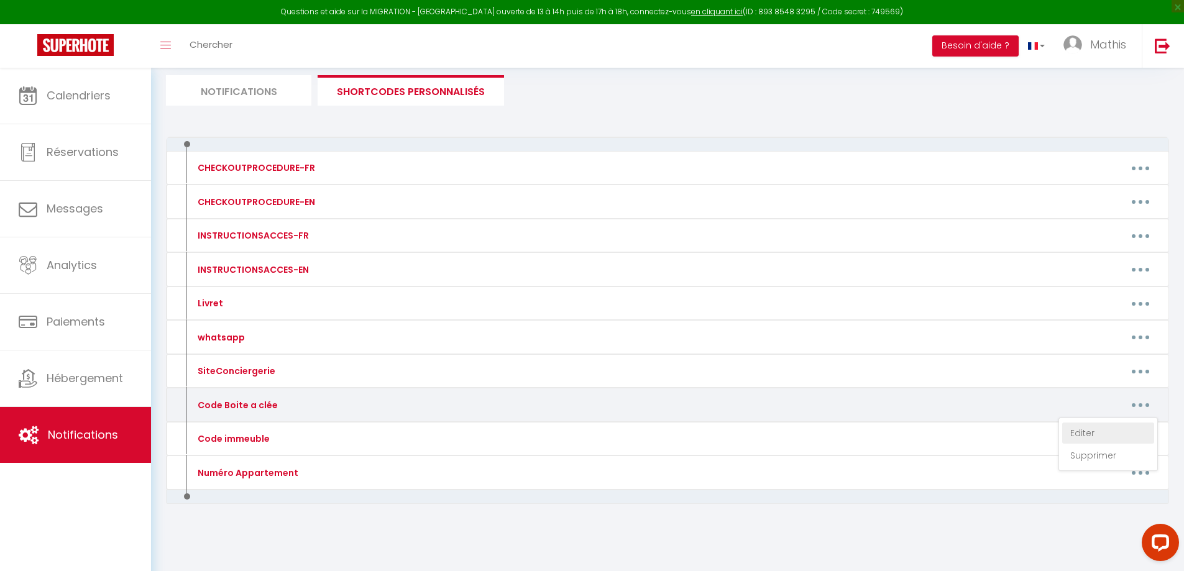
type textarea "1906"
type textarea "2007🔑"
type textarea "8116"
type textarea "2405🔑"
type textarea "0830🔑"
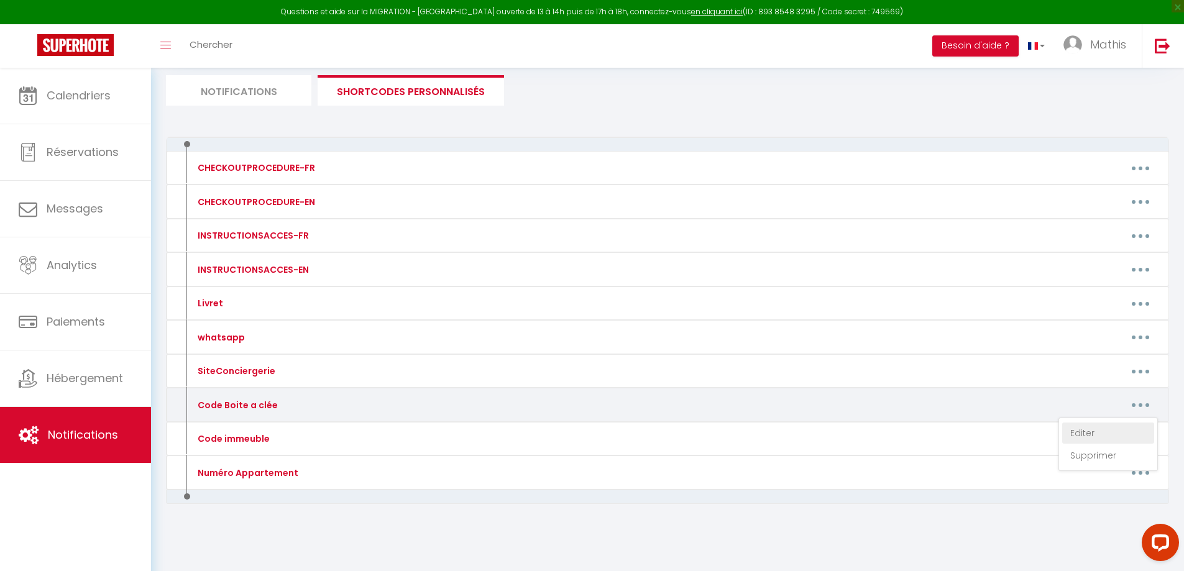
type textarea "7540"
type textarea "1998"
type textarea "2002"
type textarea "2007"
type textarea "1971 🔑"
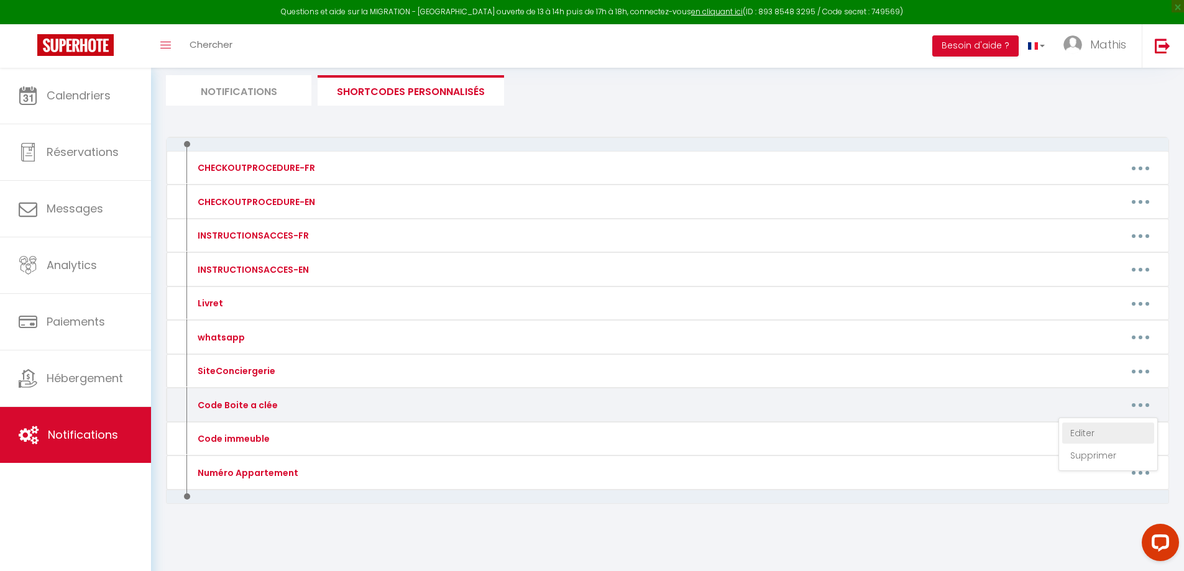
type textarea "2906"
type textarea "0605 🔑"
type textarea "5214🔑"
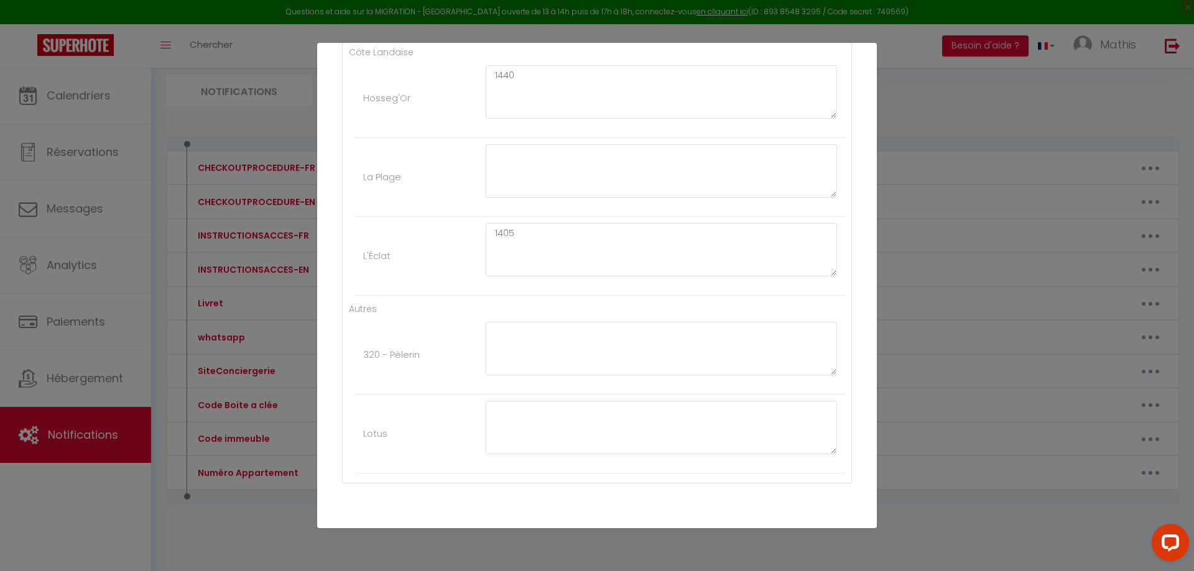
scroll to position [3394, 0]
drag, startPoint x: 532, startPoint y: 321, endPoint x: 514, endPoint y: 325, distance: 18.4
click at [514, 325] on textarea "5214🔑" at bounding box center [661, 344] width 351 height 53
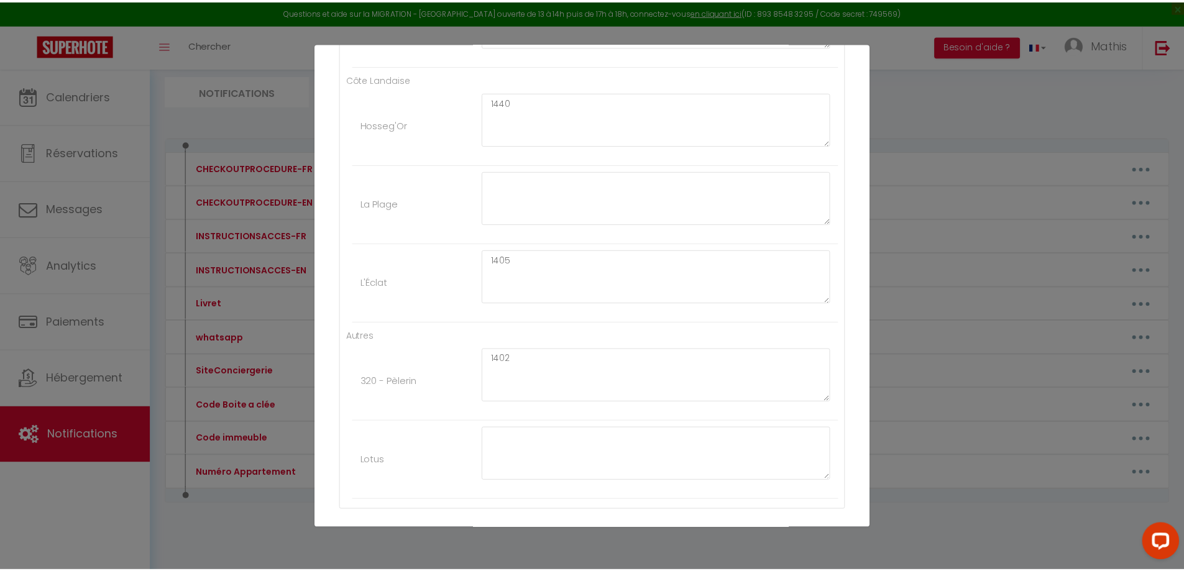
scroll to position [3394, 0]
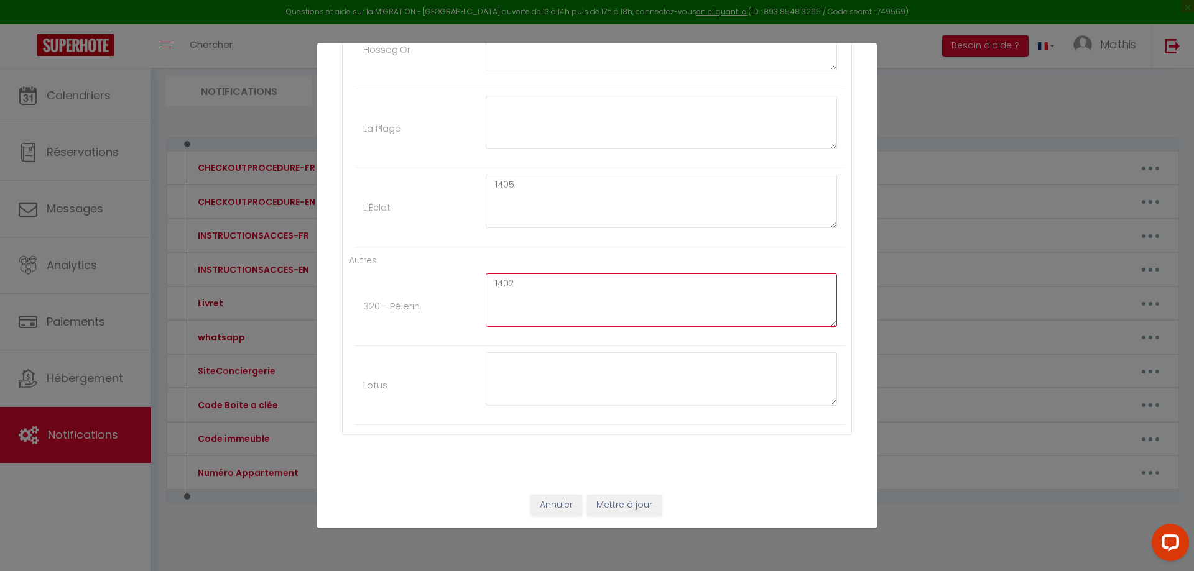
paste textarea "🔑"
click at [604, 501] on button "Mettre à jour" at bounding box center [624, 505] width 75 height 21
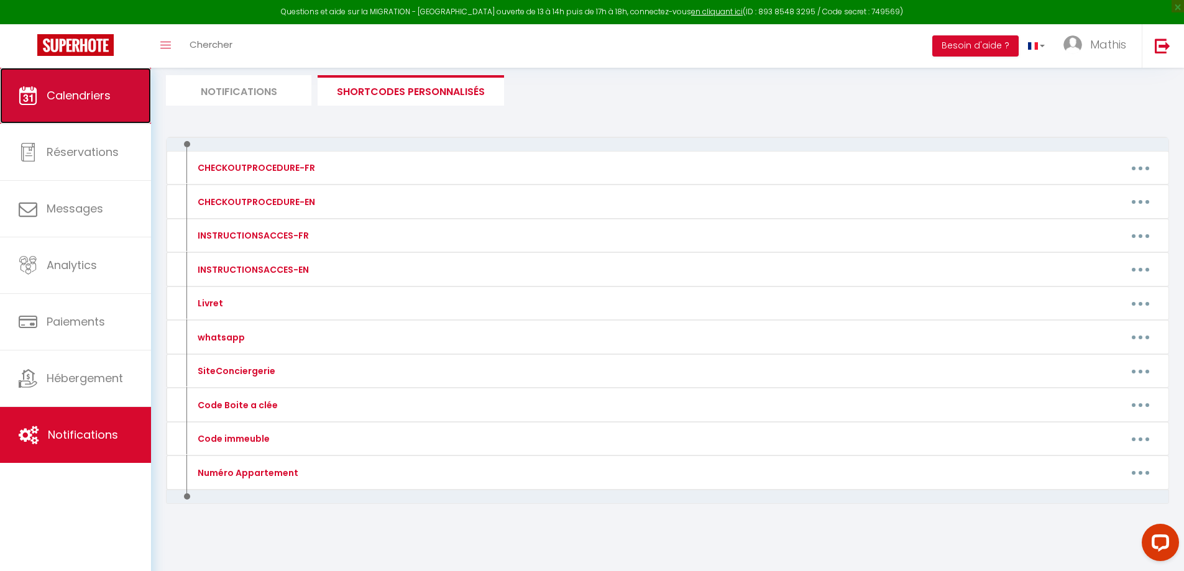
click at [95, 95] on span "Calendriers" at bounding box center [79, 96] width 64 height 16
